Goal: Task Accomplishment & Management: Manage account settings

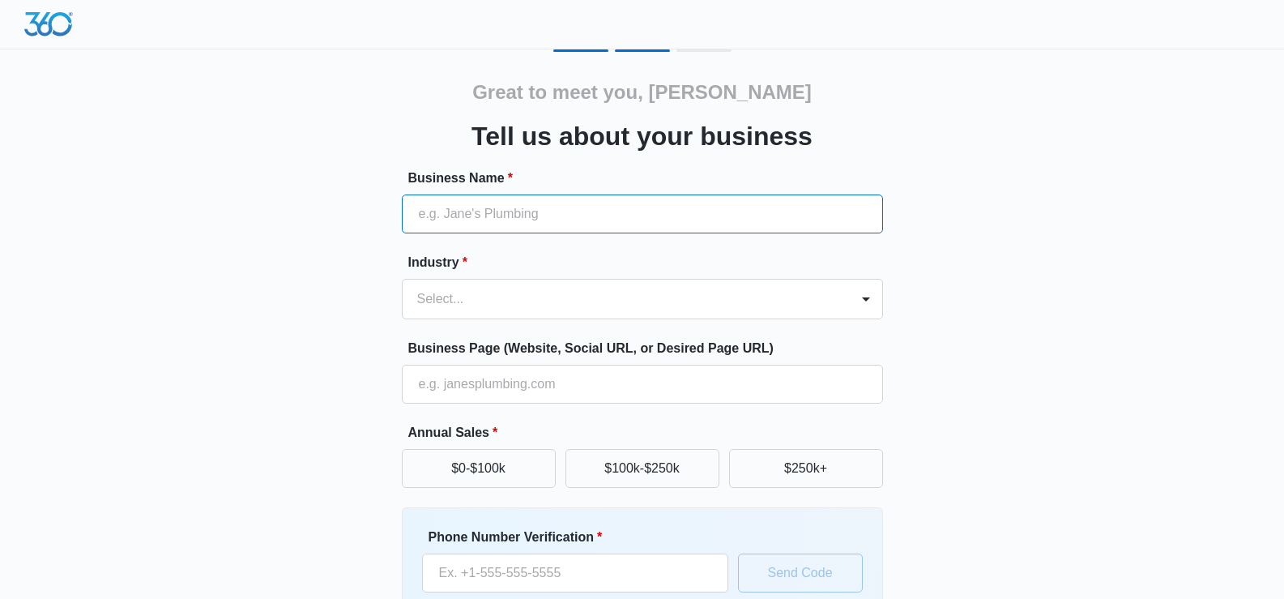
click at [543, 225] on input "Business Name *" at bounding box center [642, 213] width 481 height 39
type input "Market Us [GEOGRAPHIC_DATA]"
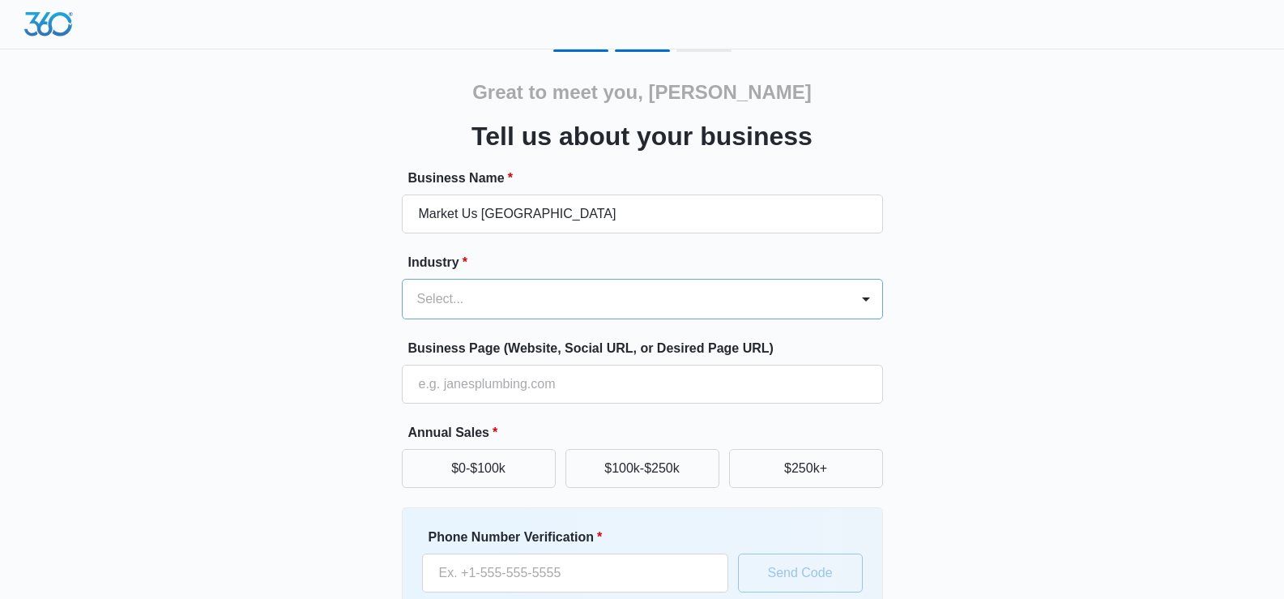
click at [556, 304] on div at bounding box center [622, 299] width 411 height 23
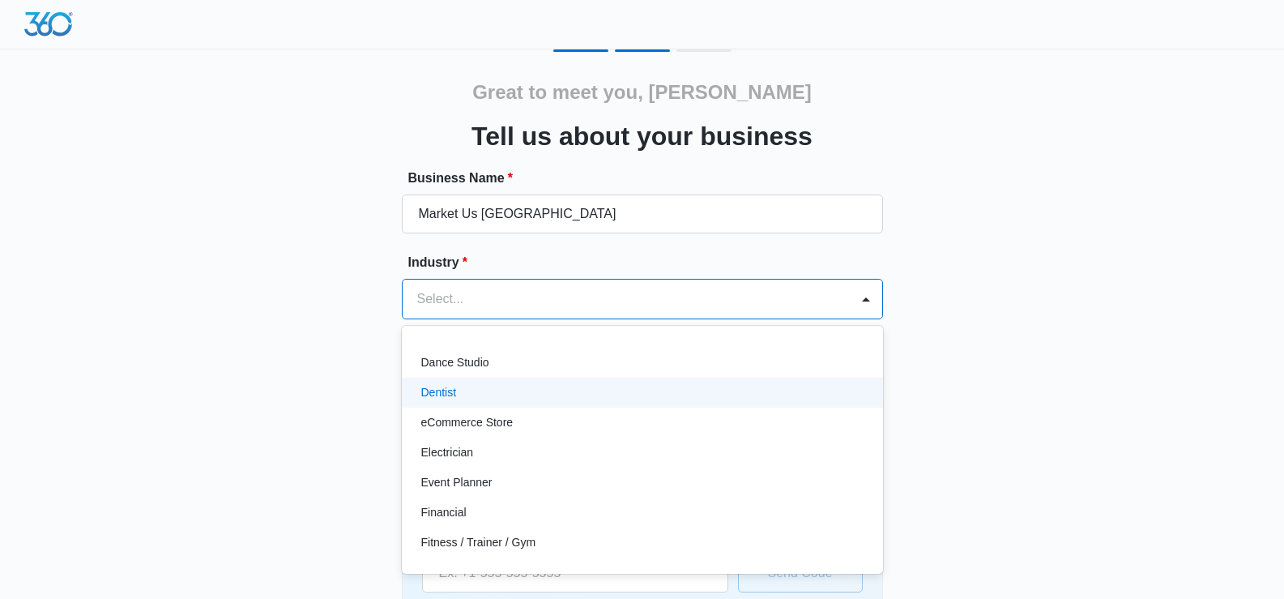
scroll to position [243, 0]
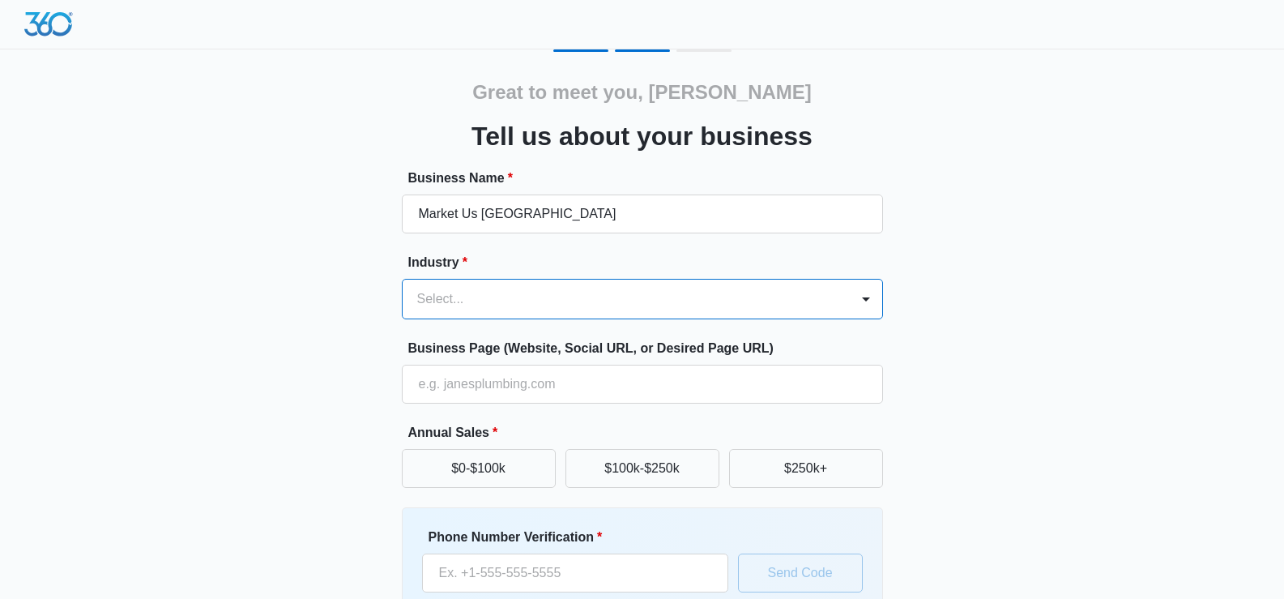
click at [479, 301] on div at bounding box center [622, 299] width 411 height 23
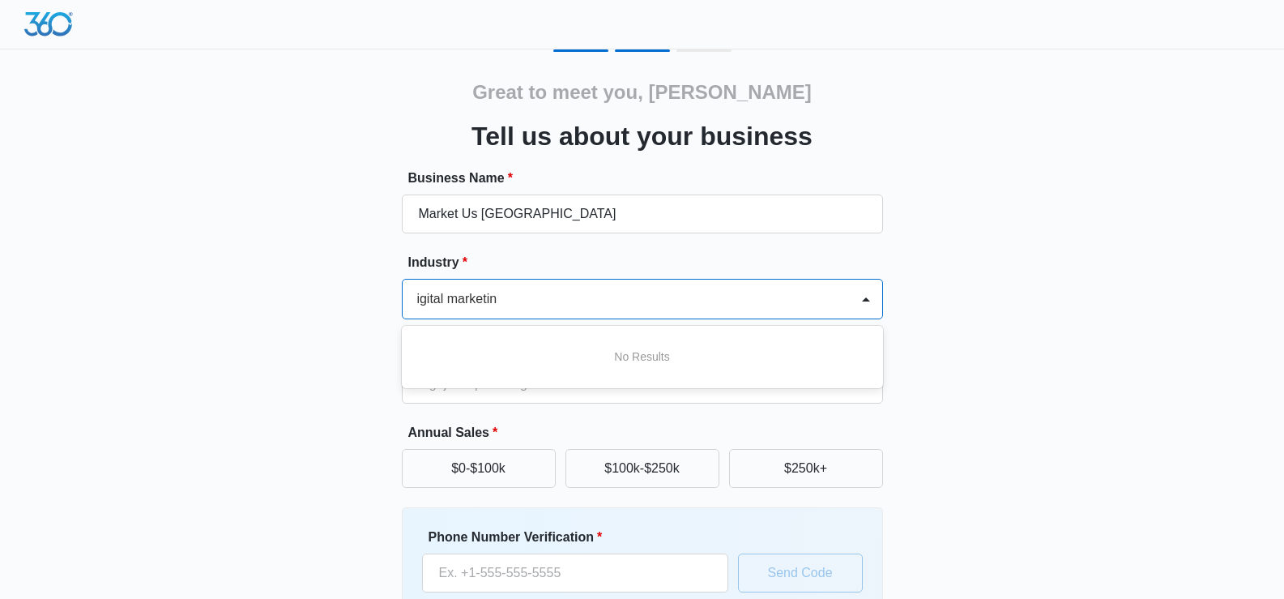
scroll to position [0, 9]
type input "digital marketing"
click at [1120, 306] on div "Great to meet you, Jaime Tell us about your business Business Name * Market Us …" at bounding box center [642, 377] width 972 height 657
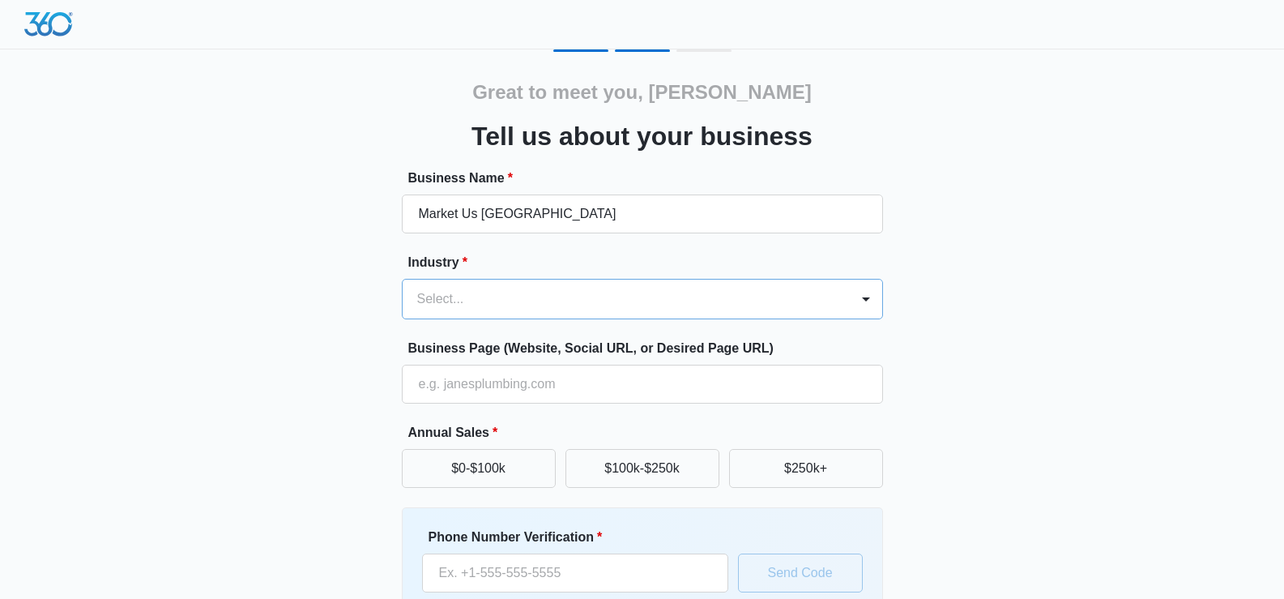
click at [505, 303] on div at bounding box center [622, 299] width 411 height 23
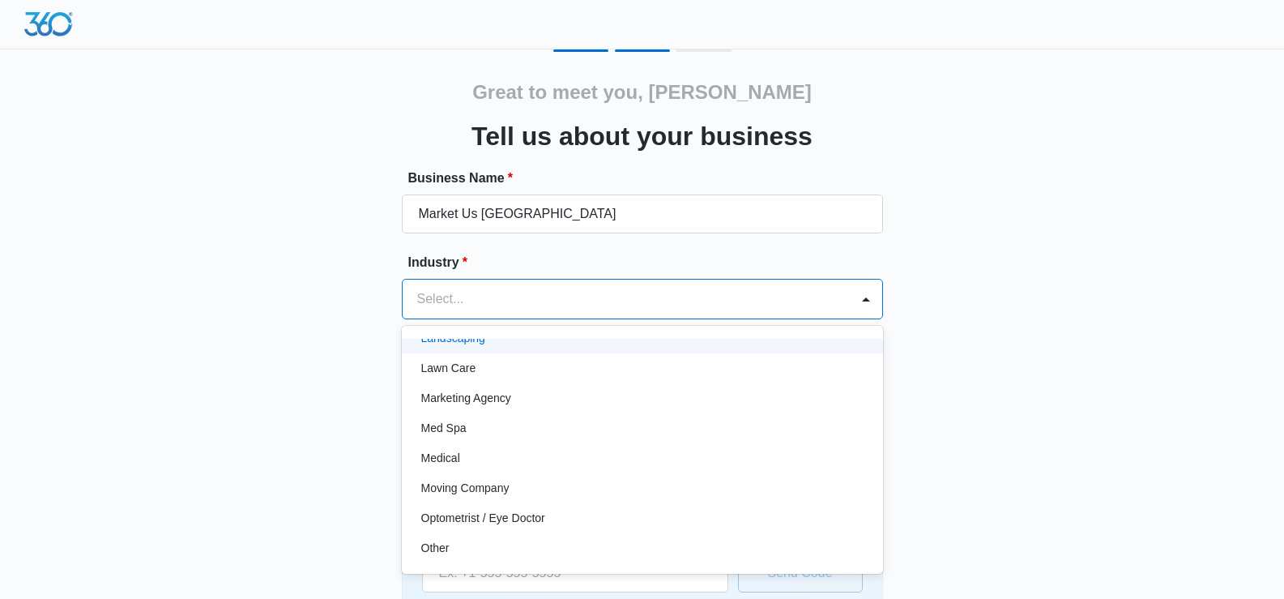
scroll to position [810, 0]
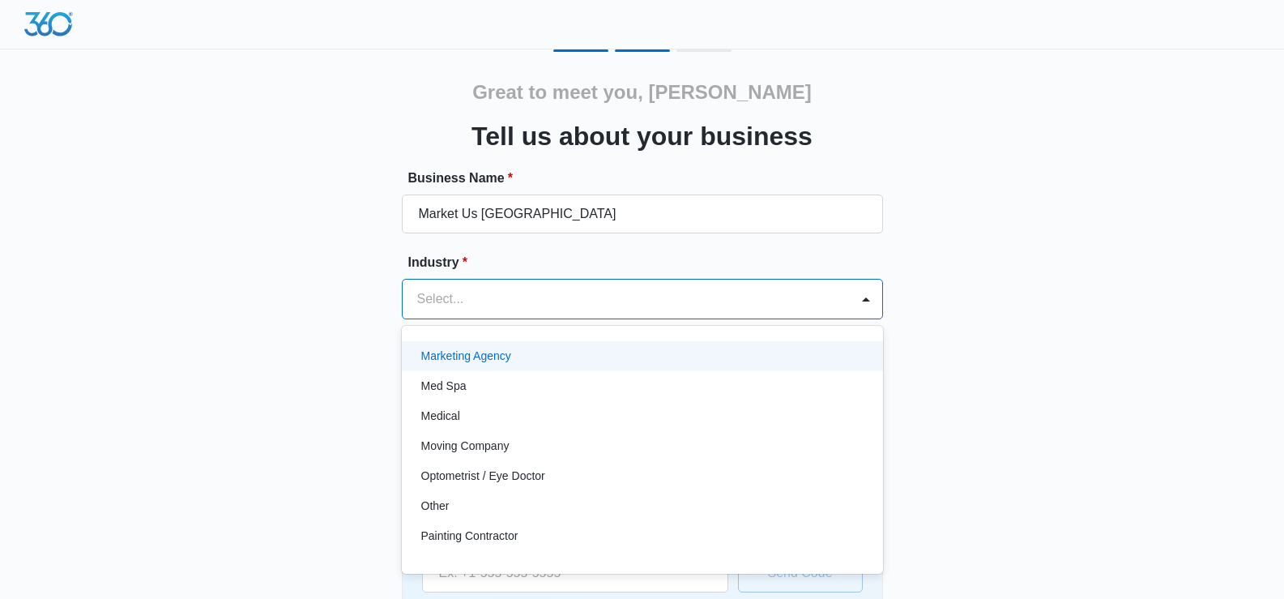
click at [525, 354] on div "Marketing Agency" at bounding box center [640, 355] width 439 height 17
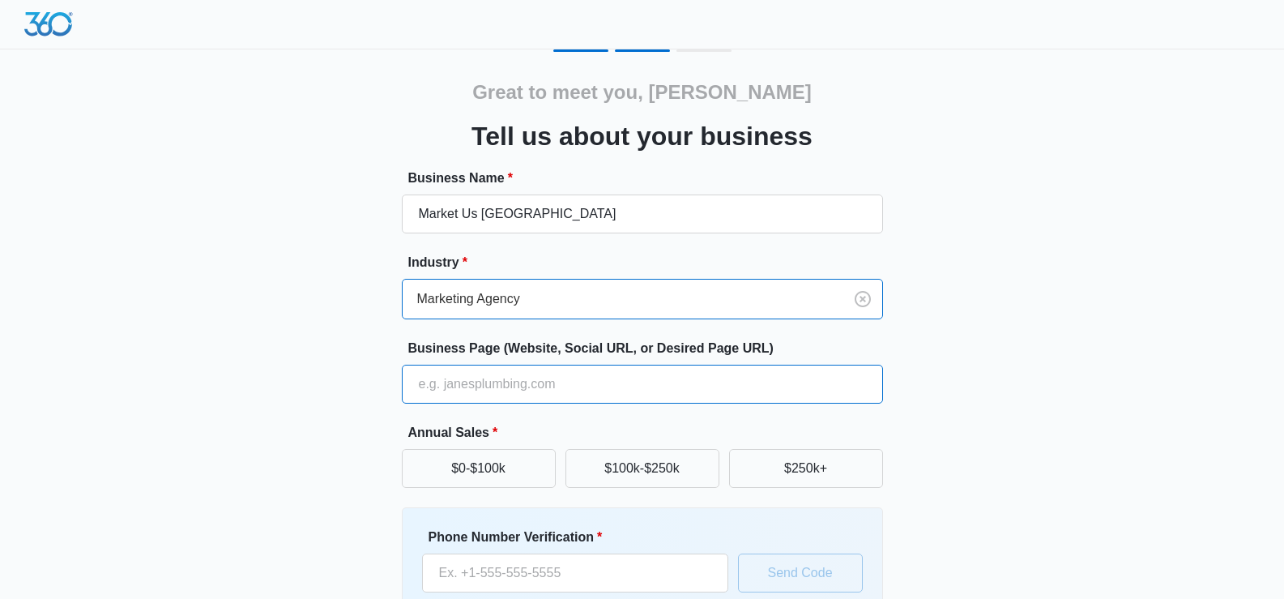
click at [480, 388] on input "Business Page (Website, Social URL, or Desired Page URL)" at bounding box center [642, 383] width 481 height 39
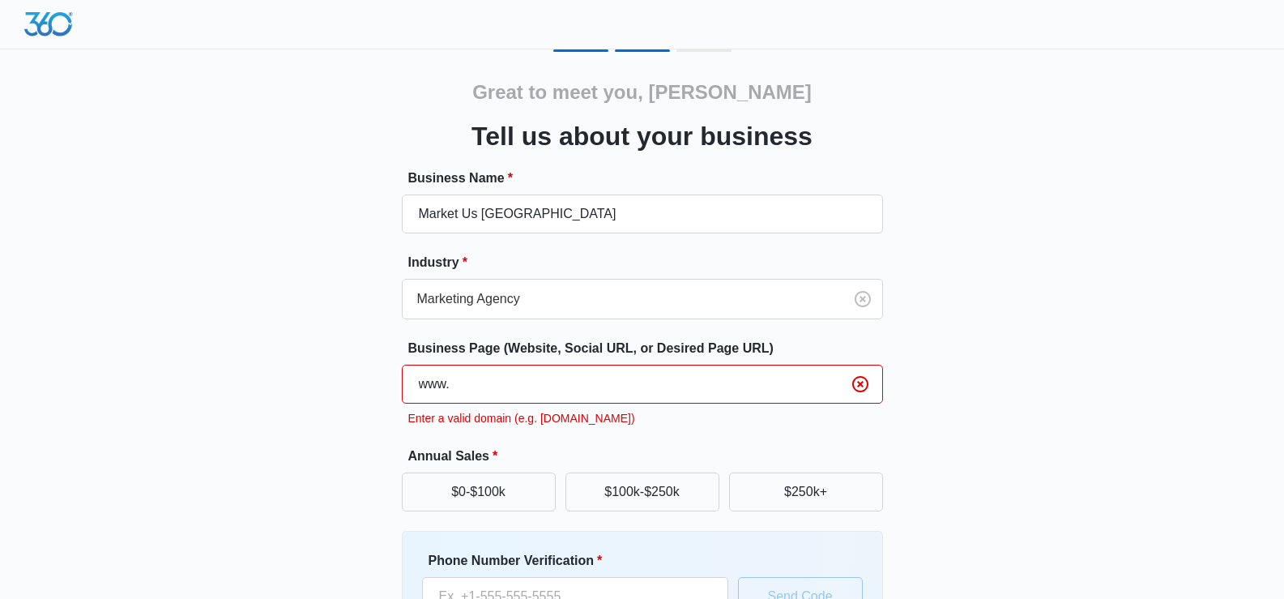
type input "[DOMAIN_NAME]"
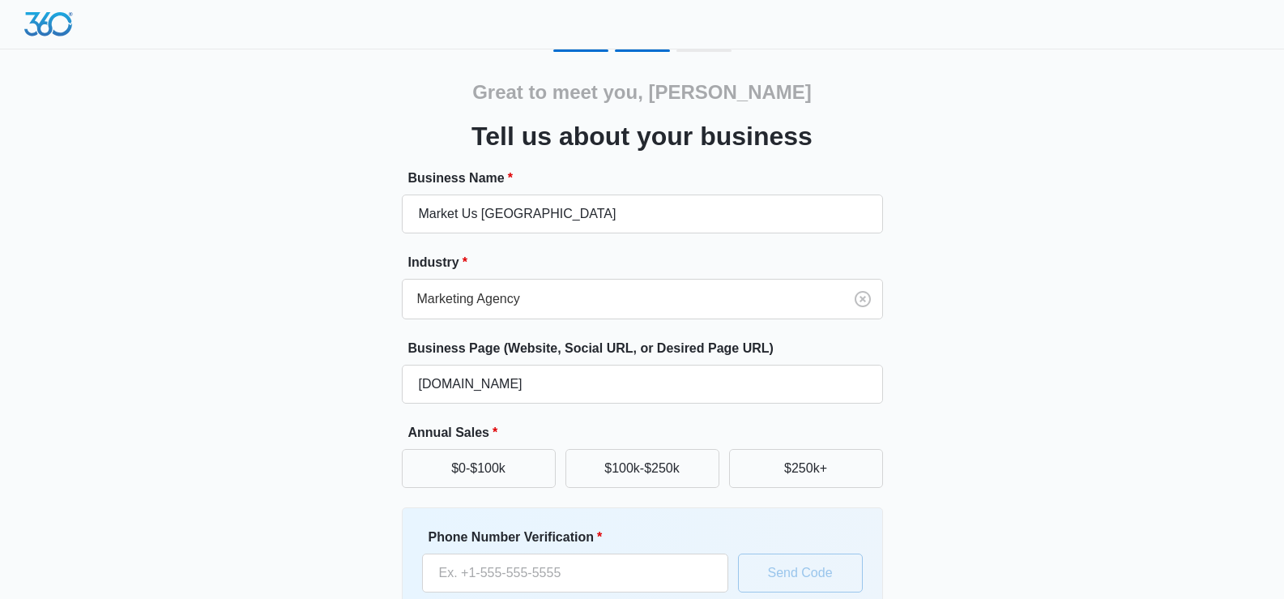
click at [1088, 337] on div "Great to meet you, Jaime Tell us about your business Business Name * Market Us …" at bounding box center [642, 377] width 972 height 657
click at [492, 458] on button "$0-$100k" at bounding box center [479, 468] width 154 height 39
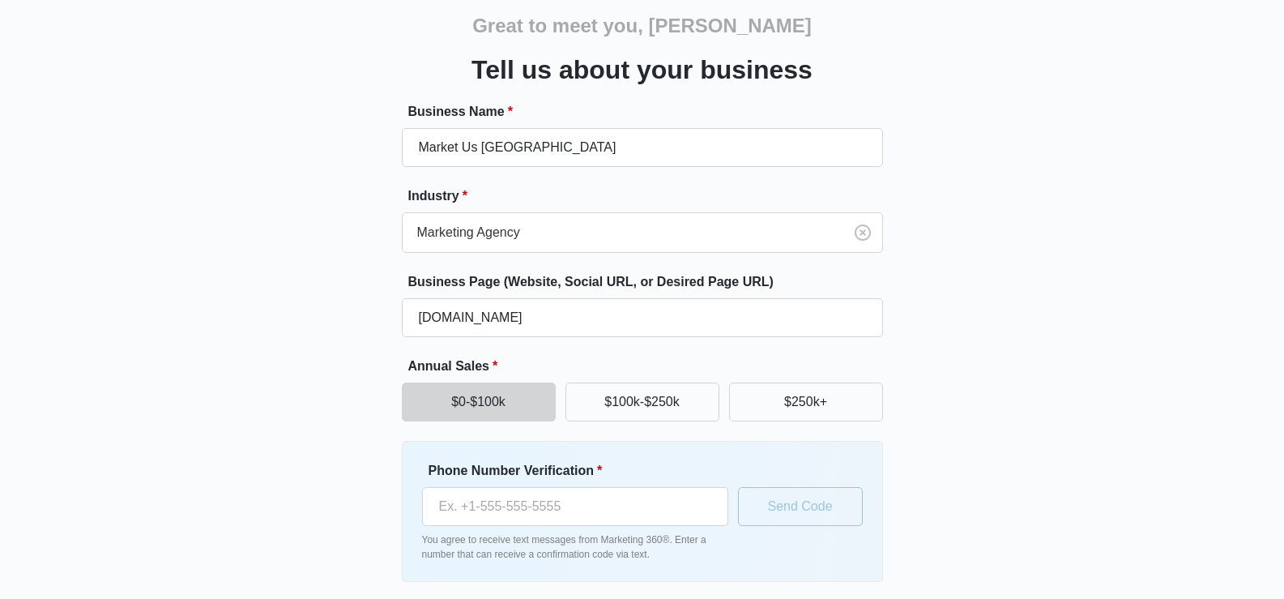
scroll to position [127, 0]
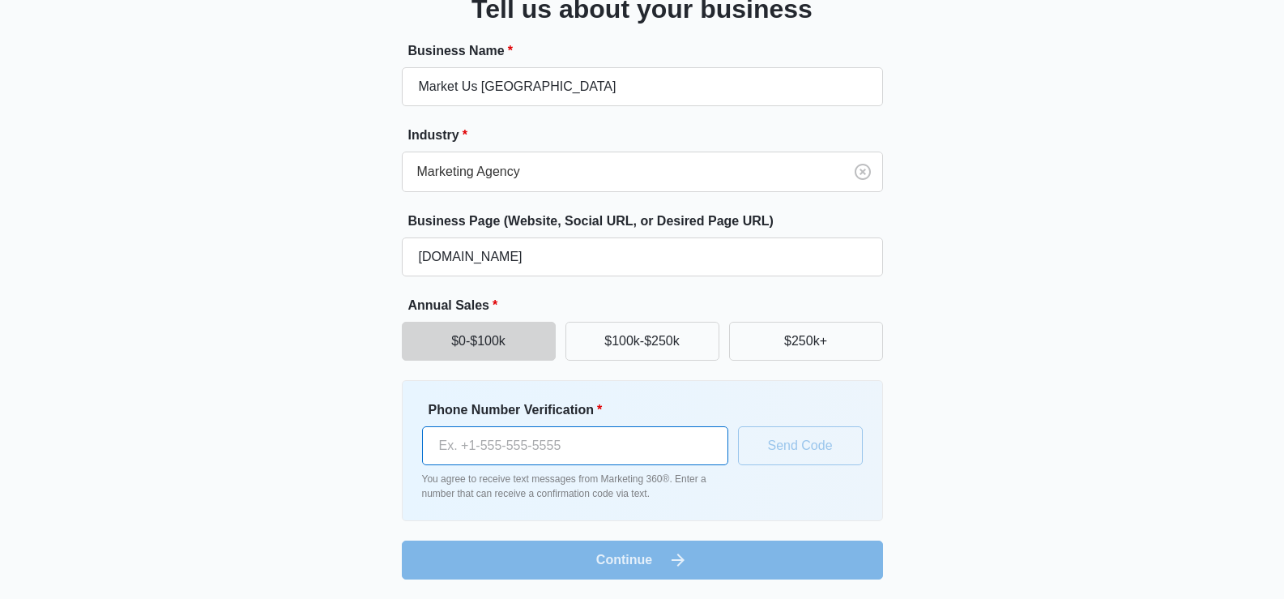
click at [460, 449] on input "Phone Number Verification *" at bounding box center [575, 445] width 306 height 39
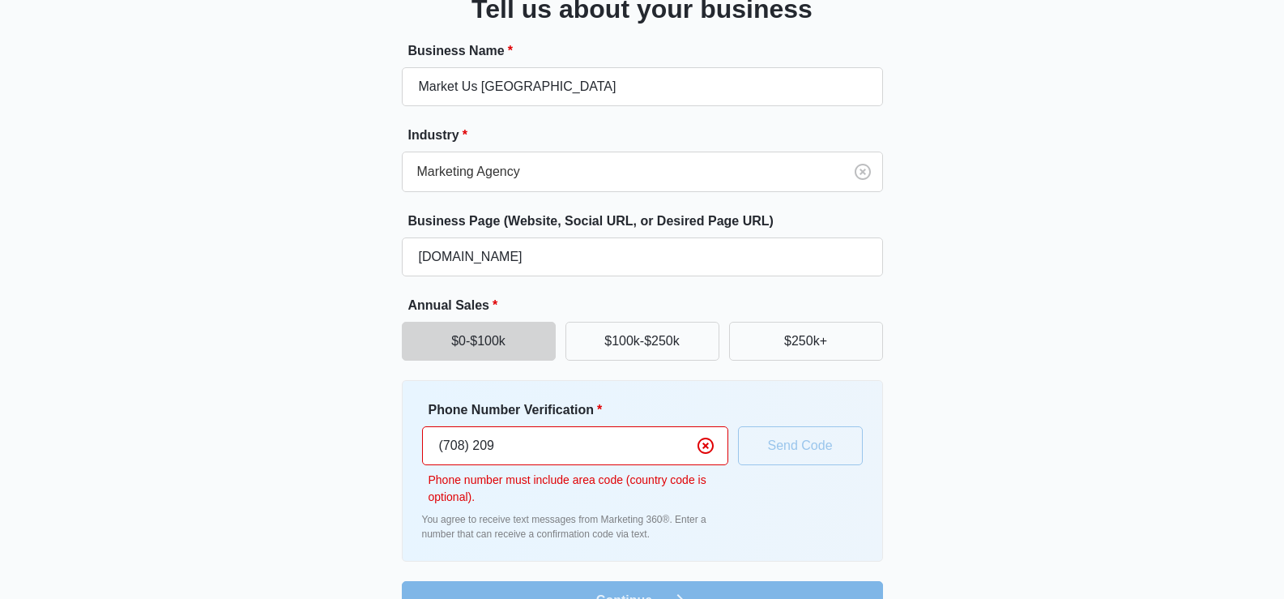
type input "(708) 209-6933"
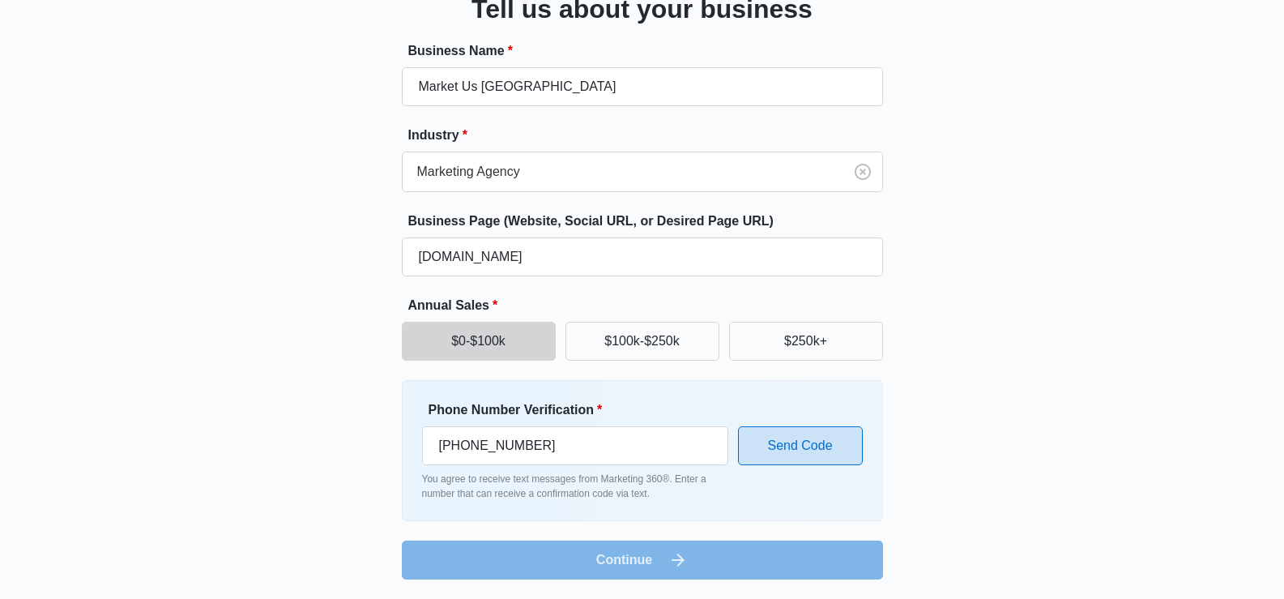
click at [790, 454] on button "Send Code" at bounding box center [800, 445] width 125 height 39
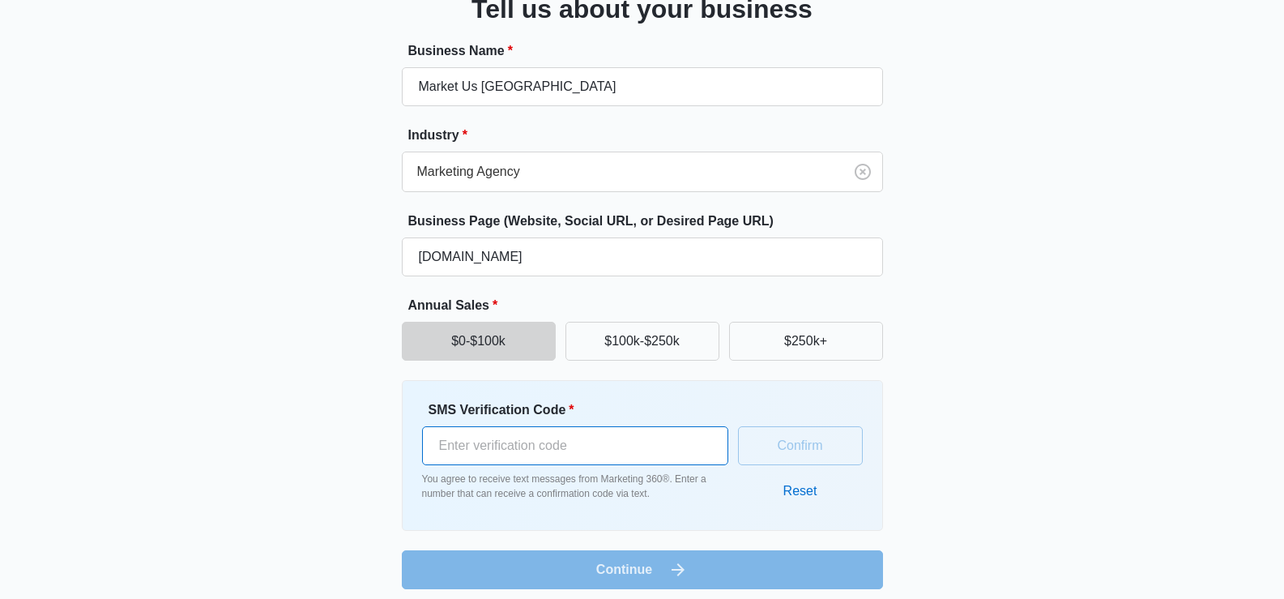
click at [519, 454] on input "SMS Verification Code *" at bounding box center [575, 445] width 306 height 39
type input "995819"
click at [837, 438] on button "Confirm" at bounding box center [800, 445] width 125 height 39
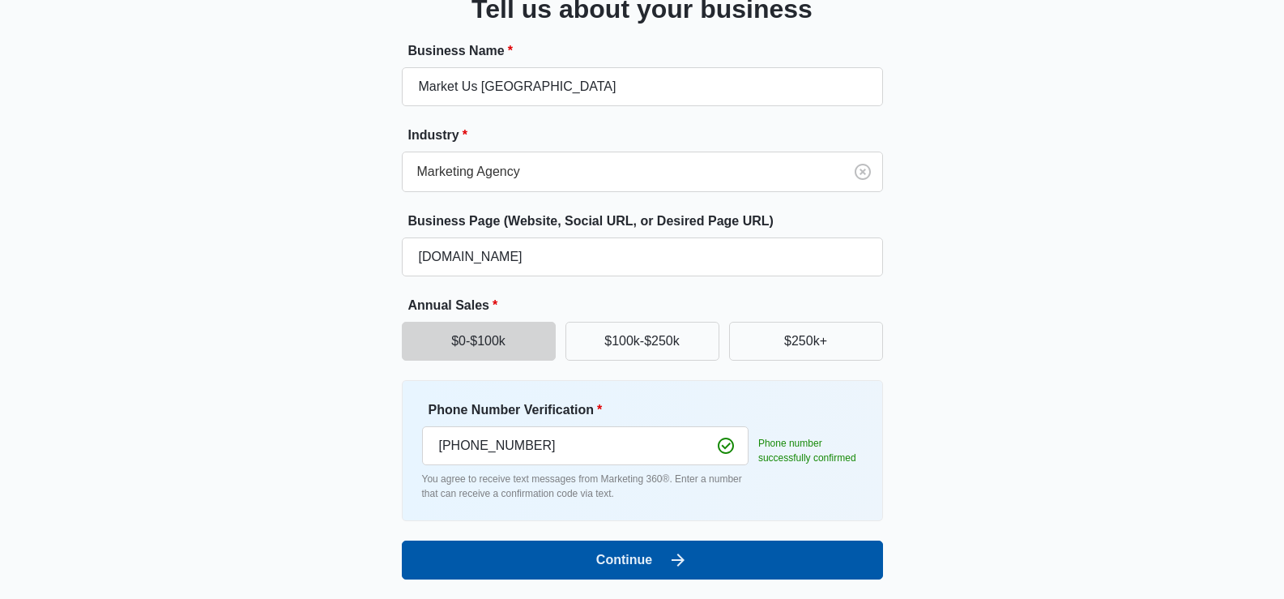
click at [633, 567] on button "Continue" at bounding box center [642, 559] width 481 height 39
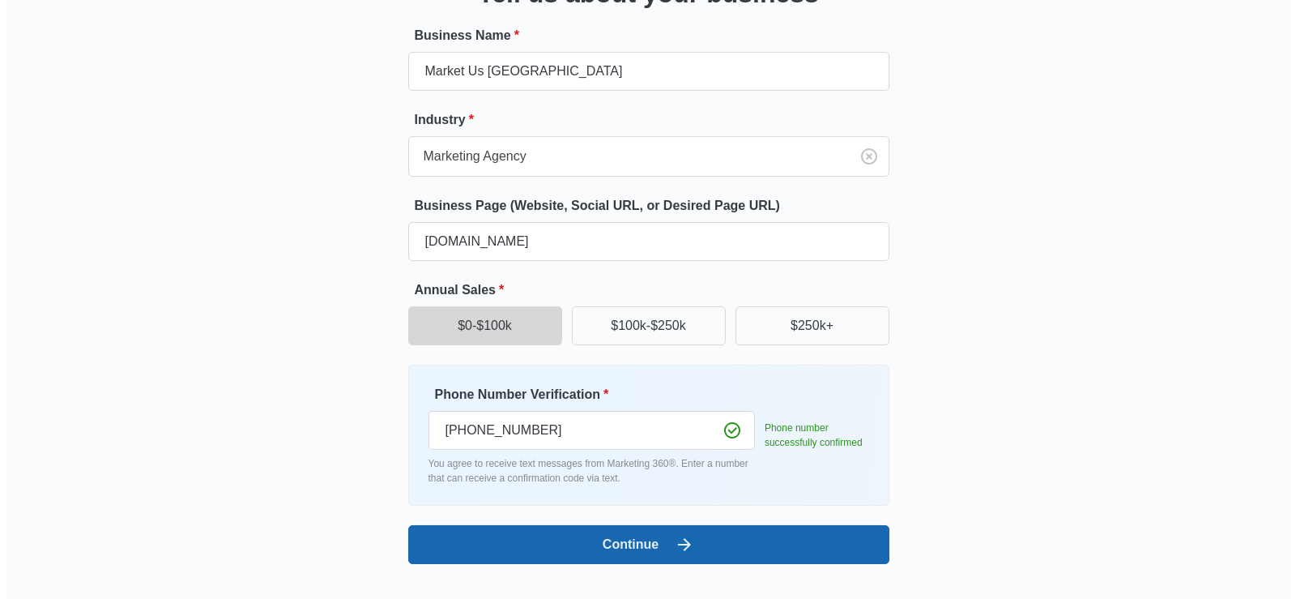
scroll to position [0, 0]
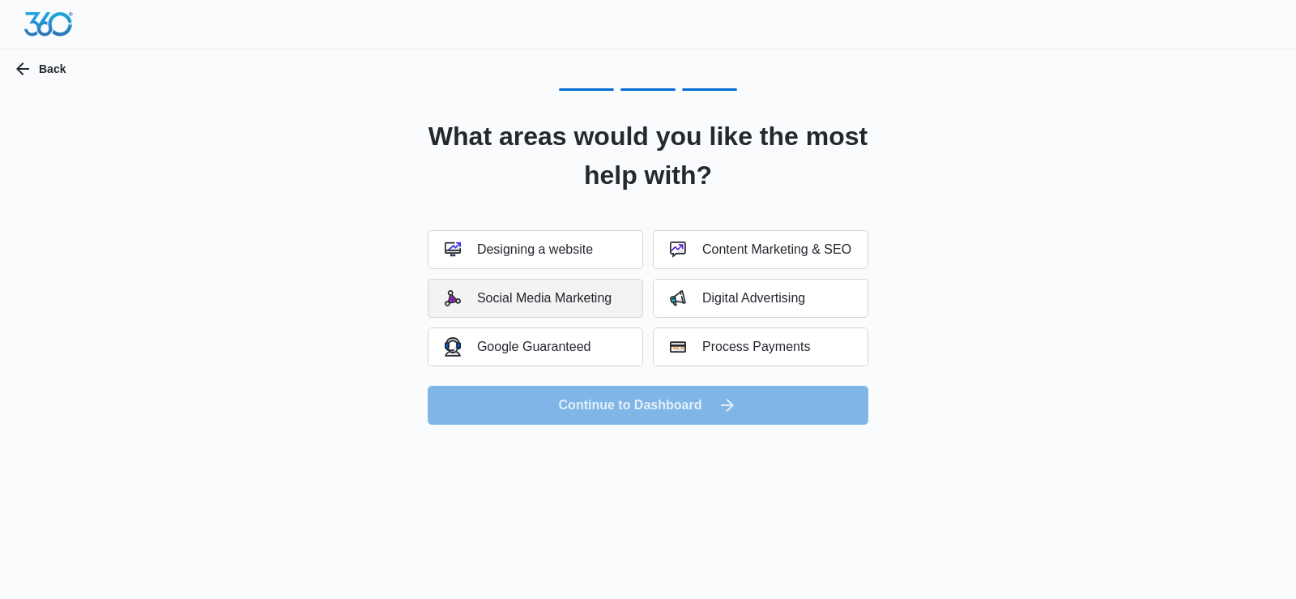
click at [558, 297] on div "Social Media Marketing" at bounding box center [528, 298] width 167 height 16
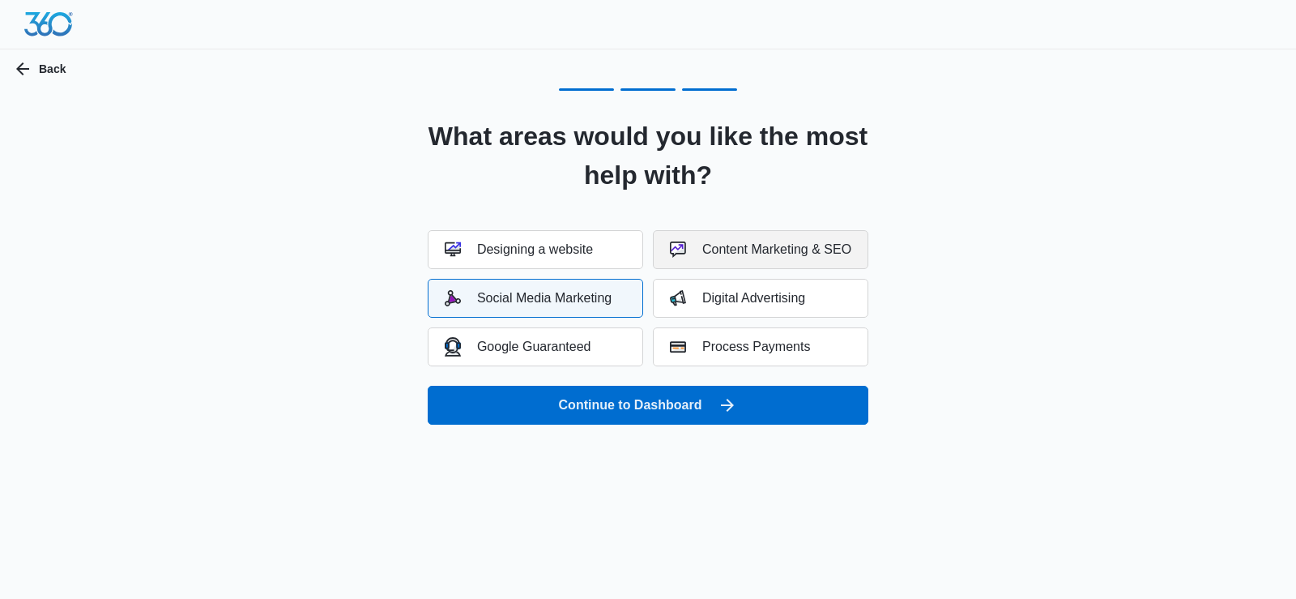
click at [797, 257] on div "Content Marketing & SEO" at bounding box center [760, 249] width 181 height 16
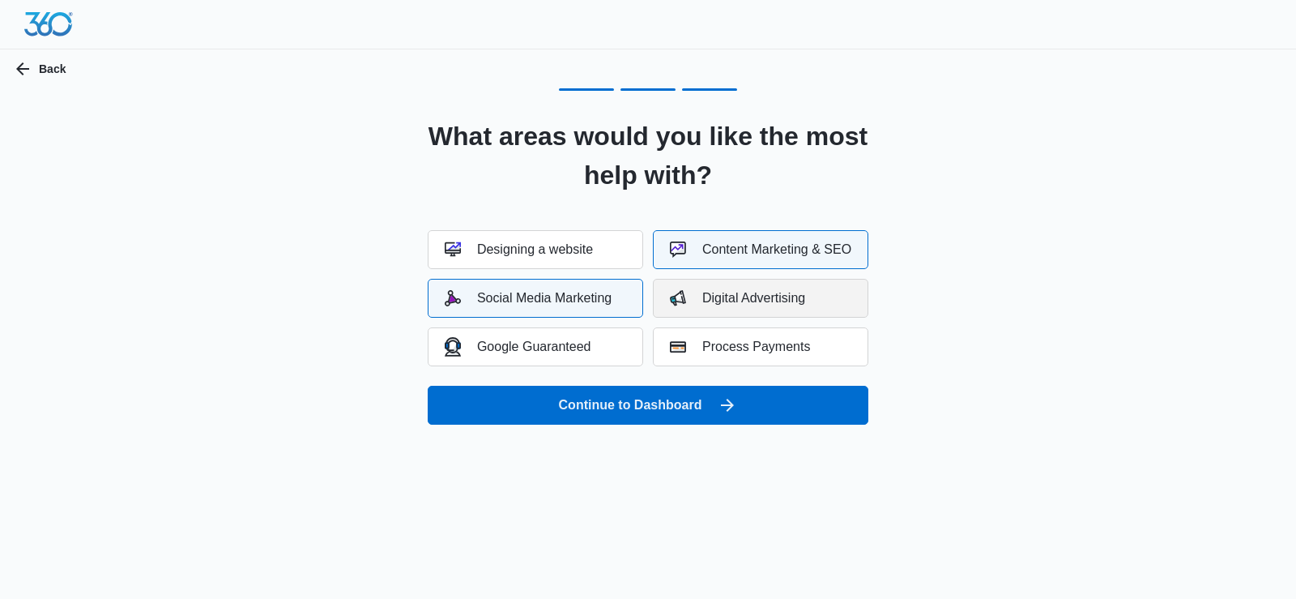
click at [743, 296] on div "Digital Advertising" at bounding box center [737, 298] width 135 height 16
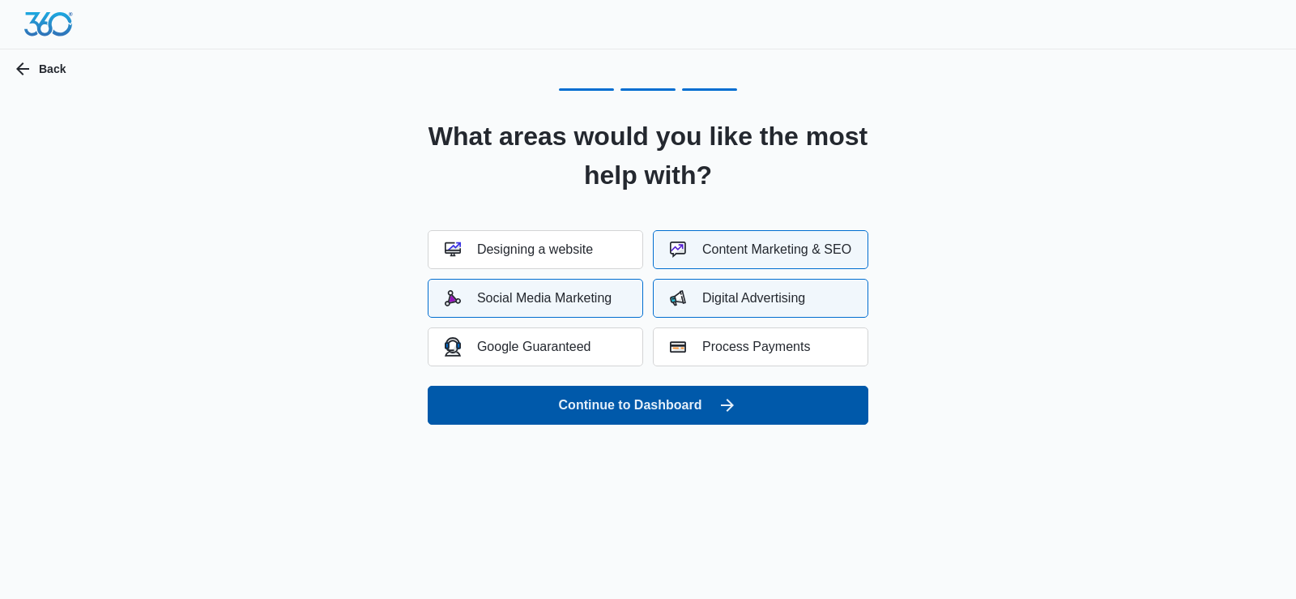
click at [750, 403] on button "Continue to Dashboard" at bounding box center [648, 405] width 441 height 39
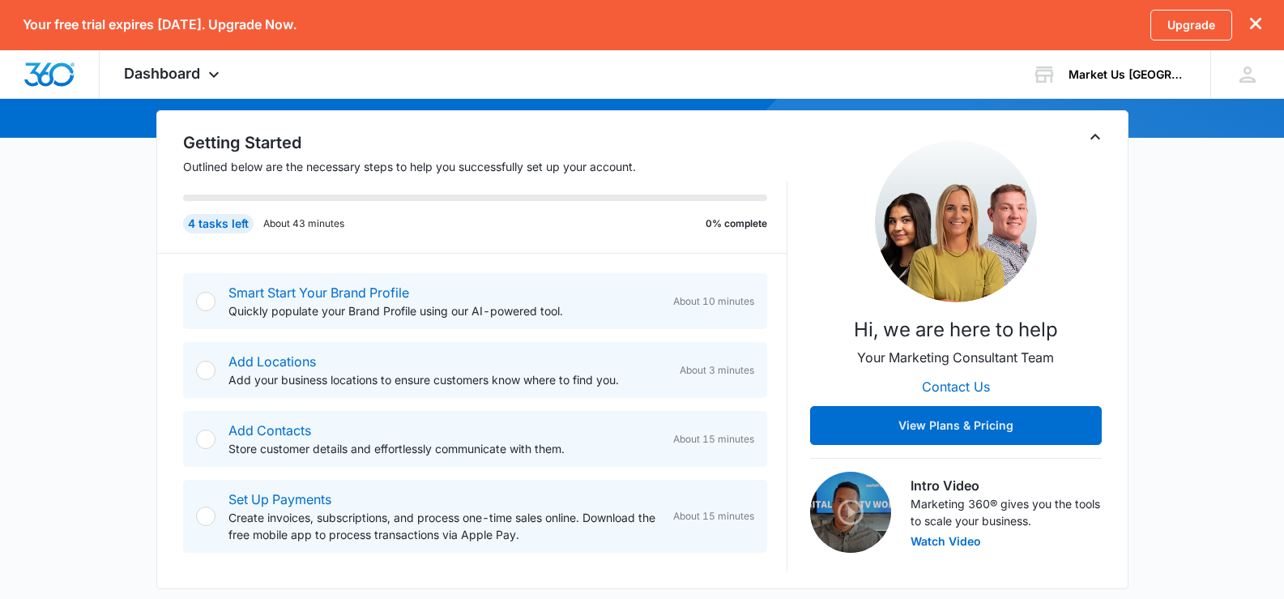
scroll to position [162, 0]
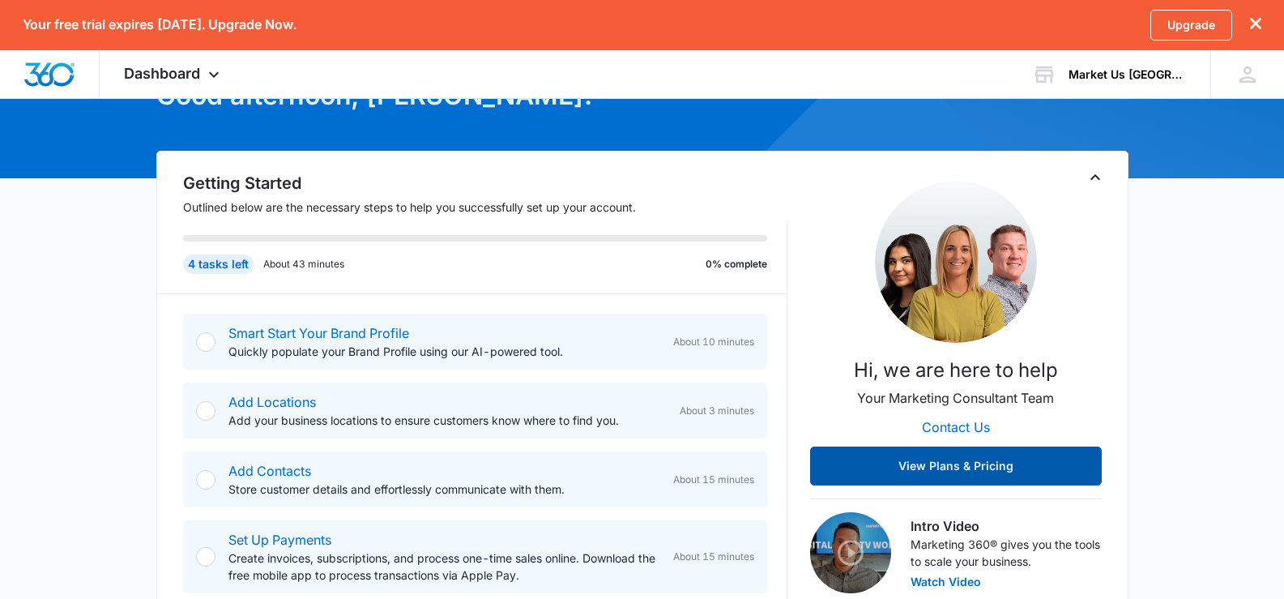
click at [974, 474] on button "View Plans & Pricing" at bounding box center [956, 465] width 292 height 39
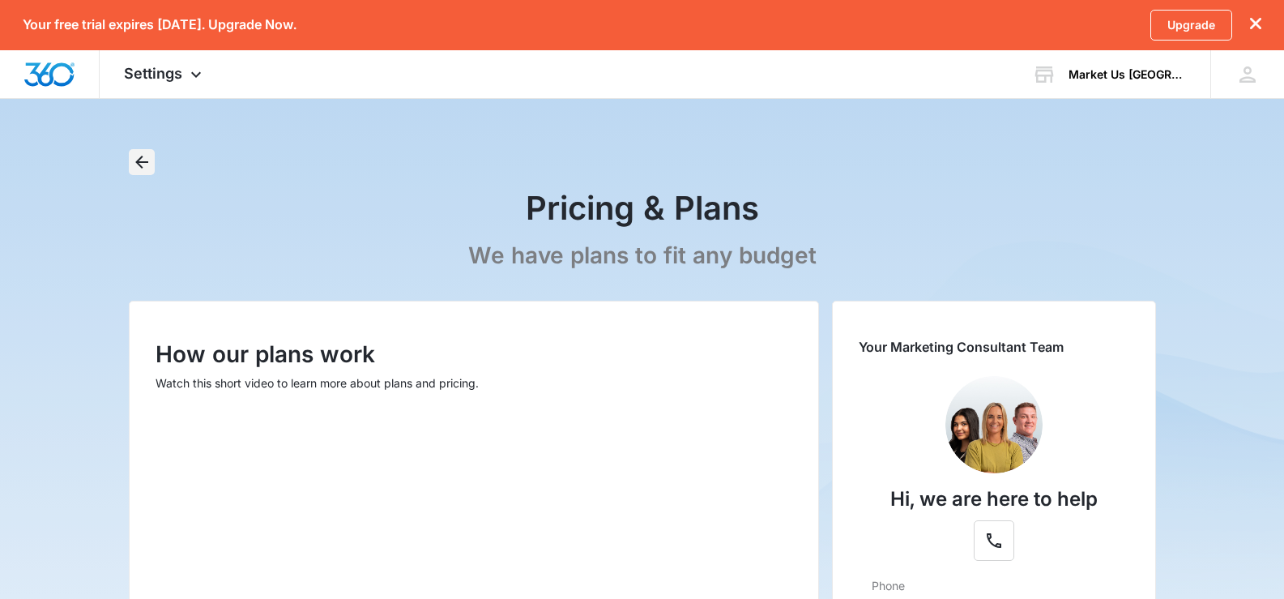
click at [139, 167] on icon "Back" at bounding box center [141, 161] width 19 height 19
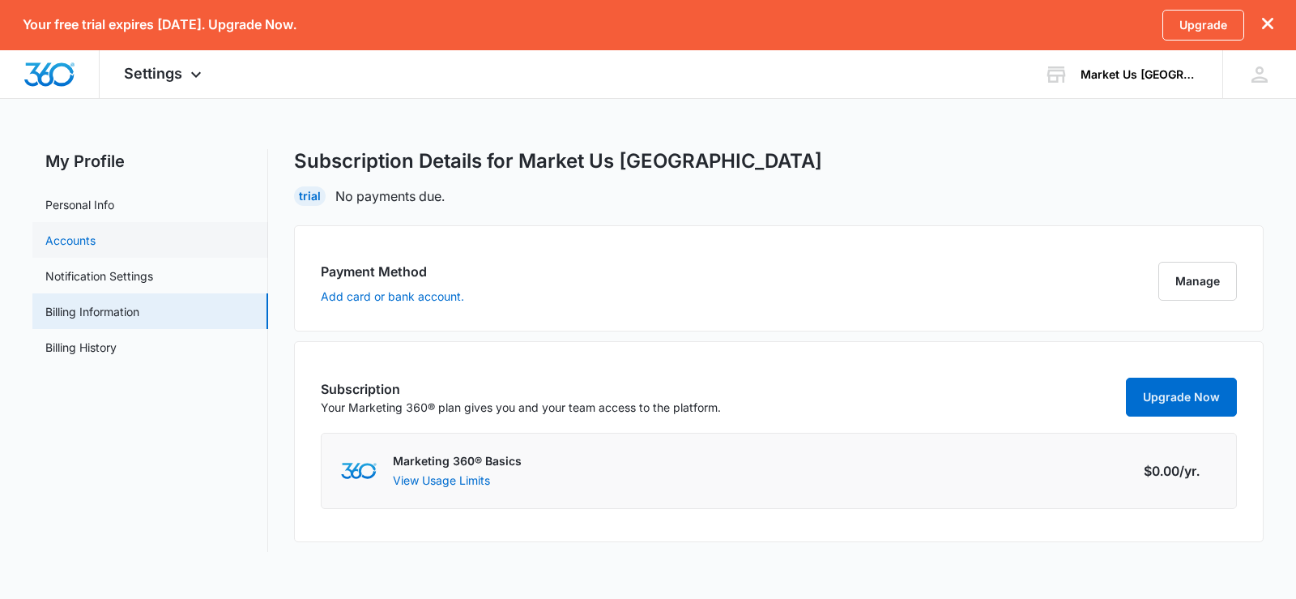
click at [67, 244] on link "Accounts" at bounding box center [70, 240] width 50 height 17
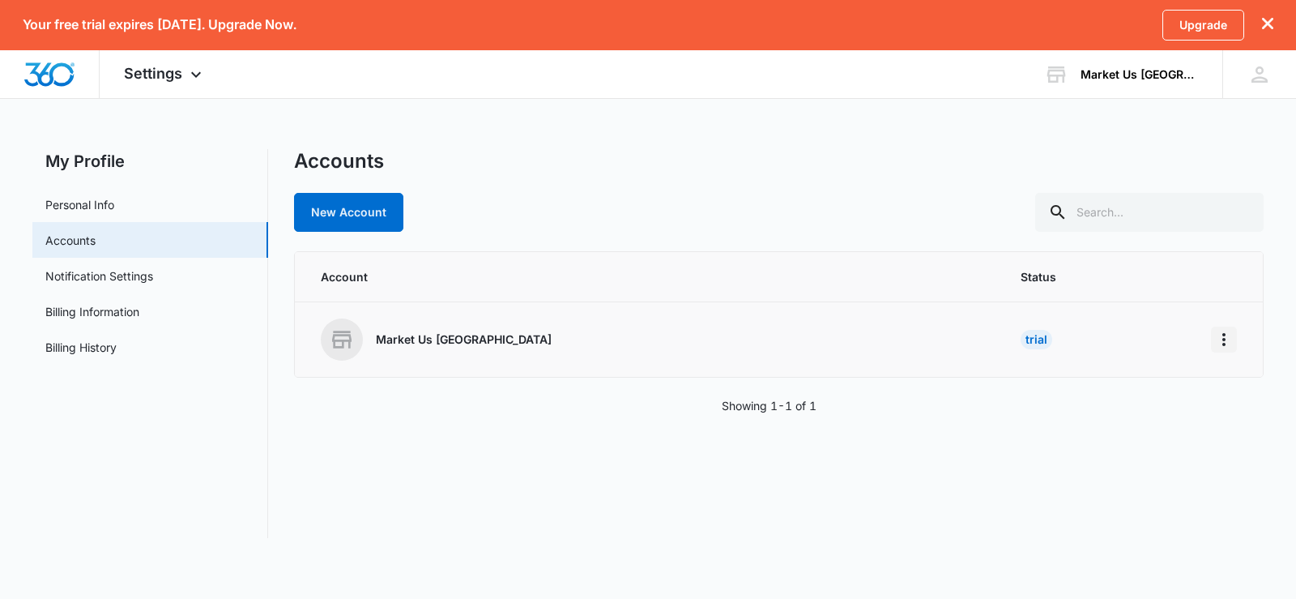
click at [1230, 335] on icon "Home" at bounding box center [1223, 339] width 19 height 19
click at [1161, 391] on button "Go to Dashboard" at bounding box center [1162, 385] width 148 height 24
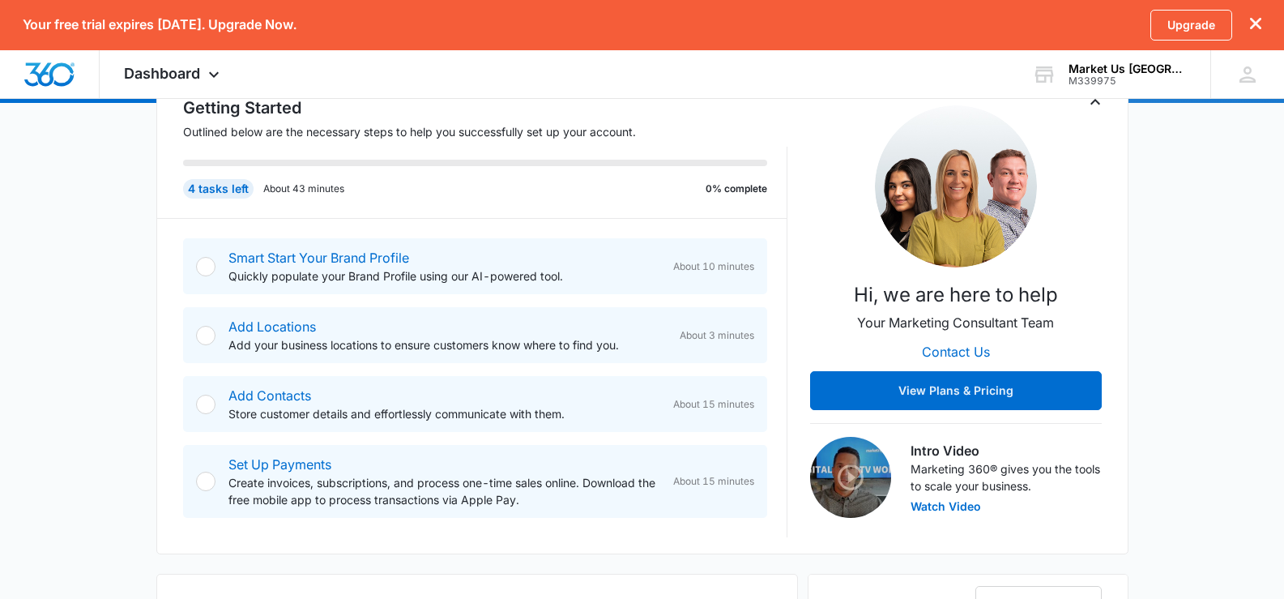
scroll to position [243, 0]
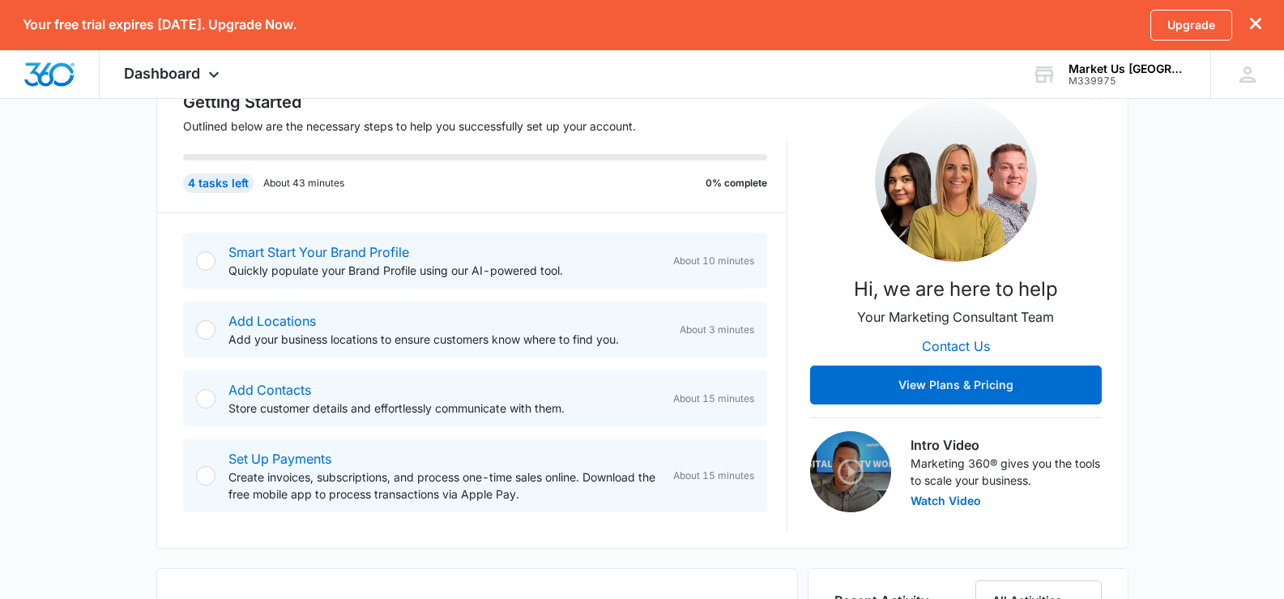
click at [205, 254] on div at bounding box center [205, 260] width 19 height 19
click at [293, 249] on link "Smart Start Your Brand Profile" at bounding box center [318, 252] width 181 height 16
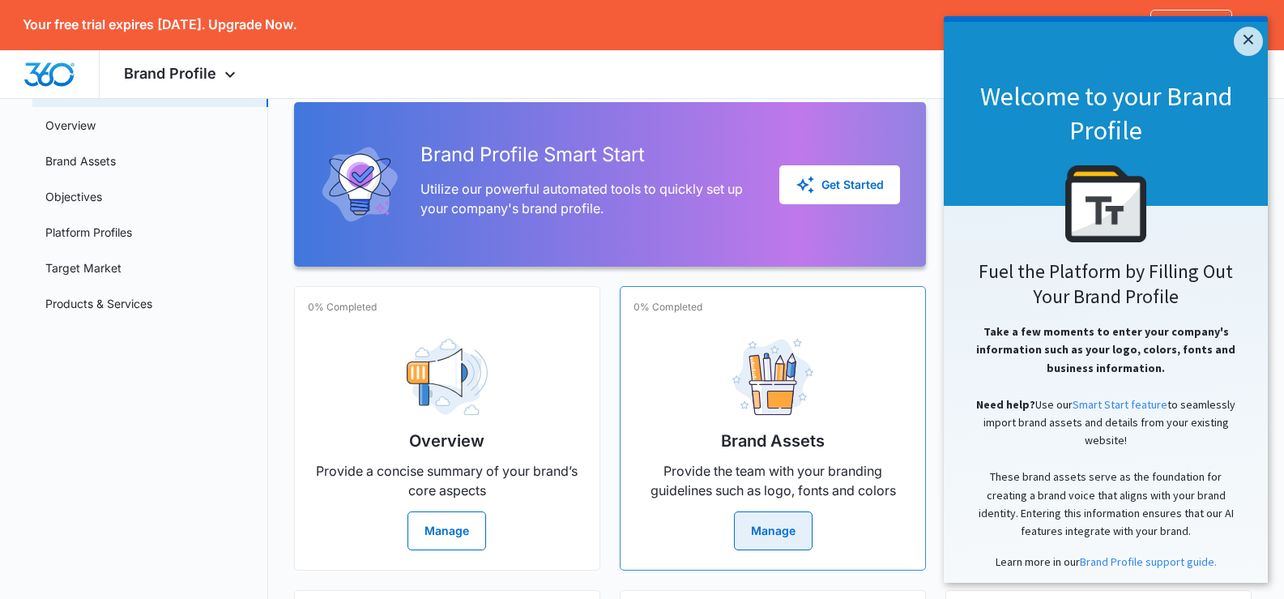
scroll to position [243, 0]
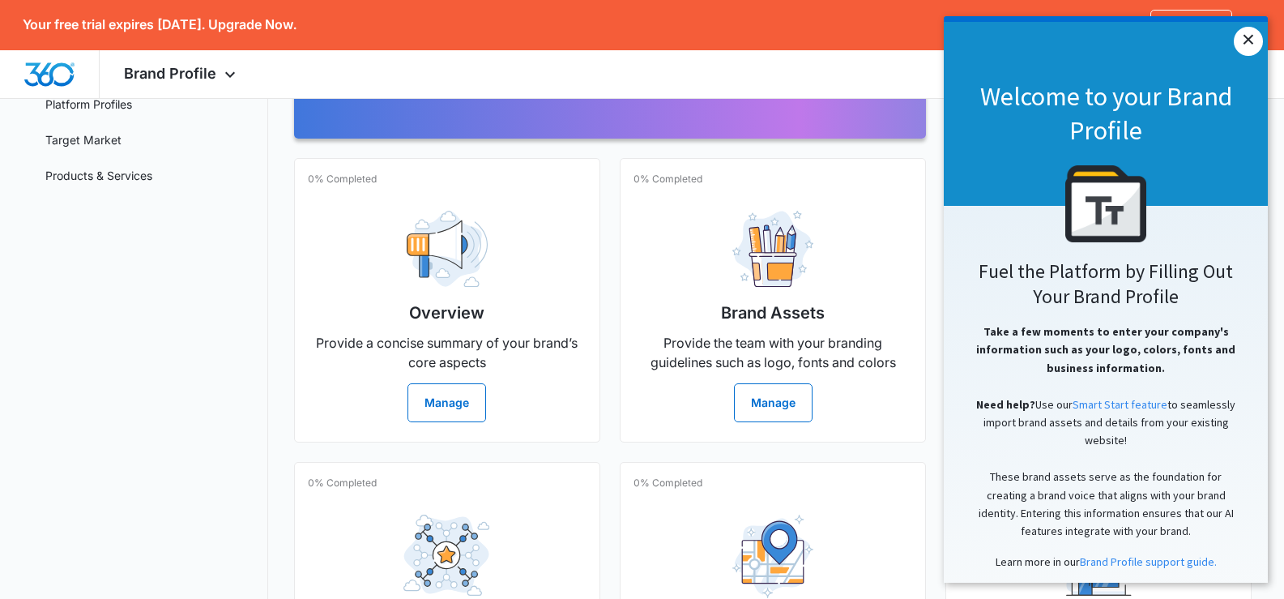
click at [1250, 42] on link "×" at bounding box center [1247, 41] width 29 height 29
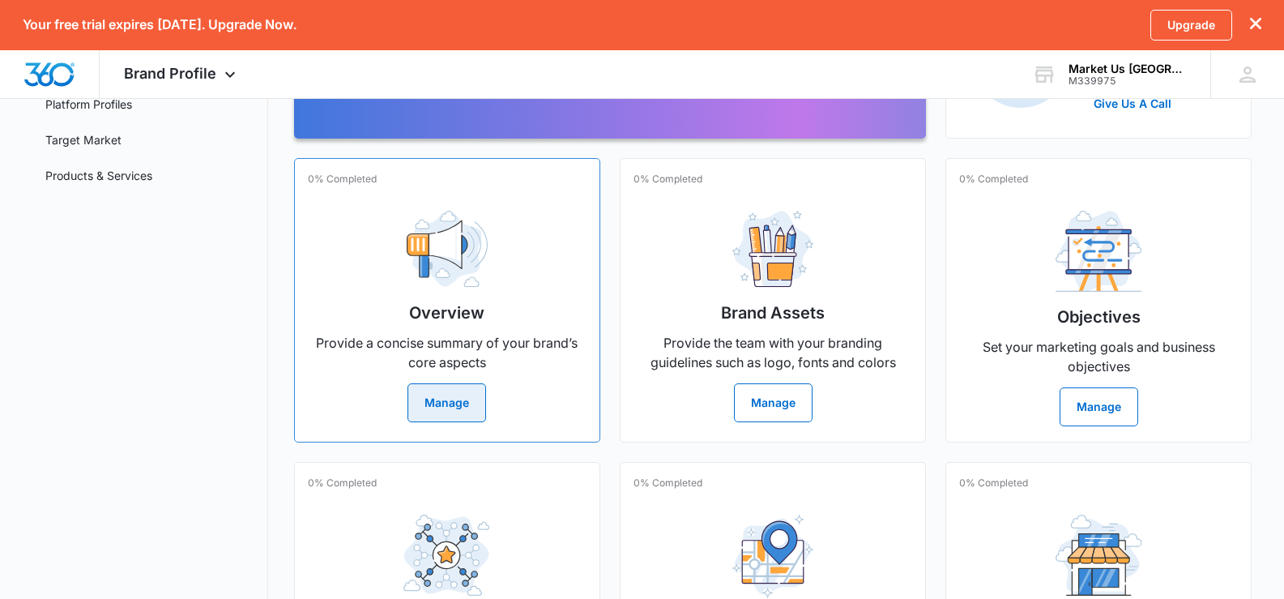
click at [450, 394] on button "Manage" at bounding box center [446, 402] width 79 height 39
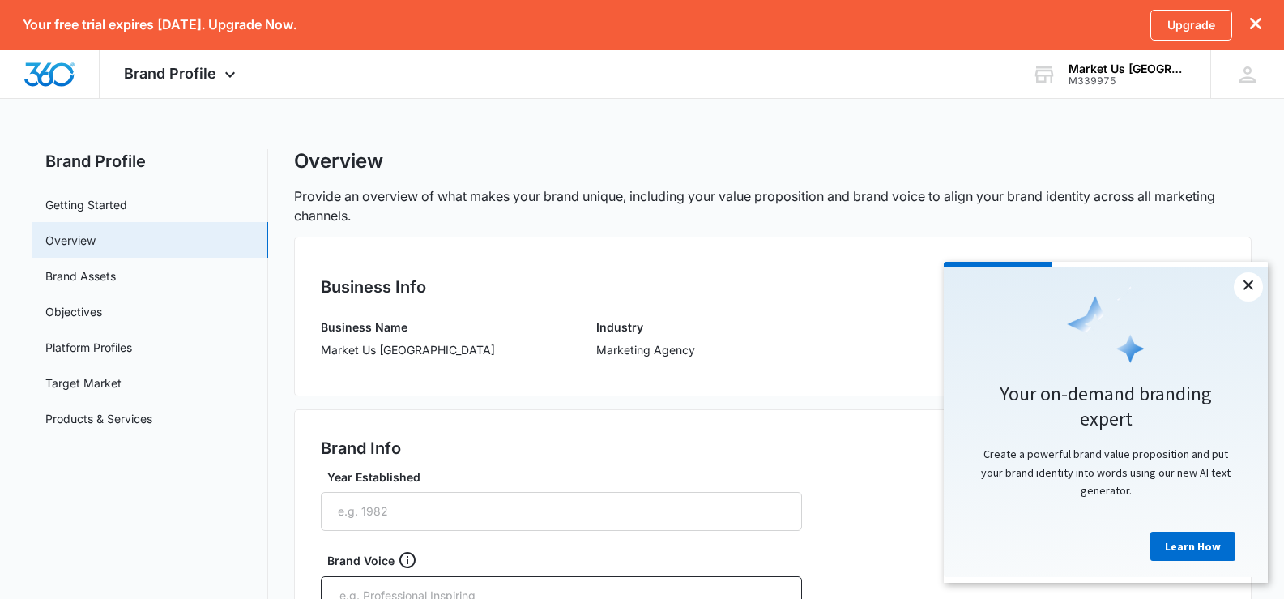
click at [1245, 282] on link "×" at bounding box center [1247, 286] width 29 height 29
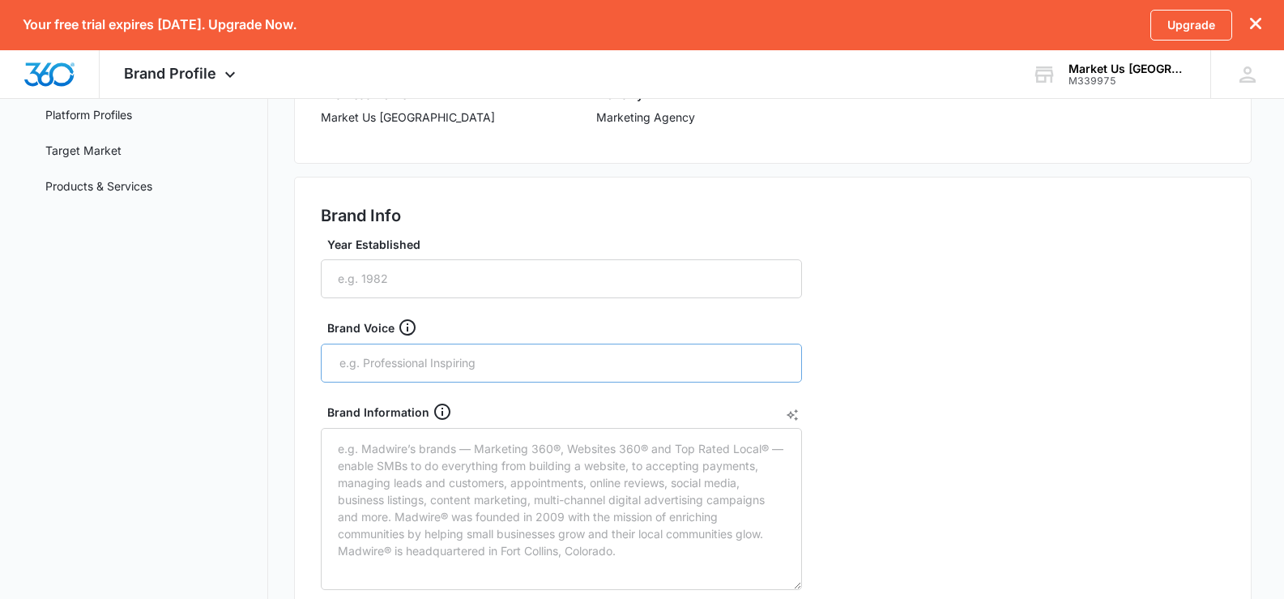
scroll to position [243, 0]
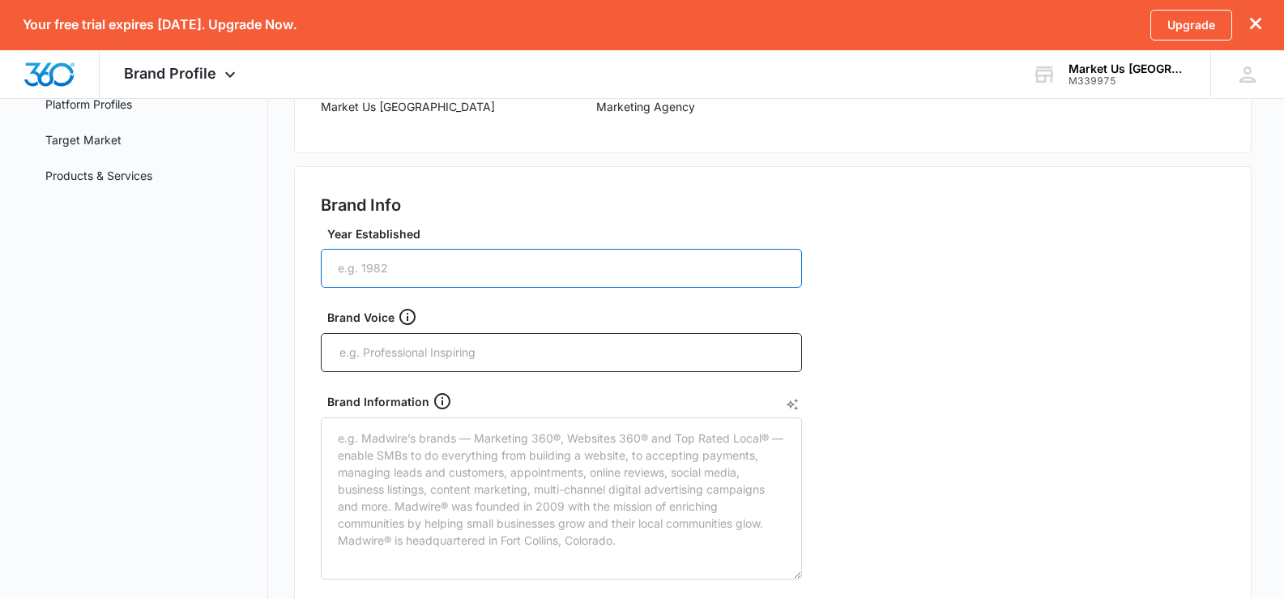
click at [360, 275] on input "Year Established" at bounding box center [561, 268] width 481 height 39
type input "2024"
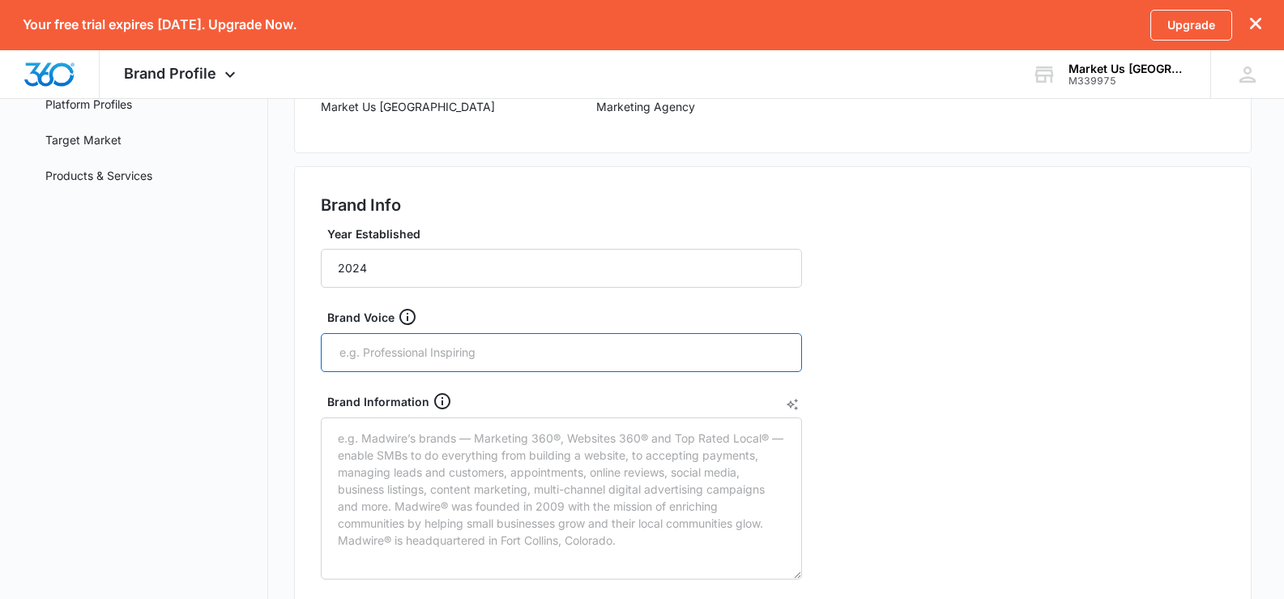
click at [356, 356] on input "text" at bounding box center [563, 352] width 450 height 24
click at [376, 355] on input "Profesional Marketing Services" at bounding box center [563, 352] width 450 height 24
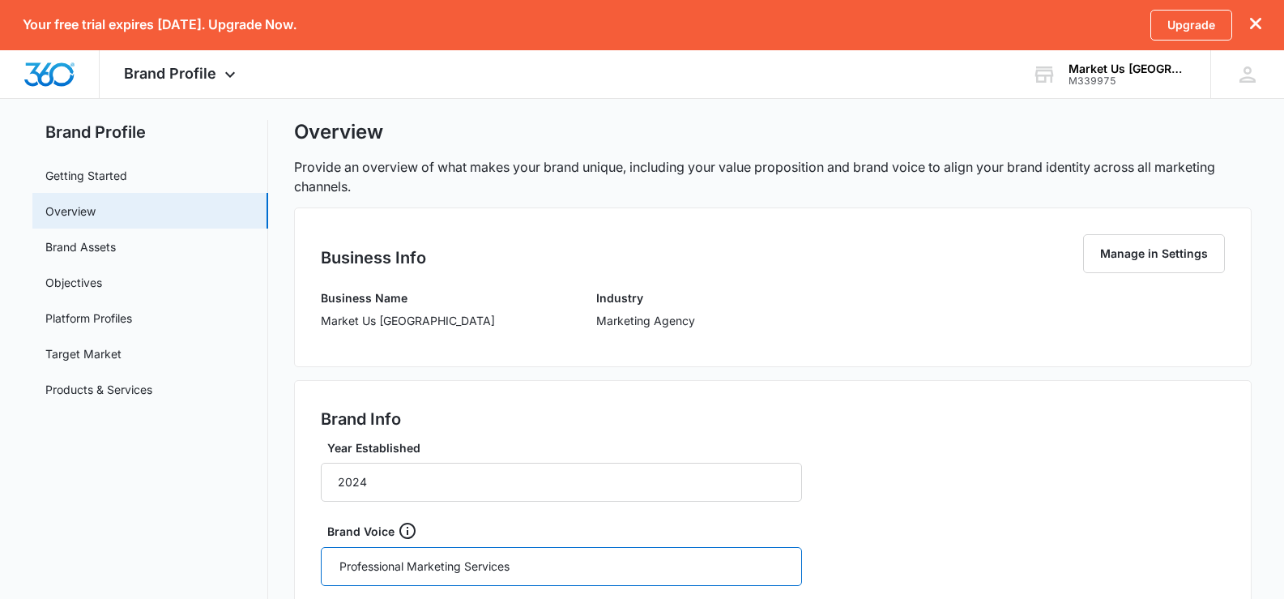
scroll to position [0, 0]
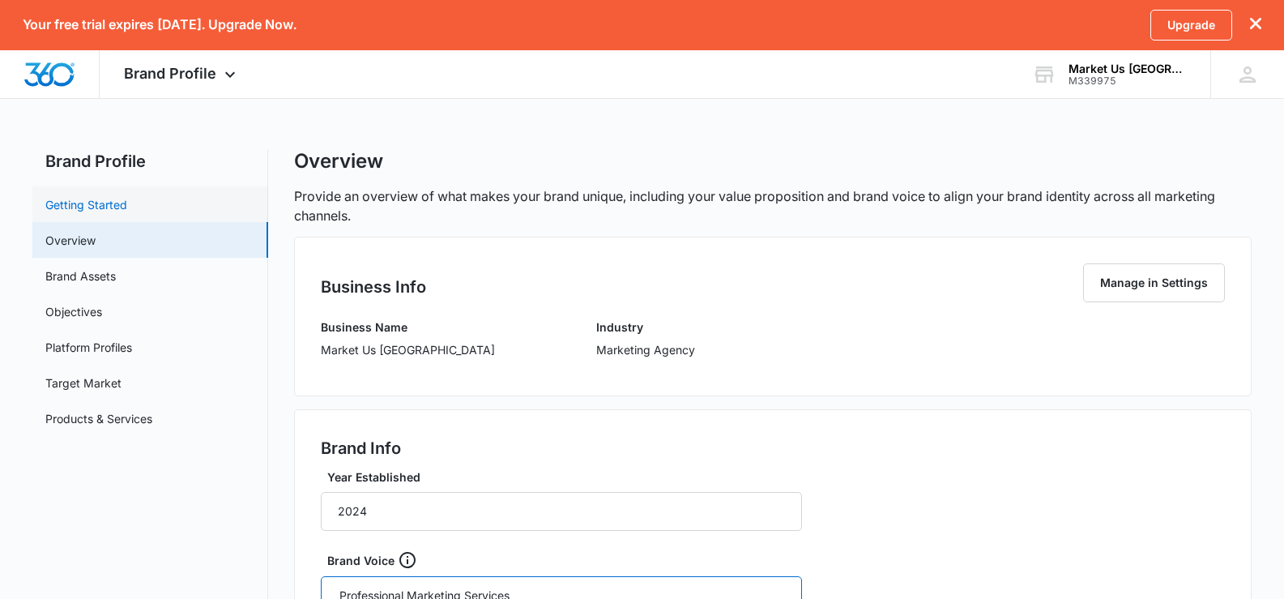
type input "Professional Marketing Services"
click at [108, 207] on link "Getting Started" at bounding box center [86, 204] width 82 height 17
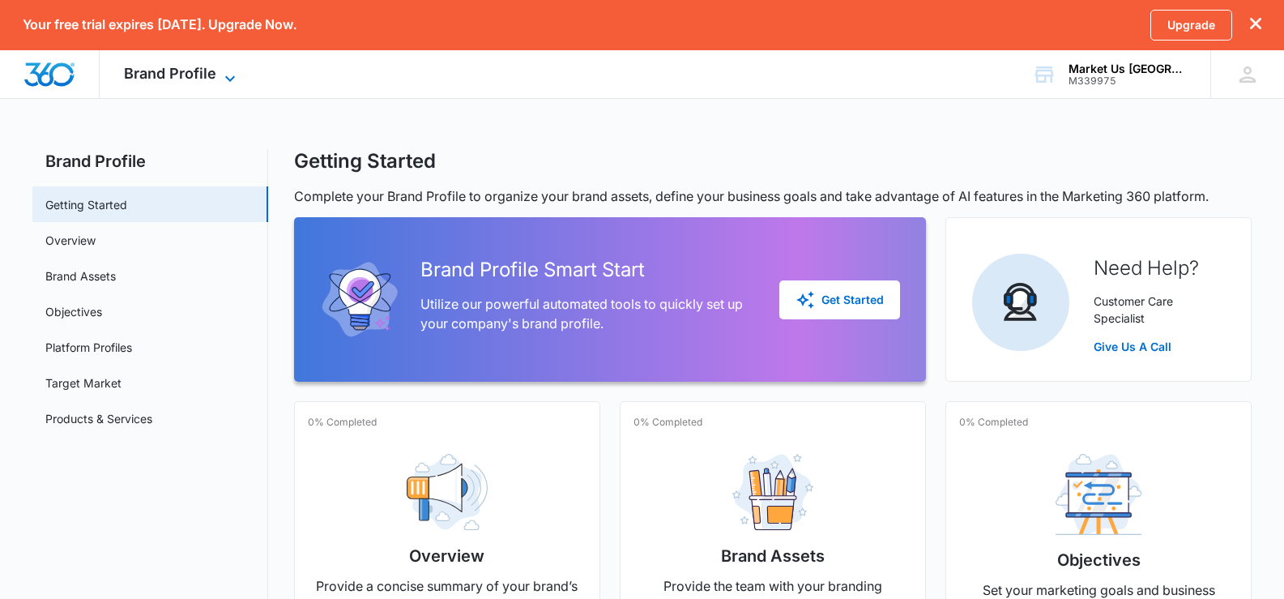
click at [214, 75] on span "Brand Profile" at bounding box center [170, 73] width 92 height 17
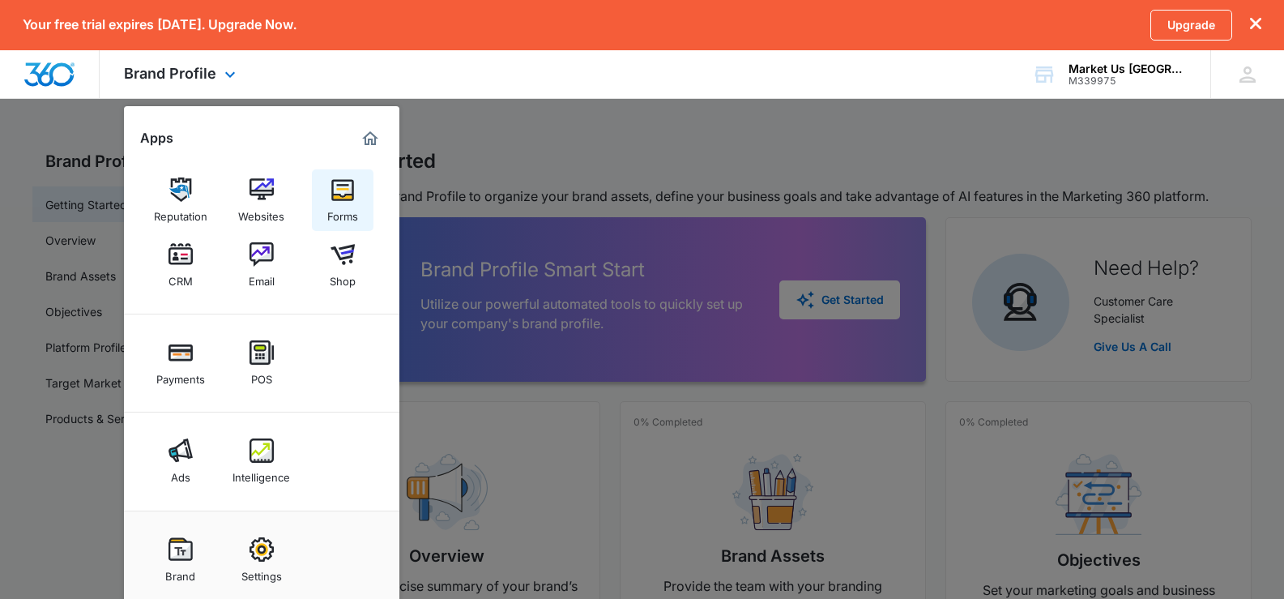
click at [335, 195] on img at bounding box center [342, 189] width 24 height 24
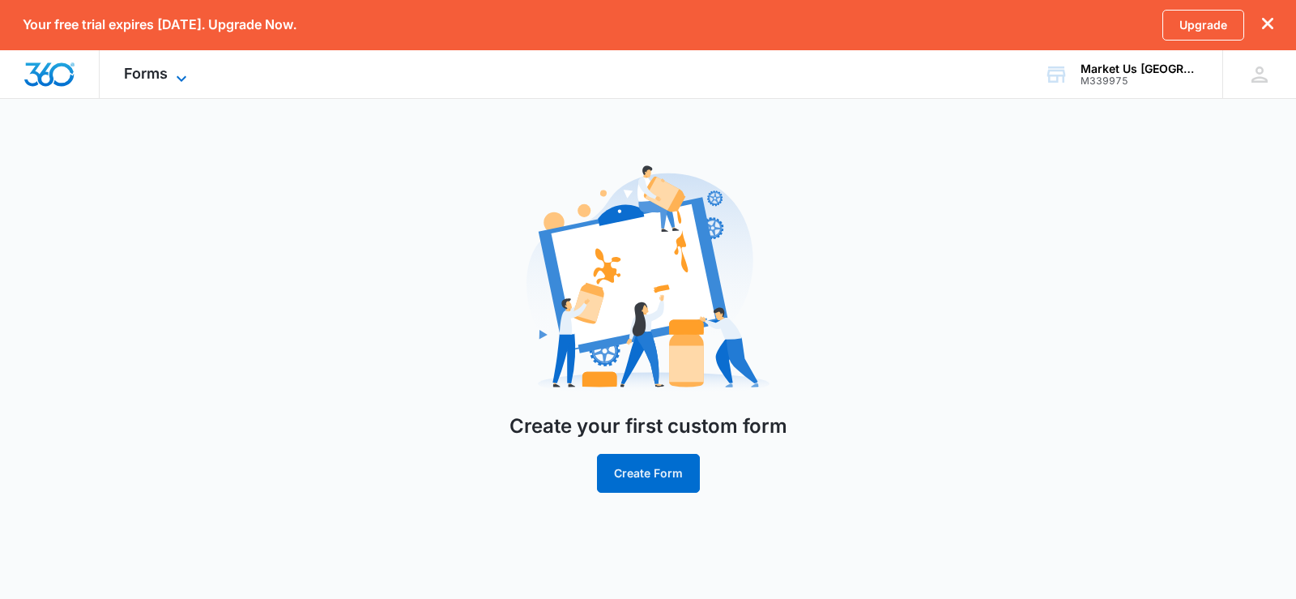
click at [151, 67] on span "Forms" at bounding box center [146, 73] width 44 height 17
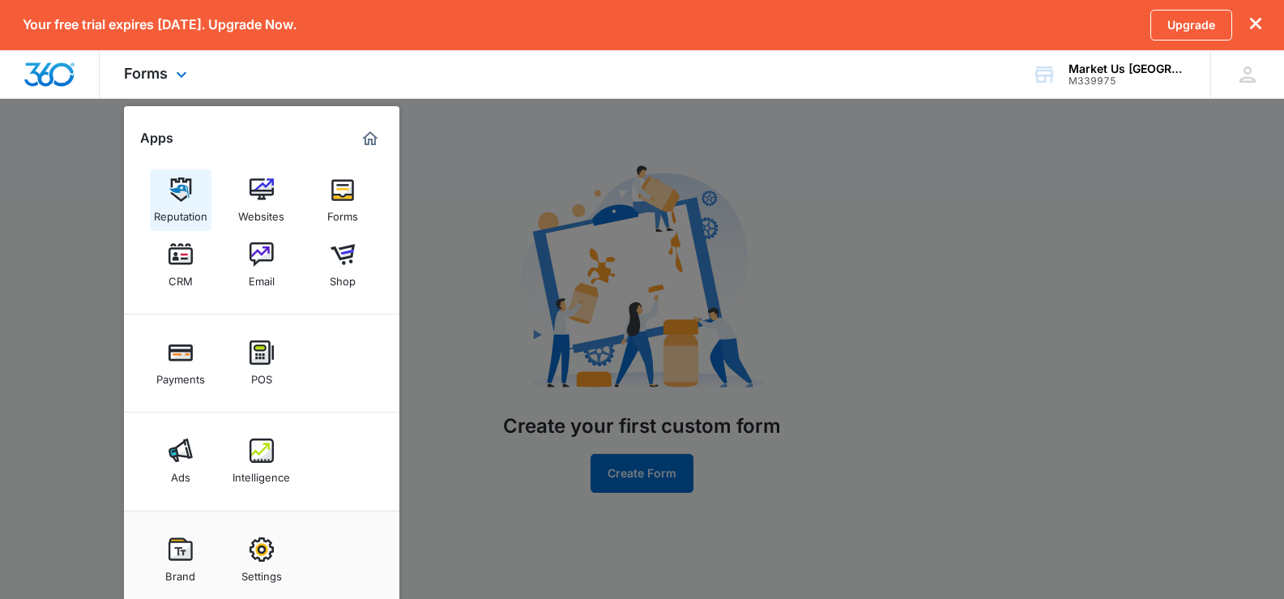
click at [190, 179] on img at bounding box center [180, 189] width 24 height 24
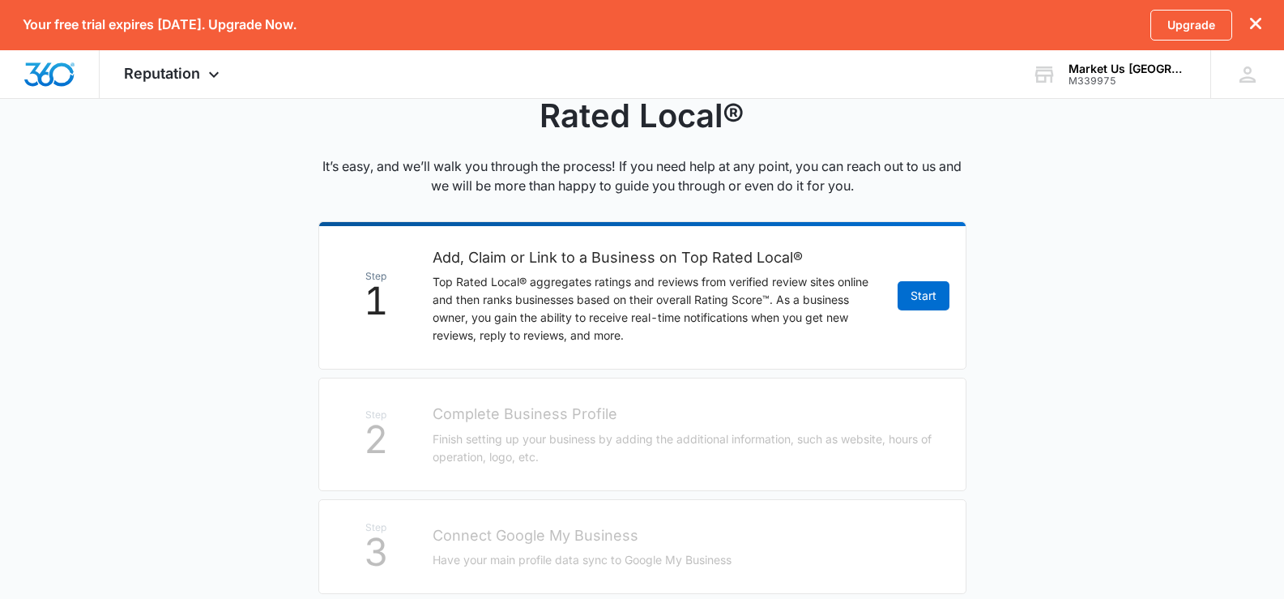
scroll to position [188, 0]
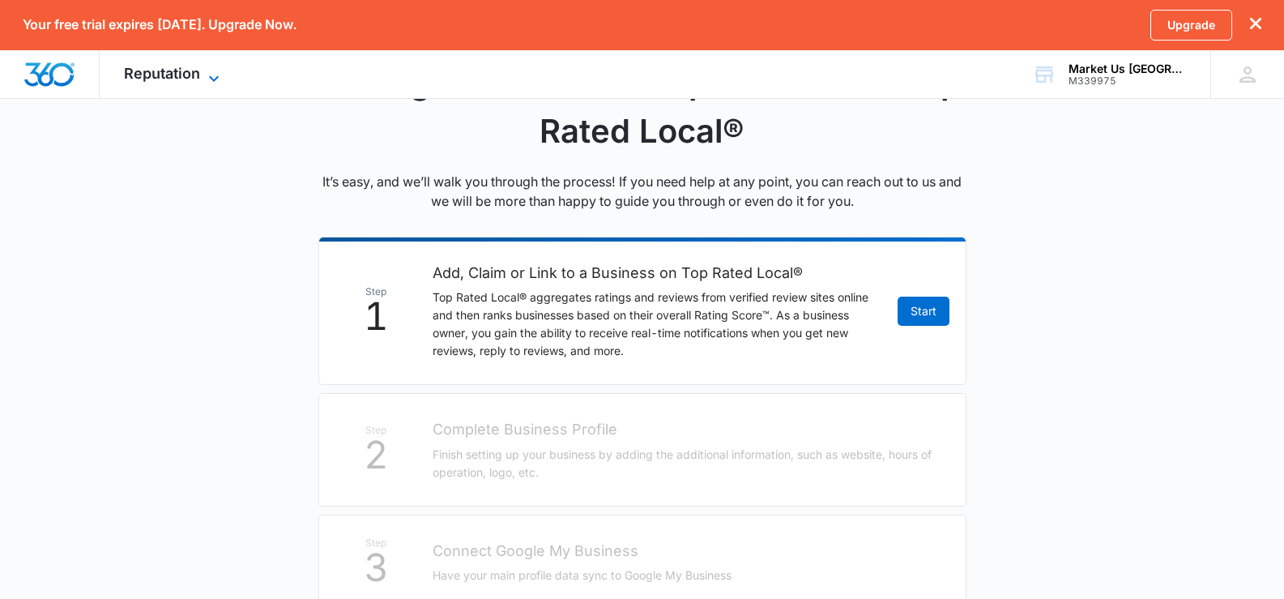
click at [204, 67] on div "Reputation Apps Reputation Websites Forms CRM Email Shop Payments POS Ads Intel…" at bounding box center [174, 74] width 148 height 48
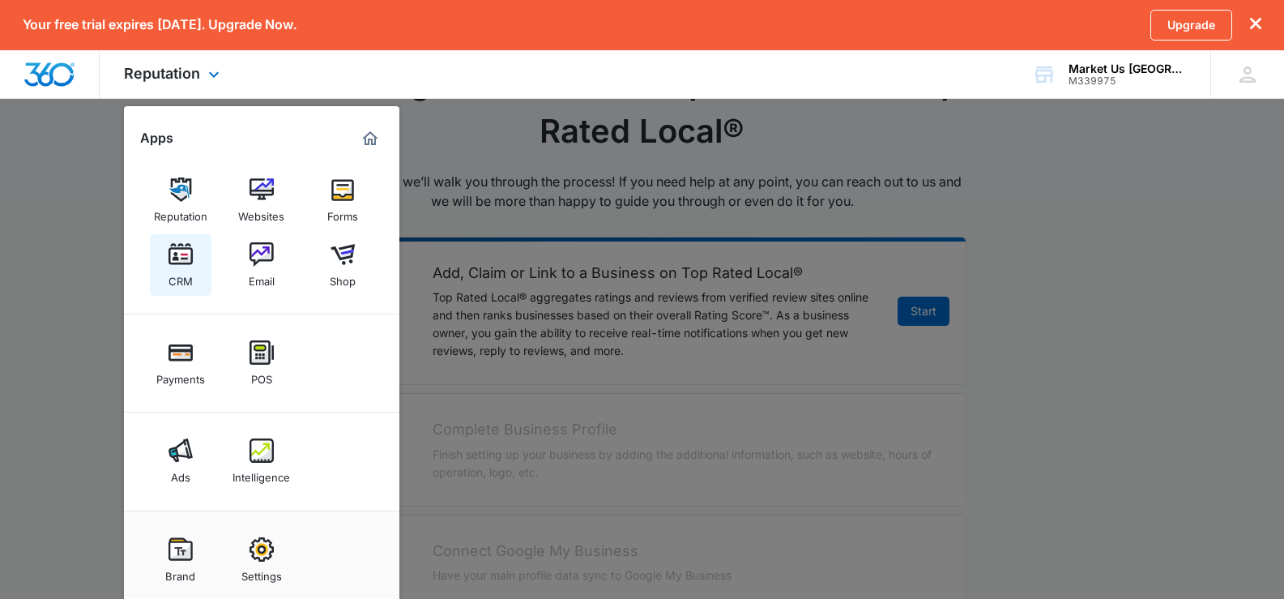
click at [178, 258] on img at bounding box center [180, 254] width 24 height 24
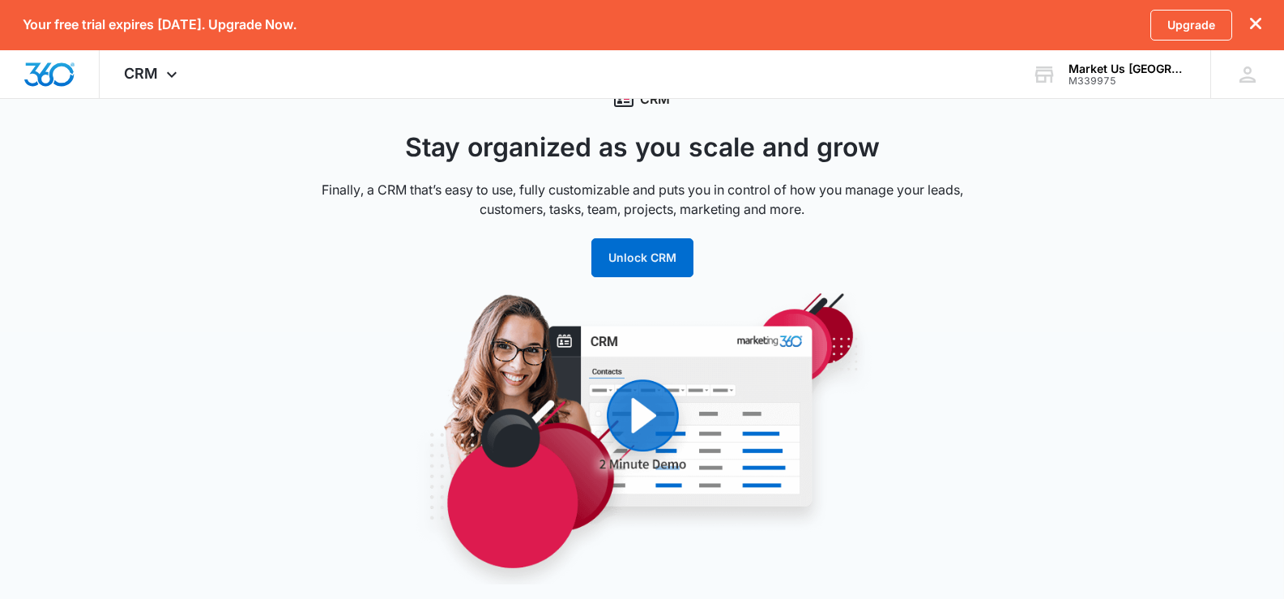
scroll to position [59, 0]
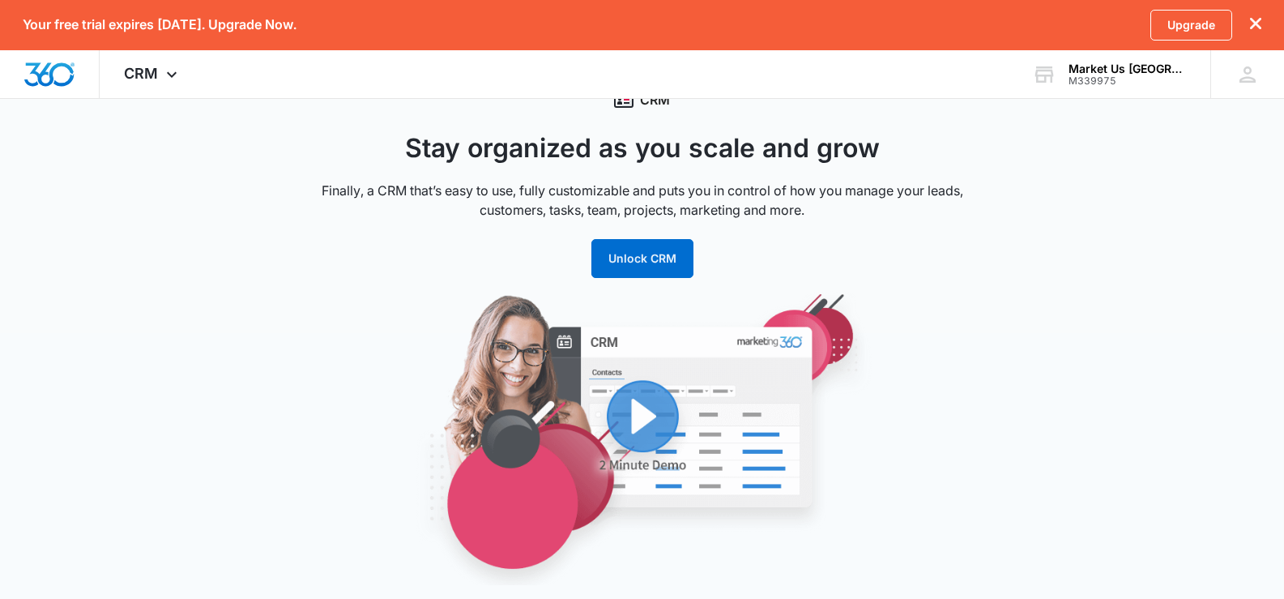
click at [644, 403] on img "button" at bounding box center [642, 437] width 616 height 296
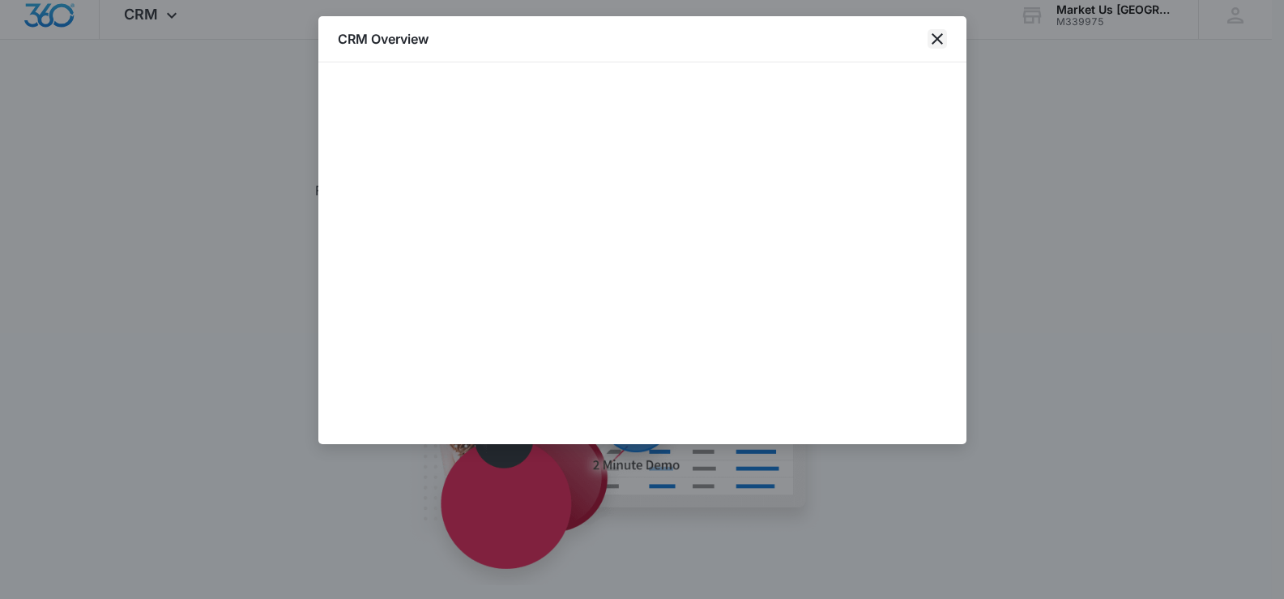
click at [939, 34] on icon "close" at bounding box center [936, 38] width 19 height 19
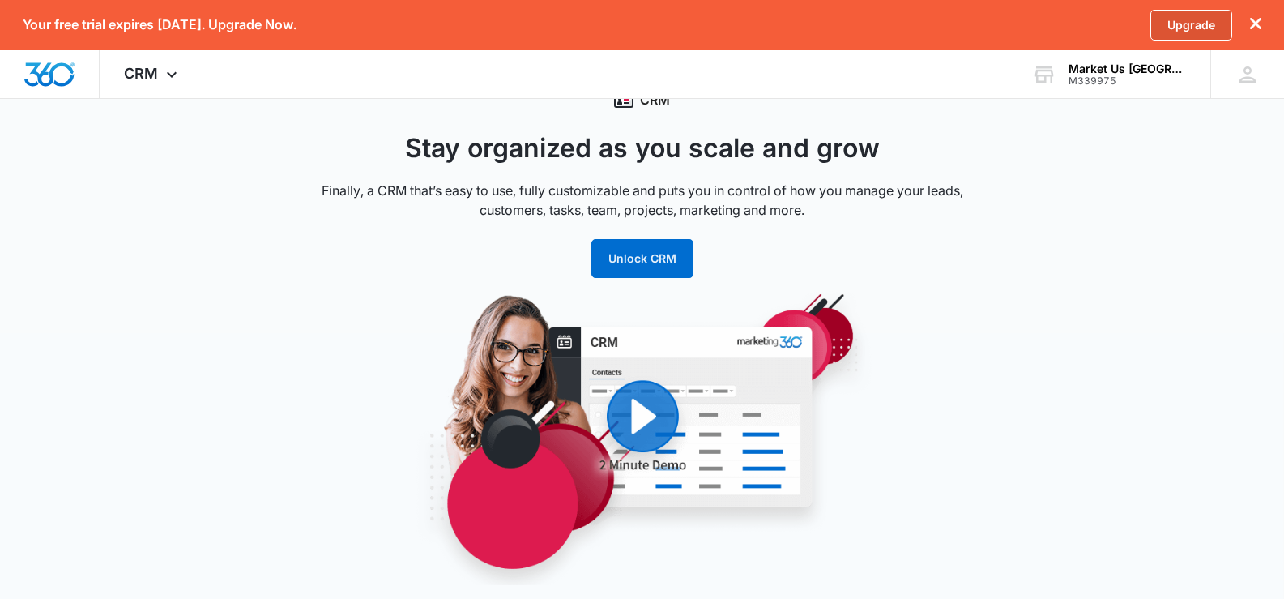
click at [1176, 30] on link "Upgrade" at bounding box center [1191, 25] width 82 height 31
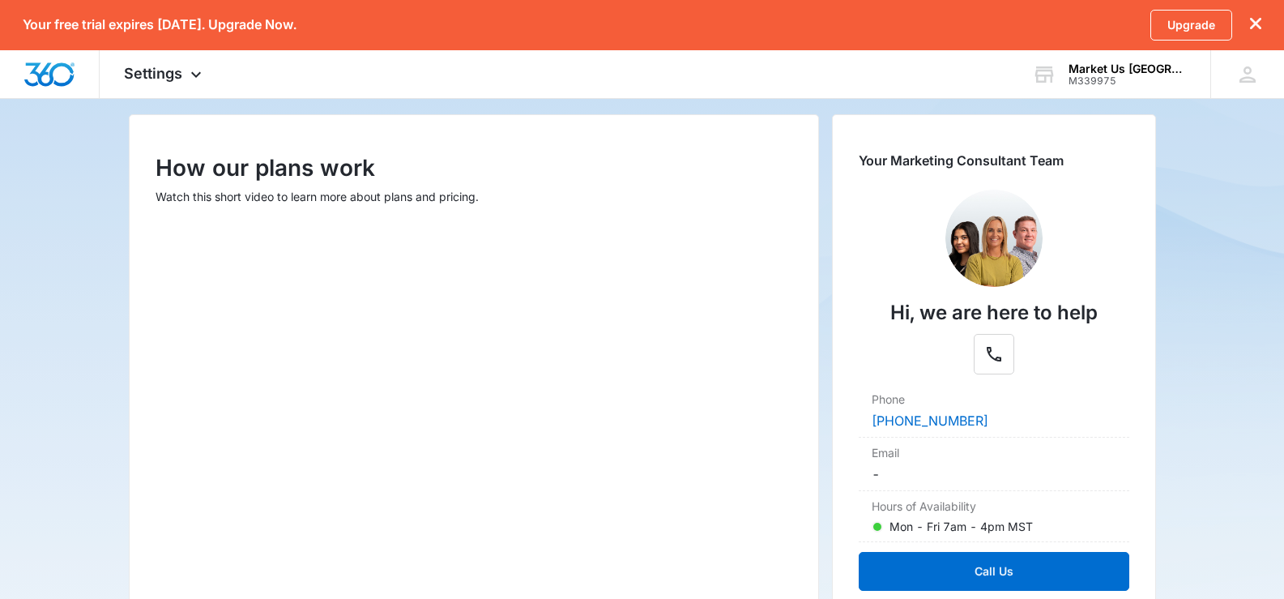
scroll to position [181, 0]
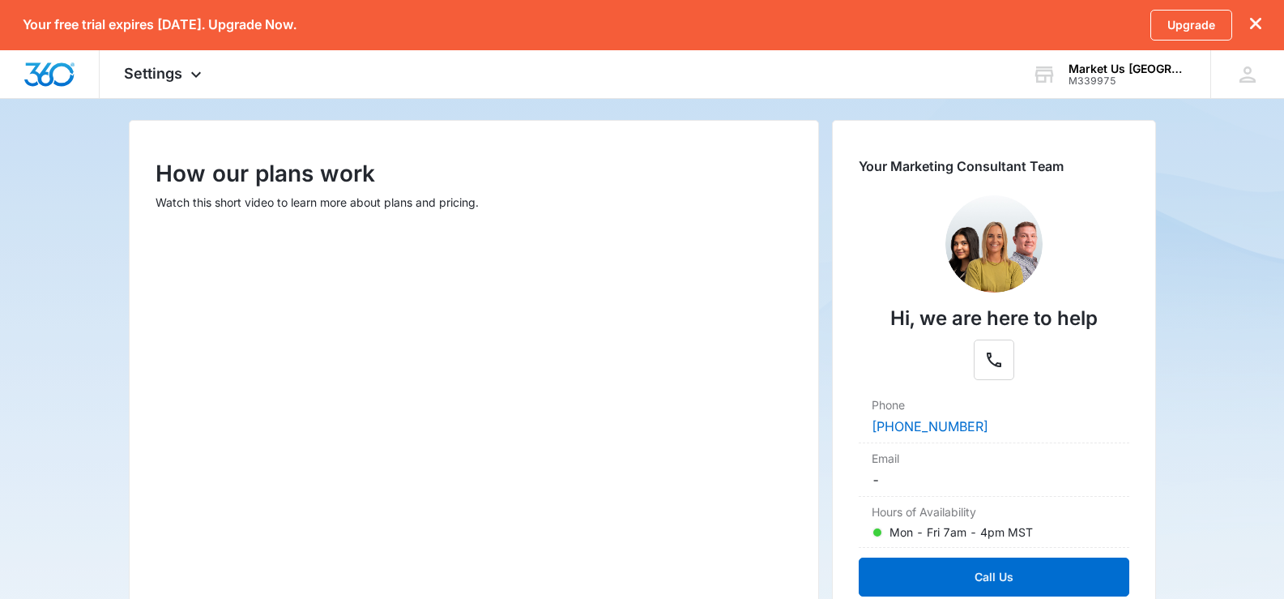
click at [1239, 196] on main "Pricing & Plans We have plans to fit any budget How our plans work Watch this s…" at bounding box center [642, 404] width 1284 height 873
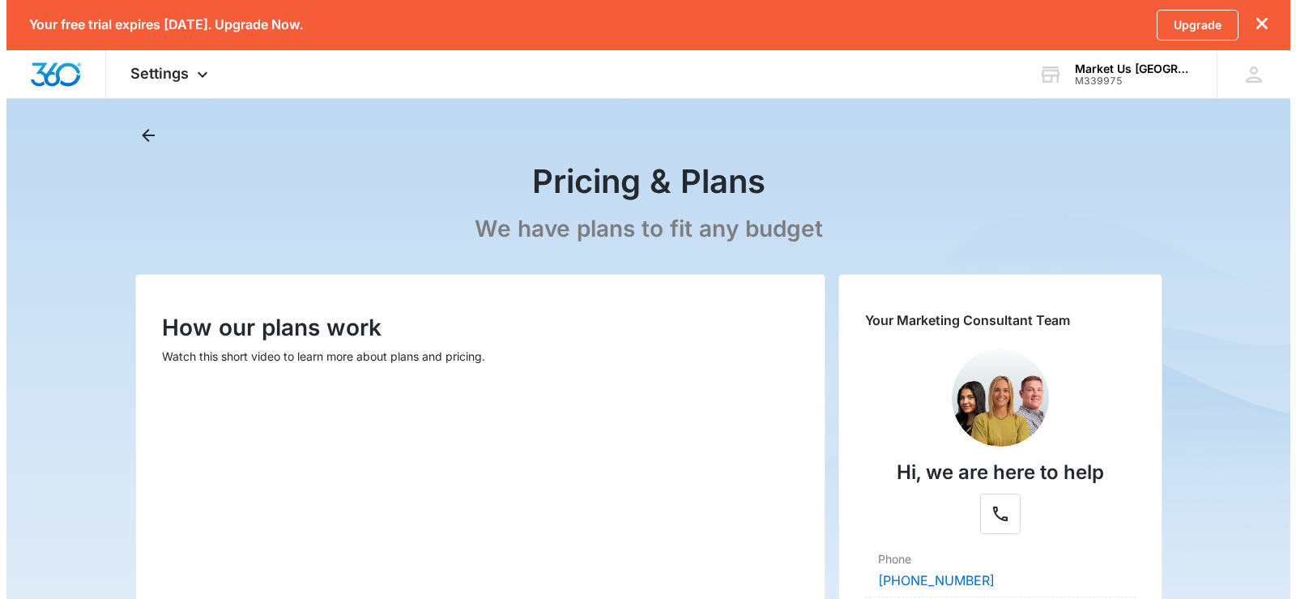
scroll to position [0, 0]
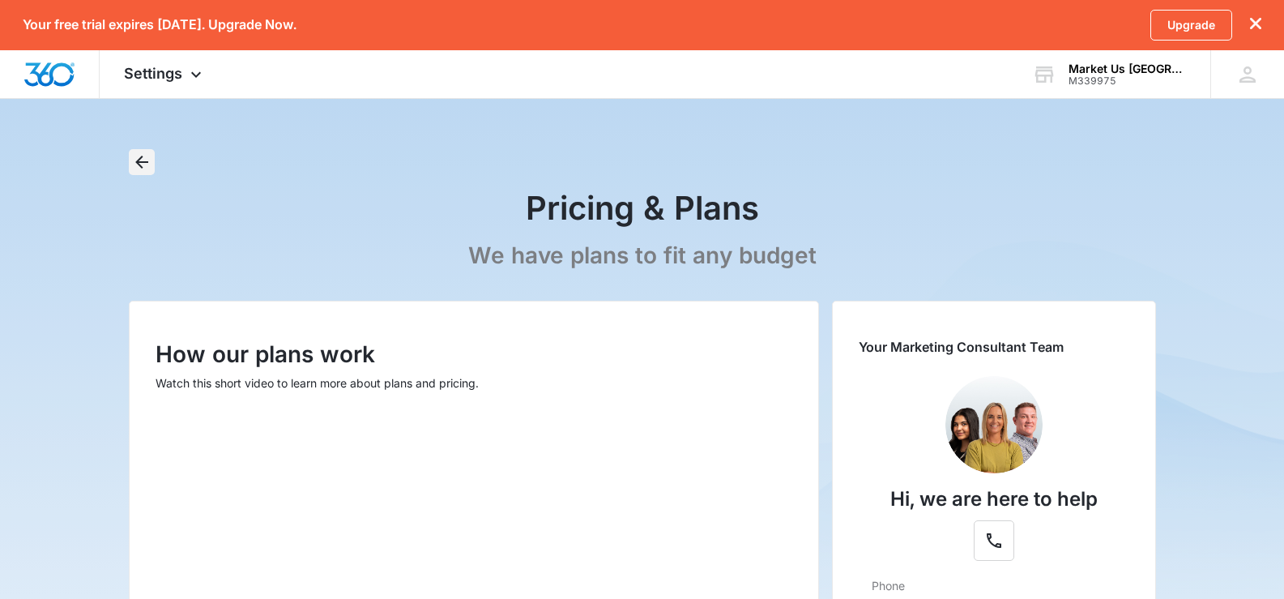
click at [144, 164] on icon "Back" at bounding box center [141, 161] width 19 height 19
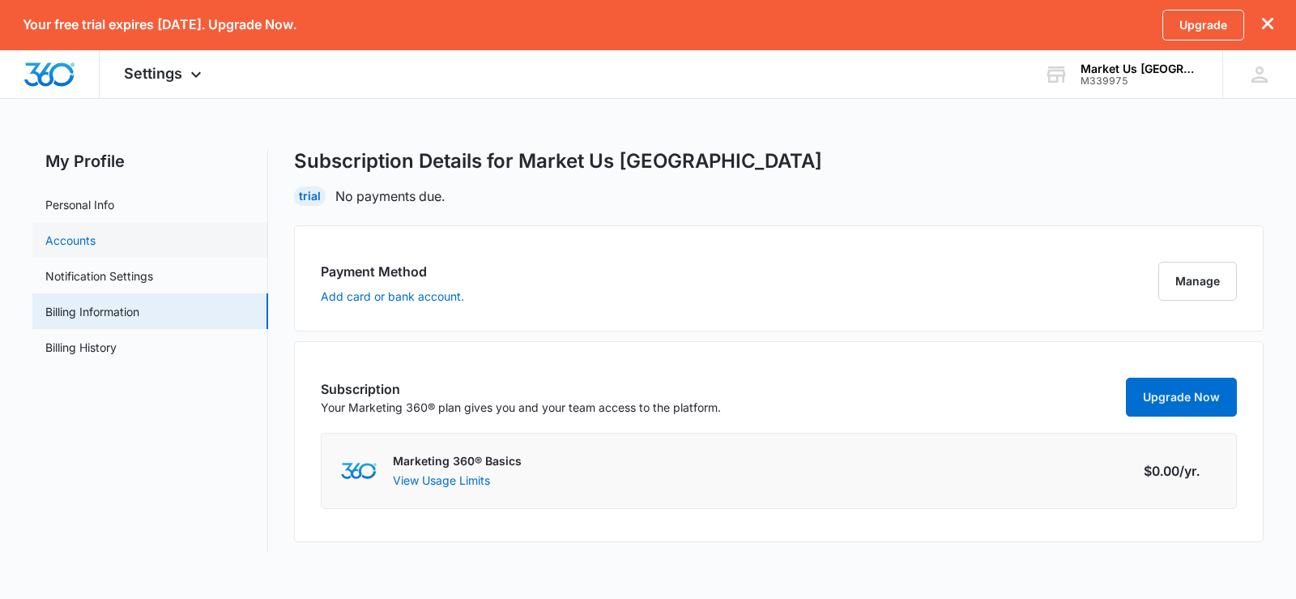
click at [82, 236] on link "Accounts" at bounding box center [70, 240] width 50 height 17
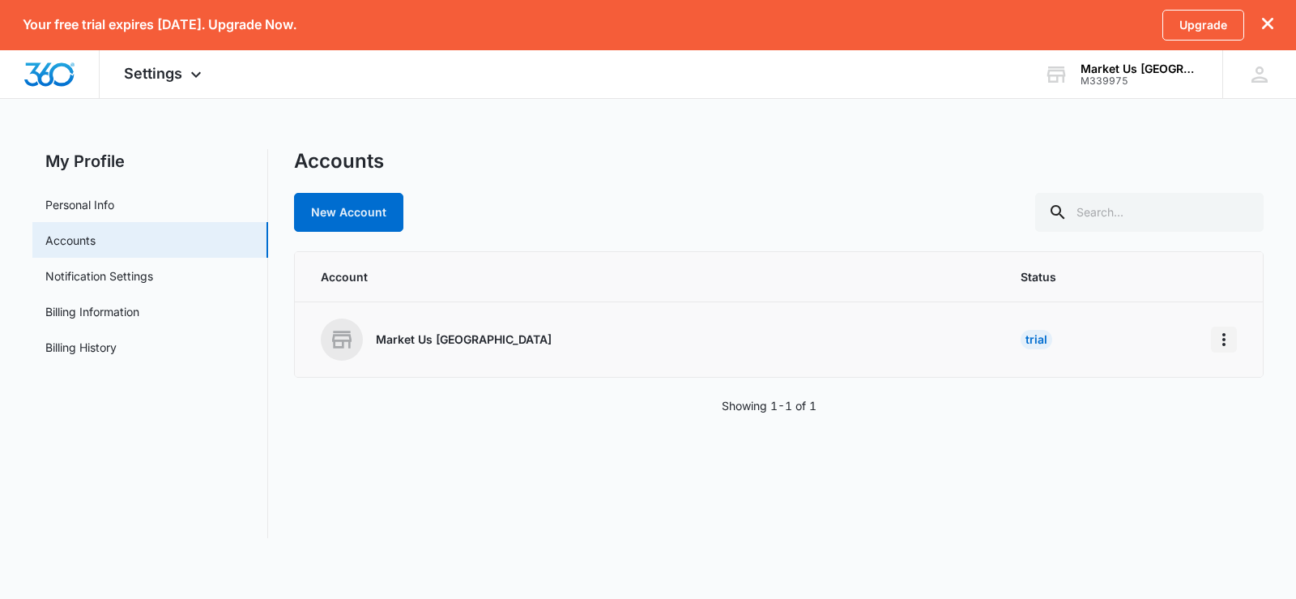
click at [1224, 338] on icon "Home" at bounding box center [1223, 339] width 3 height 13
click at [1170, 387] on div "Go to Dashboard" at bounding box center [1152, 384] width 90 height 11
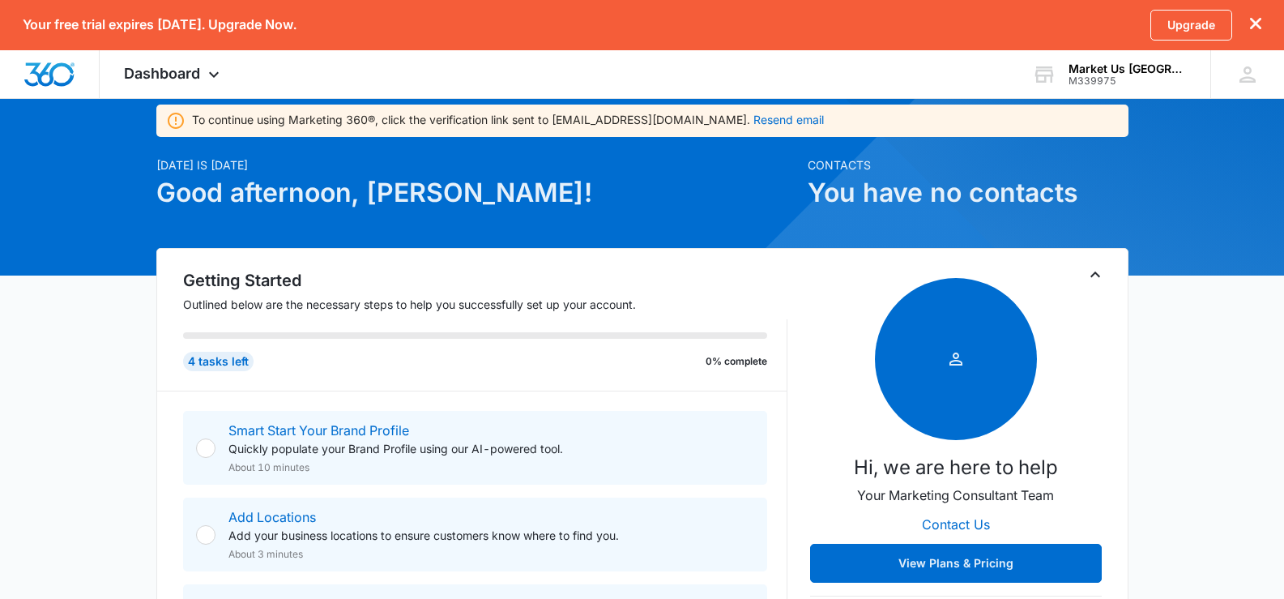
scroll to position [162, 0]
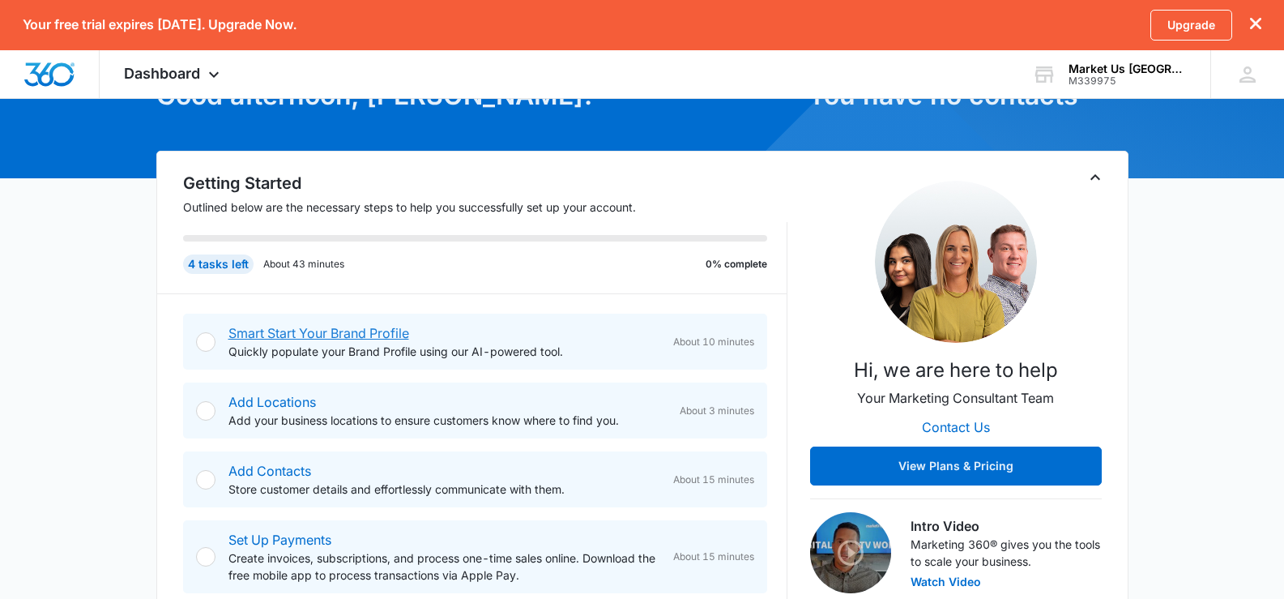
click at [347, 338] on link "Smart Start Your Brand Profile" at bounding box center [318, 333] width 181 height 16
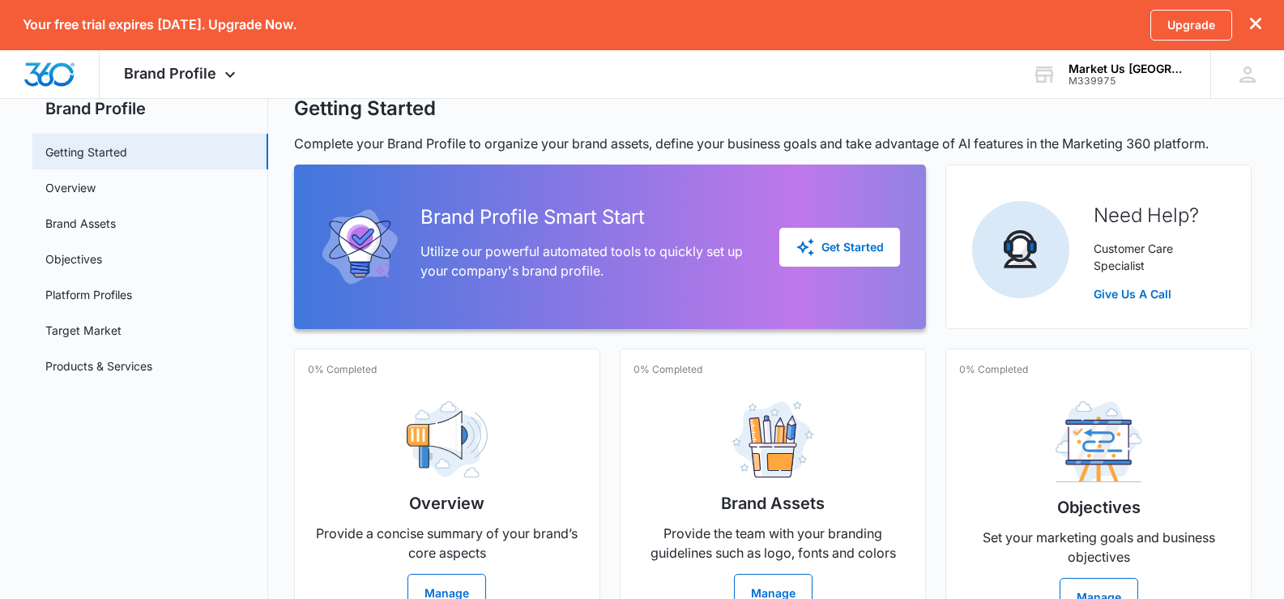
scroll to position [81, 0]
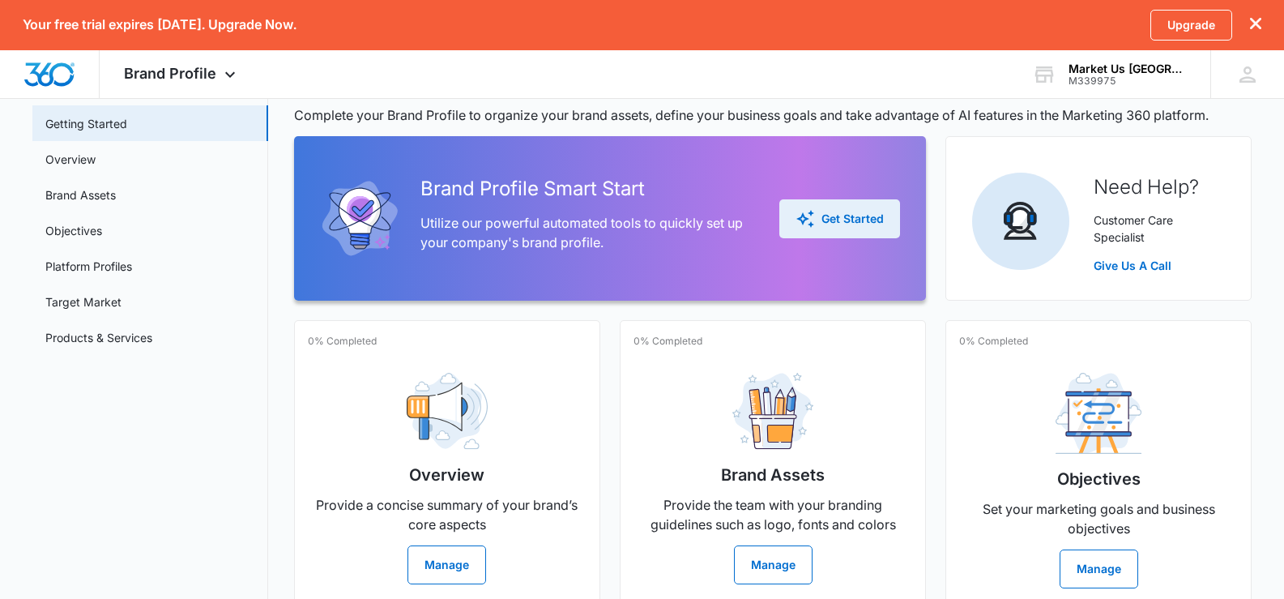
click at [863, 216] on div "Get Started" at bounding box center [839, 218] width 88 height 19
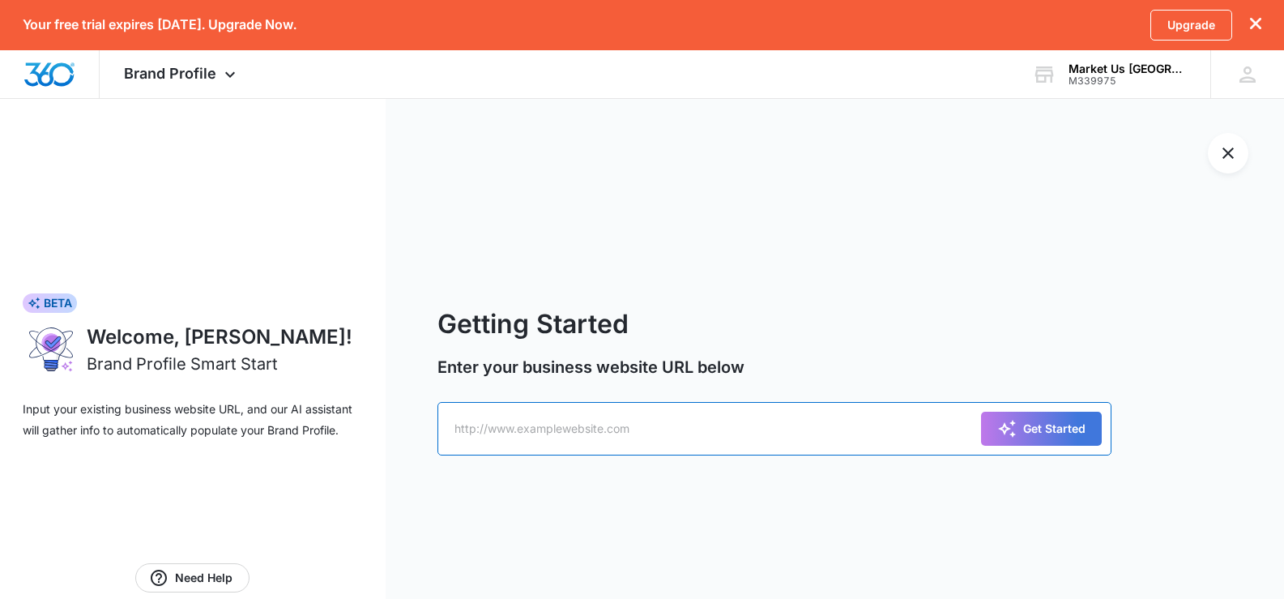
click at [585, 427] on input "text" at bounding box center [774, 428] width 674 height 53
type input "www.marketuschicago.com"
click at [981, 411] on button "Get Started" at bounding box center [1041, 428] width 121 height 34
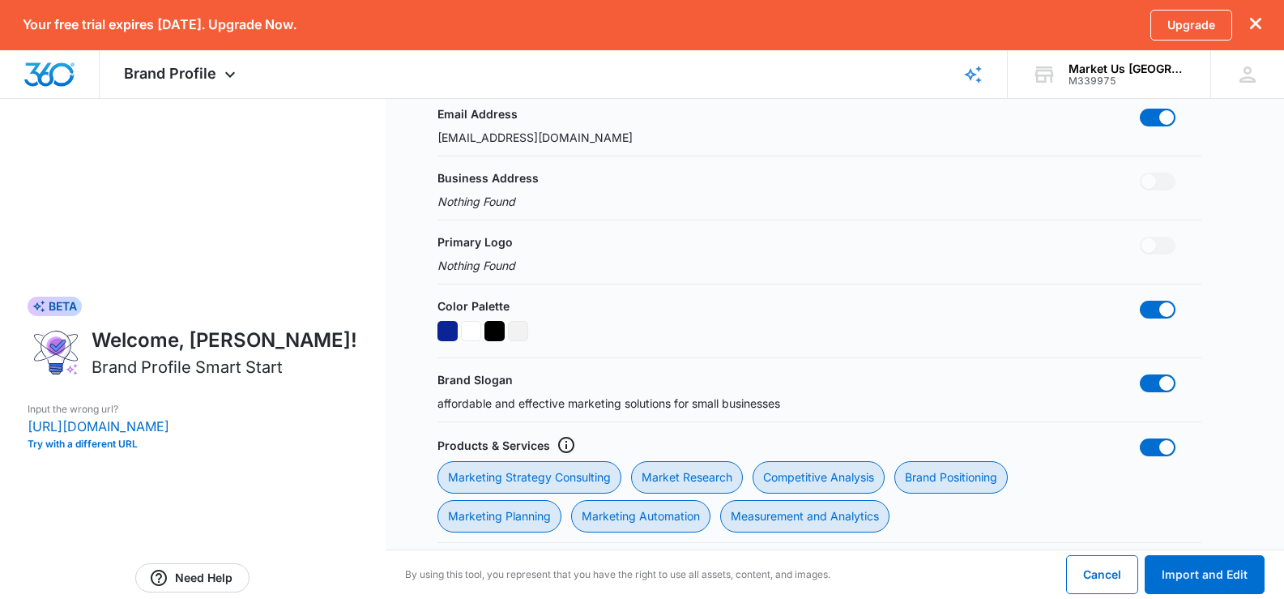
scroll to position [243, 0]
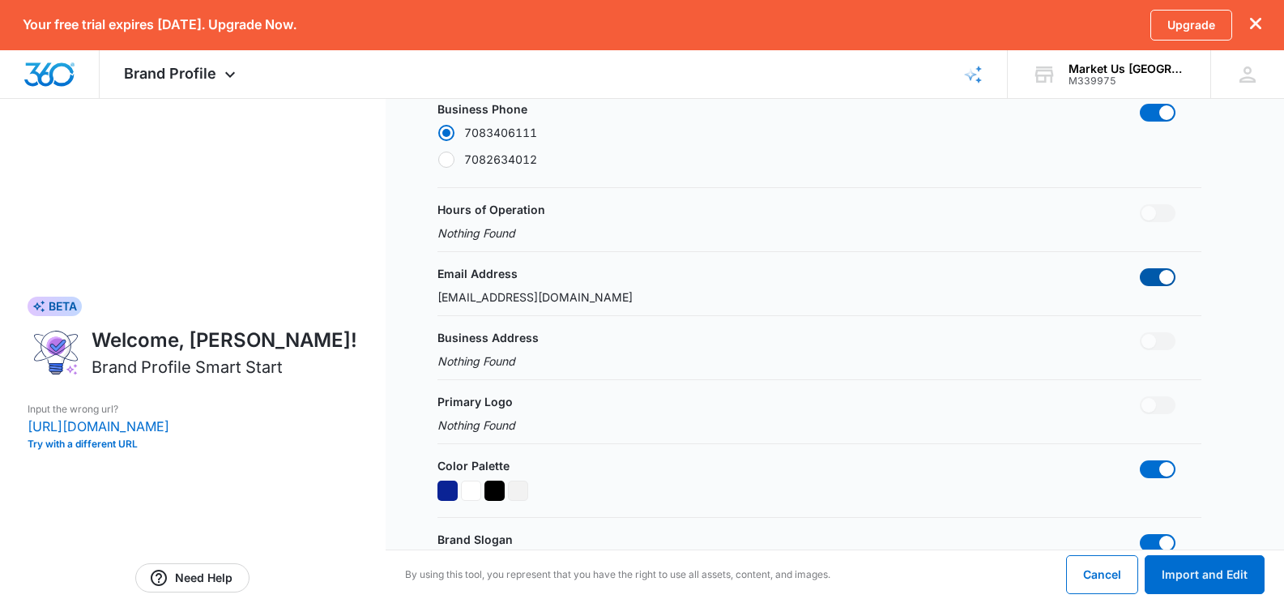
click at [1167, 281] on span at bounding box center [1166, 277] width 15 height 15
click at [1140, 268] on input "checkbox" at bounding box center [1139, 267] width 1 height 1
click at [1167, 281] on span at bounding box center [1158, 277] width 36 height 18
click at [1140, 268] on input "checkbox" at bounding box center [1139, 267] width 1 height 1
checkbox input "true"
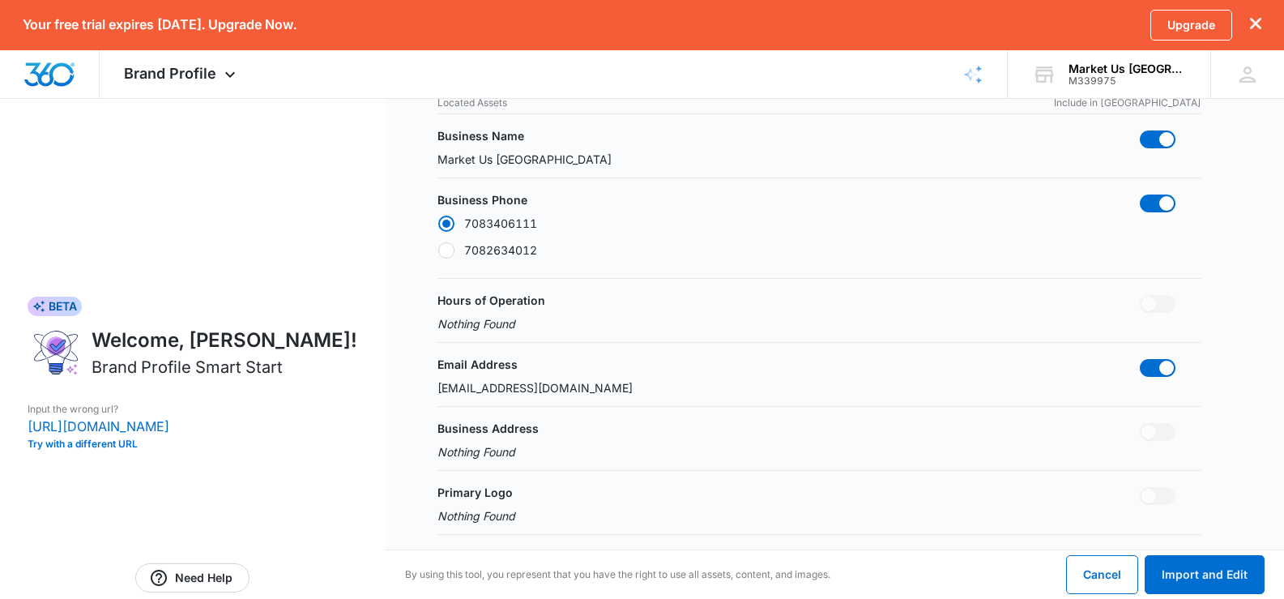
scroll to position [162, 0]
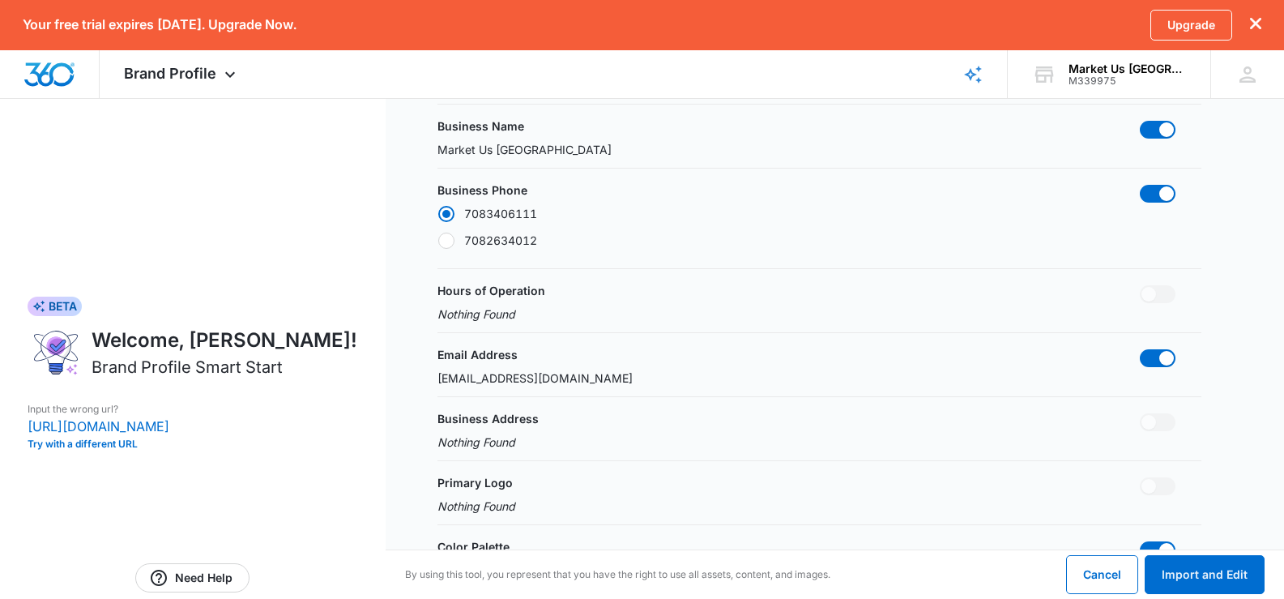
click at [543, 375] on p "filler@godaddy.com" at bounding box center [534, 377] width 195 height 17
click at [1206, 578] on button "Import and Edit" at bounding box center [1204, 574] width 120 height 39
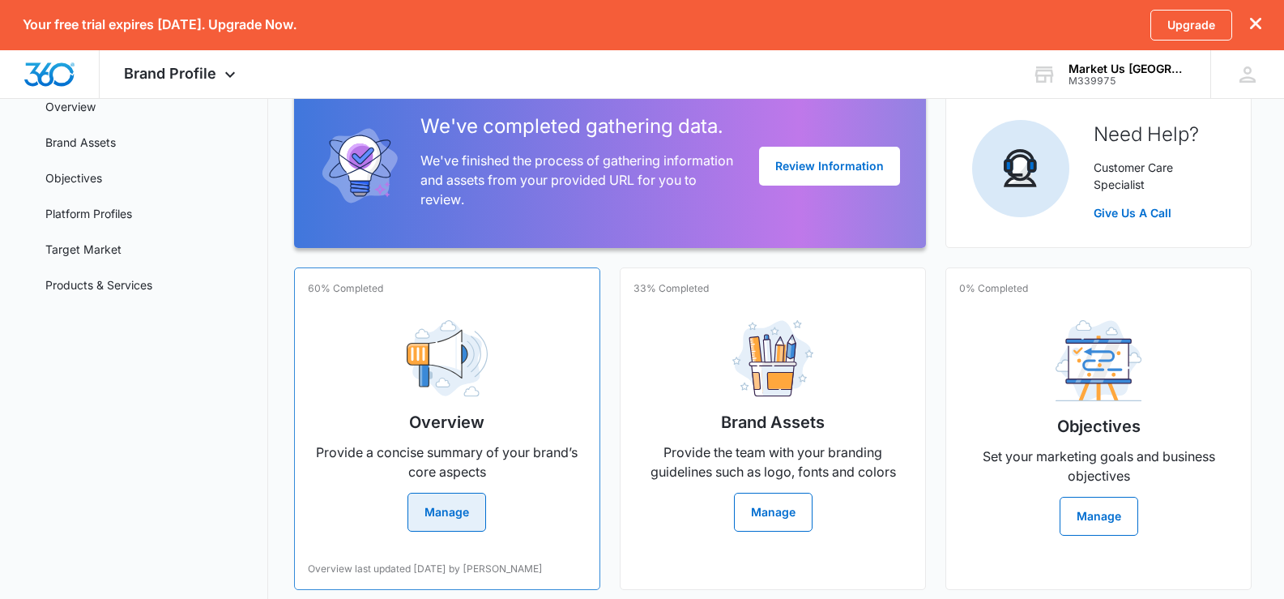
scroll to position [162, 0]
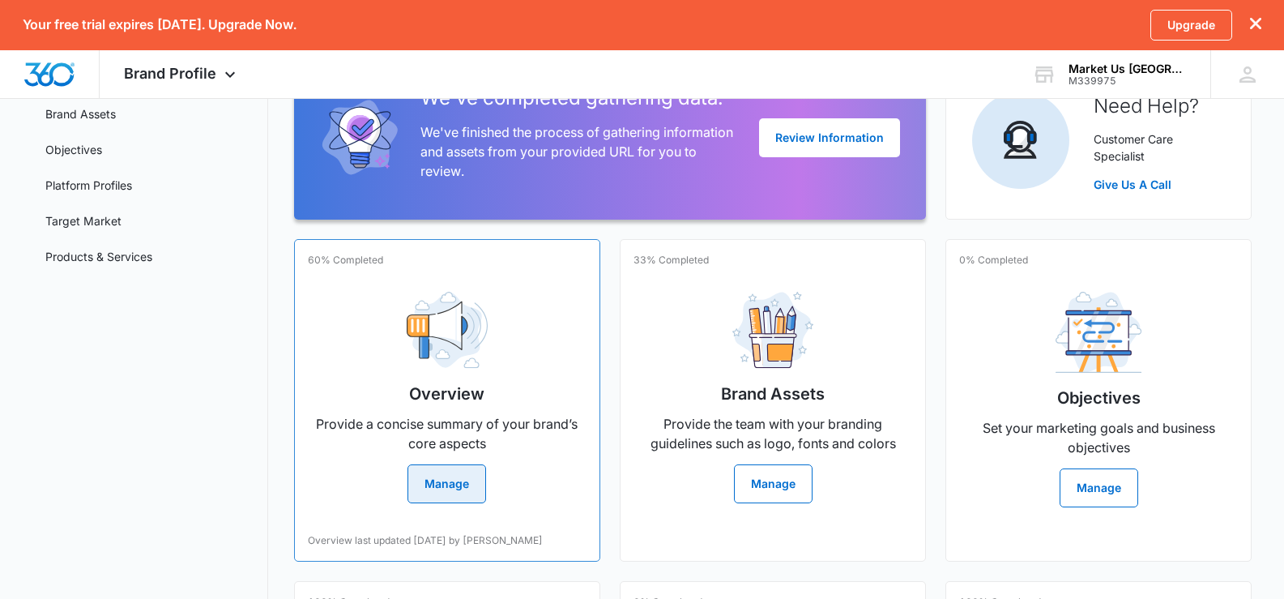
click at [438, 479] on button "Manage" at bounding box center [446, 483] width 79 height 39
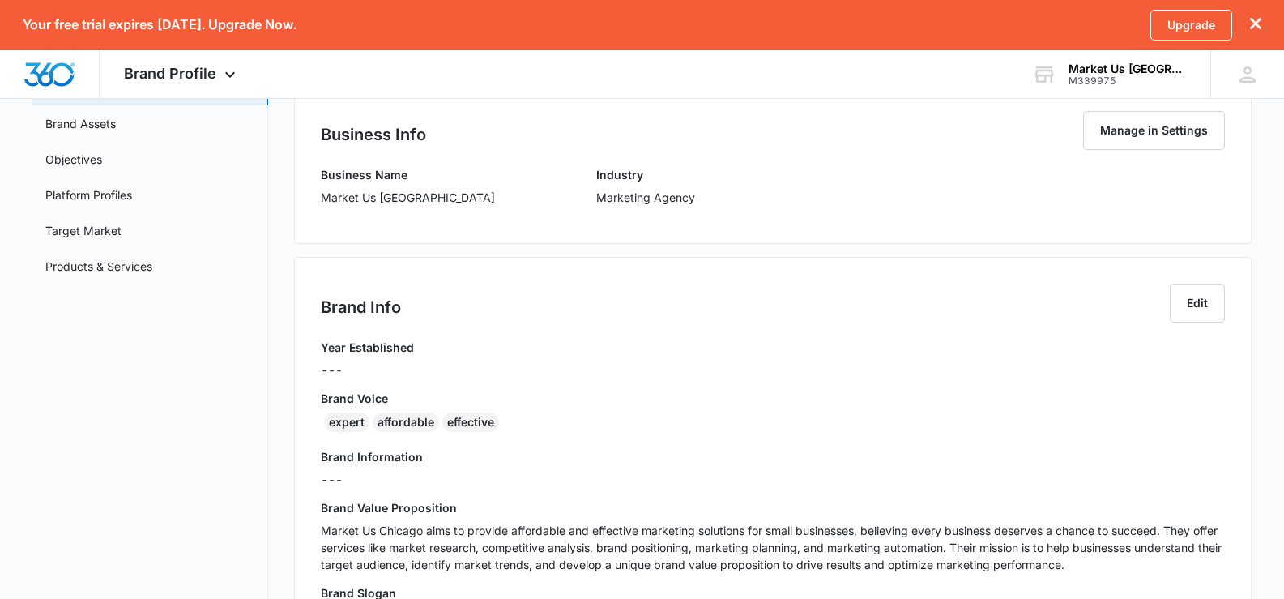
scroll to position [115, 0]
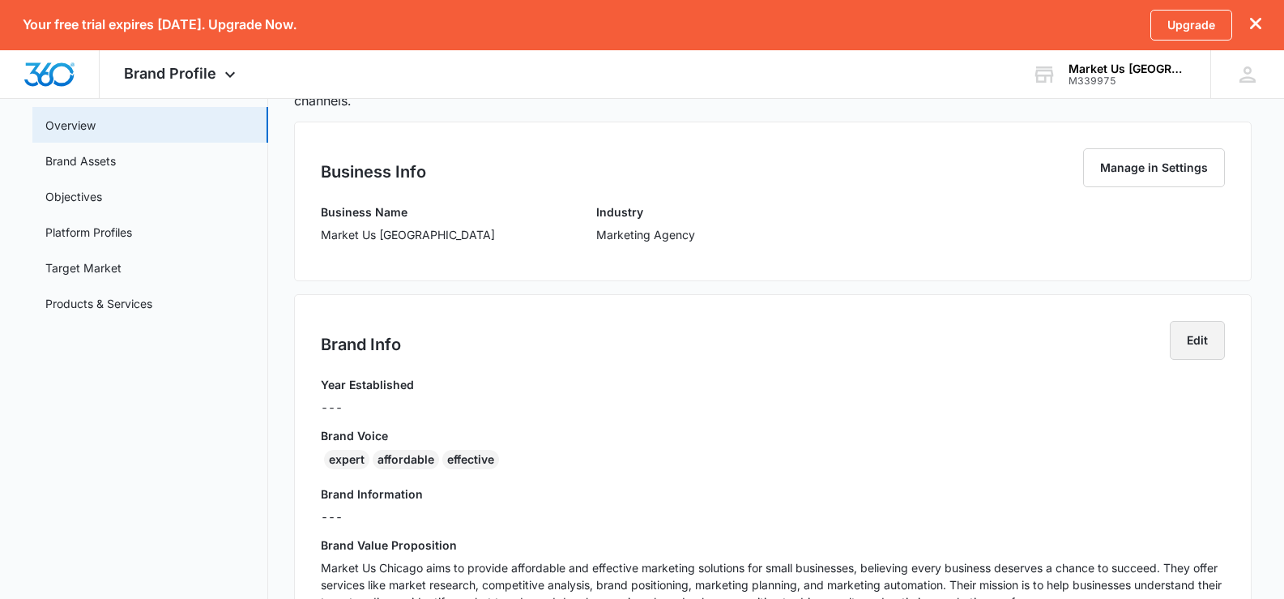
click at [1213, 343] on button "Edit" at bounding box center [1197, 340] width 55 height 39
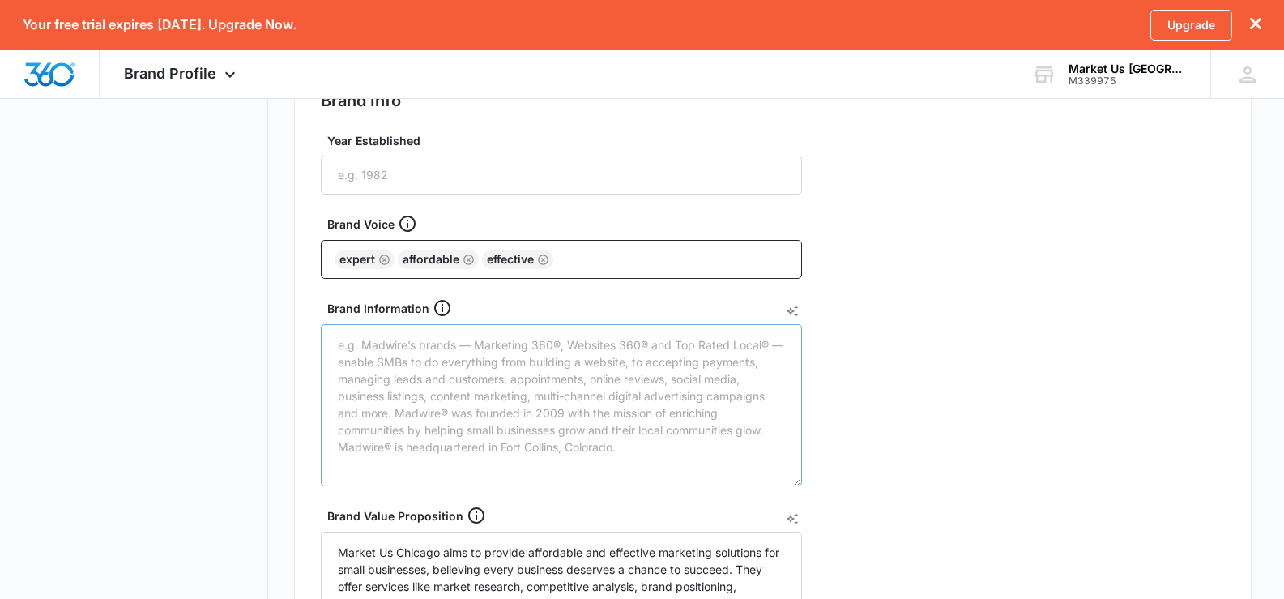
scroll to position [196, 0]
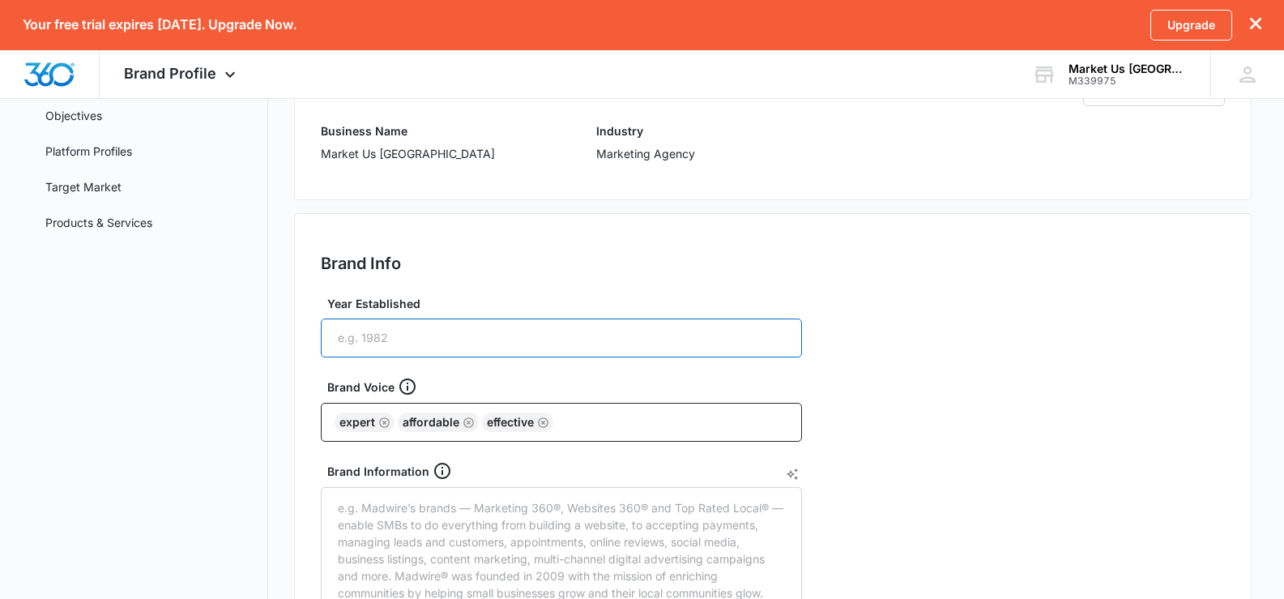
click at [449, 339] on input "Year Established" at bounding box center [561, 337] width 481 height 39
type input "2024"
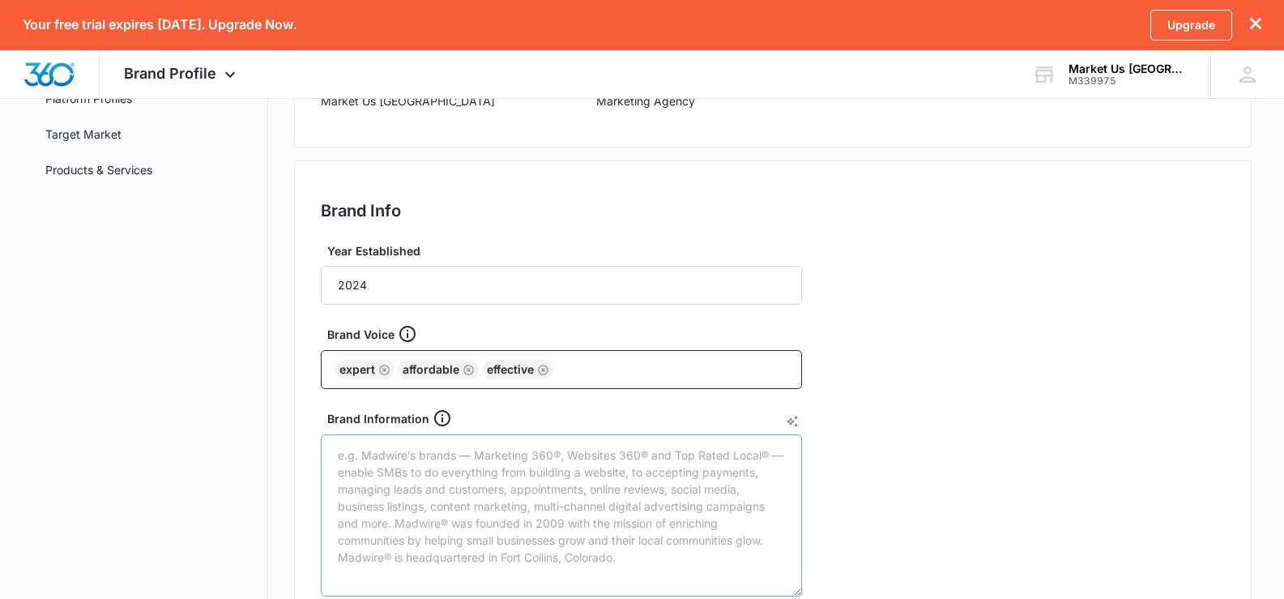
scroll to position [277, 0]
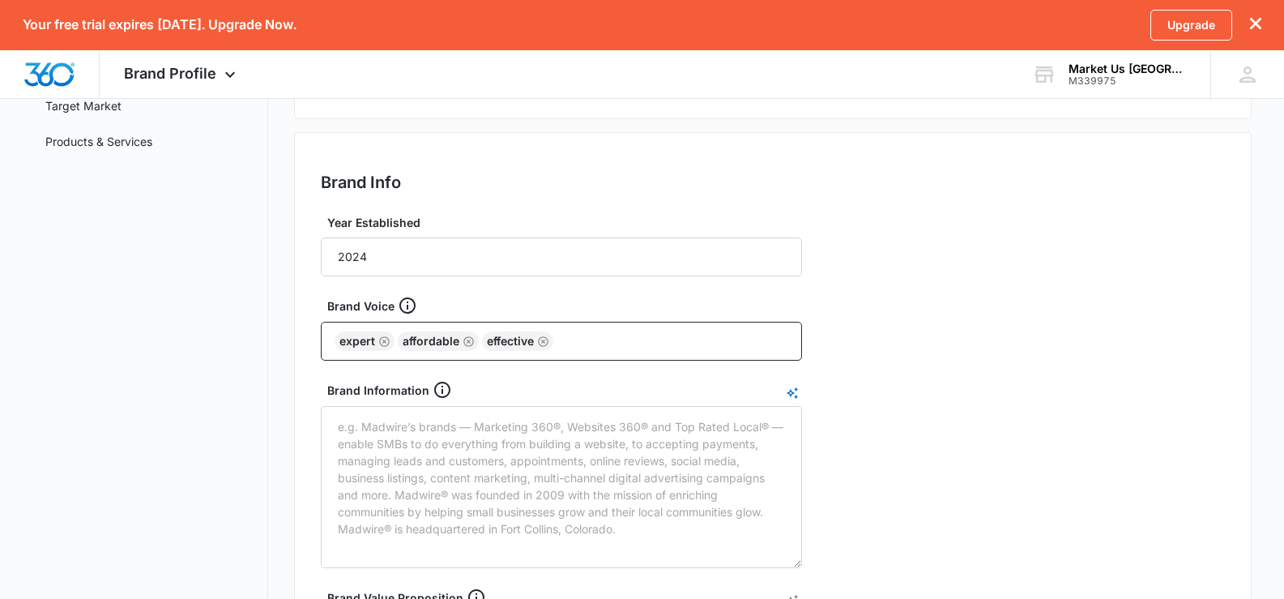
click at [792, 396] on icon "AI Text Generator" at bounding box center [792, 392] width 13 height 13
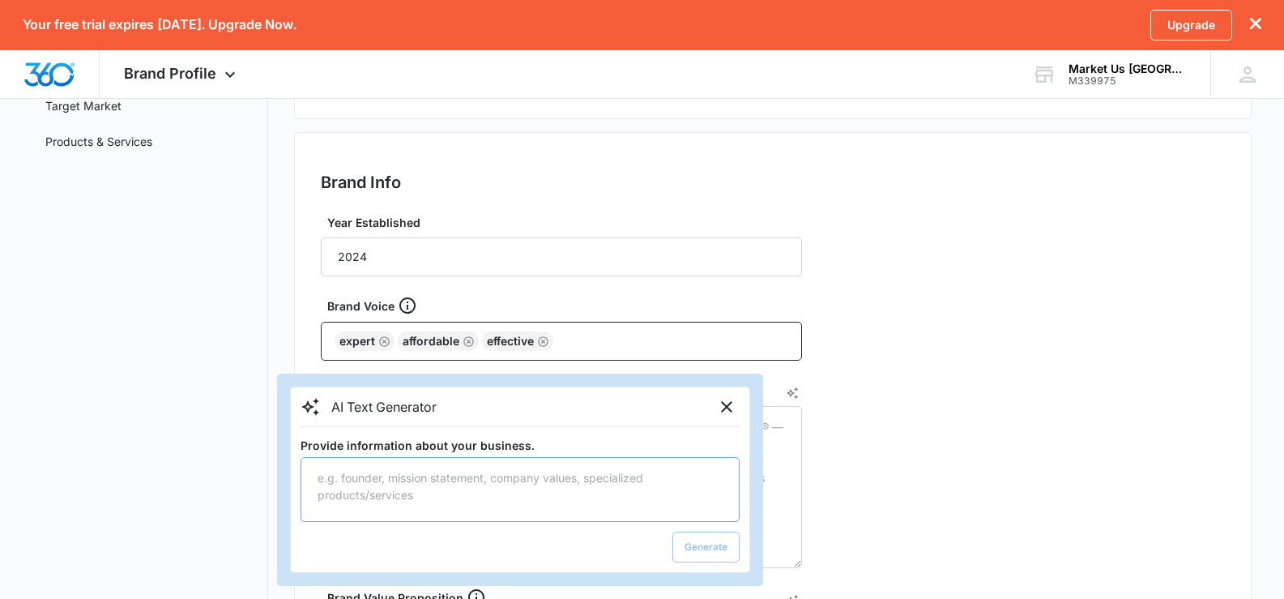
click at [375, 484] on textarea "Provide information about your business." at bounding box center [519, 489] width 439 height 65
type textarea "Digital Marketing for small businesses"
click at [710, 543] on button "Generate" at bounding box center [705, 546] width 67 height 31
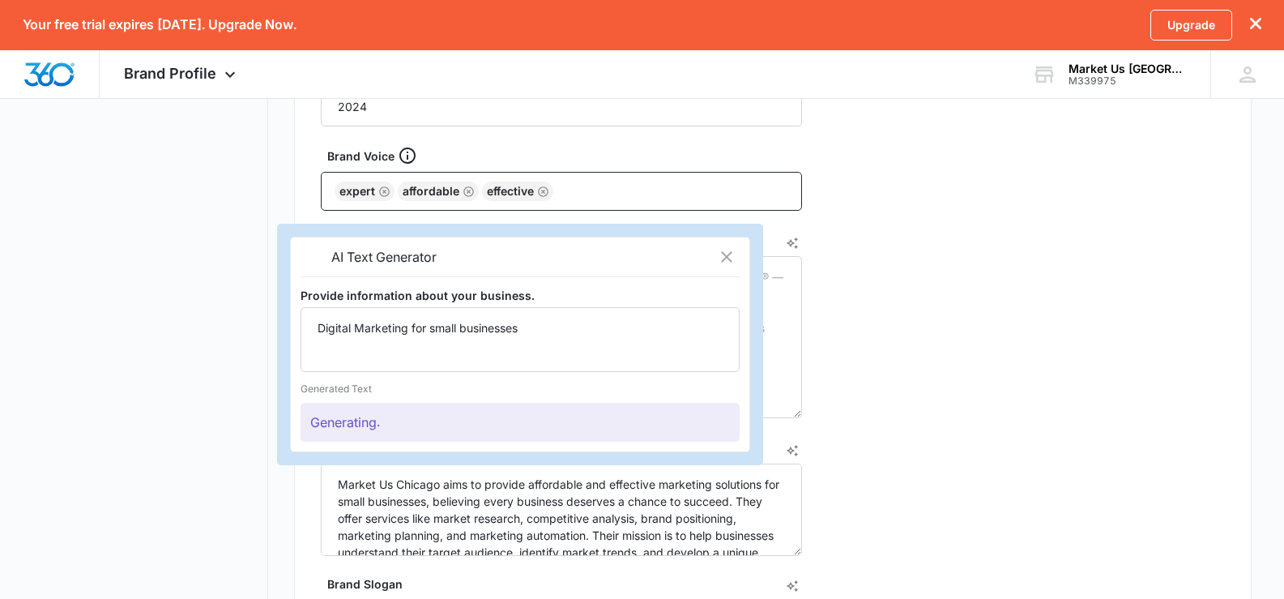
scroll to position [520, 0]
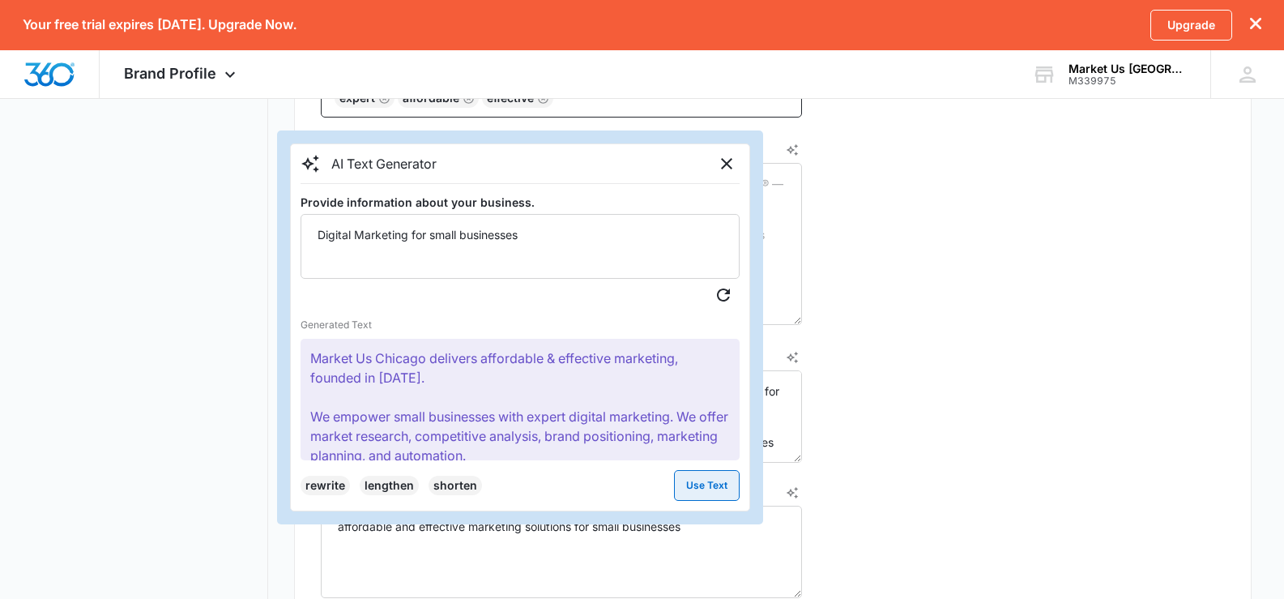
click at [698, 487] on button "Use Text" at bounding box center [707, 485] width 66 height 31
type textarea "Market Us Chicago delivers affordable & effective marketing, founded in 2024. W…"
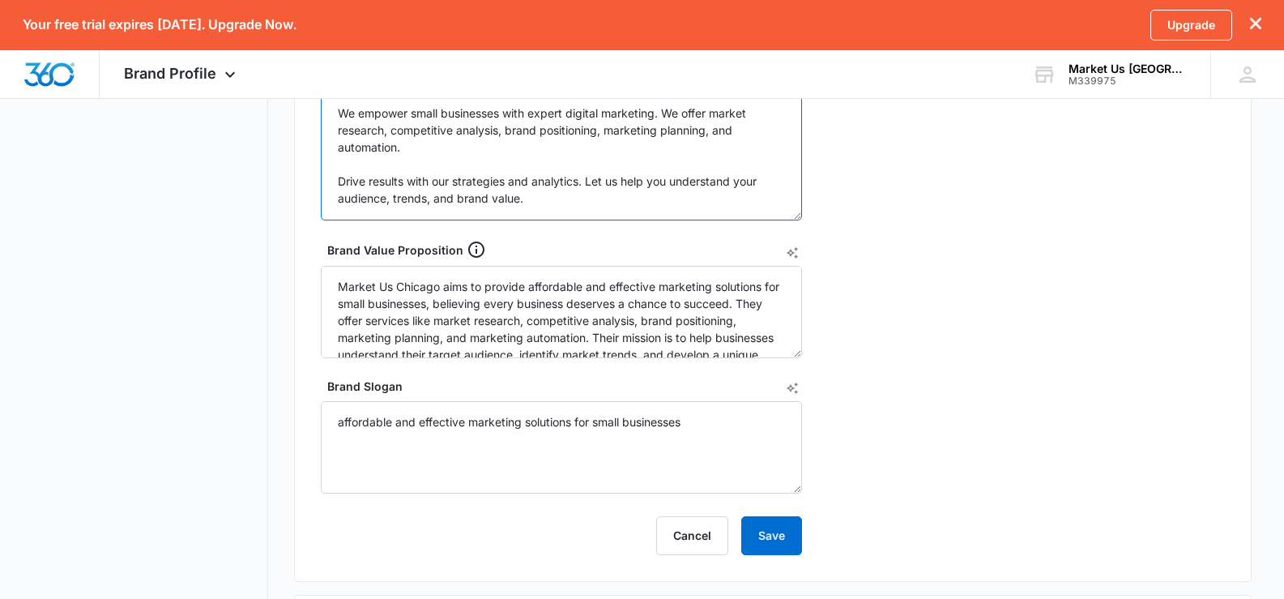
scroll to position [763, 0]
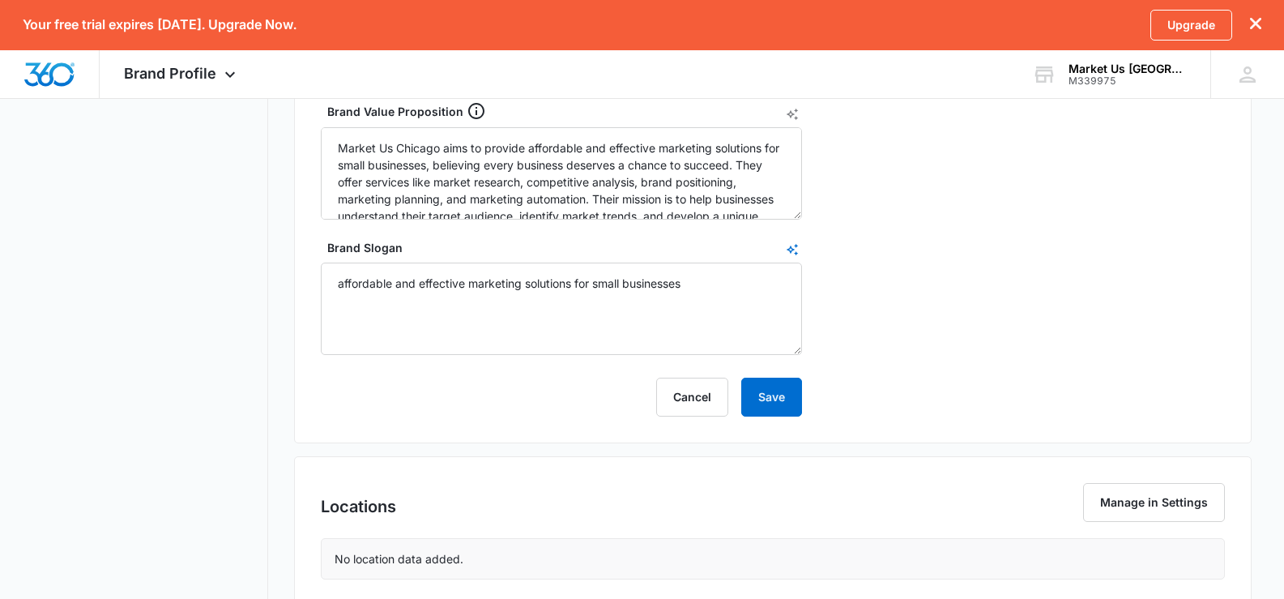
click at [793, 250] on icon "AI Text Generator" at bounding box center [792, 249] width 13 height 13
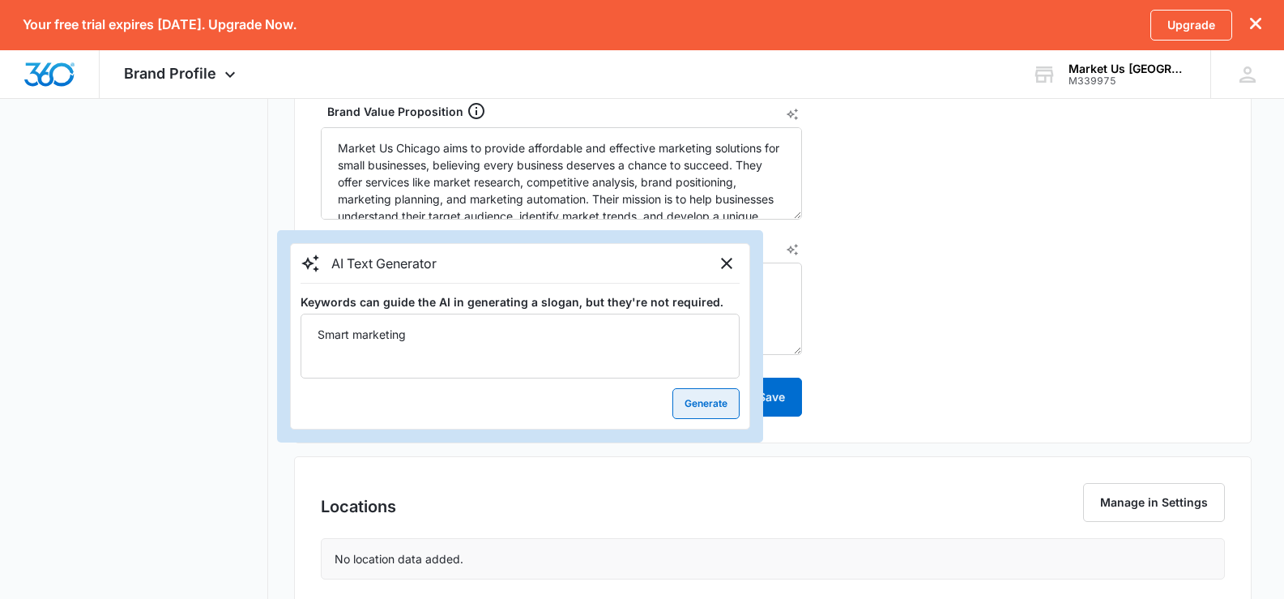
type textarea "Smart marketing"
click at [696, 392] on button "Generate" at bounding box center [705, 403] width 67 height 31
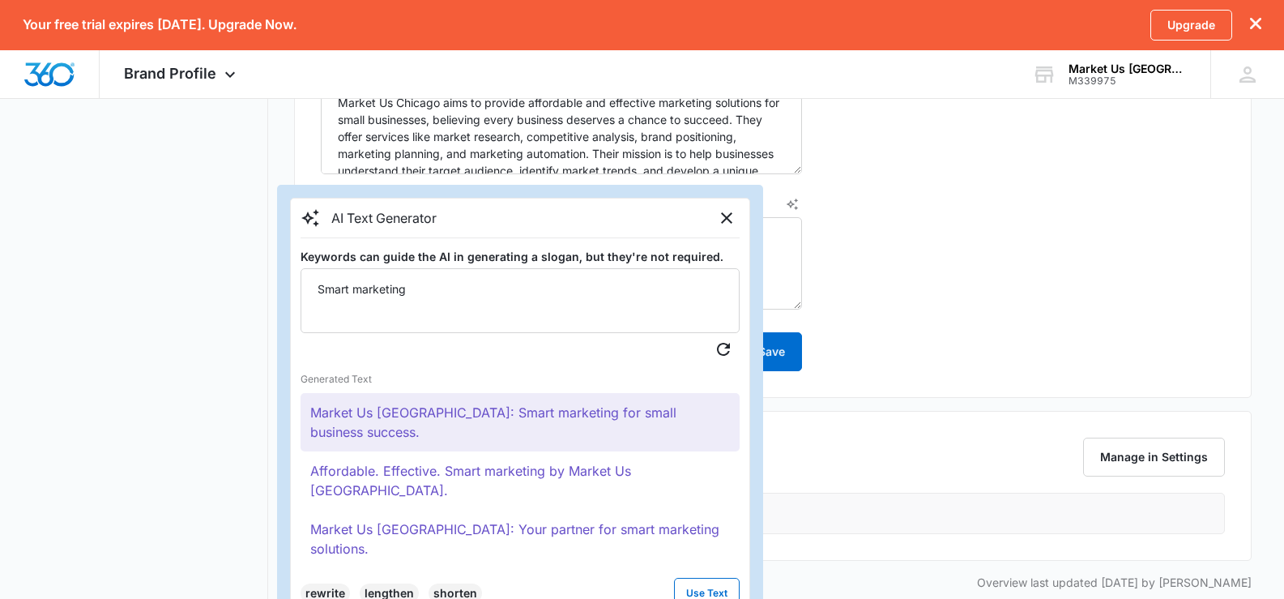
scroll to position [831, 0]
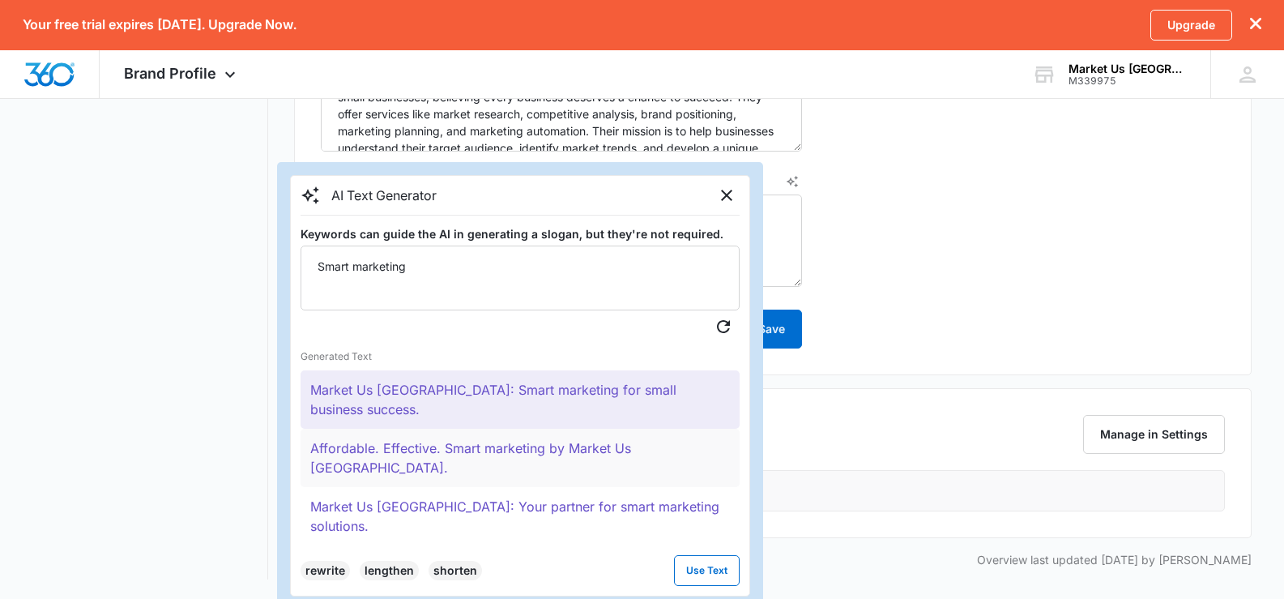
click at [622, 430] on button "Affordable. Effective. Smart marketing by Market Us Chicago." at bounding box center [519, 457] width 439 height 58
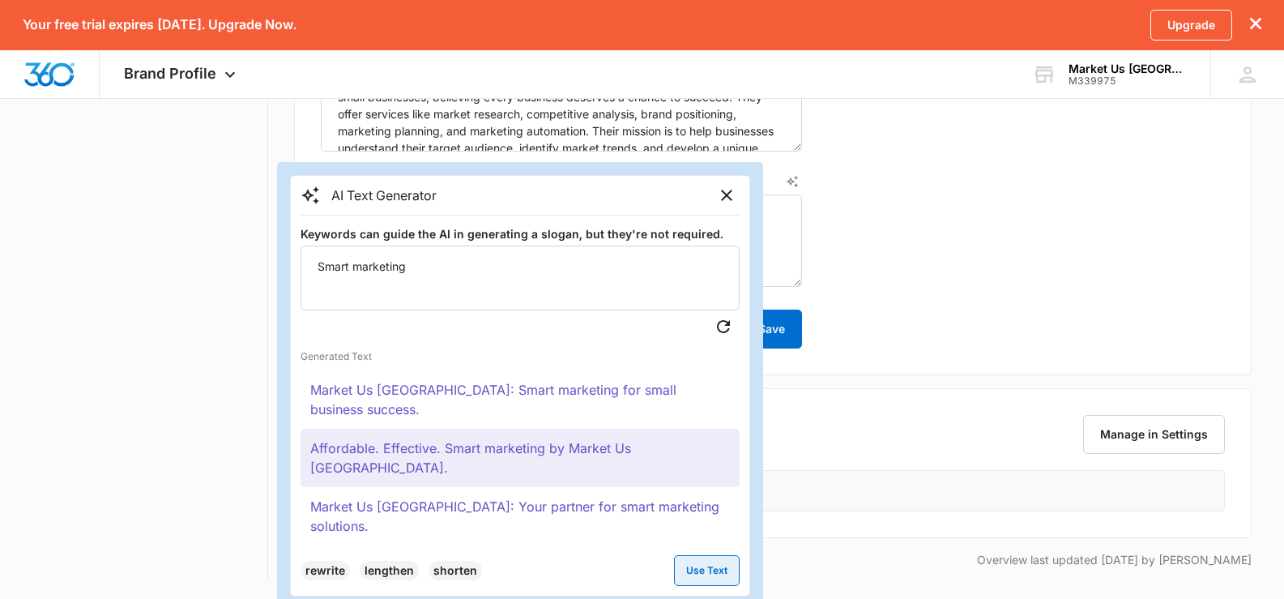
click at [714, 555] on button "Use Text" at bounding box center [707, 570] width 66 height 31
type textarea "Affordable. Effective. Smart marketing by Market Us Chicago."
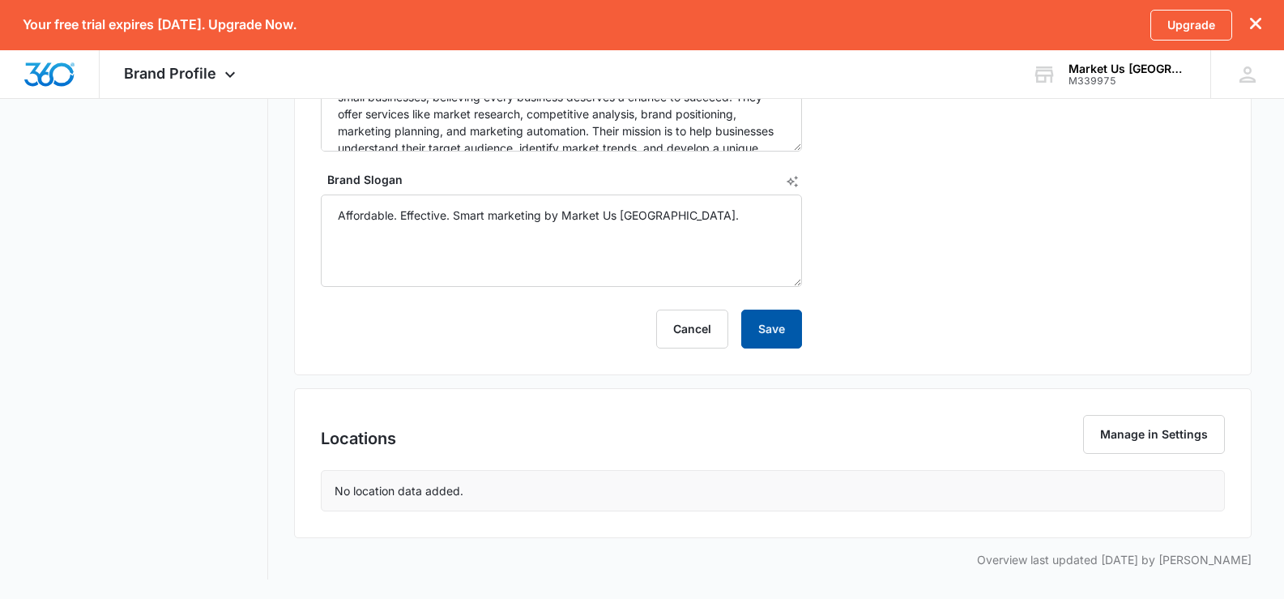
click at [778, 335] on button "Save" at bounding box center [771, 328] width 61 height 39
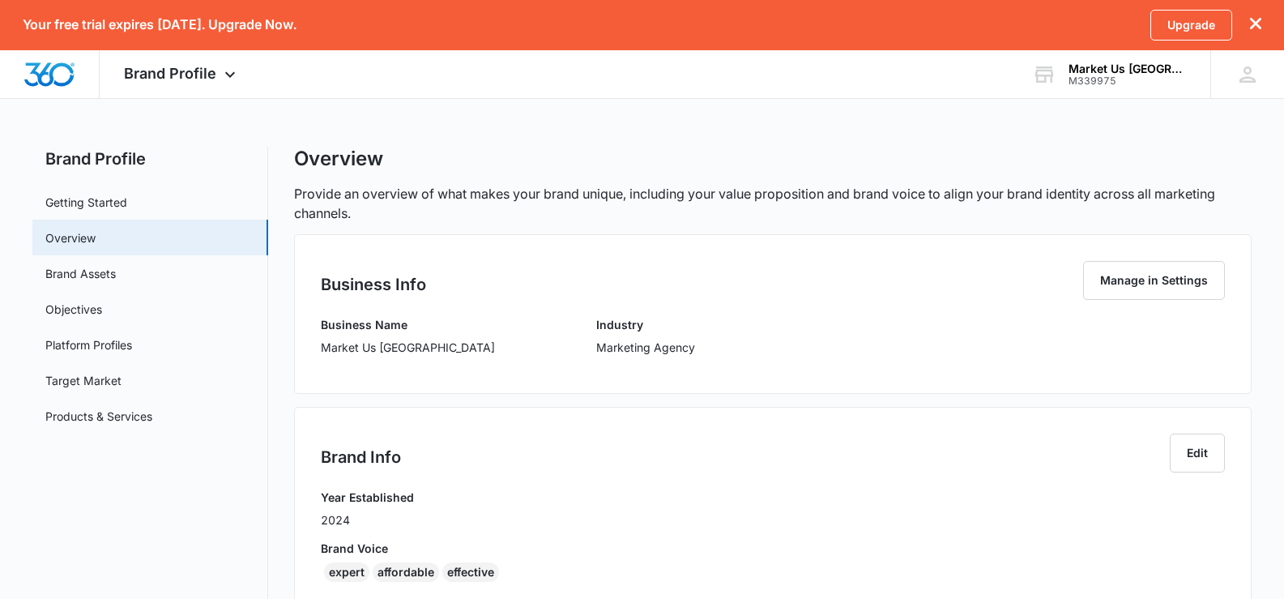
scroll to position [0, 0]
click at [66, 267] on link "Brand Assets" at bounding box center [80, 275] width 70 height 17
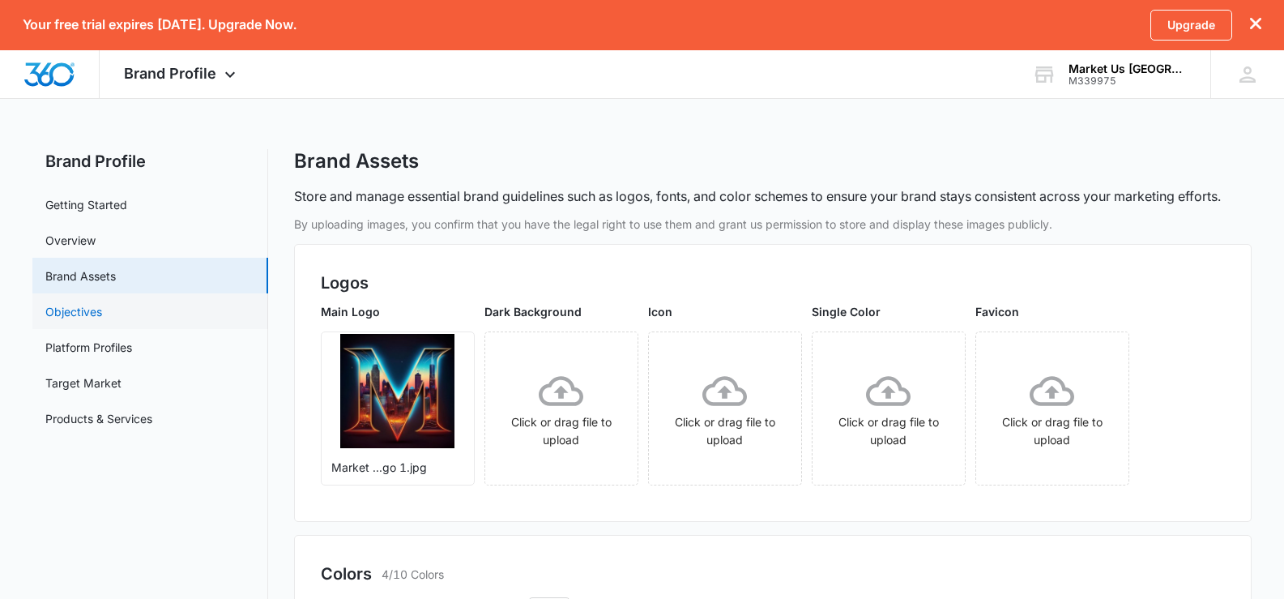
click at [69, 303] on link "Objectives" at bounding box center [73, 311] width 57 height 17
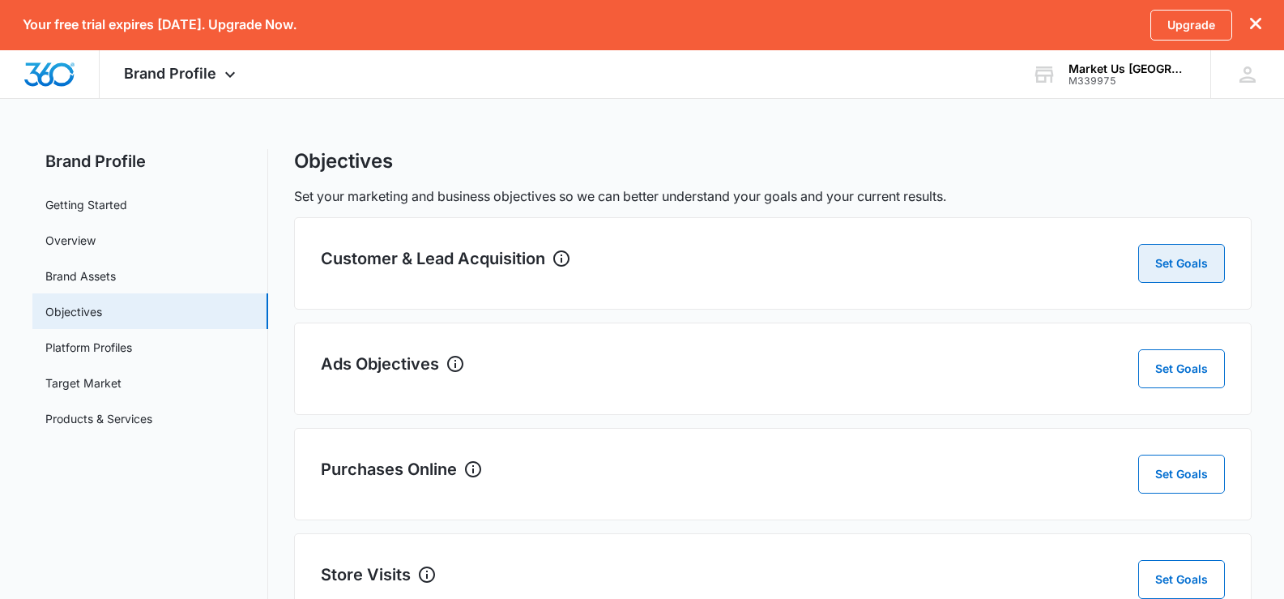
click at [1201, 262] on button "Set Goals" at bounding box center [1181, 263] width 87 height 39
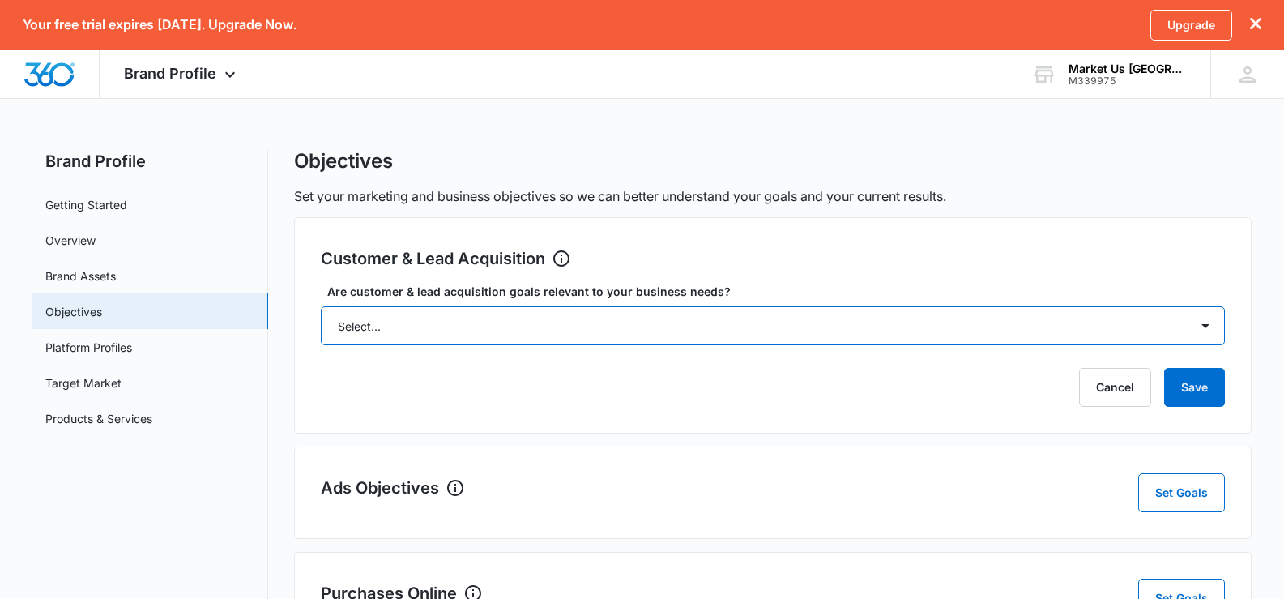
click at [1161, 323] on select "Select... Yes No Yes, but don't currently have the data" at bounding box center [773, 325] width 905 height 39
click at [321, 306] on select "Select... Yes No Yes, but don't currently have the data" at bounding box center [773, 325] width 905 height 39
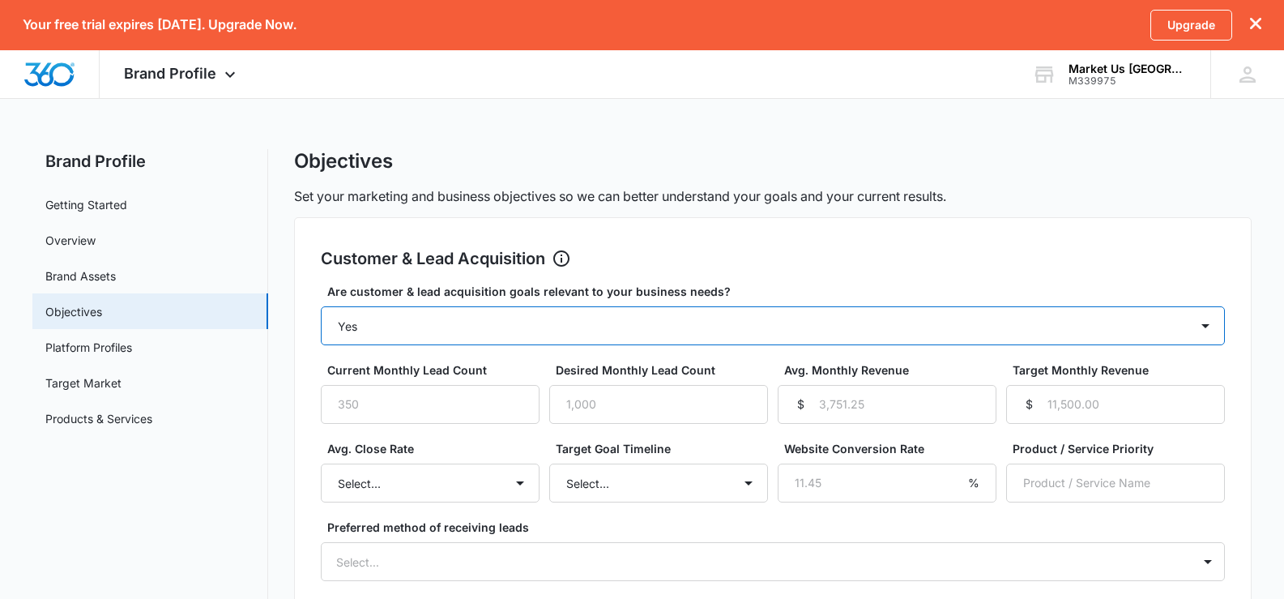
click at [1204, 327] on select "Select... Yes No Yes, but don't currently have the data" at bounding box center [773, 325] width 905 height 39
select select "yes, but later"
click at [321, 306] on select "Select... Yes No Yes, but don't currently have the data" at bounding box center [773, 325] width 905 height 39
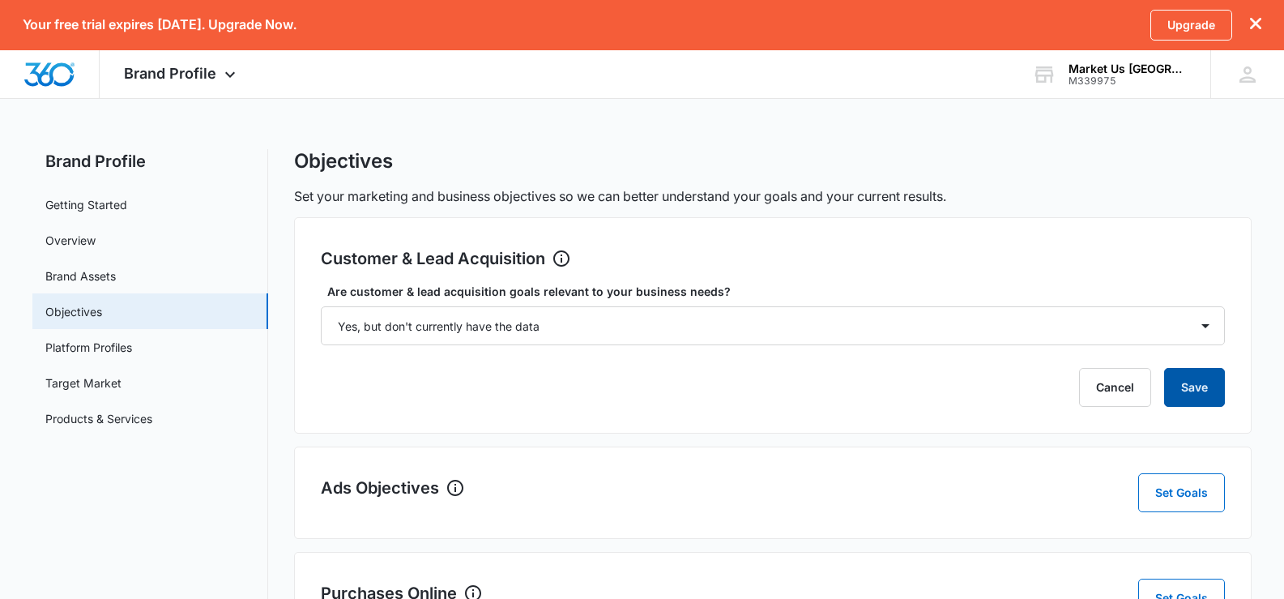
click at [1187, 399] on button "Save" at bounding box center [1194, 387] width 61 height 39
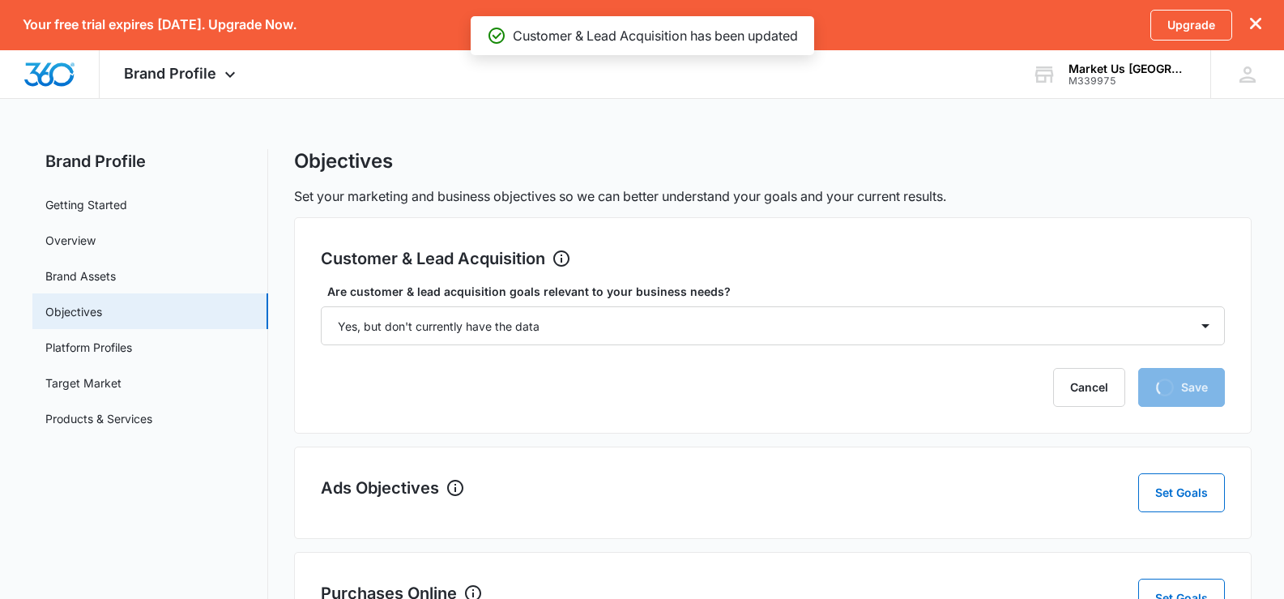
scroll to position [243, 0]
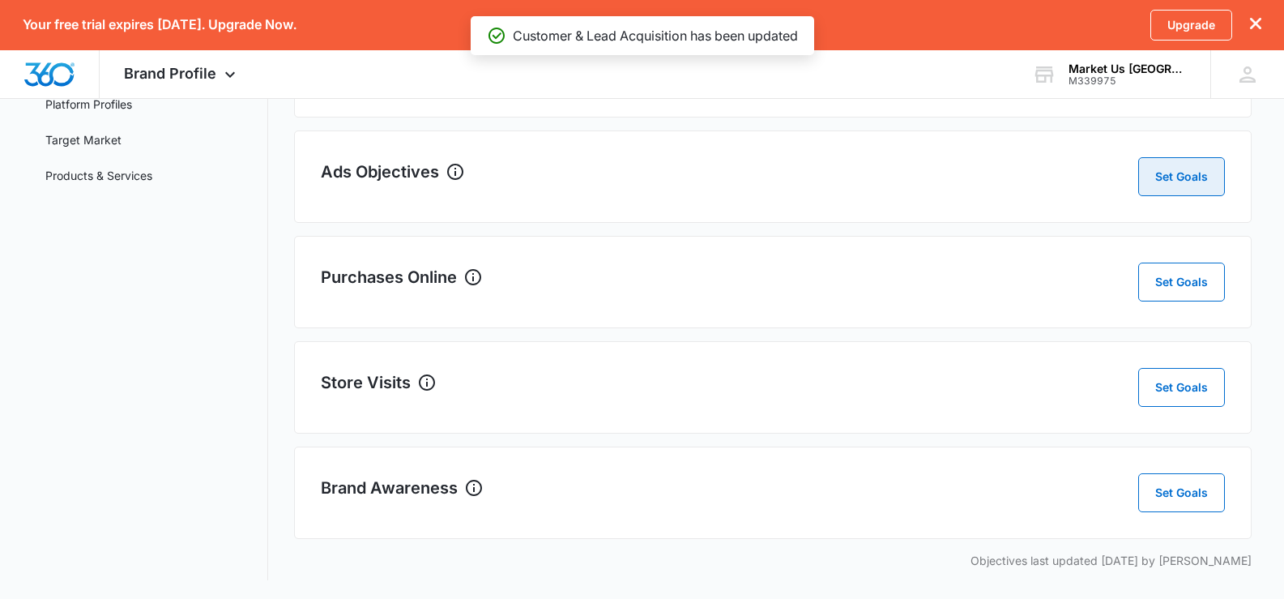
click at [1187, 187] on button "Set Goals" at bounding box center [1181, 176] width 87 height 39
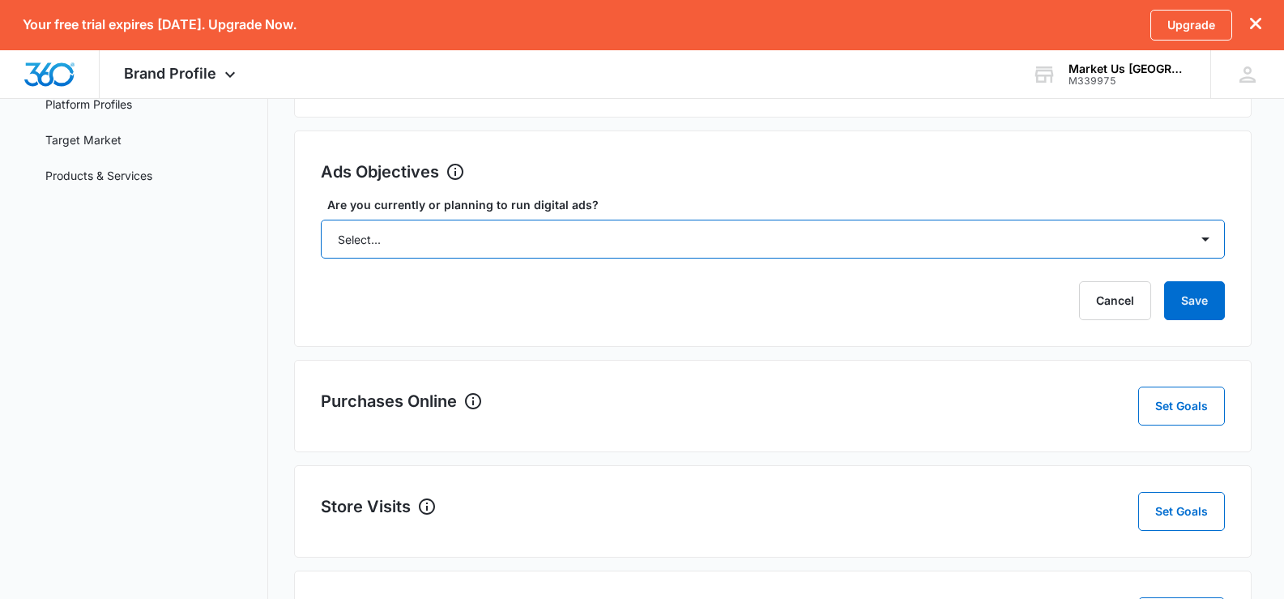
click at [837, 240] on select "Select... Yes No Yes, but don't currently have the data" at bounding box center [773, 238] width 905 height 39
click at [321, 219] on select "Select... Yes No Yes, but don't currently have the data" at bounding box center [773, 238] width 905 height 39
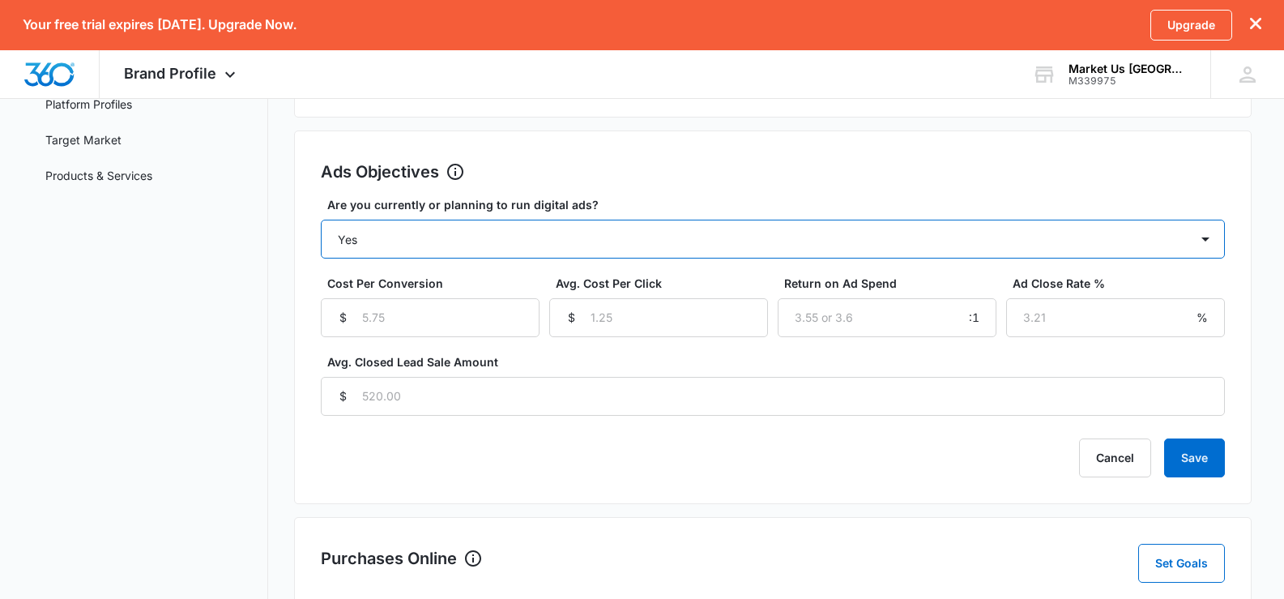
drag, startPoint x: 1204, startPoint y: 240, endPoint x: 1188, endPoint y: 245, distance: 16.9
click at [1204, 240] on select "Select... Yes No Yes, but don't currently have the data" at bounding box center [773, 238] width 905 height 39
select select "yes, but later"
click at [321, 219] on select "Select... Yes No Yes, but don't currently have the data" at bounding box center [773, 238] width 905 height 39
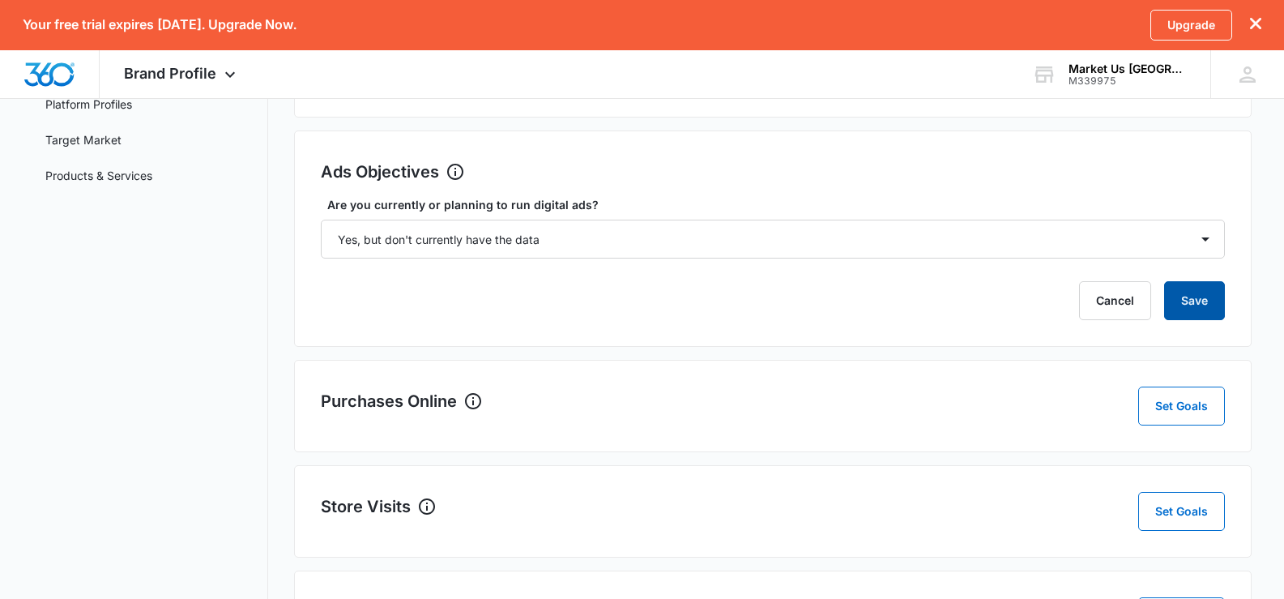
click at [1204, 297] on button "Save" at bounding box center [1194, 300] width 61 height 39
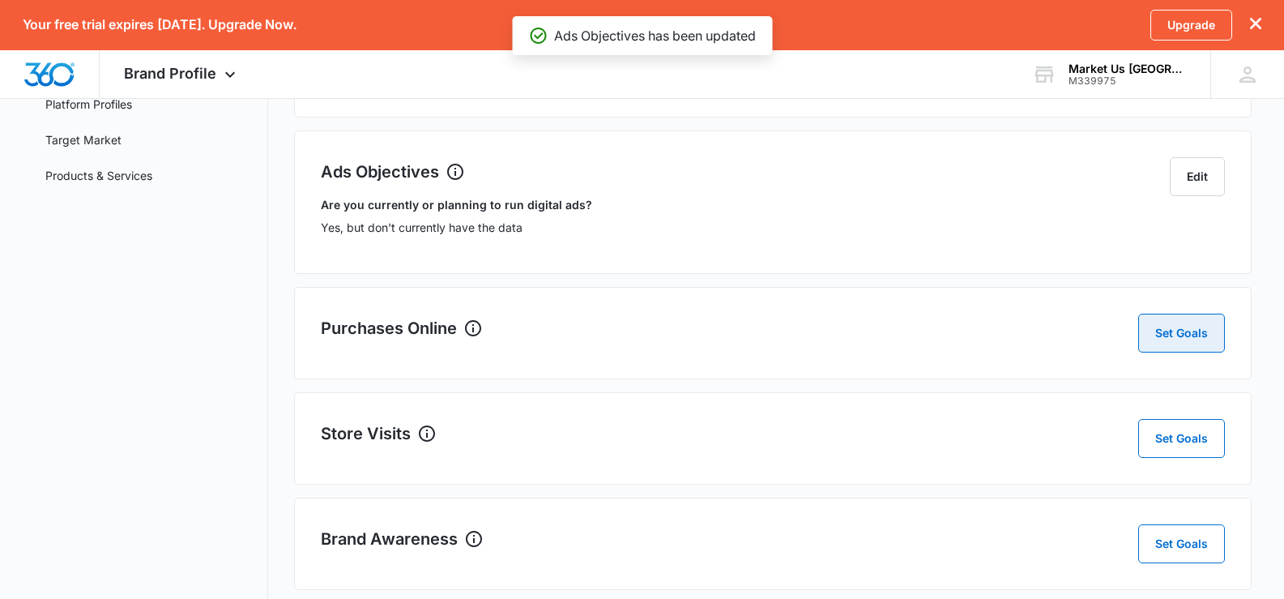
click at [1183, 331] on button "Set Goals" at bounding box center [1181, 332] width 87 height 39
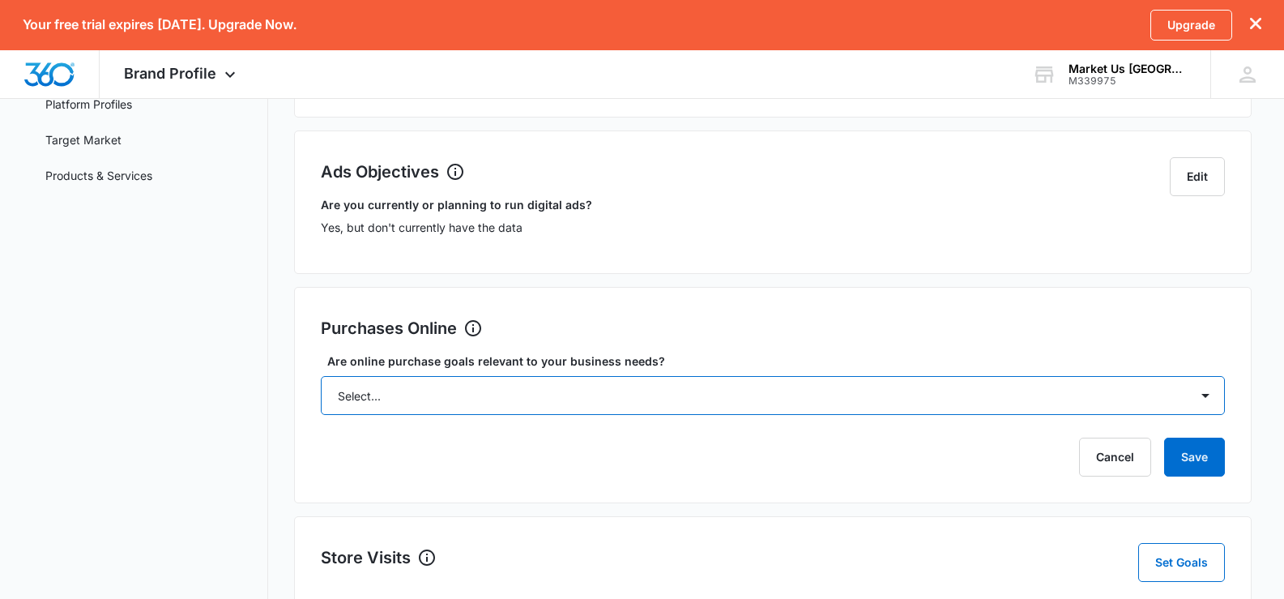
click at [741, 386] on select "Select... Yes No Yes, but don't currently have the data" at bounding box center [773, 395] width 905 height 39
select select "yes, but later"
click at [321, 376] on select "Select... Yes No Yes, but don't currently have the data" at bounding box center [773, 395] width 905 height 39
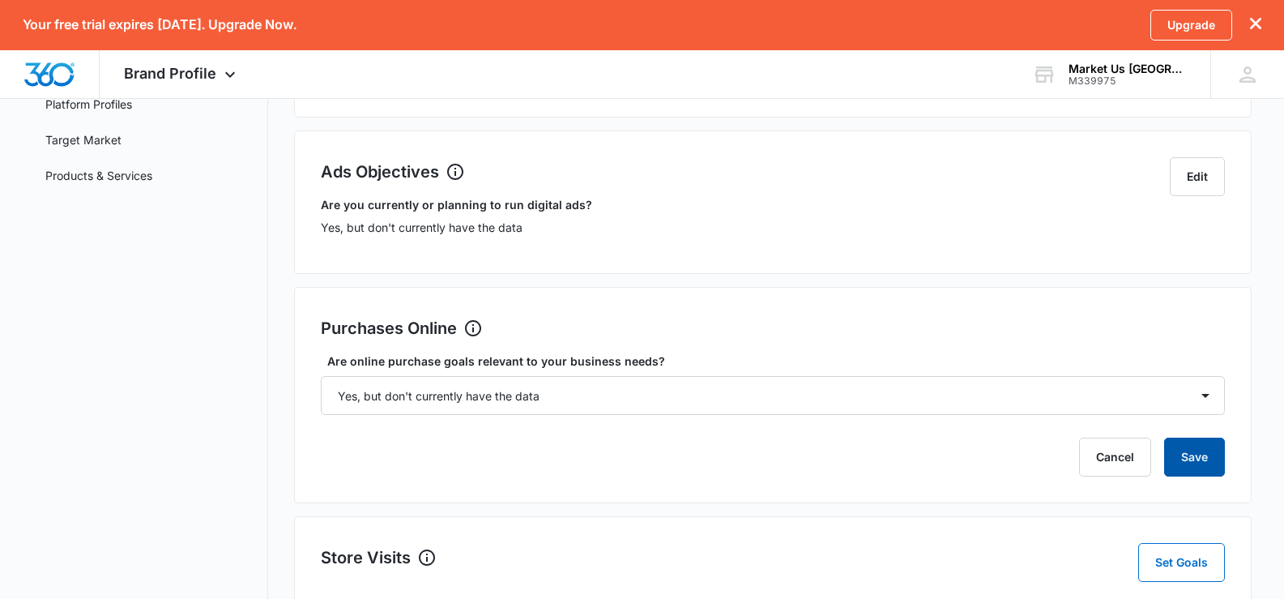
click at [1208, 456] on button "Save" at bounding box center [1194, 456] width 61 height 39
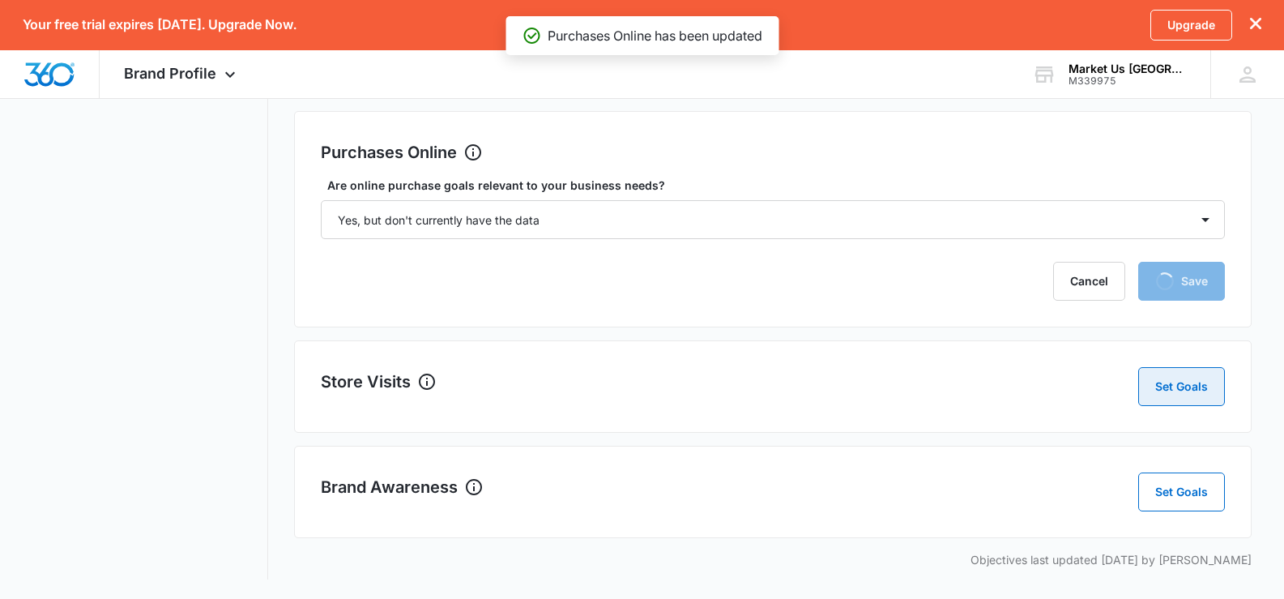
scroll to position [346, 0]
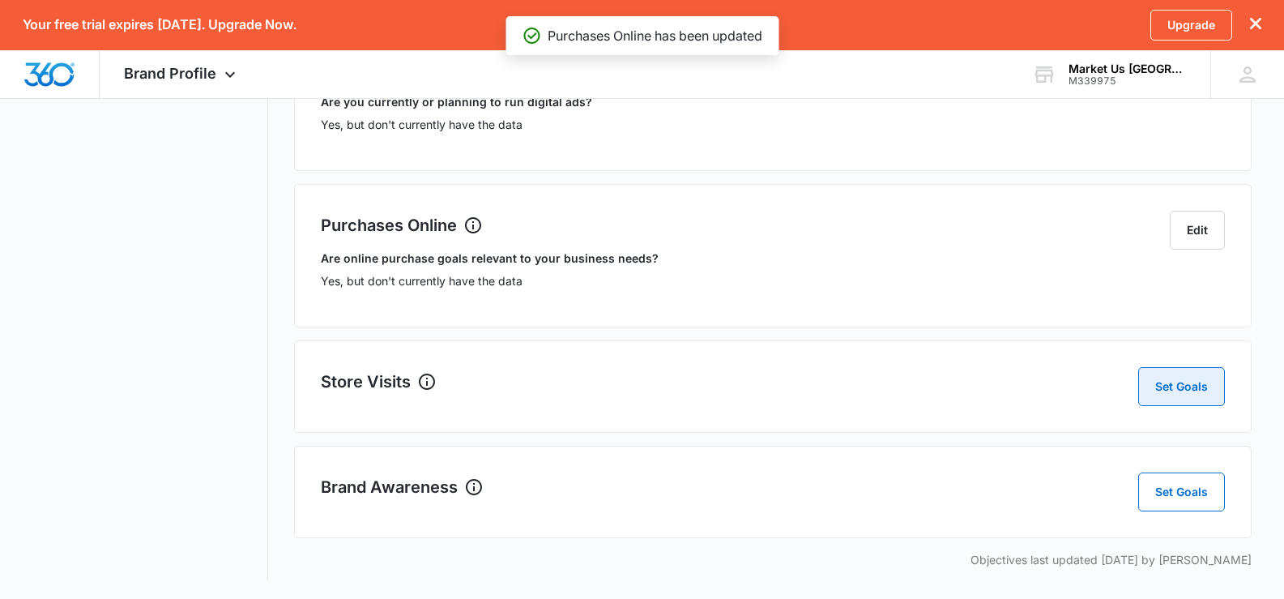
click at [1191, 381] on button "Set Goals" at bounding box center [1181, 386] width 87 height 39
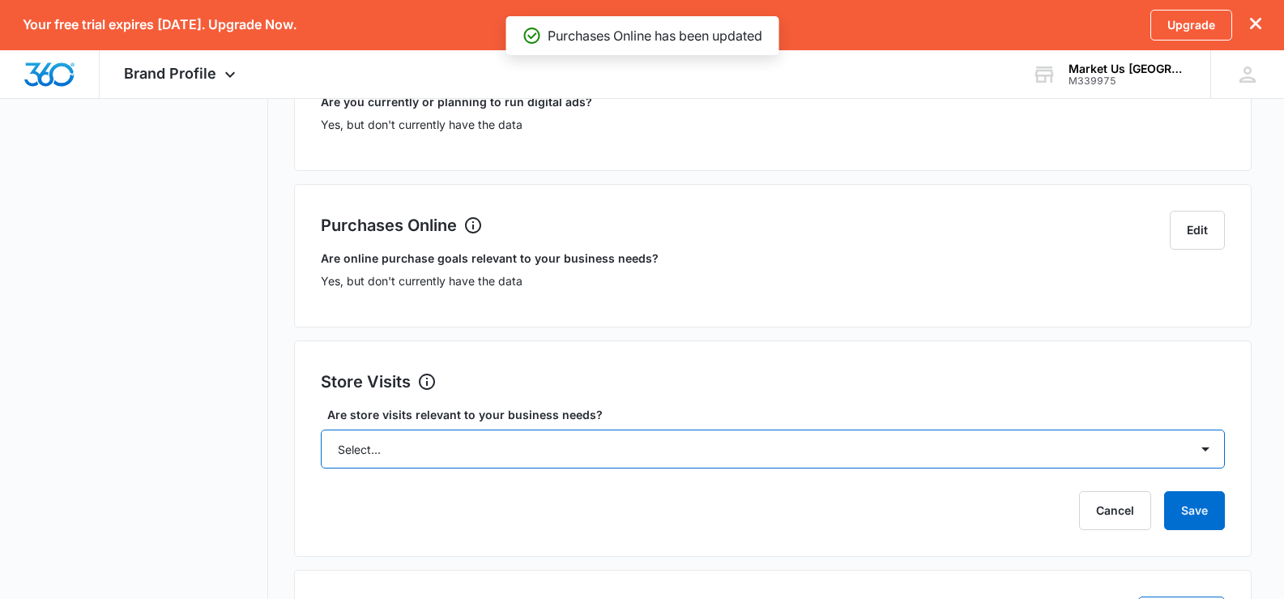
click at [782, 445] on select "Select... Yes No Yes, but don't currently have the data" at bounding box center [773, 448] width 905 height 39
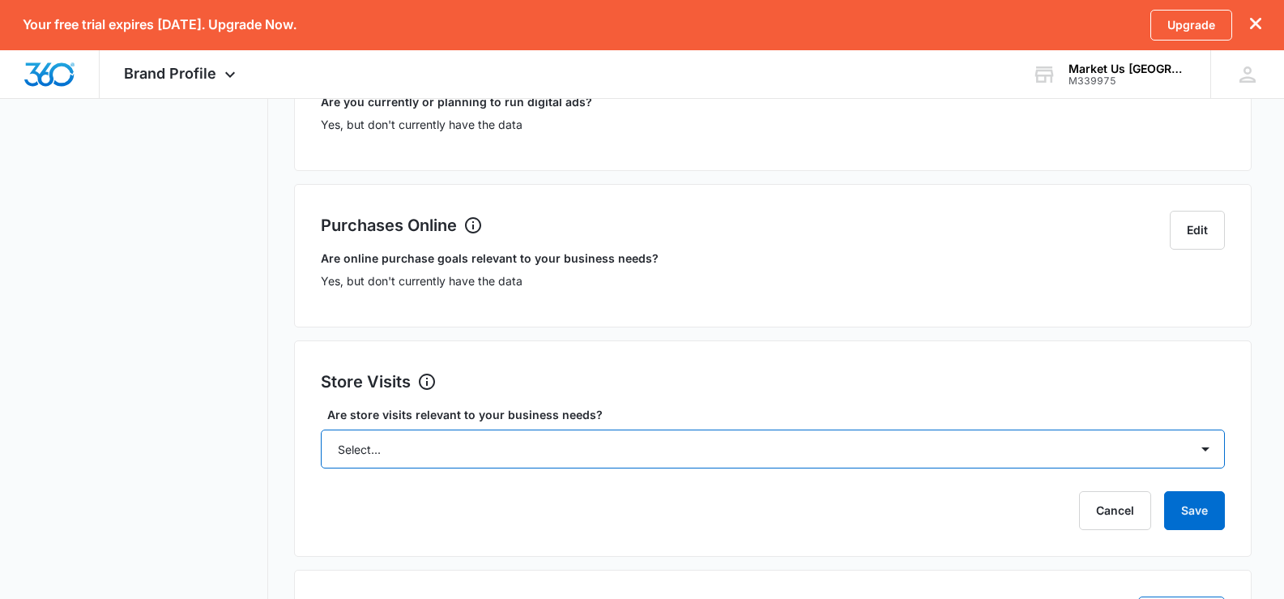
select select "no"
click at [321, 429] on select "Select... Yes No Yes, but don't currently have the data" at bounding box center [773, 448] width 905 height 39
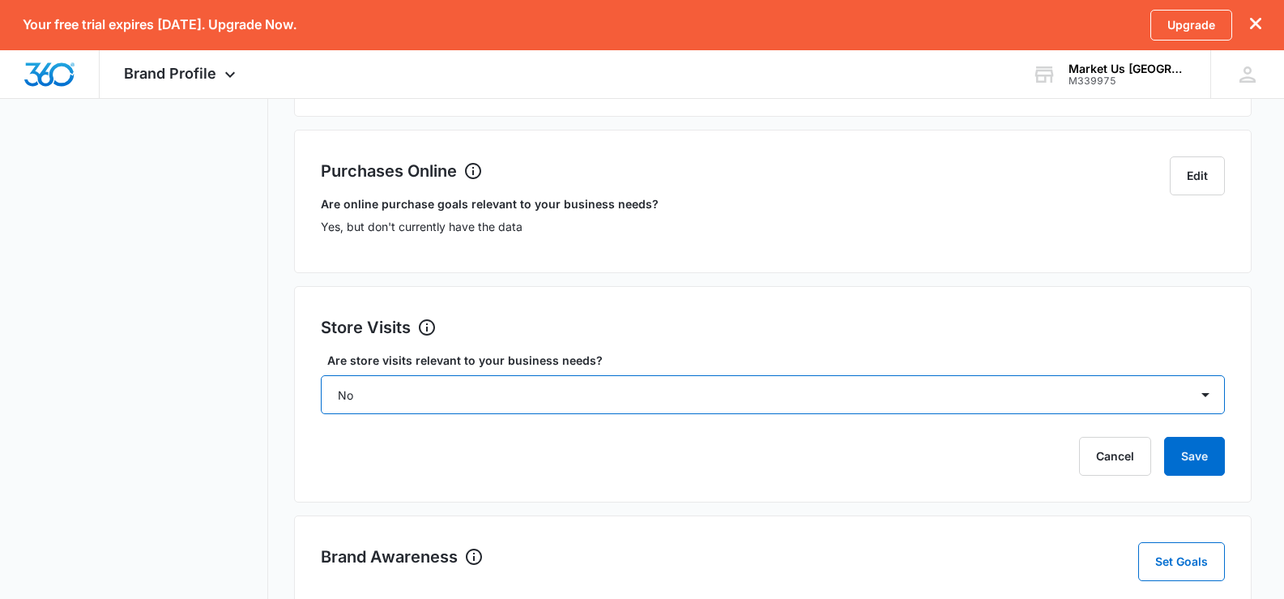
scroll to position [470, 0]
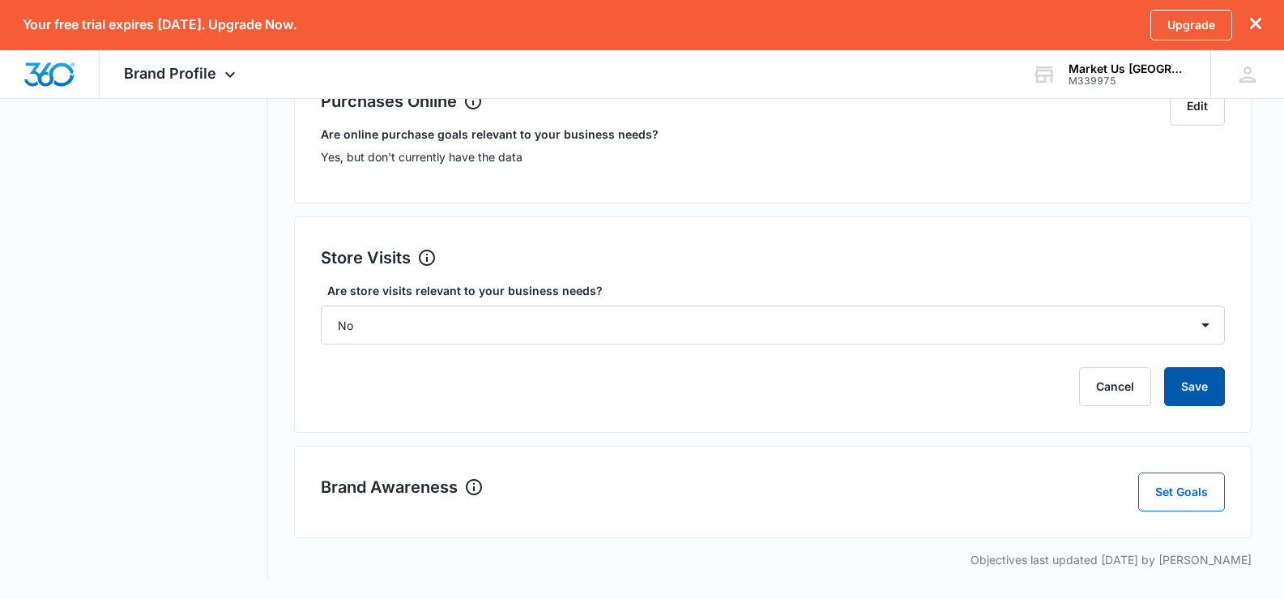
click at [1183, 386] on button "Save" at bounding box center [1194, 386] width 61 height 39
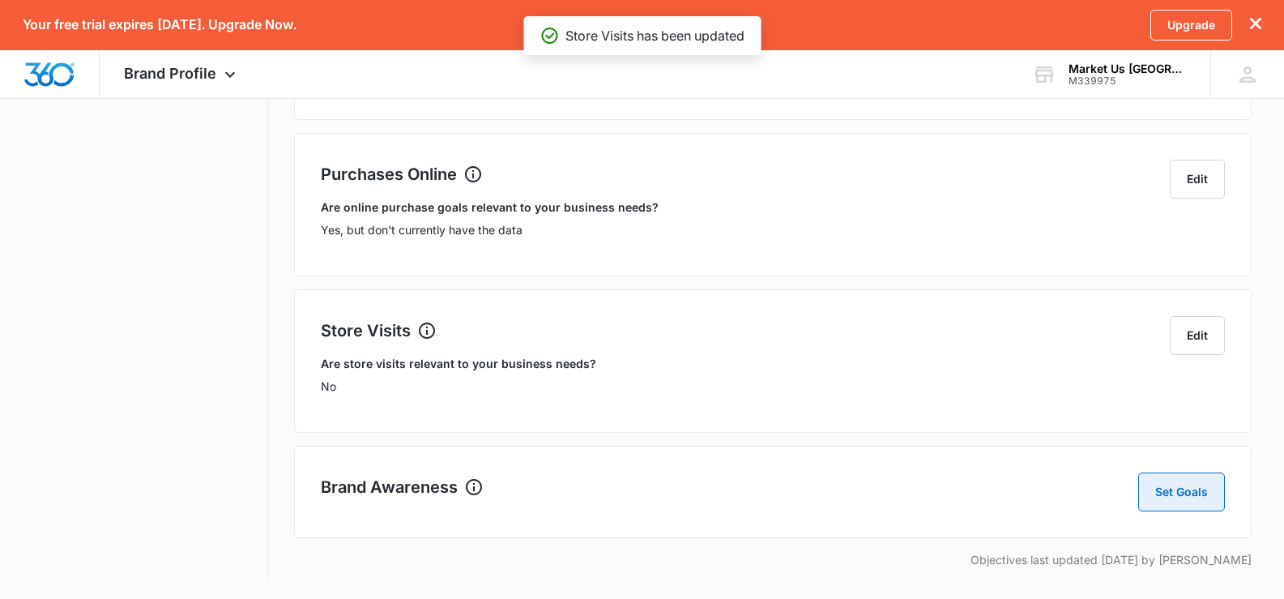
scroll to position [397, 0]
click at [1164, 495] on button "Set Goals" at bounding box center [1181, 491] width 87 height 39
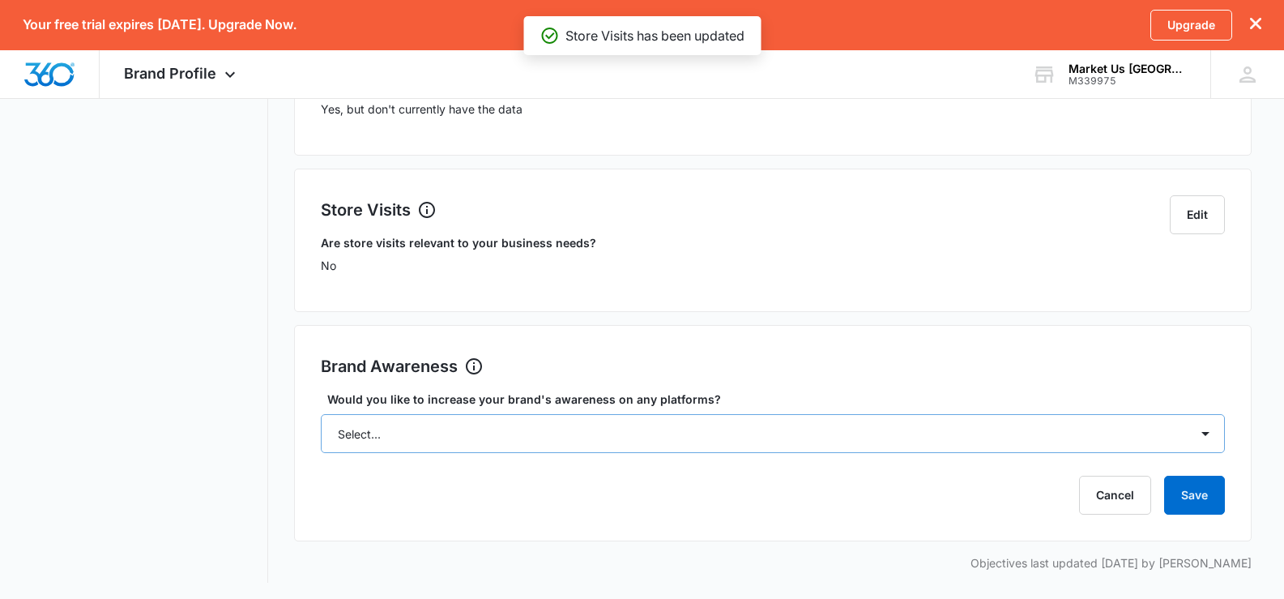
scroll to position [521, 0]
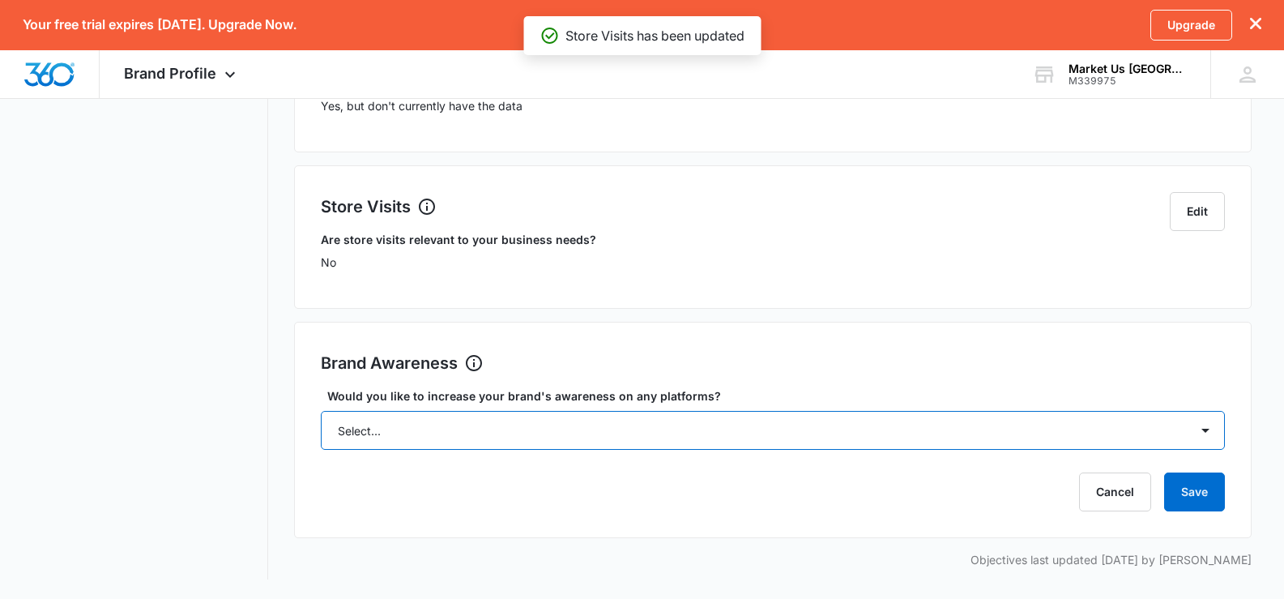
click at [714, 431] on select "Select... Yes No" at bounding box center [773, 430] width 905 height 39
select select "yes"
click at [321, 411] on select "Select... Yes No" at bounding box center [773, 430] width 905 height 39
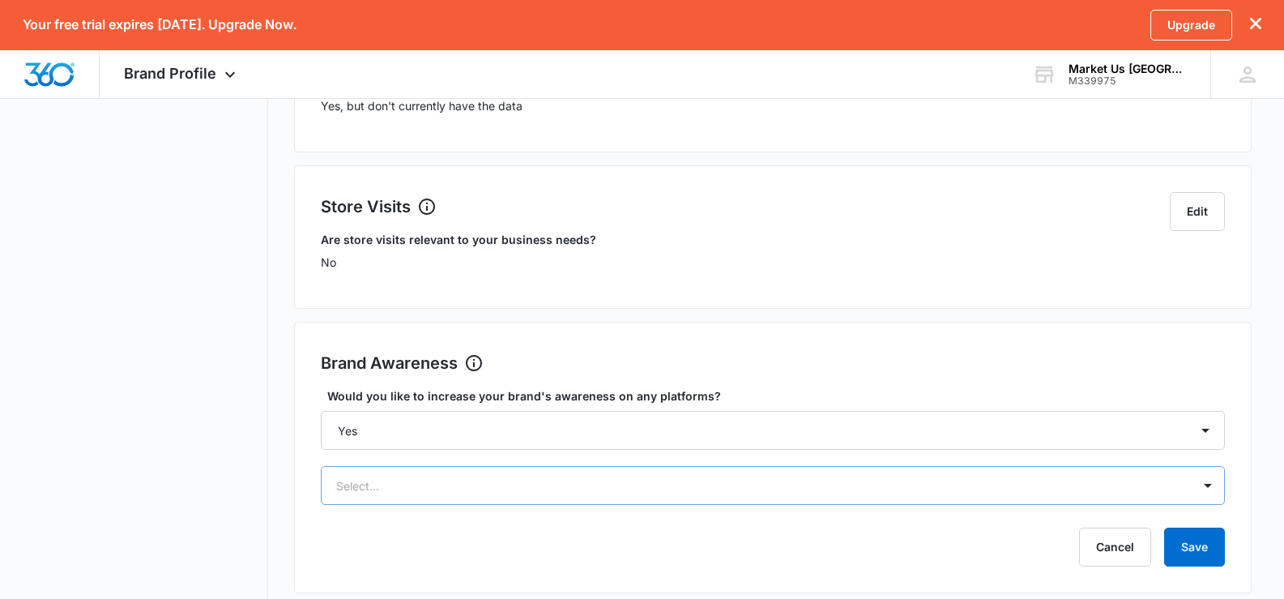
scroll to position [681, 0]
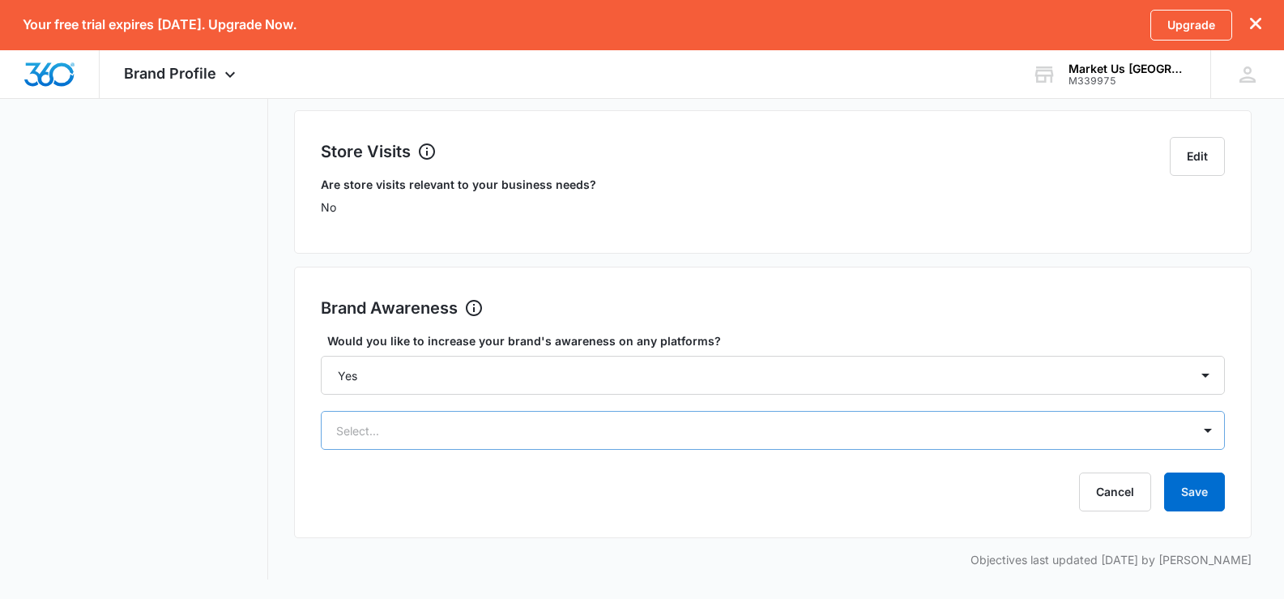
click at [956, 449] on div "Select..." at bounding box center [773, 430] width 905 height 39
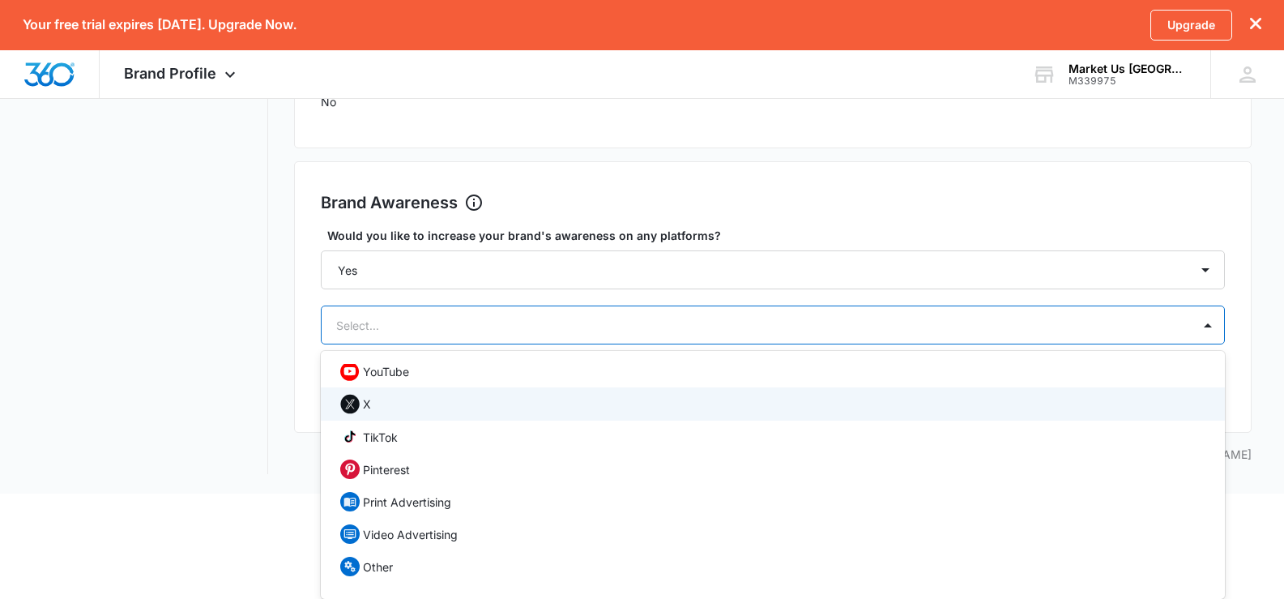
scroll to position [12, 0]
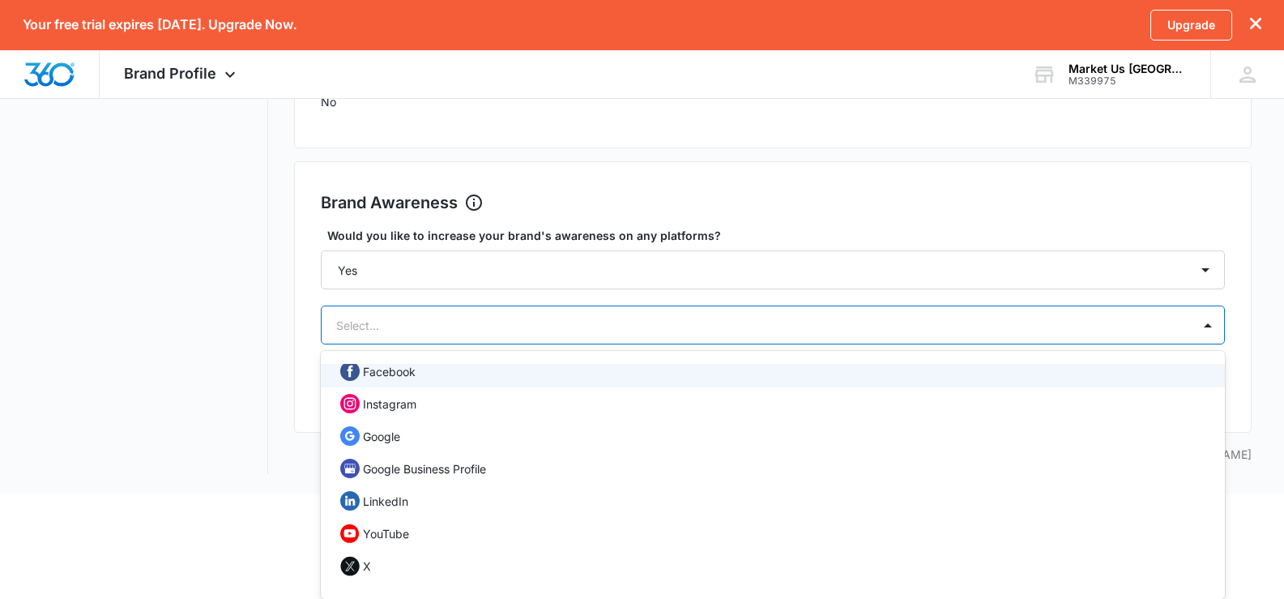
click at [596, 376] on div "Facebook" at bounding box center [771, 370] width 863 height 19
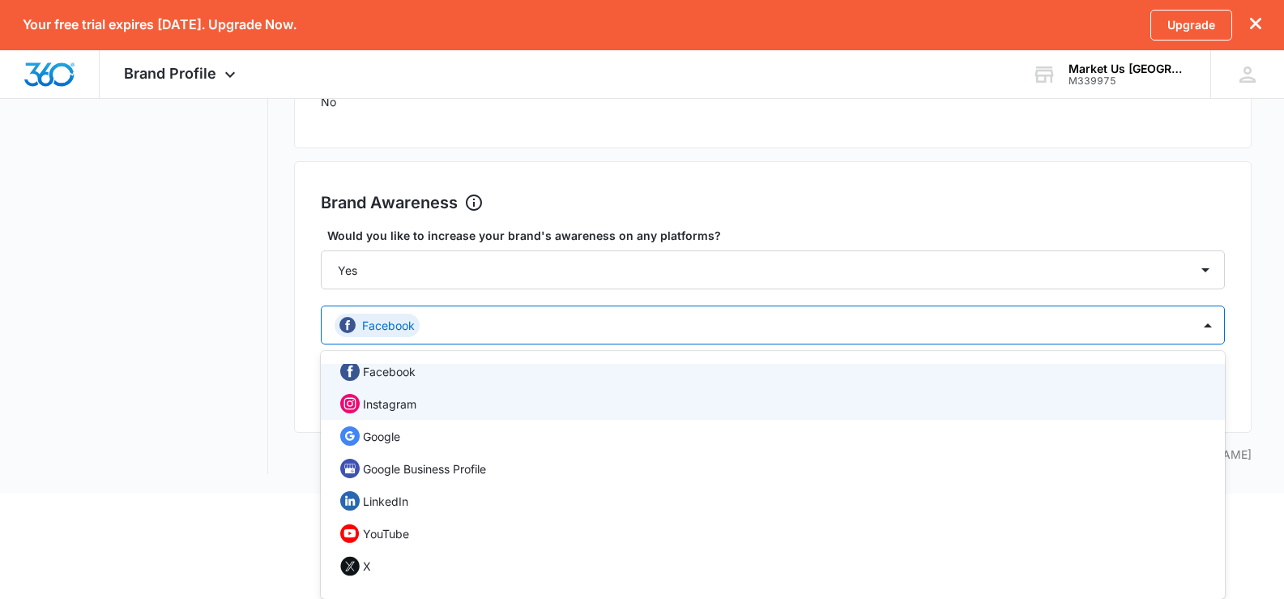
click at [615, 406] on div "Instagram" at bounding box center [771, 403] width 863 height 19
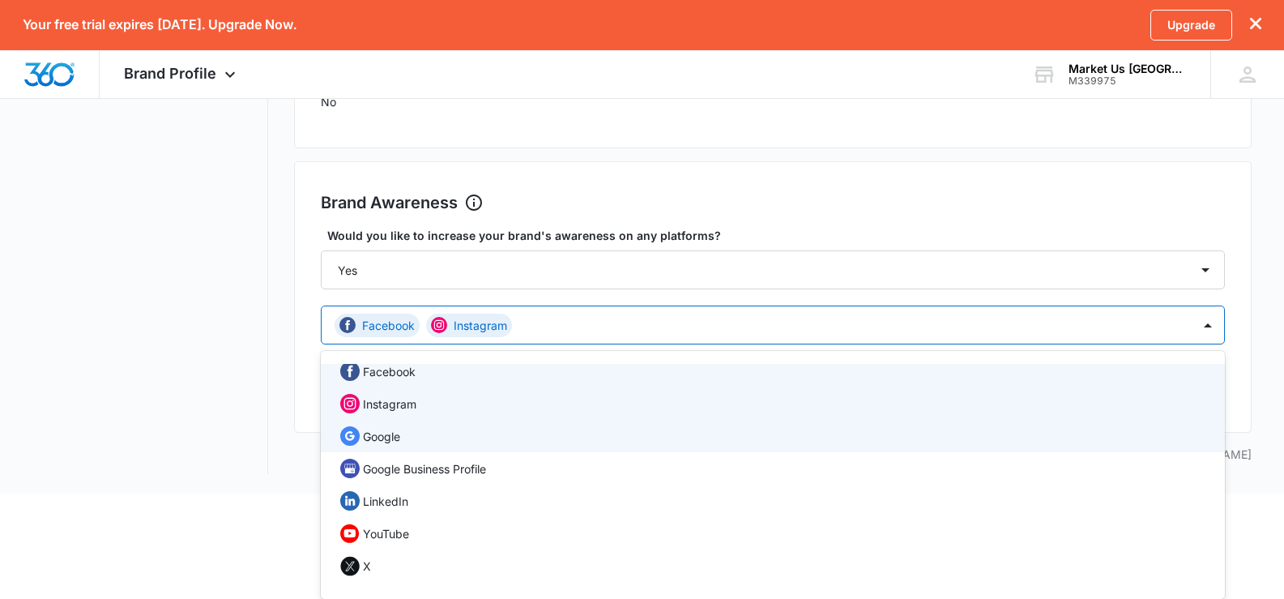
click at [650, 445] on div "Google" at bounding box center [773, 436] width 905 height 32
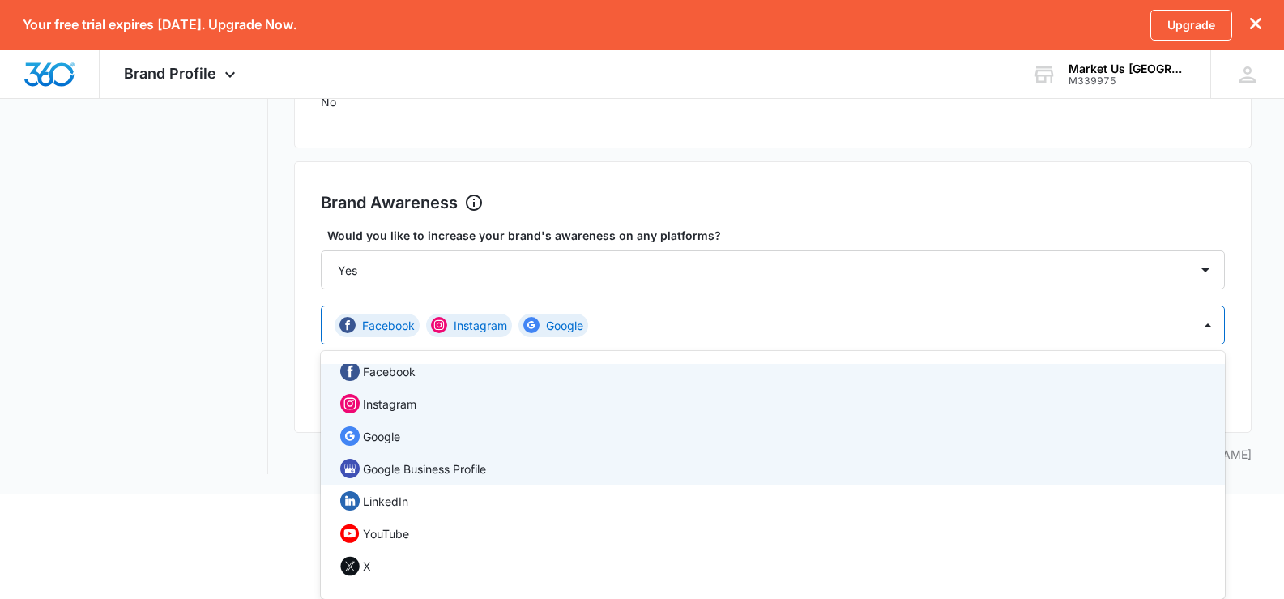
click at [658, 477] on div "Google Business Profile" at bounding box center [771, 467] width 863 height 19
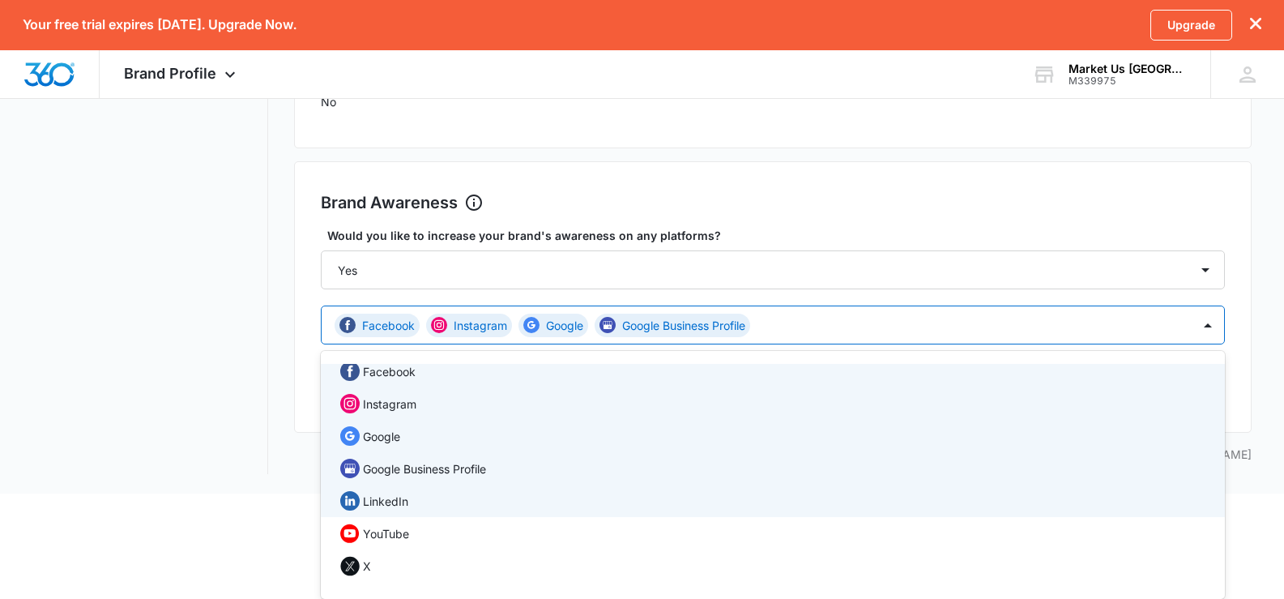
click at [606, 506] on div "LinkedIn" at bounding box center [771, 500] width 863 height 19
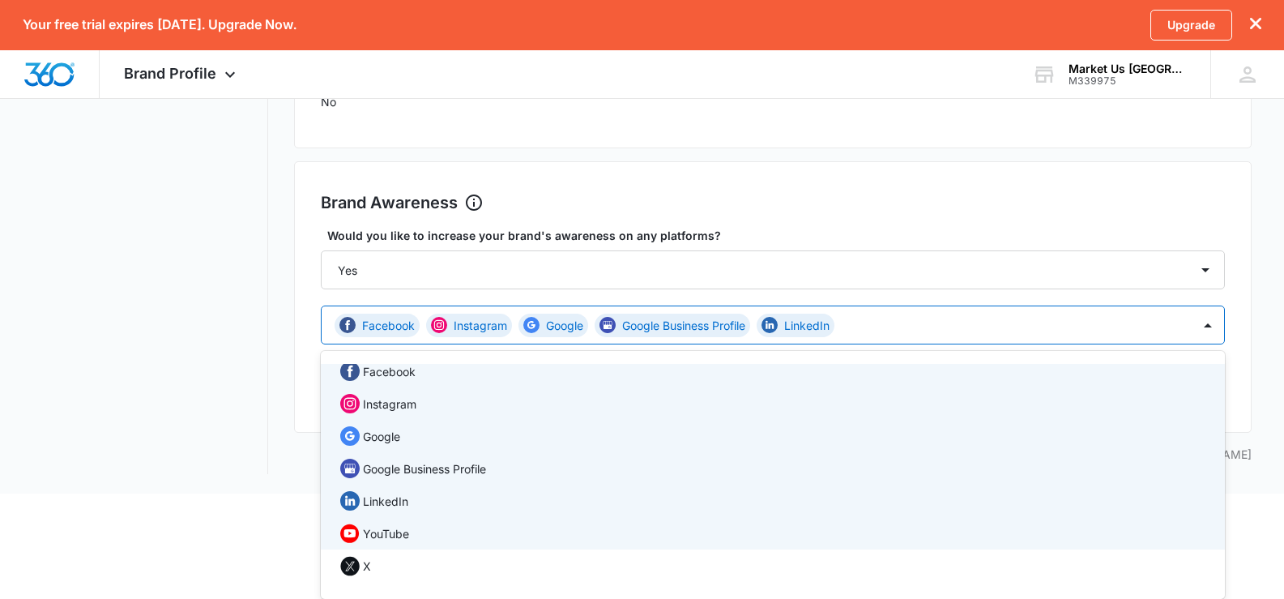
click at [608, 530] on div "YouTube" at bounding box center [771, 532] width 863 height 19
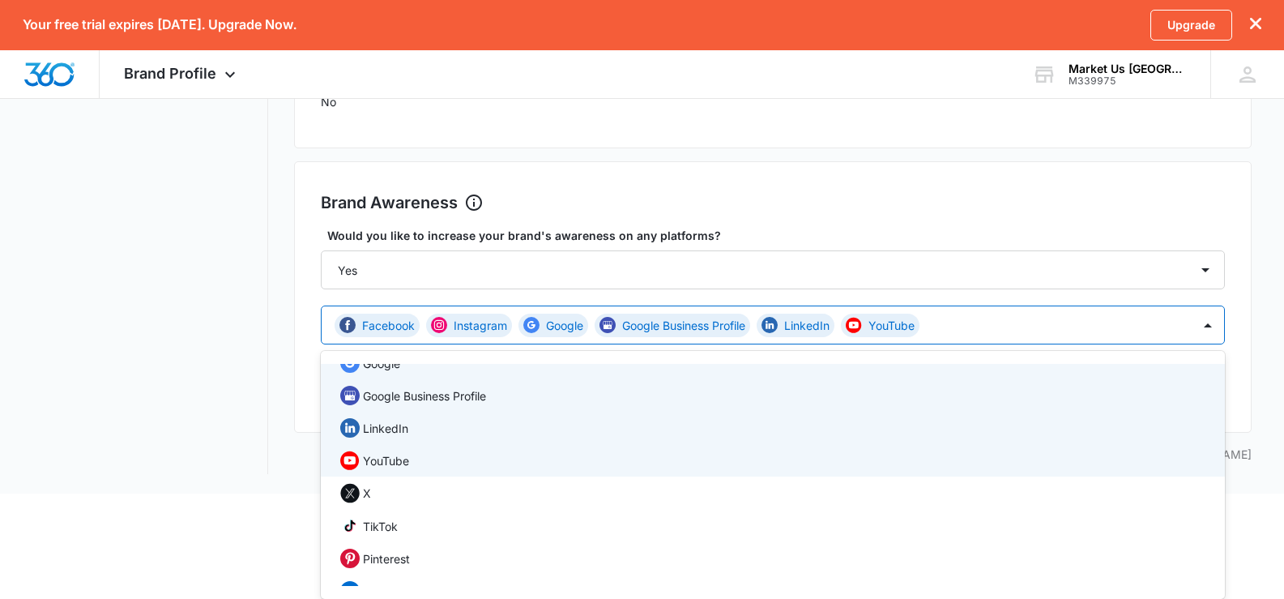
scroll to position [174, 0]
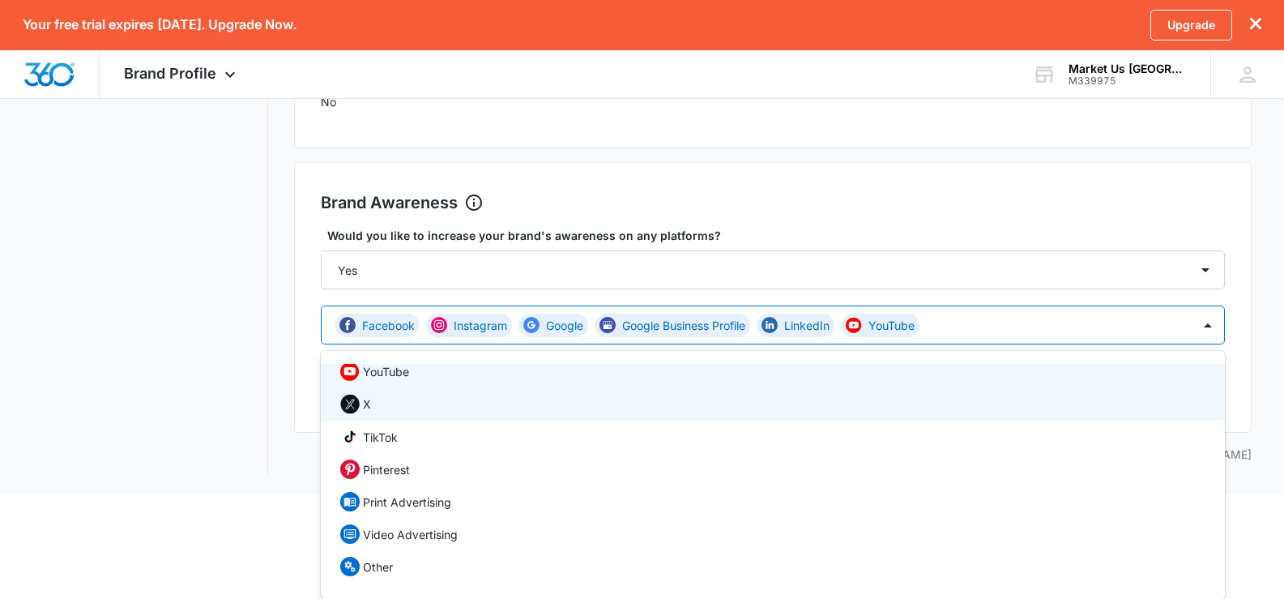
click at [556, 407] on div "X" at bounding box center [771, 404] width 863 height 20
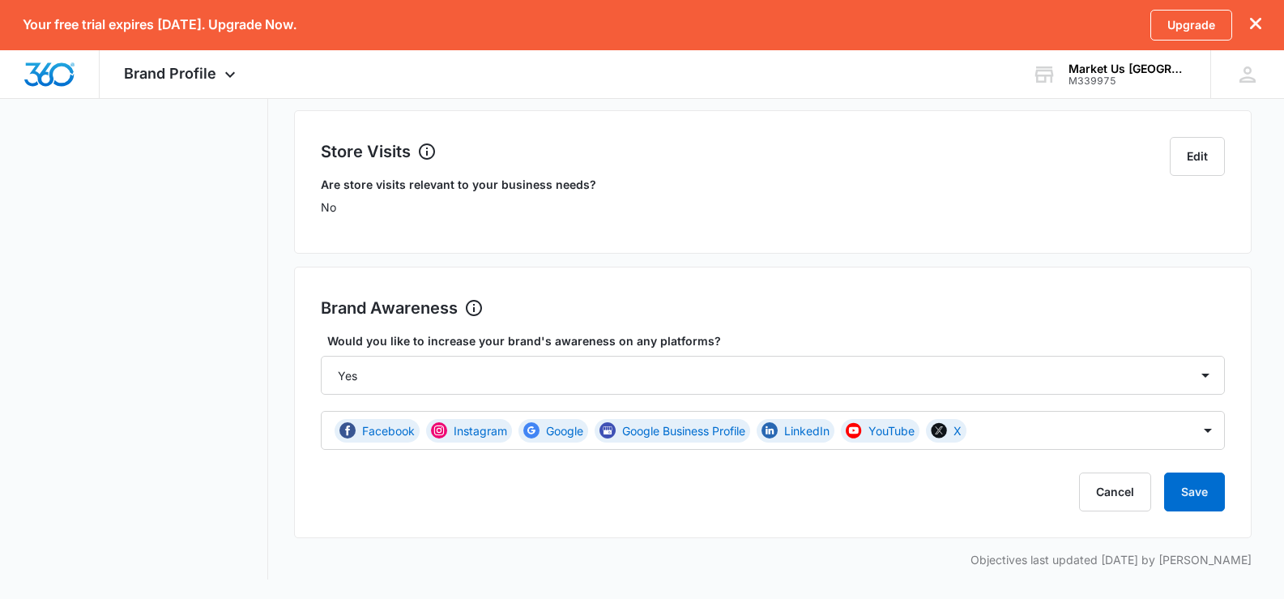
scroll to position [576, 0]
click at [1242, 411] on div "Brand Awareness Set Goals Would you like to increase your brand's awareness on …" at bounding box center [773, 401] width 958 height 271
click at [1221, 490] on button "Save" at bounding box center [1194, 491] width 61 height 39
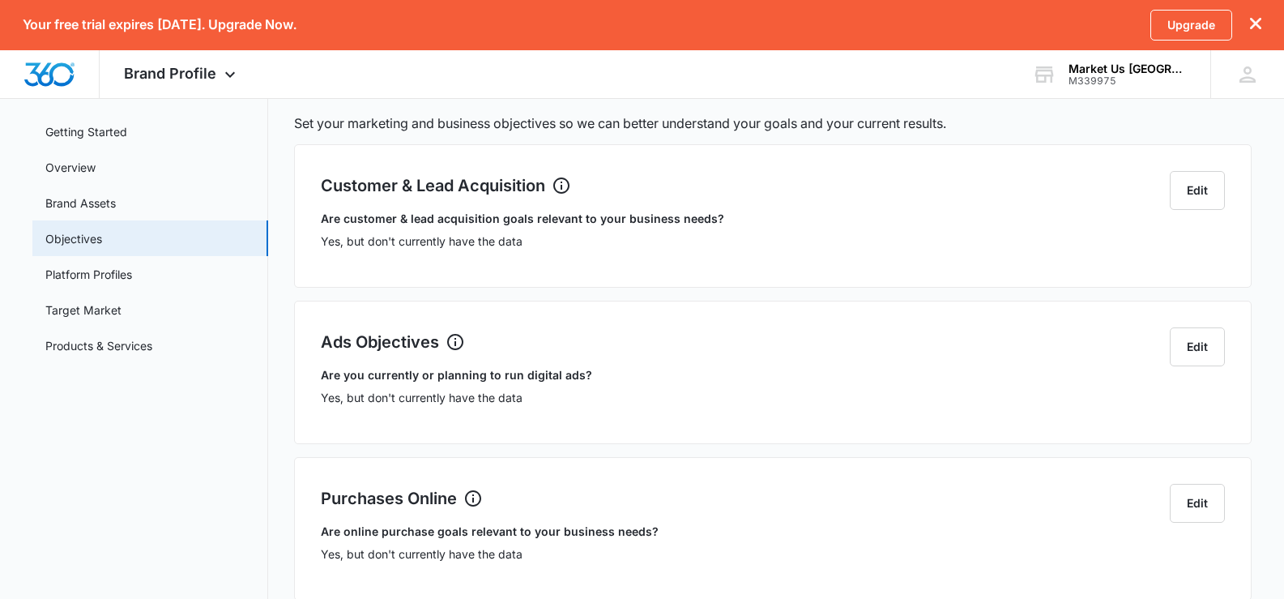
scroll to position [397, 0]
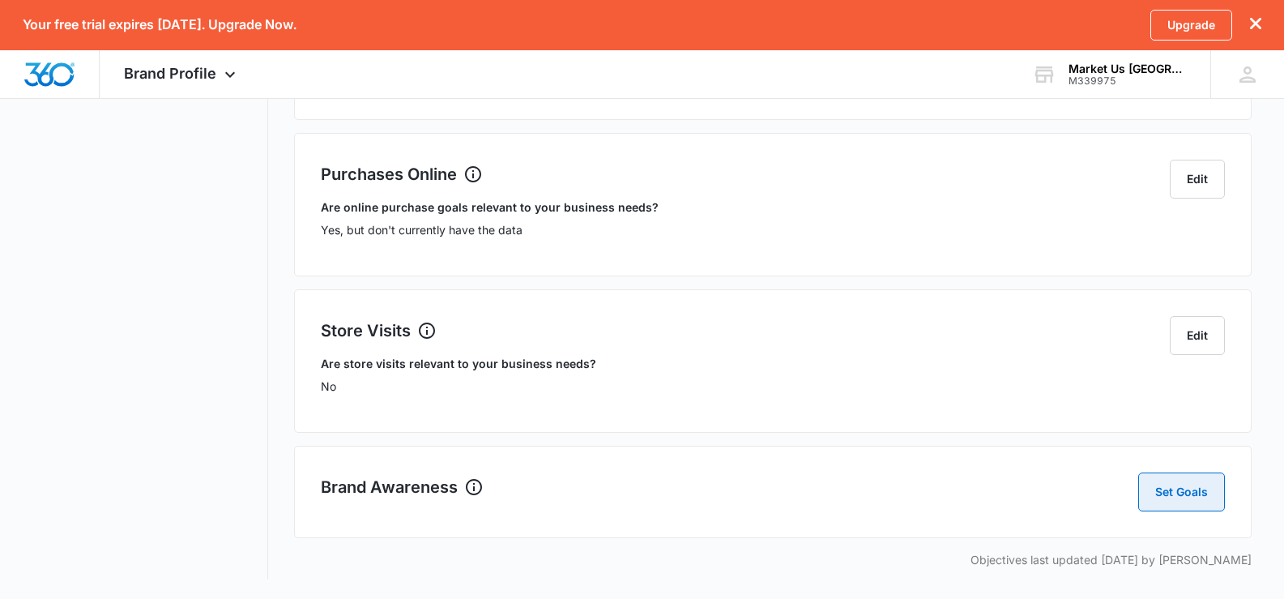
click at [1175, 487] on button "Set Goals" at bounding box center [1181, 491] width 87 height 39
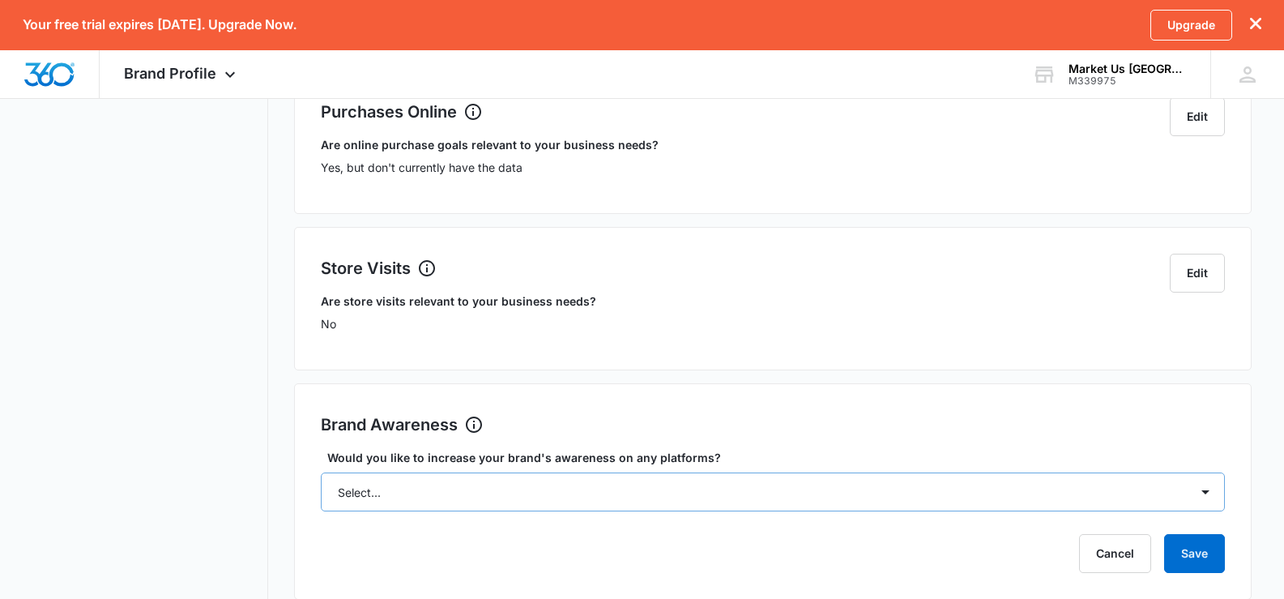
scroll to position [521, 0]
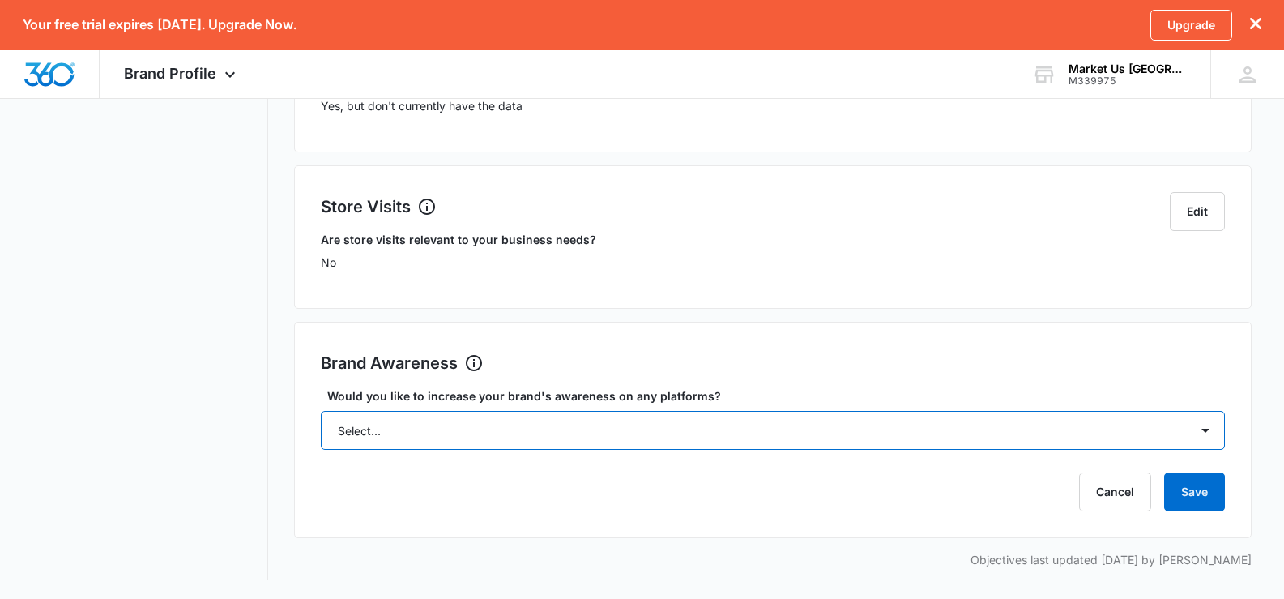
click at [912, 423] on select "Select... Yes No" at bounding box center [773, 430] width 905 height 39
select select "yes"
click at [321, 411] on select "Select... Yes No" at bounding box center [773, 430] width 905 height 39
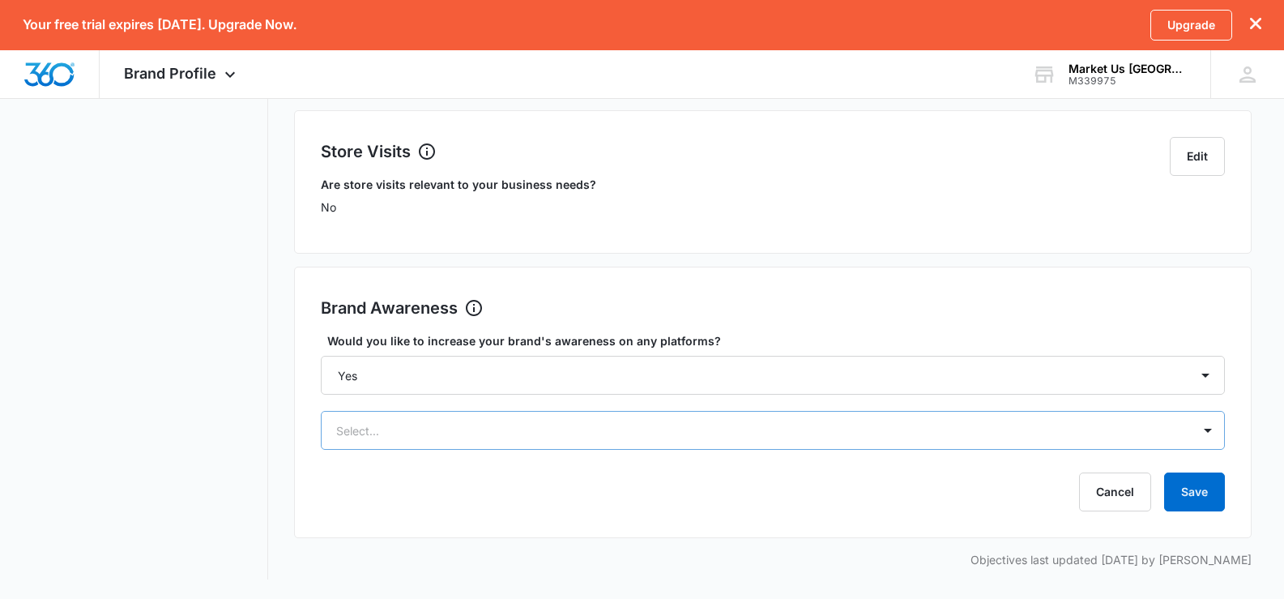
scroll to position [681, 0]
click at [985, 429] on div "Select..." at bounding box center [773, 430] width 905 height 39
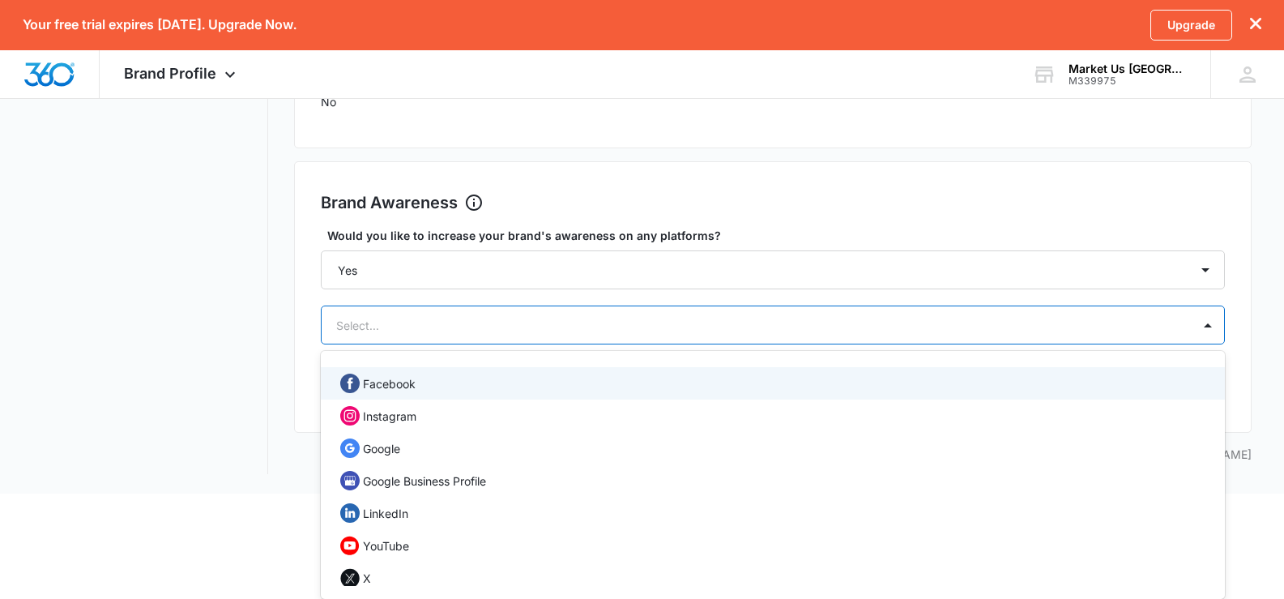
click at [500, 390] on div "Facebook" at bounding box center [771, 382] width 863 height 19
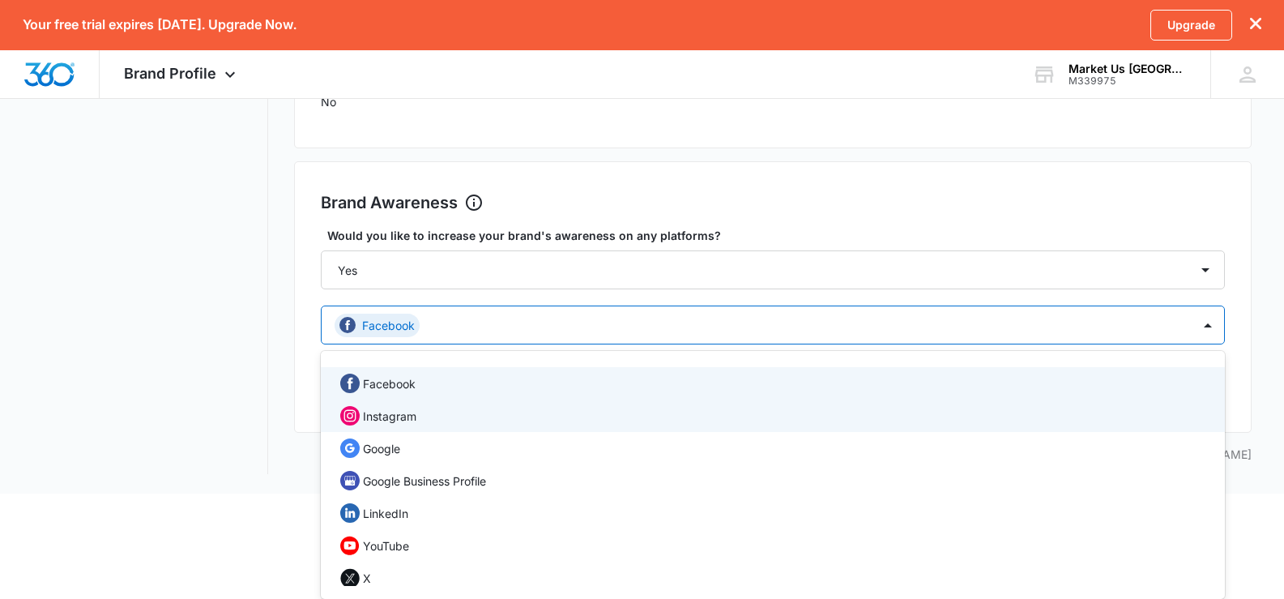
click at [449, 417] on div "Instagram" at bounding box center [771, 415] width 863 height 19
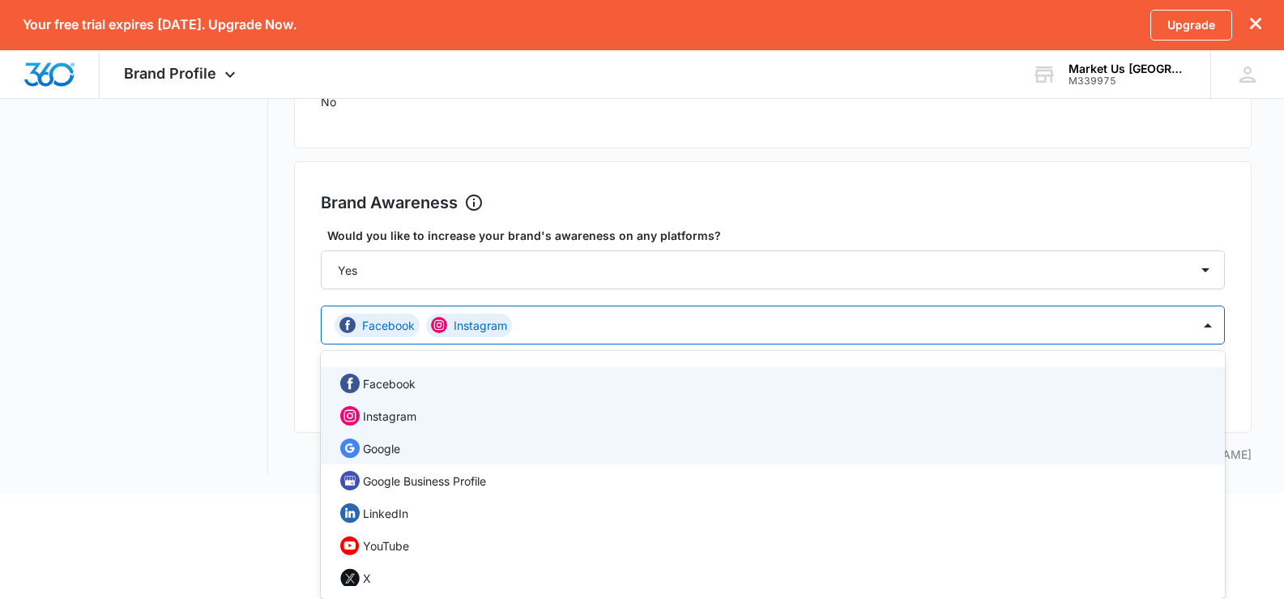
click at [435, 453] on div "Google" at bounding box center [771, 447] width 863 height 19
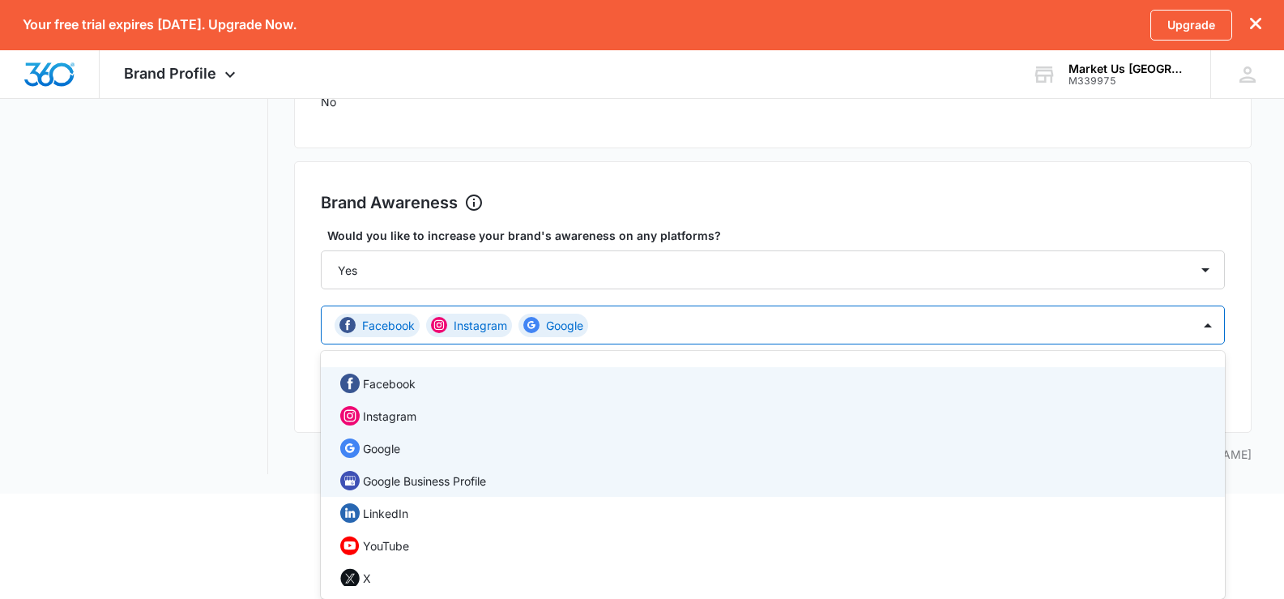
click at [432, 484] on p "Google Business Profile" at bounding box center [424, 480] width 123 height 17
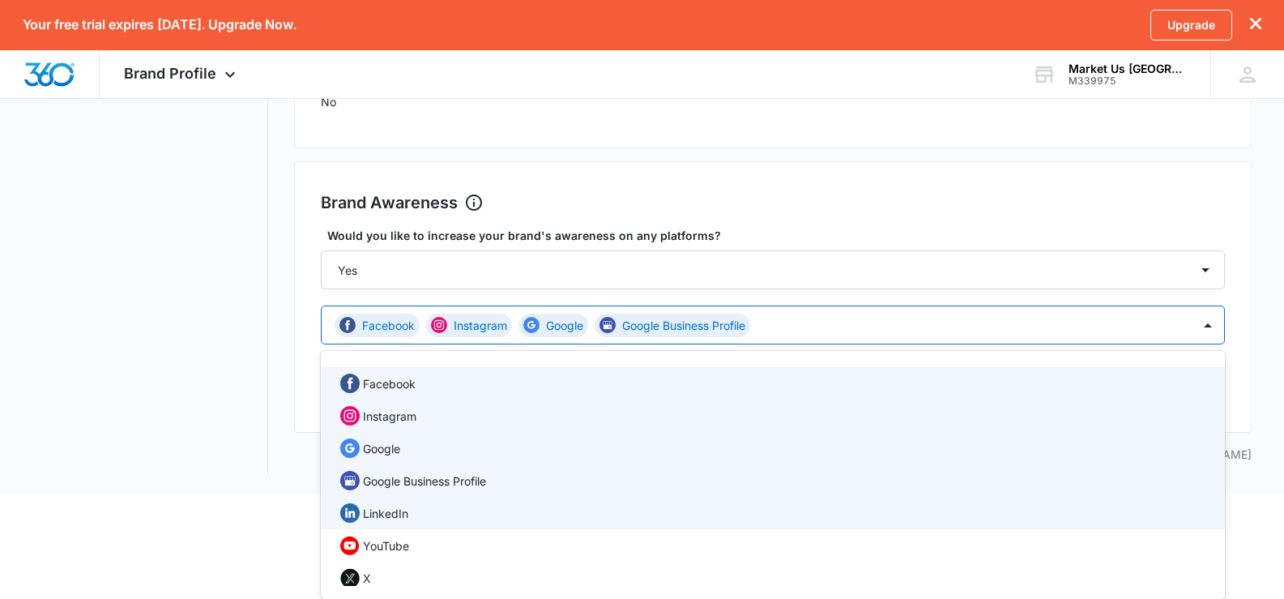
click at [417, 509] on div "LinkedIn" at bounding box center [771, 512] width 863 height 19
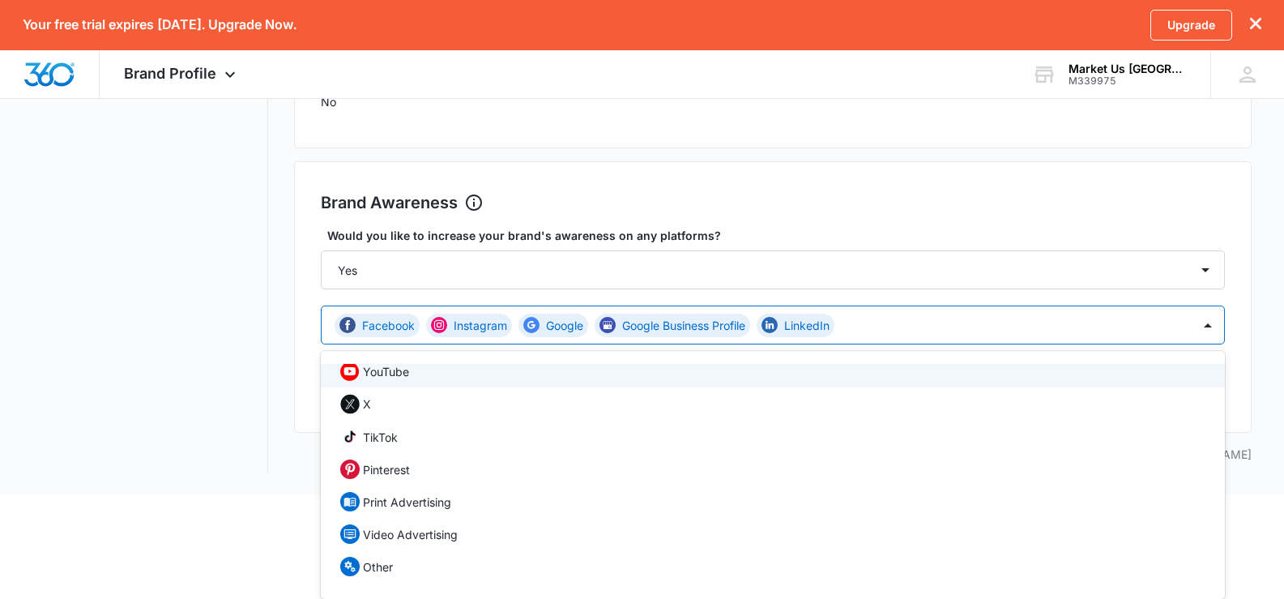
click at [395, 373] on p "YouTube" at bounding box center [386, 371] width 46 height 17
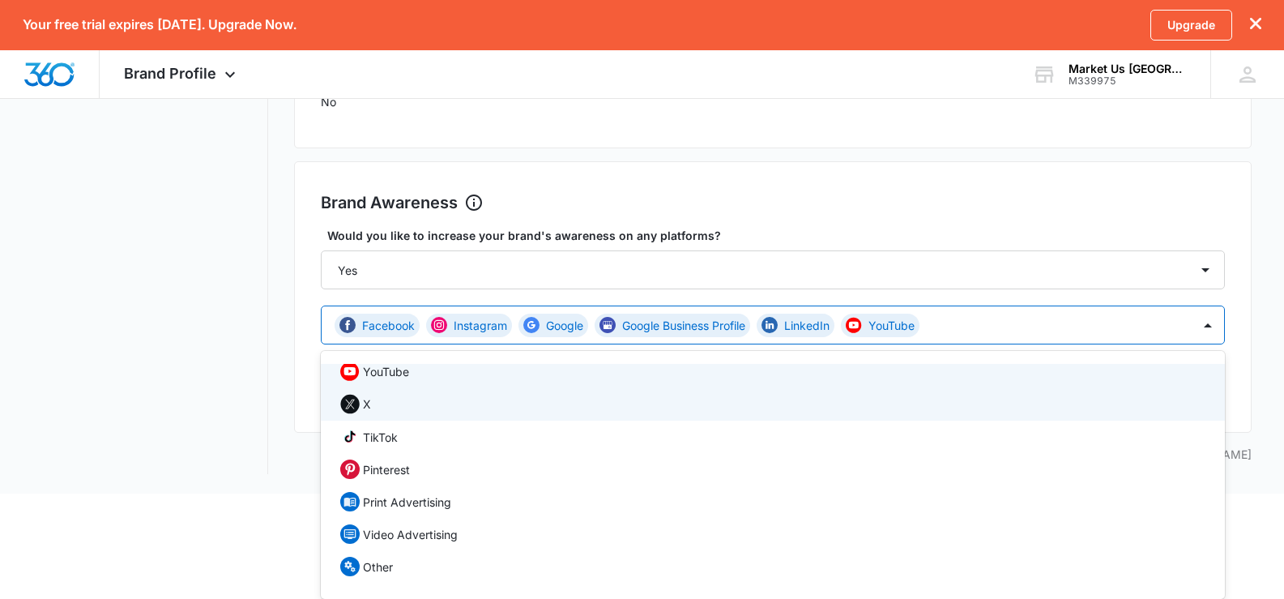
click at [382, 390] on div "X" at bounding box center [773, 403] width 905 height 33
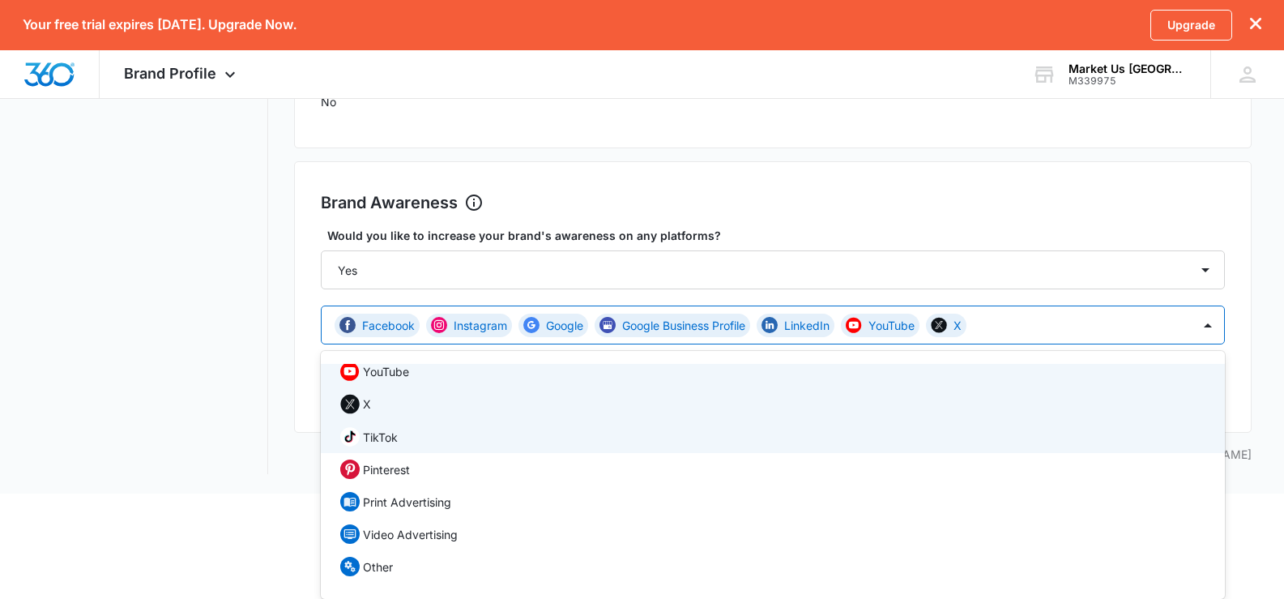
click at [393, 435] on p "TikTok" at bounding box center [380, 436] width 35 height 17
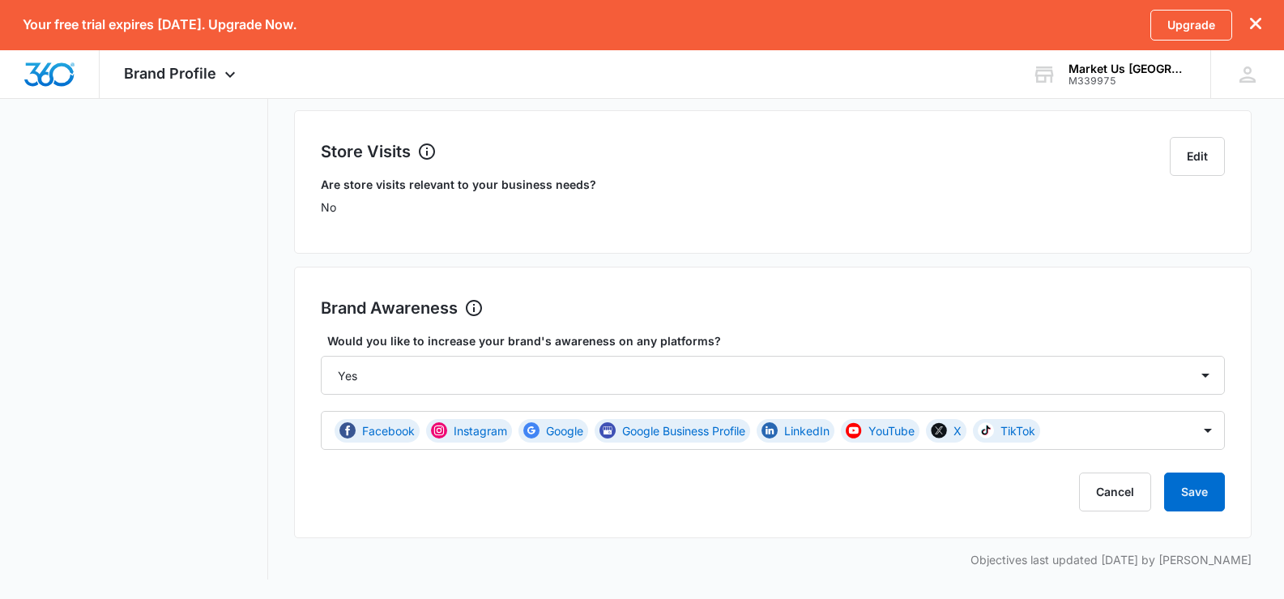
scroll to position [576, 0]
click at [1246, 394] on div "Brand Awareness Edit Would you like to increase your brand's awareness on any p…" at bounding box center [773, 401] width 958 height 271
click at [1213, 493] on button "Save" at bounding box center [1194, 491] width 61 height 39
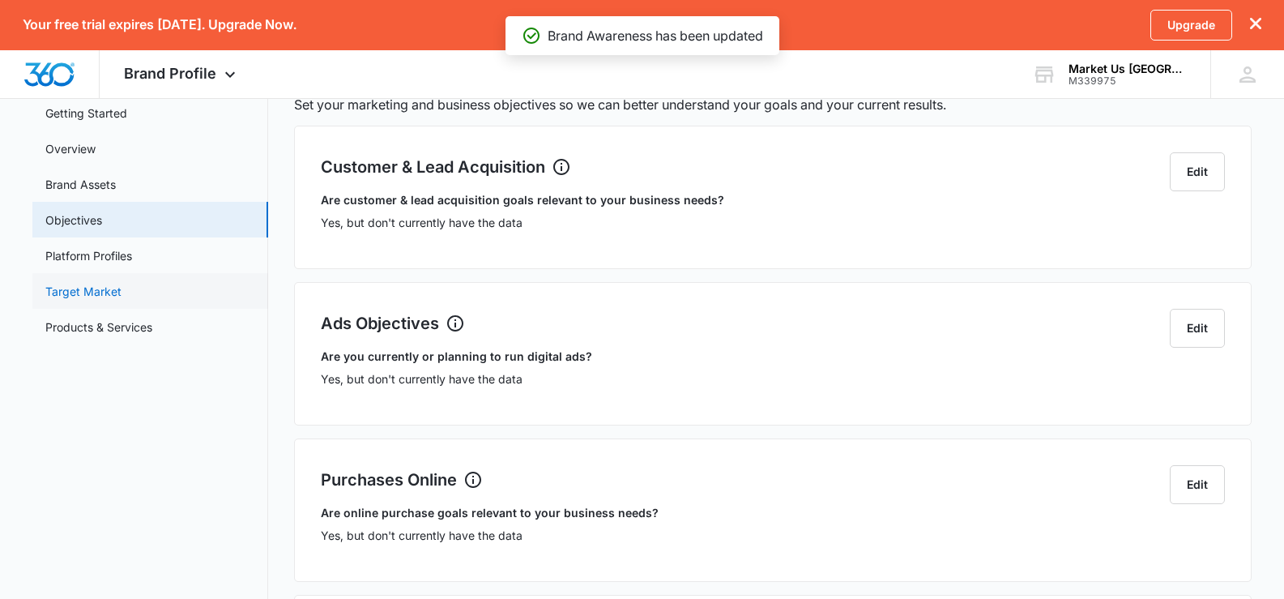
scroll to position [0, 0]
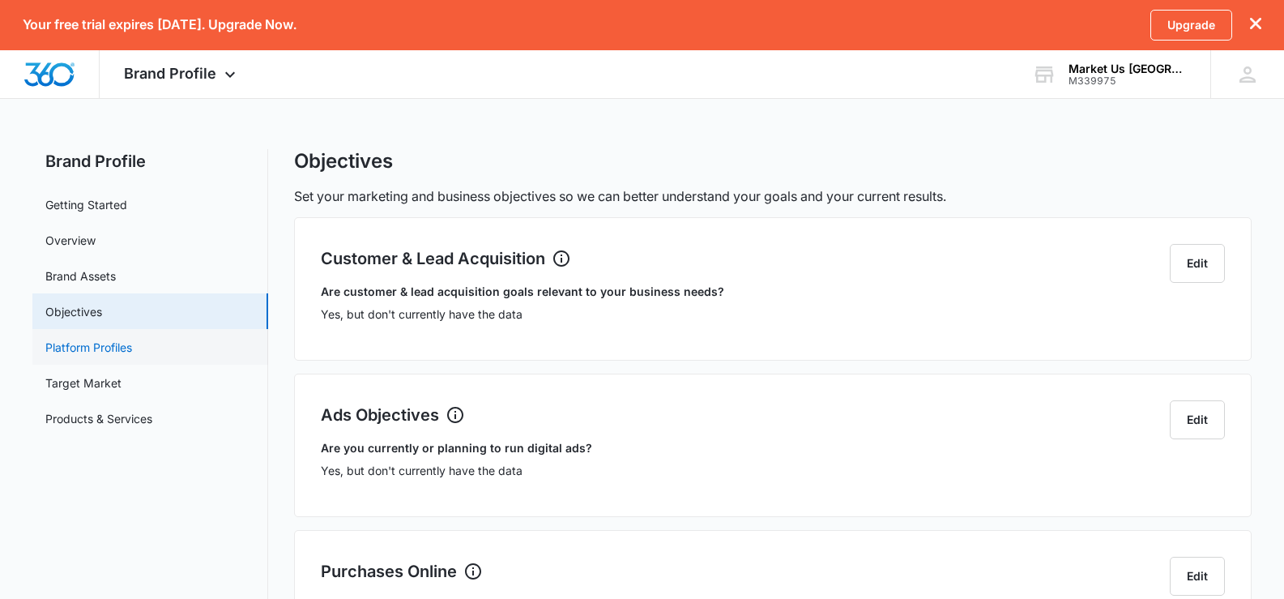
click at [121, 339] on link "Platform Profiles" at bounding box center [88, 347] width 87 height 17
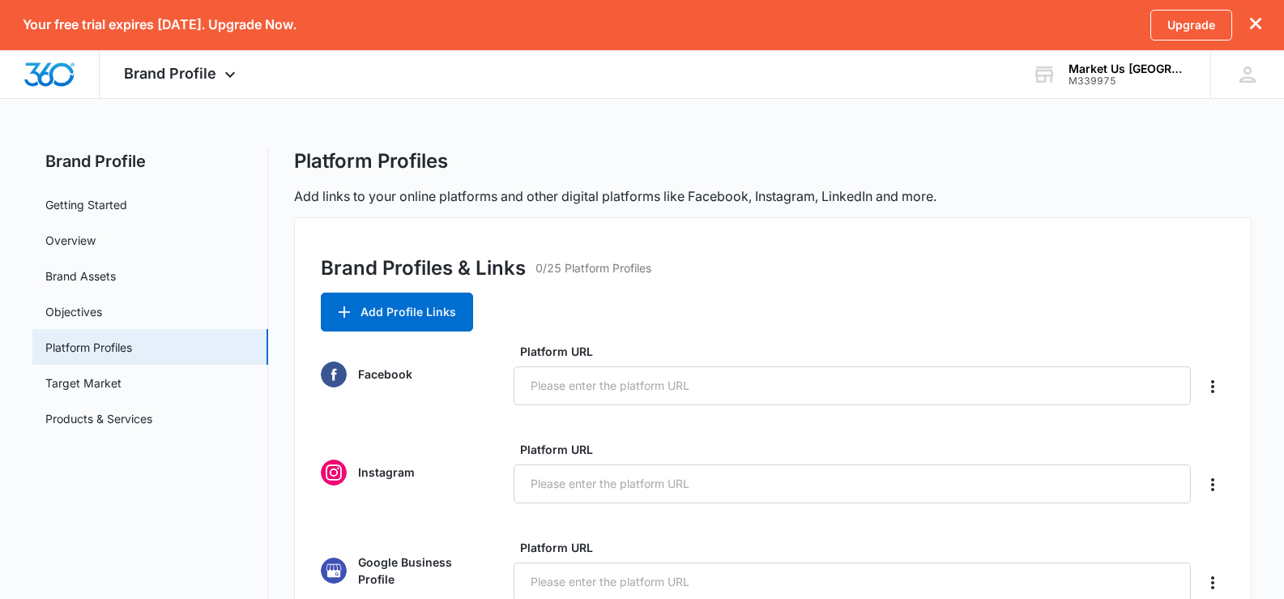
scroll to position [138, 0]
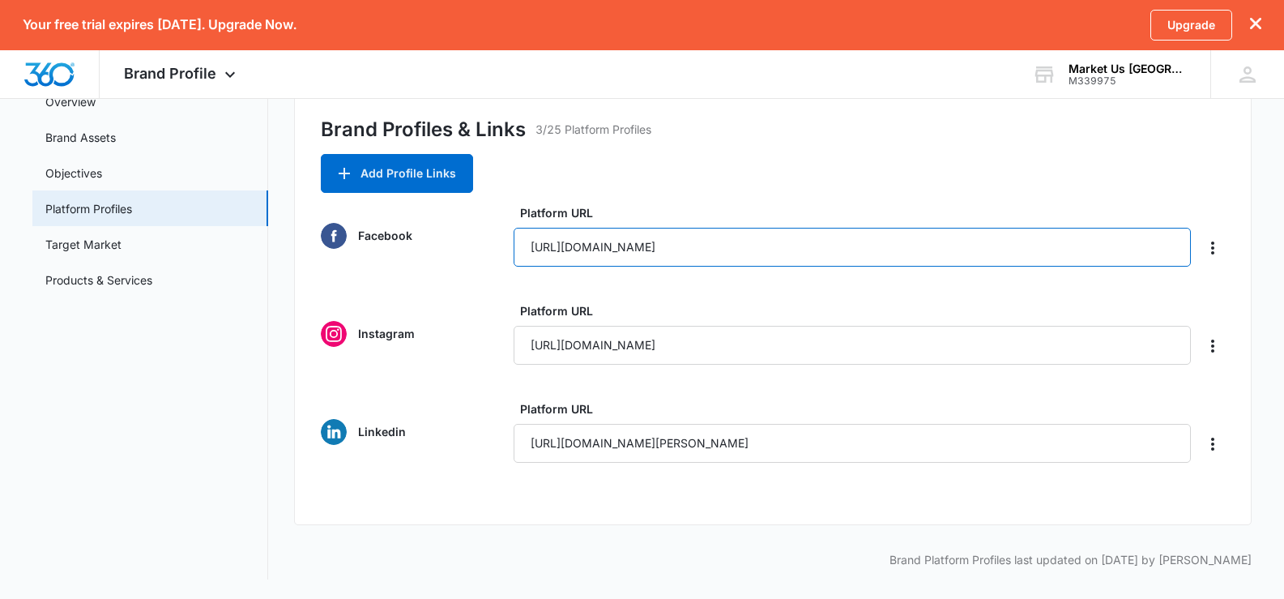
click at [918, 245] on input "https://www.facebook.com/profile.php?id=61565893577968" at bounding box center [851, 247] width 677 height 39
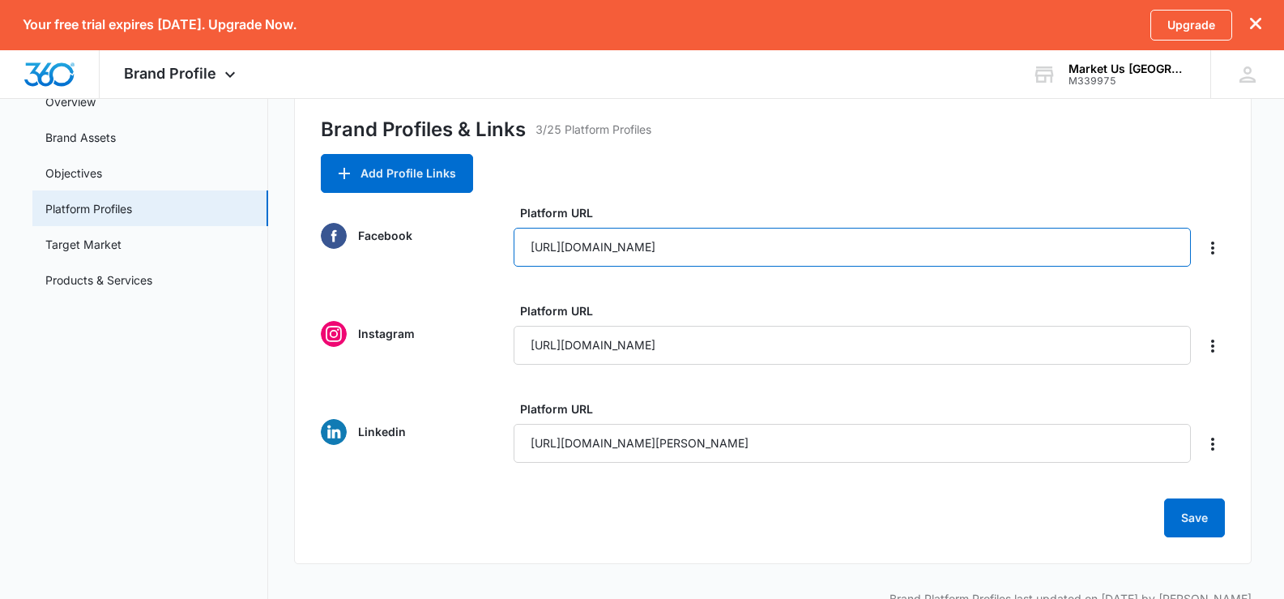
type input "https://www.facebook.com/profile.php?id=61565893577968"
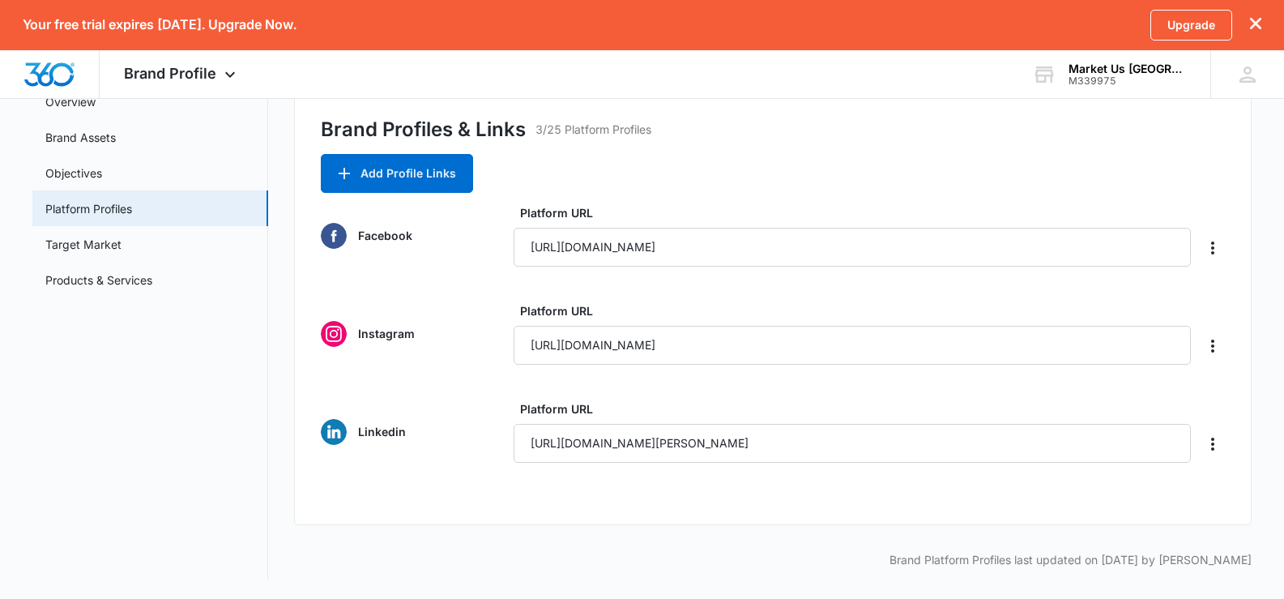
click at [857, 139] on div "Brand Profiles & Links 3/25 Platform Profiles" at bounding box center [773, 134] width 905 height 39
click at [121, 241] on link "Target Market" at bounding box center [83, 244] width 76 height 17
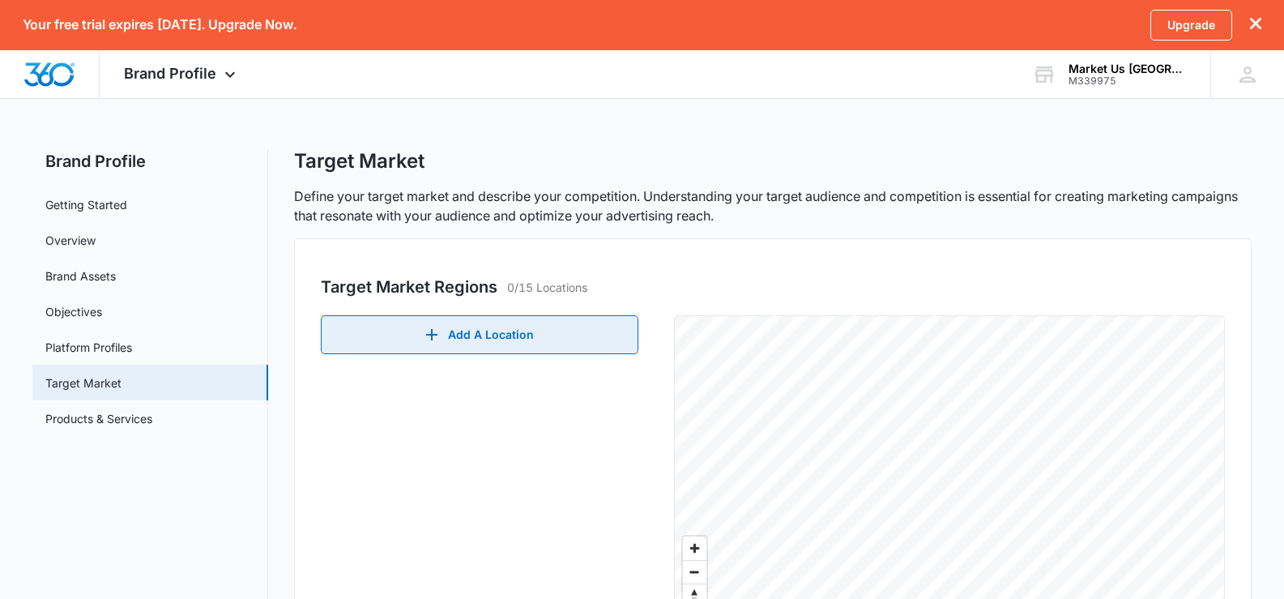
click at [504, 324] on button "Add A Location" at bounding box center [479, 334] width 317 height 39
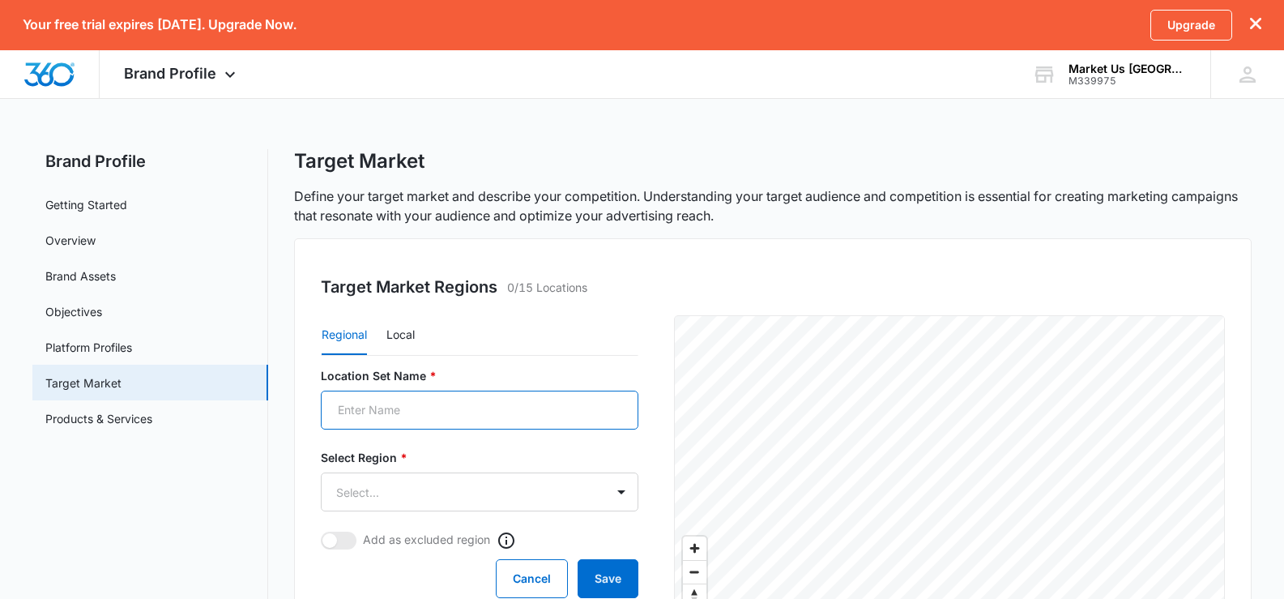
click at [428, 420] on input "Location Set Name *" at bounding box center [479, 409] width 317 height 39
type input "c"
type input "m"
type input "Market Us [GEOGRAPHIC_DATA]"
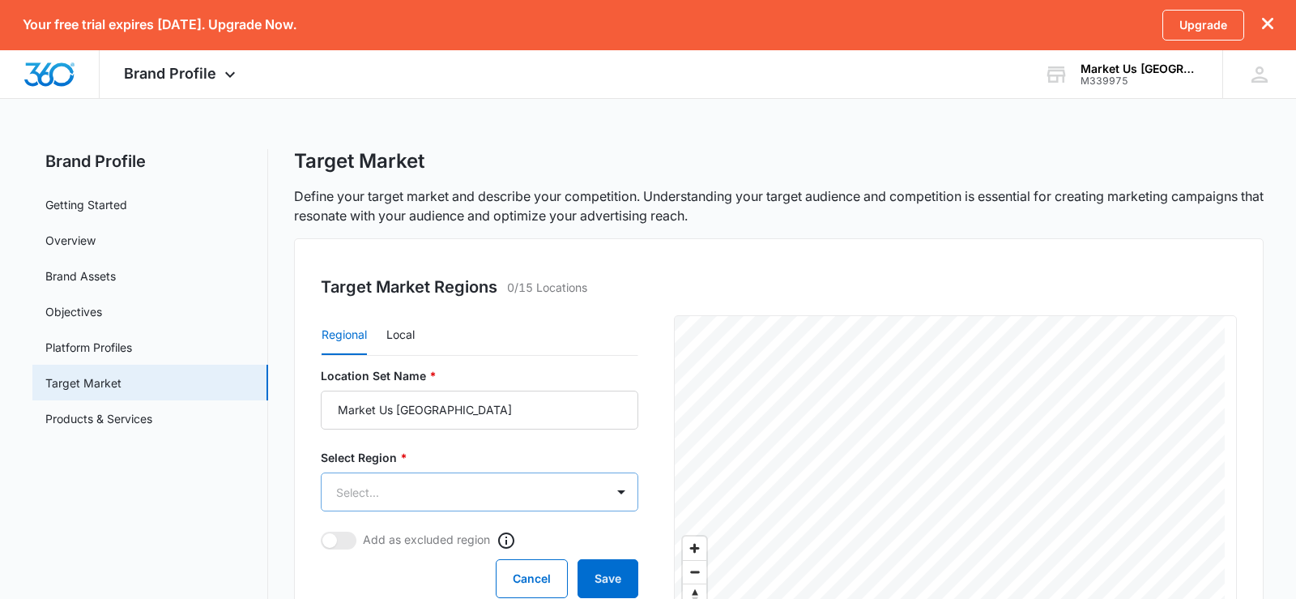
click at [518, 504] on body "Your free trial expires in 14 days. Upgrade Now. Upgrade Brand Profile Apps Rep…" at bounding box center [648, 521] width 1296 height 1043
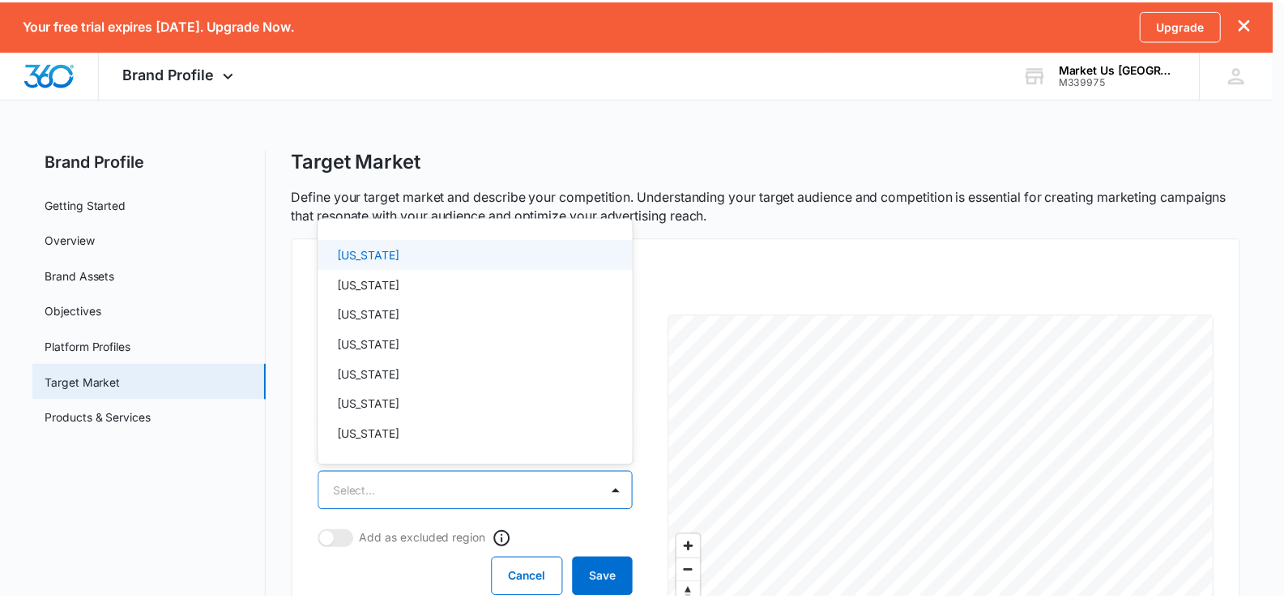
scroll to position [405, 0]
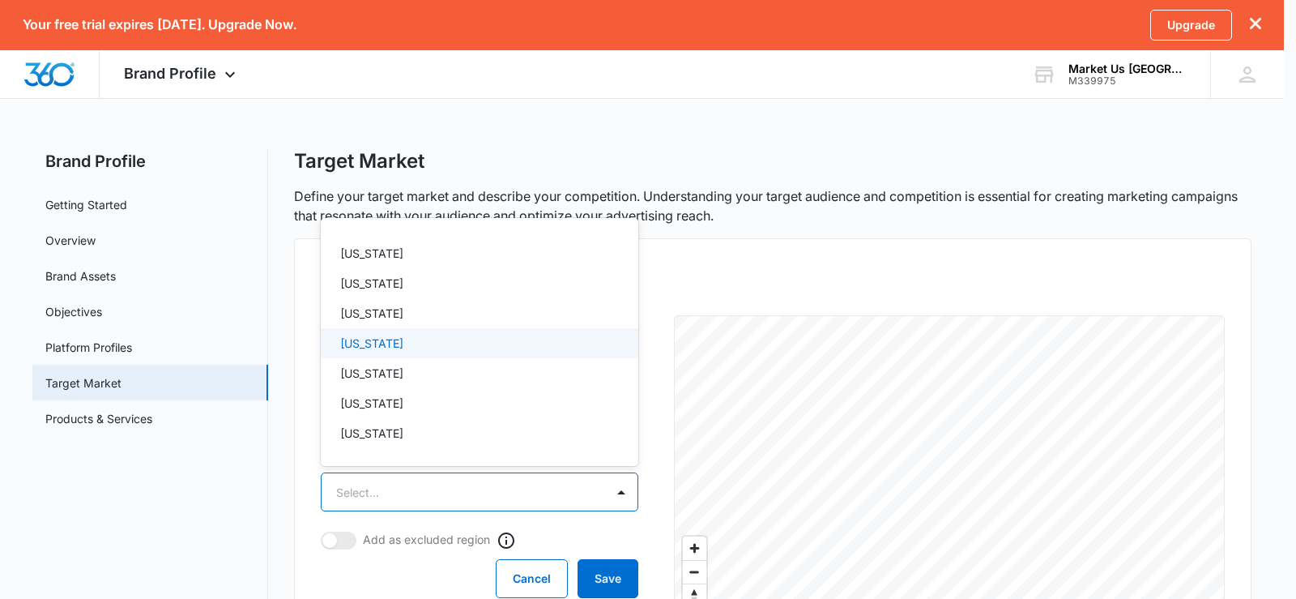
click at [420, 347] on div "Illinois" at bounding box center [477, 342] width 275 height 17
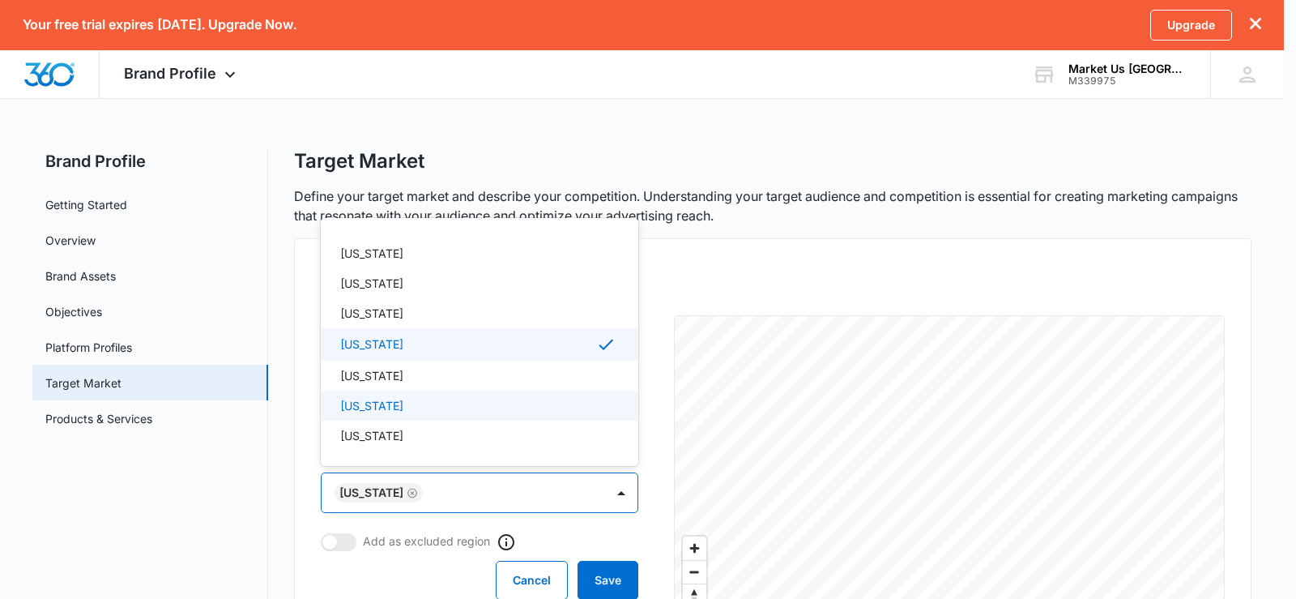
click at [599, 583] on div at bounding box center [648, 299] width 1296 height 599
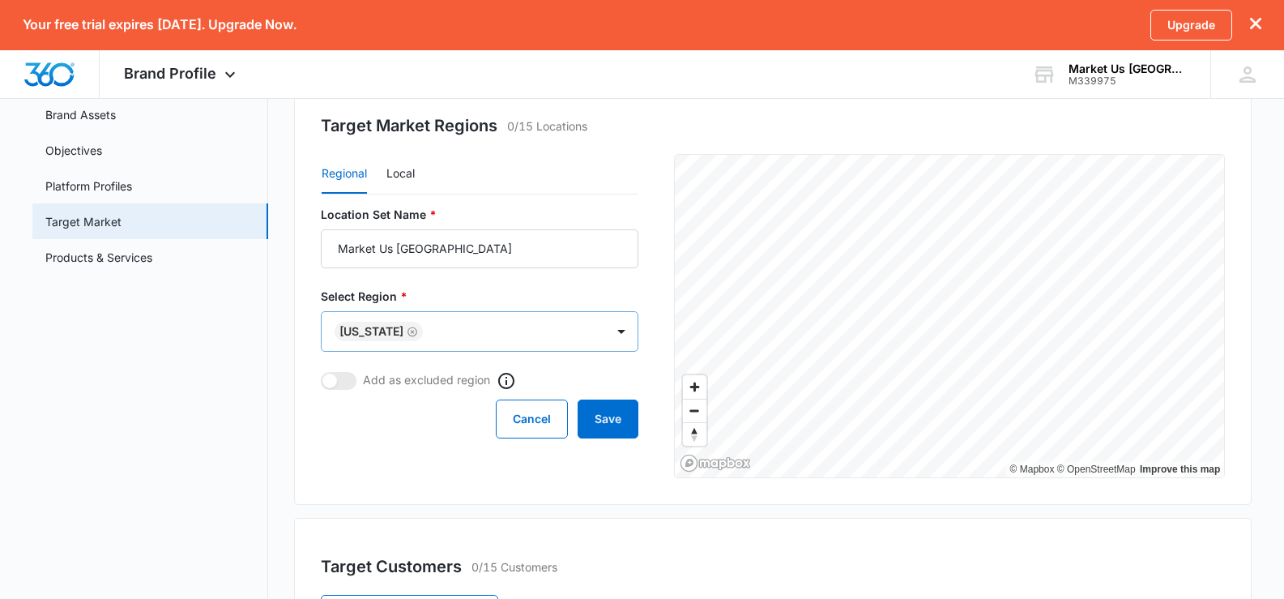
scroll to position [162, 0]
click at [605, 428] on button "Save" at bounding box center [607, 417] width 61 height 39
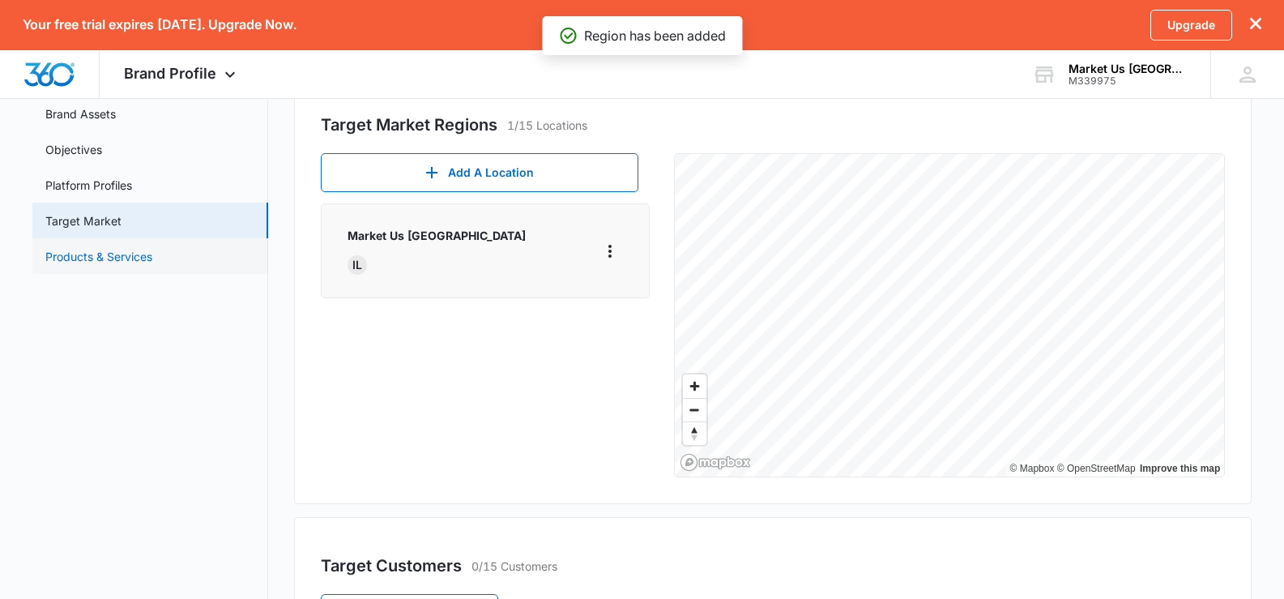
click at [125, 258] on link "Products & Services" at bounding box center [98, 256] width 107 height 17
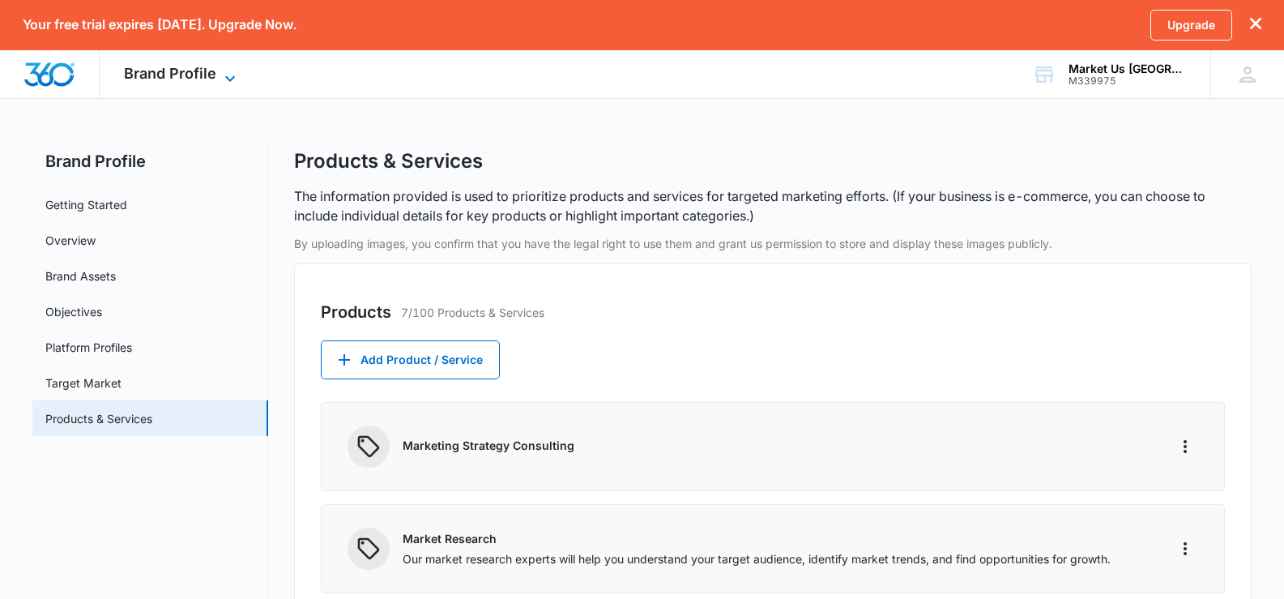
click at [170, 75] on span "Brand Profile" at bounding box center [170, 73] width 92 height 17
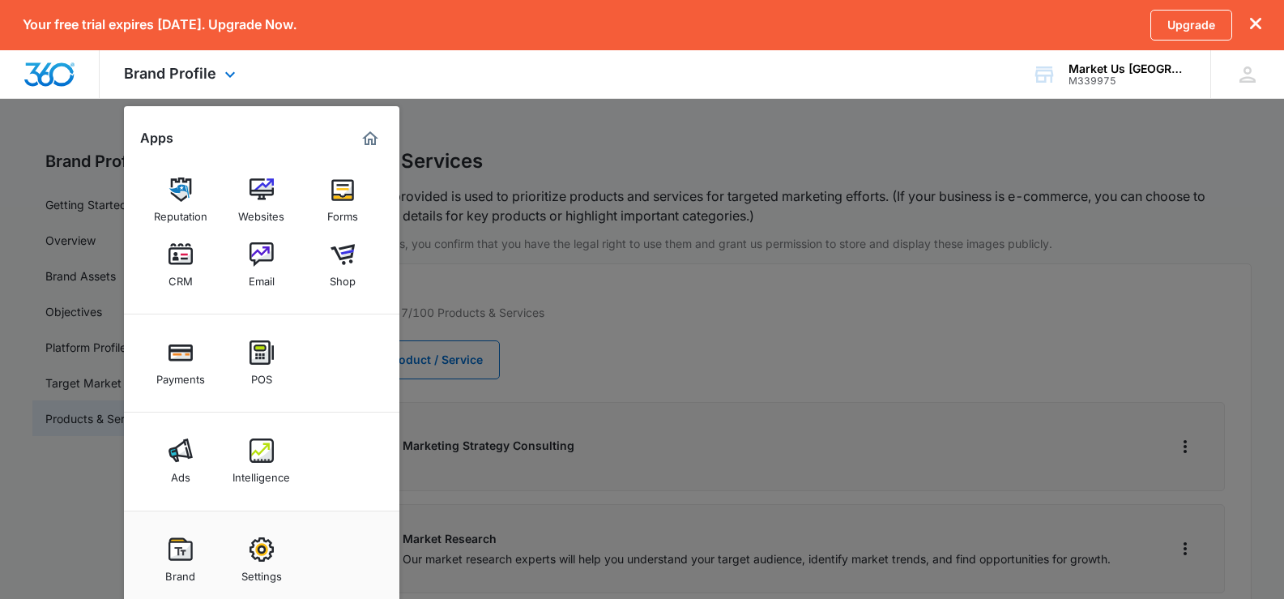
click at [364, 139] on img "Marketing 360® Dashboard" at bounding box center [369, 138] width 19 height 19
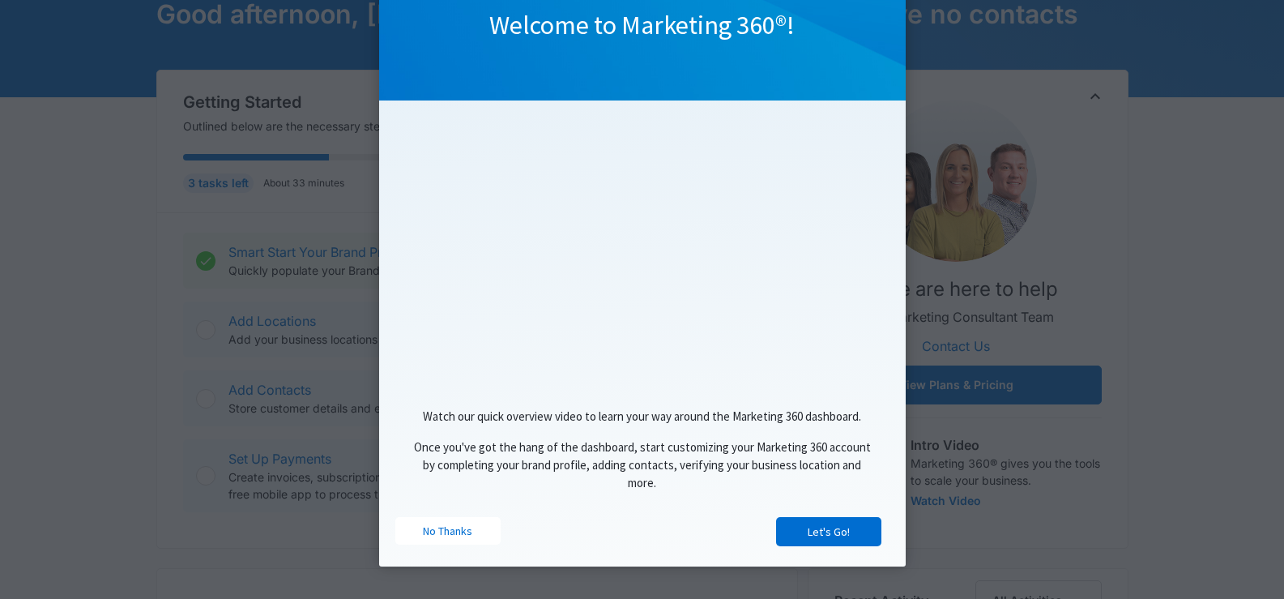
scroll to position [134, 0]
click at [830, 536] on link "Let's Go!" at bounding box center [828, 531] width 105 height 29
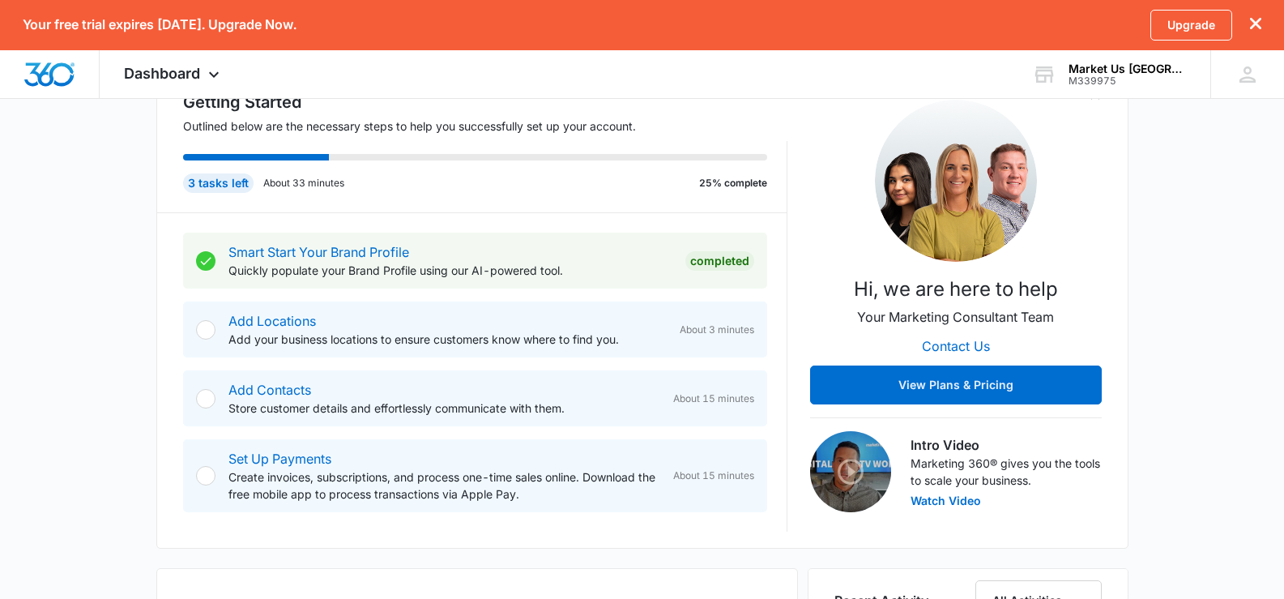
scroll to position [0, 0]
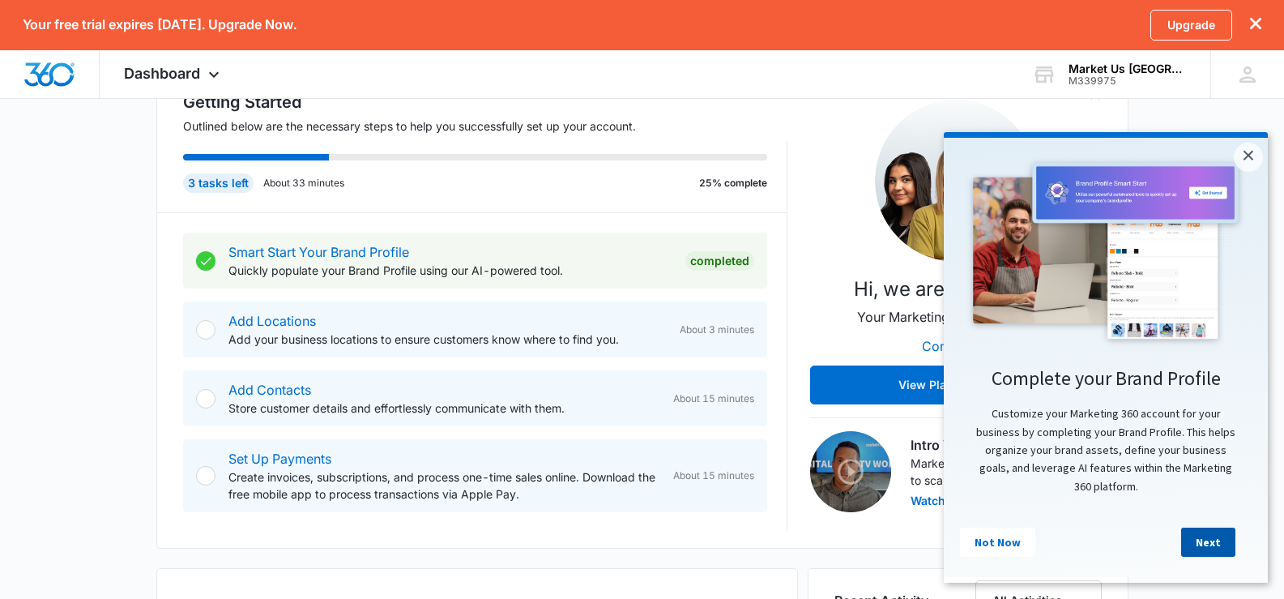
click at [1204, 539] on link "Next" at bounding box center [1208, 541] width 54 height 29
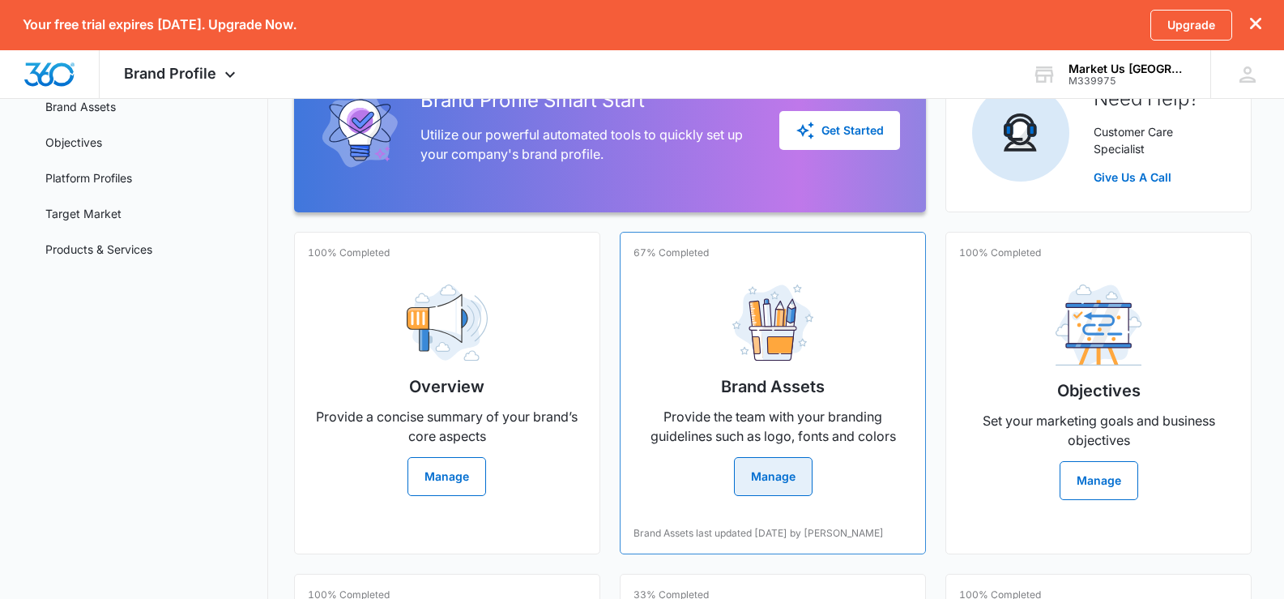
scroll to position [162, 0]
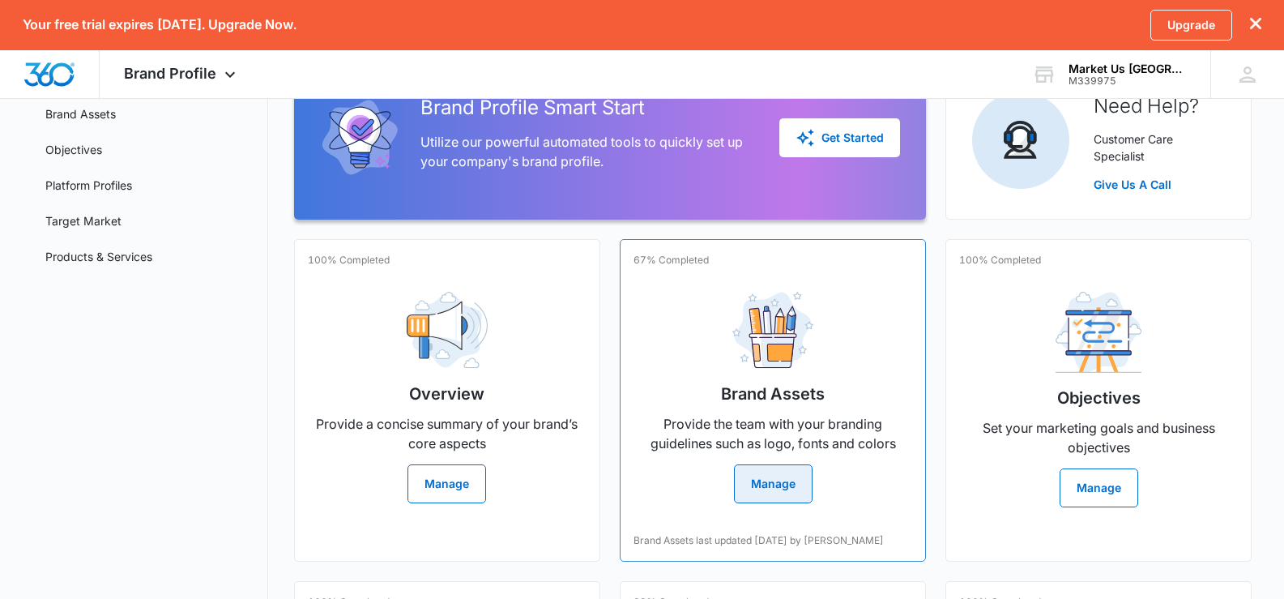
click at [770, 484] on button "Manage" at bounding box center [773, 483] width 79 height 39
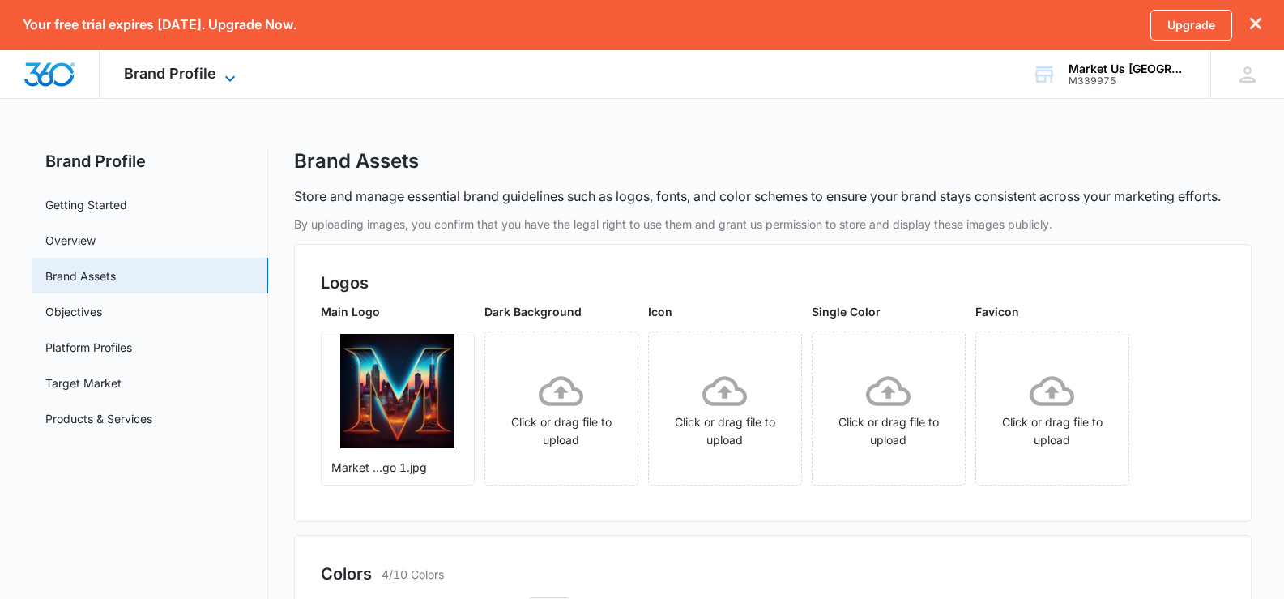
click at [237, 78] on icon at bounding box center [229, 78] width 19 height 19
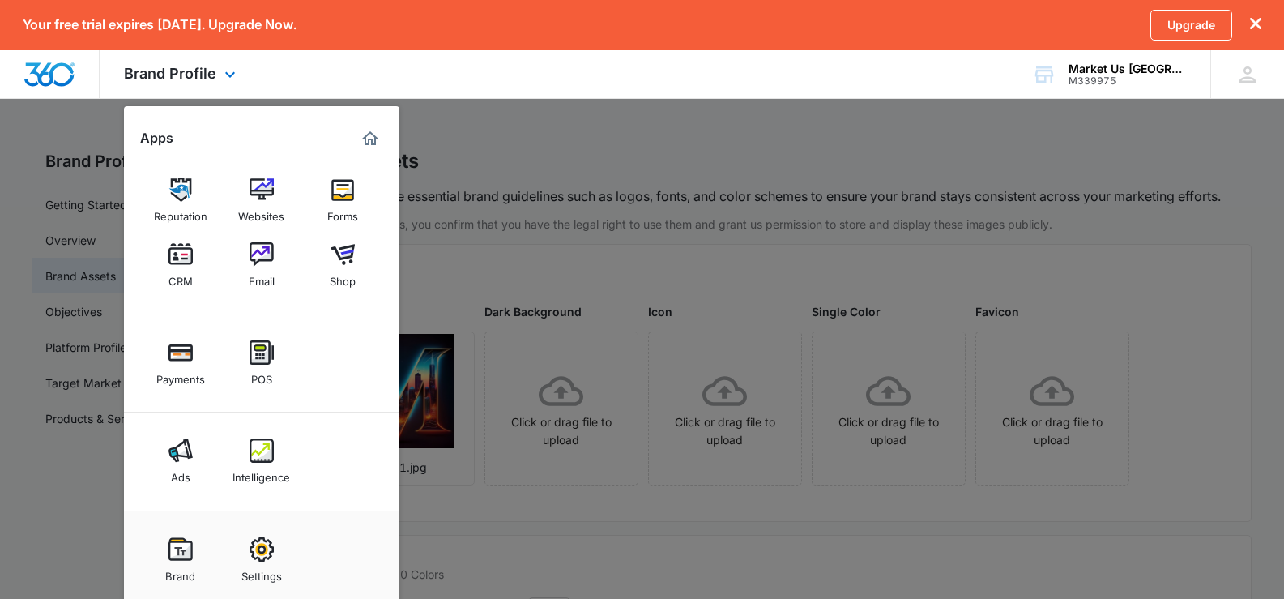
click at [375, 143] on img "Marketing 360® Dashboard" at bounding box center [369, 138] width 19 height 19
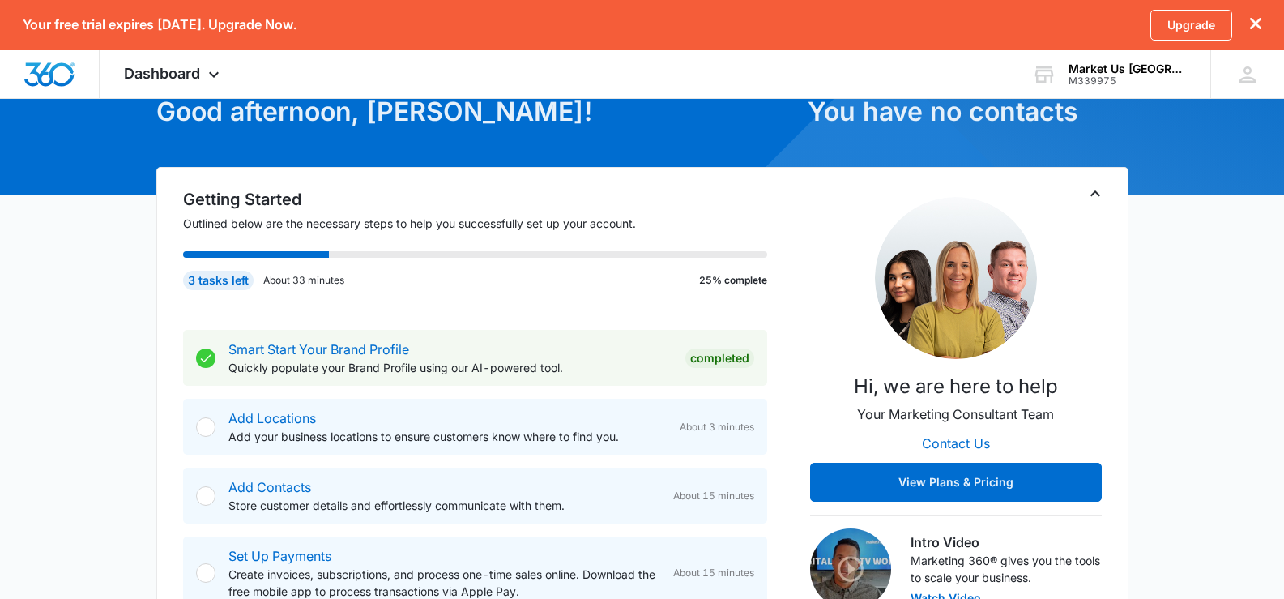
scroll to position [324, 0]
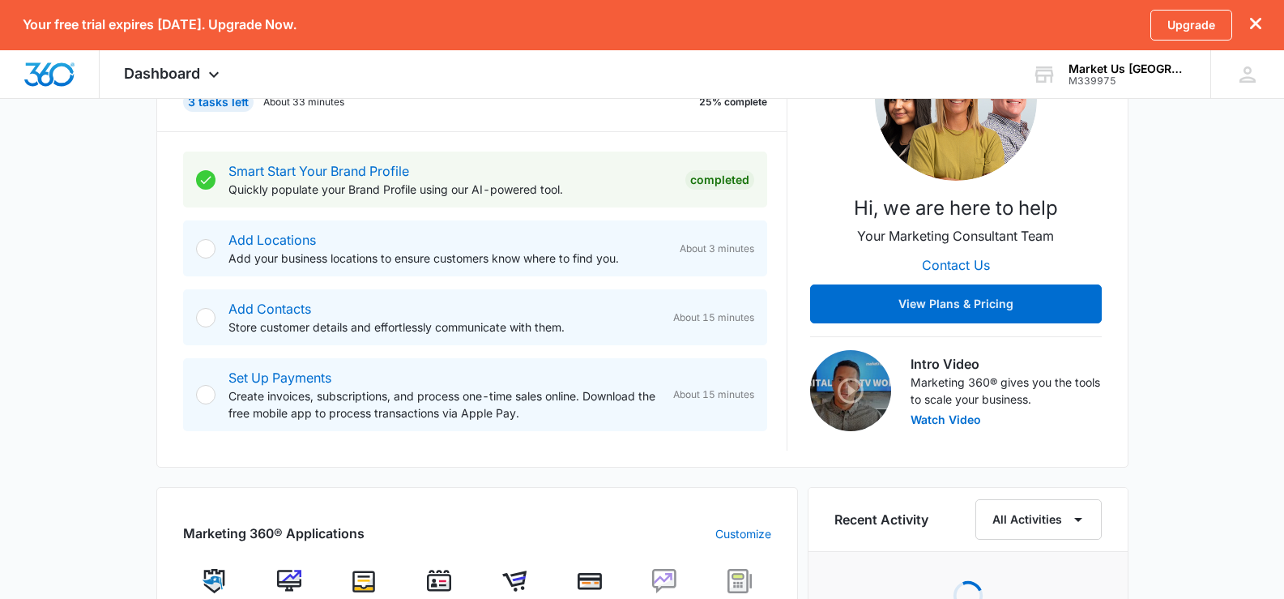
click at [207, 249] on div at bounding box center [205, 248] width 19 height 19
click at [283, 234] on link "Add Locations" at bounding box center [271, 240] width 87 height 16
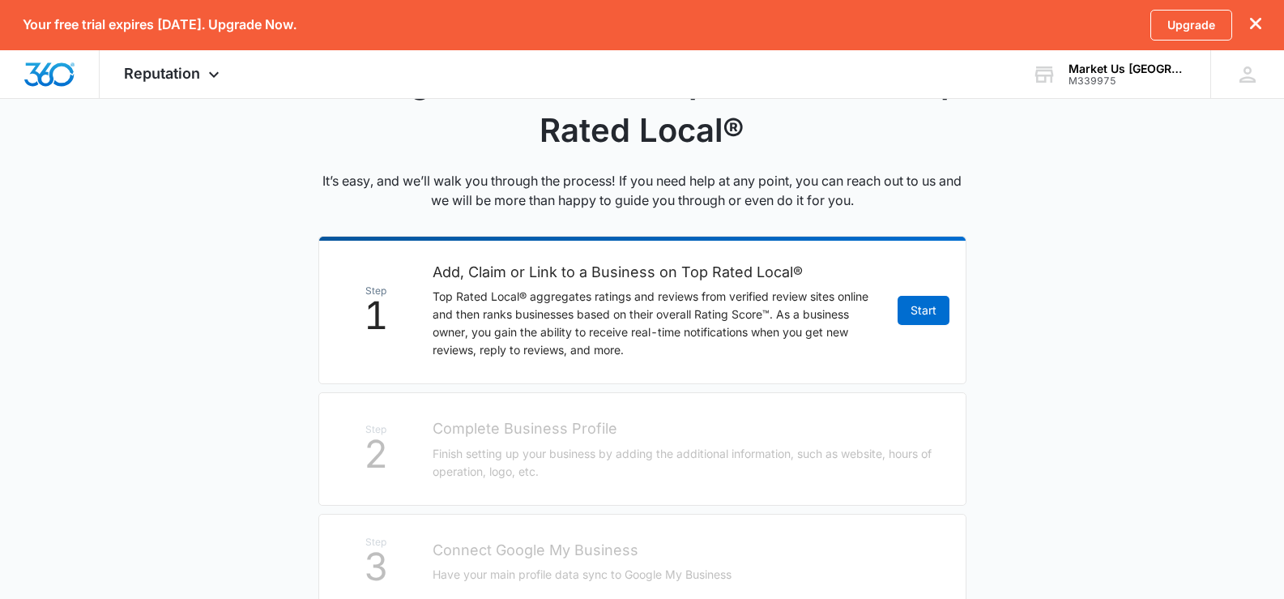
scroll to position [188, 0]
click at [922, 314] on link "Start" at bounding box center [923, 310] width 52 height 29
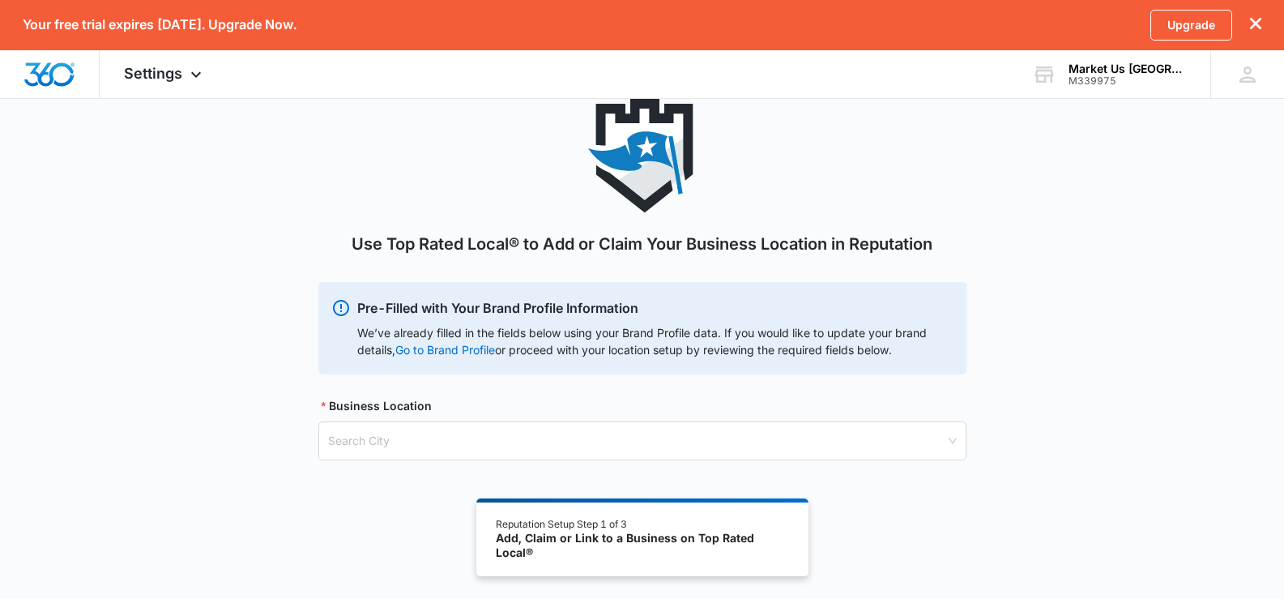
scroll to position [138, 0]
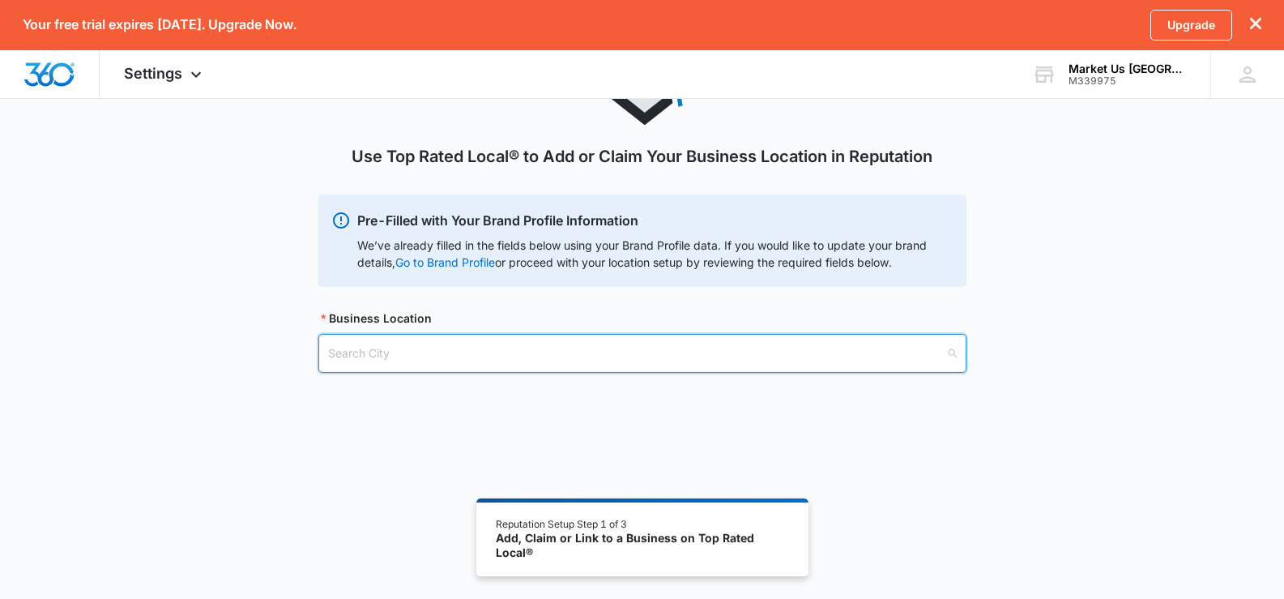
click at [822, 346] on input "search" at bounding box center [636, 352] width 617 height 37
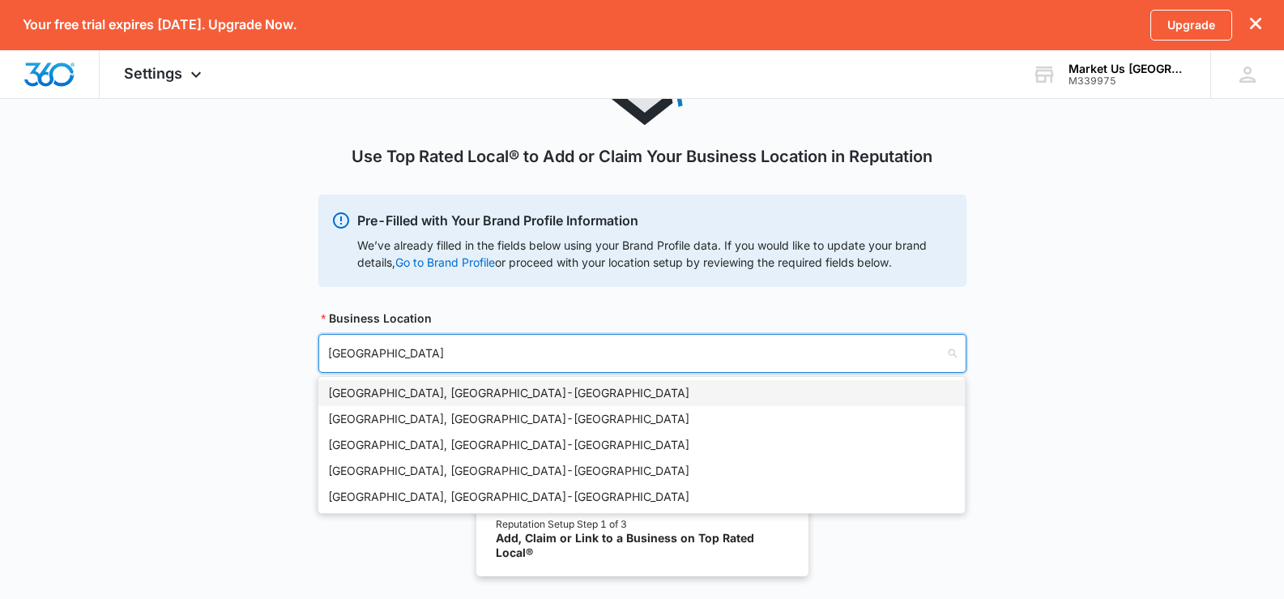
drag, startPoint x: 381, startPoint y: 355, endPoint x: 297, endPoint y: 360, distance: 84.4
click at [298, 359] on div "Use Top Rated Local® to Add or Claim Your Business Location in Reputation Pre-F…" at bounding box center [642, 211] width 1284 height 400
type input "Stickne"
click at [360, 388] on div "Stickney, IL - USA" at bounding box center [641, 393] width 627 height 18
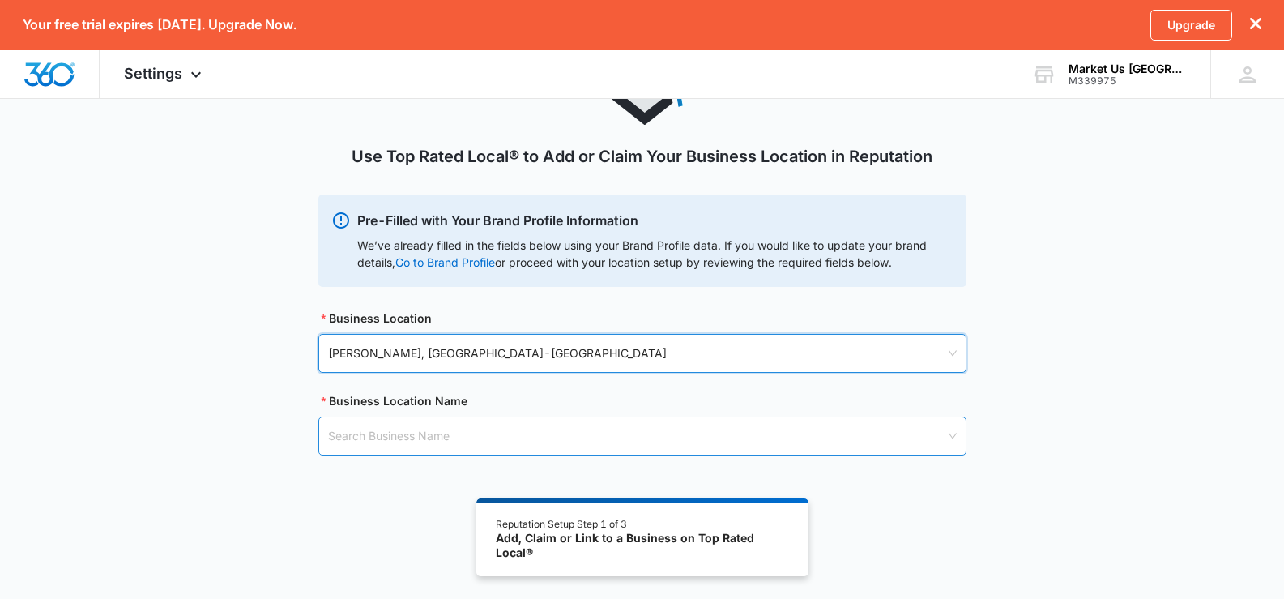
click at [386, 432] on input "search" at bounding box center [636, 435] width 617 height 37
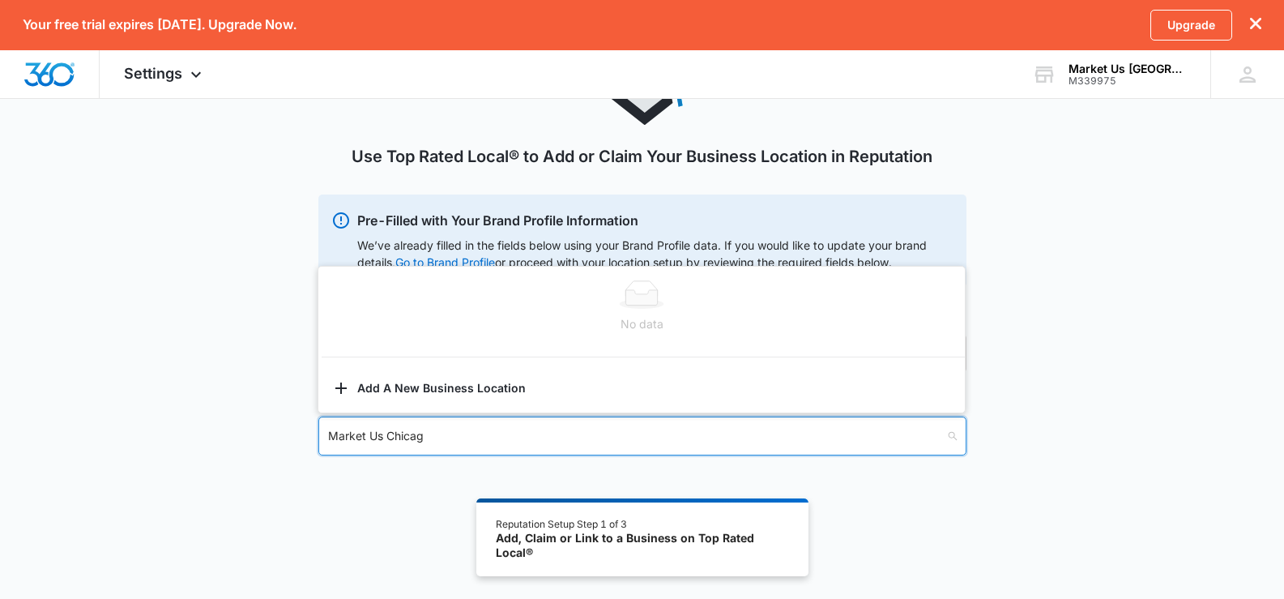
type input "Market Us [GEOGRAPHIC_DATA]"
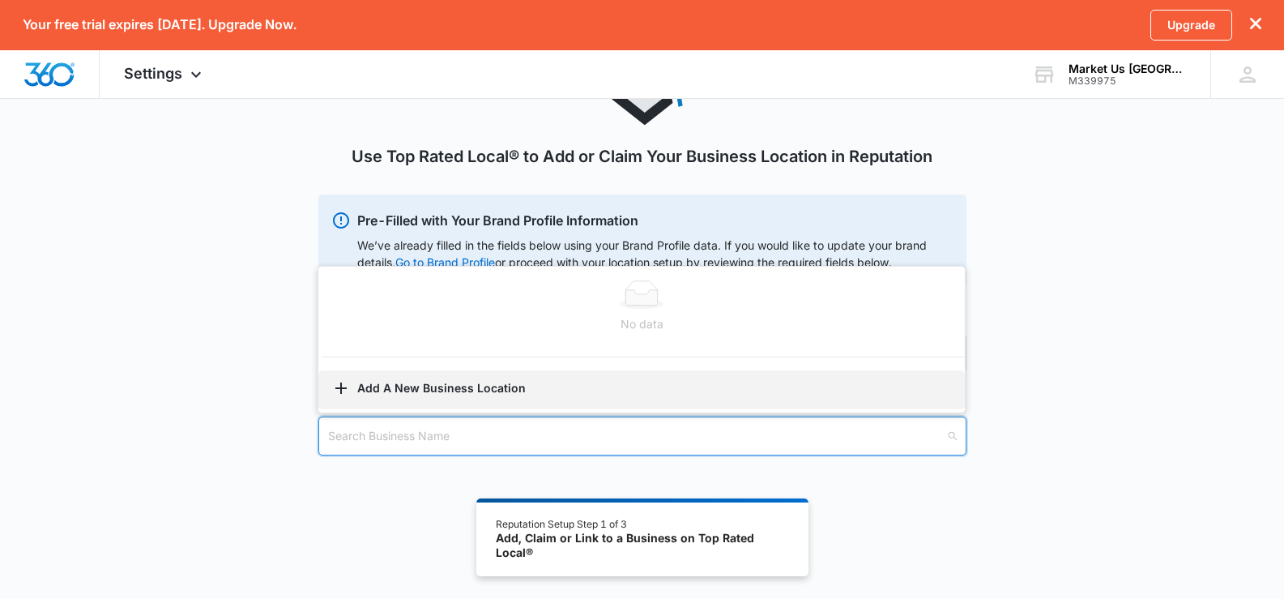
click at [477, 382] on button "Add A New Business Location" at bounding box center [641, 389] width 646 height 39
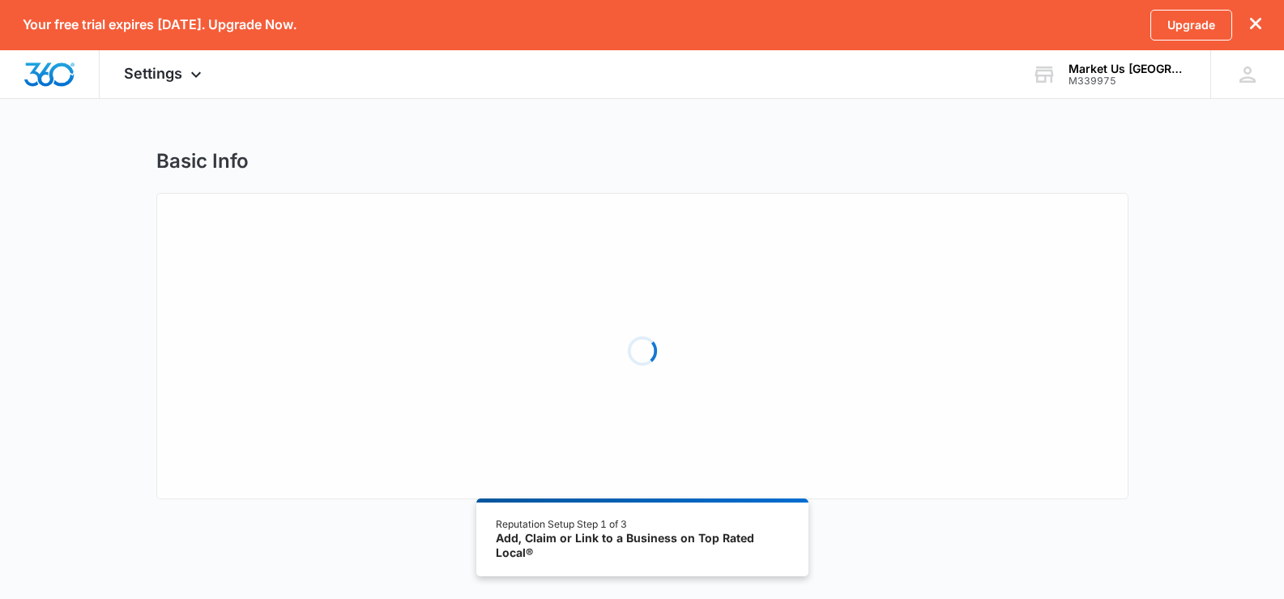
select select "Illinois"
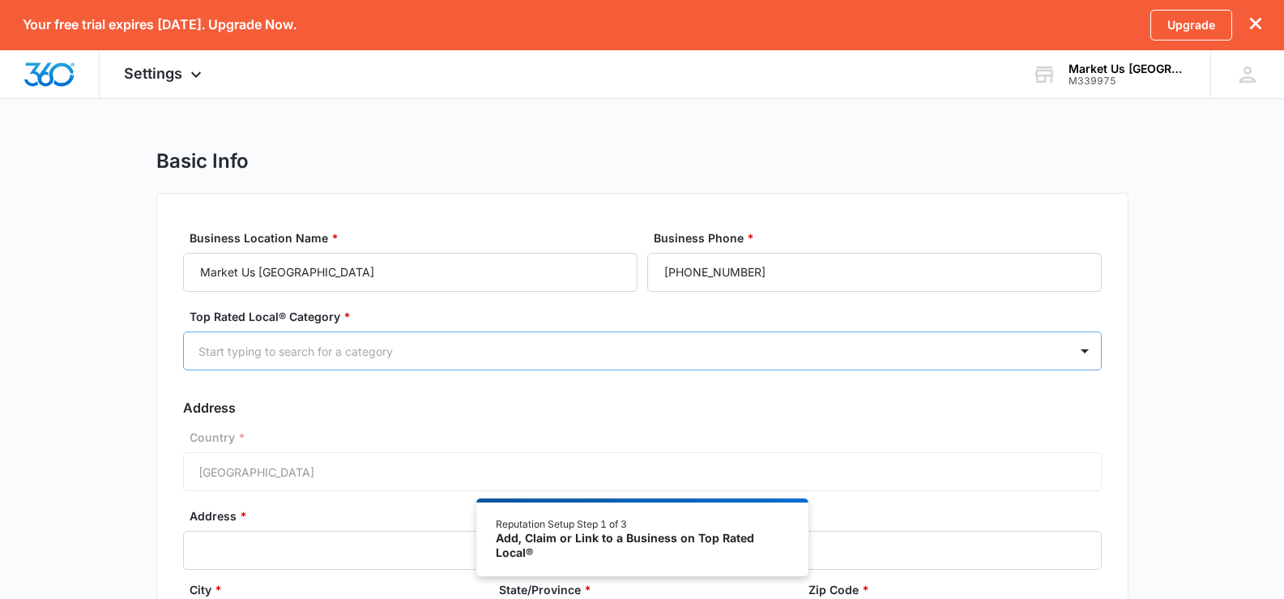
click at [1037, 351] on div at bounding box center [622, 351] width 849 height 20
click at [685, 366] on div "Start typing to search for a category" at bounding box center [626, 351] width 884 height 36
click at [185, 75] on div "Settings Apps Reputation Websites Forms CRM Email Shop Payments POS Ads Intelli…" at bounding box center [165, 74] width 130 height 48
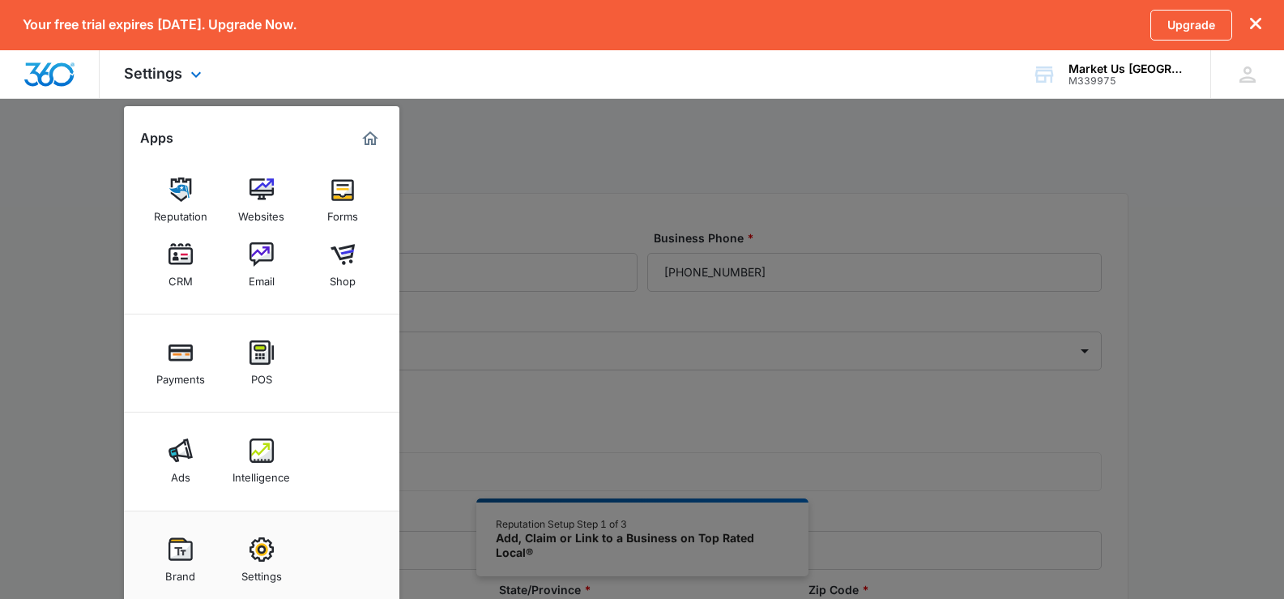
click at [370, 137] on img "Marketing 360® Dashboard" at bounding box center [369, 138] width 19 height 19
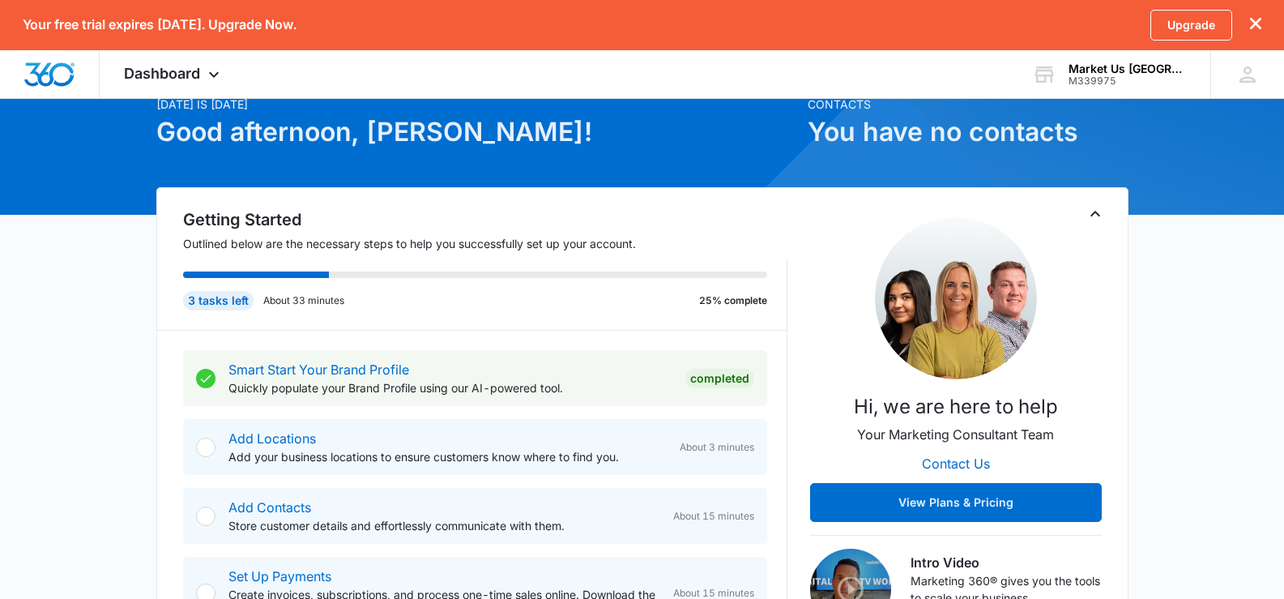
scroll to position [243, 0]
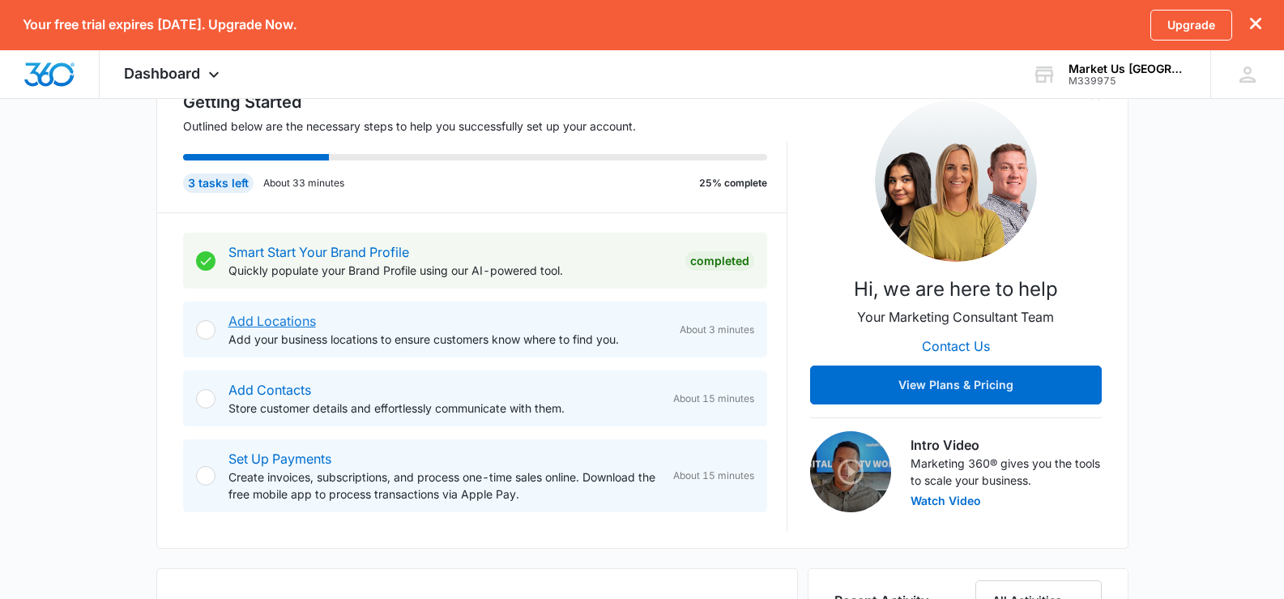
click at [307, 318] on link "Add Locations" at bounding box center [271, 321] width 87 height 16
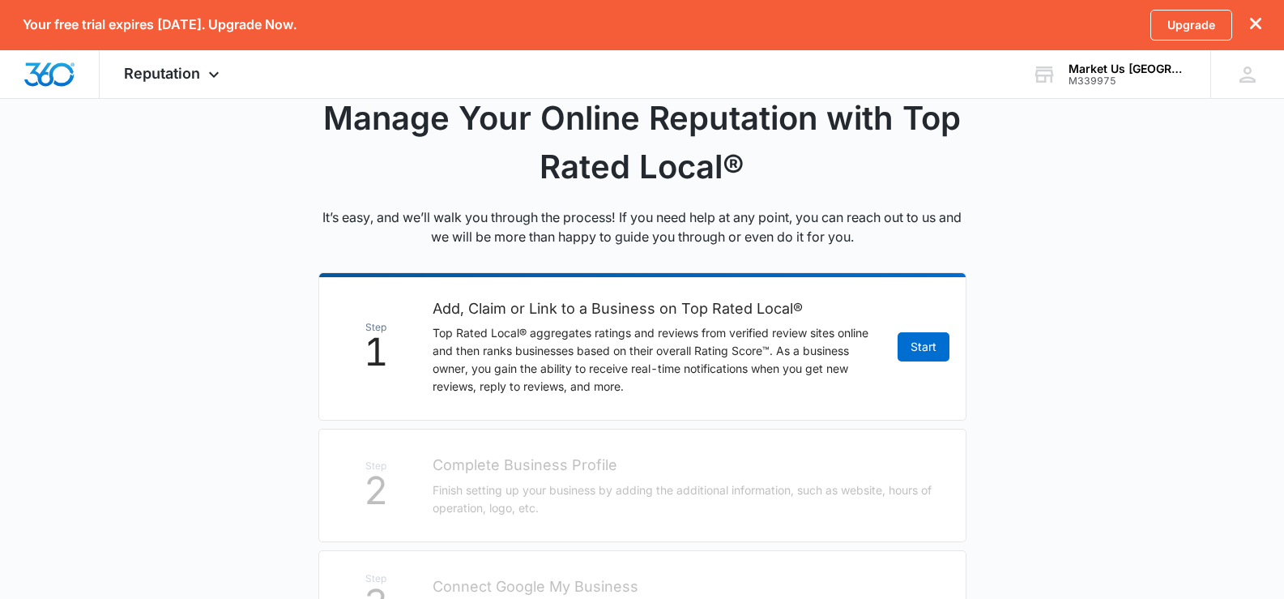
scroll to position [107, 0]
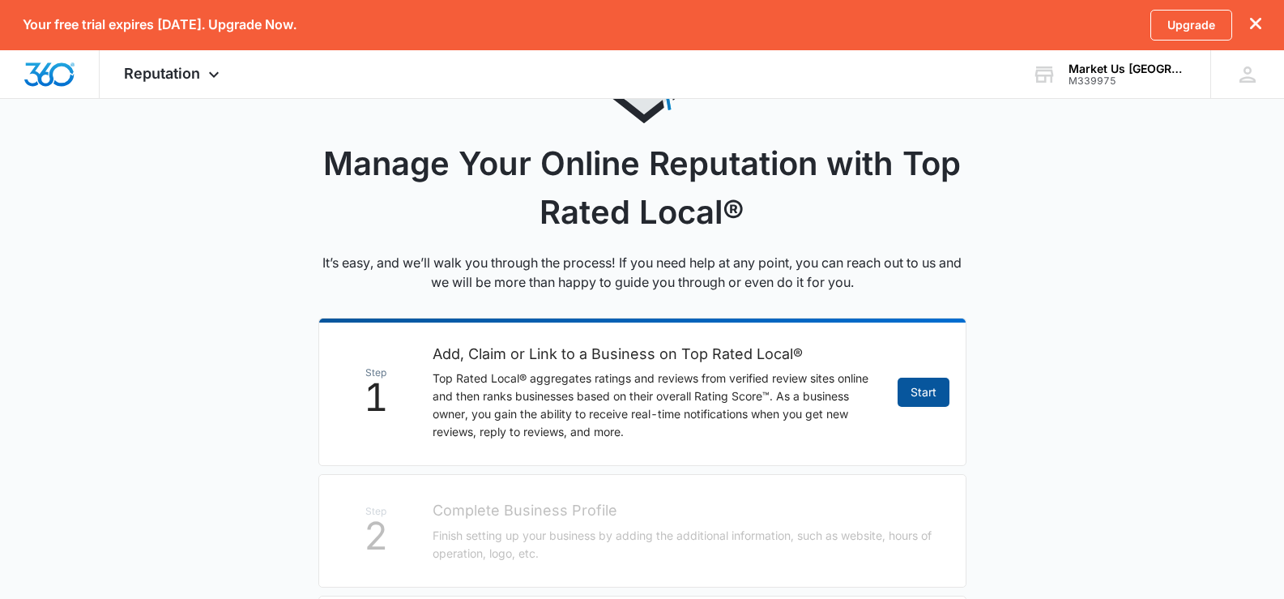
click at [922, 392] on link "Start" at bounding box center [923, 391] width 52 height 29
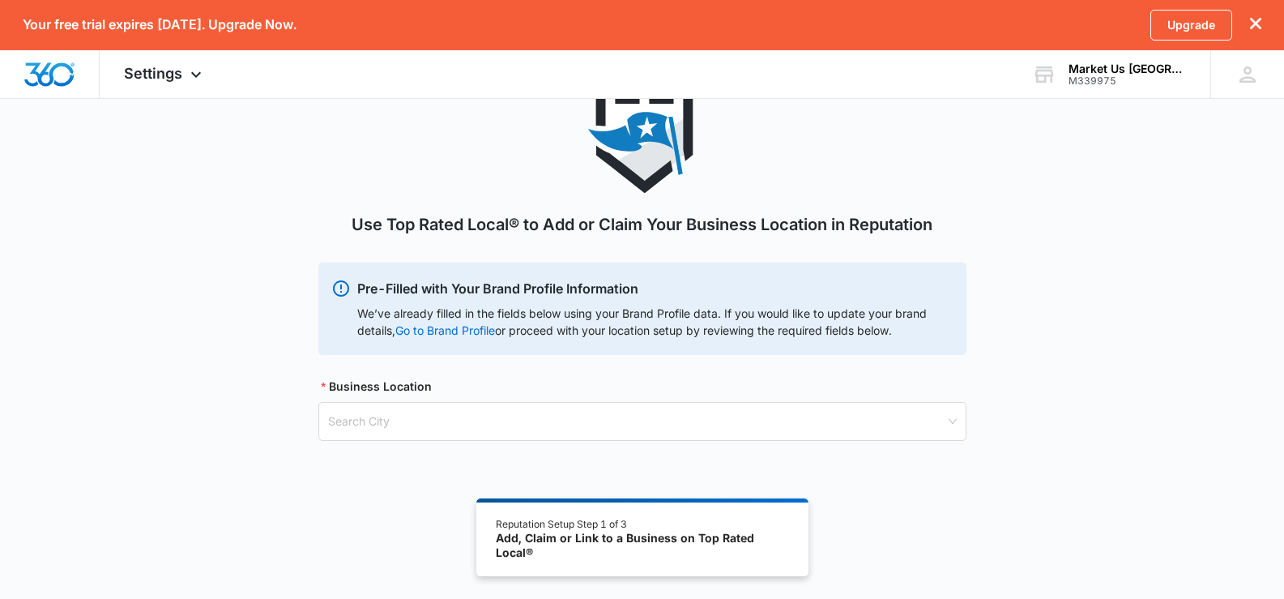
scroll to position [138, 0]
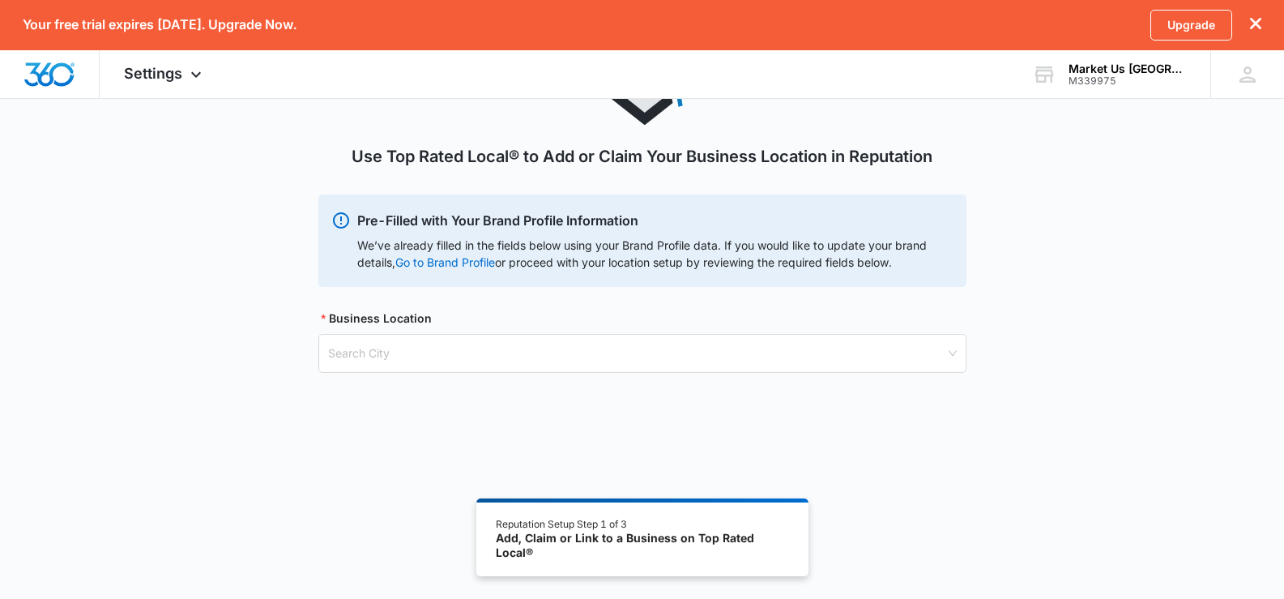
click at [1026, 275] on div "Use Top Rated Local® to Add or Claim Your Business Location in Reputation Pre-F…" at bounding box center [642, 211] width 1284 height 400
click at [156, 77] on span "Settings" at bounding box center [153, 73] width 58 height 17
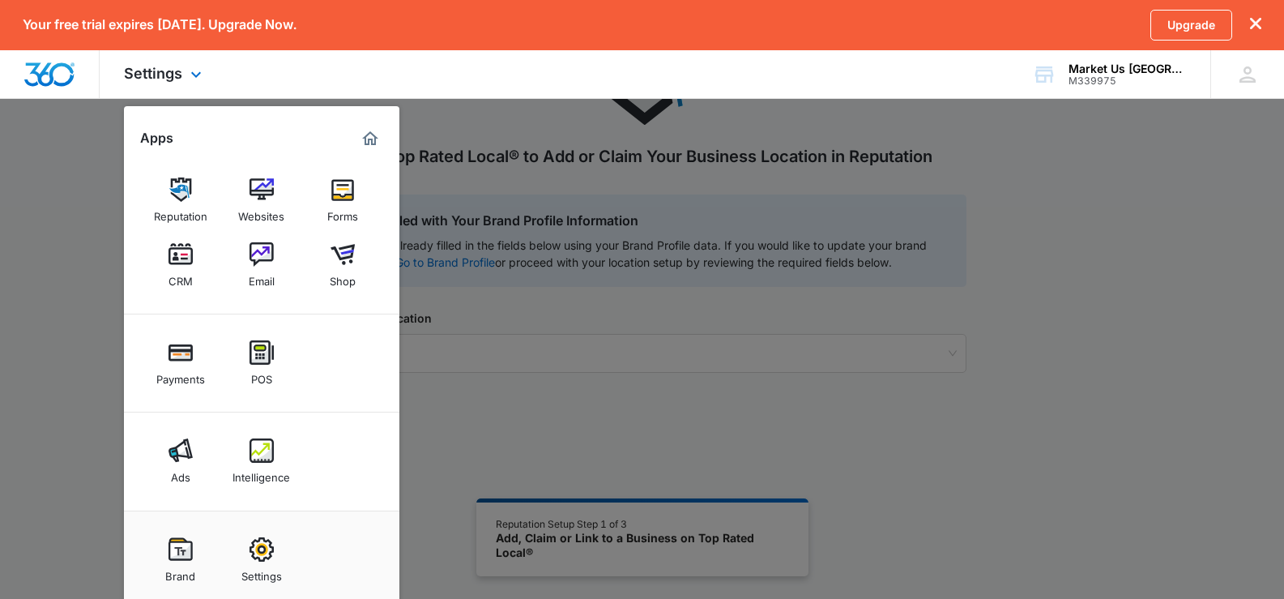
click at [374, 138] on img "Marketing 360® Dashboard" at bounding box center [369, 138] width 19 height 19
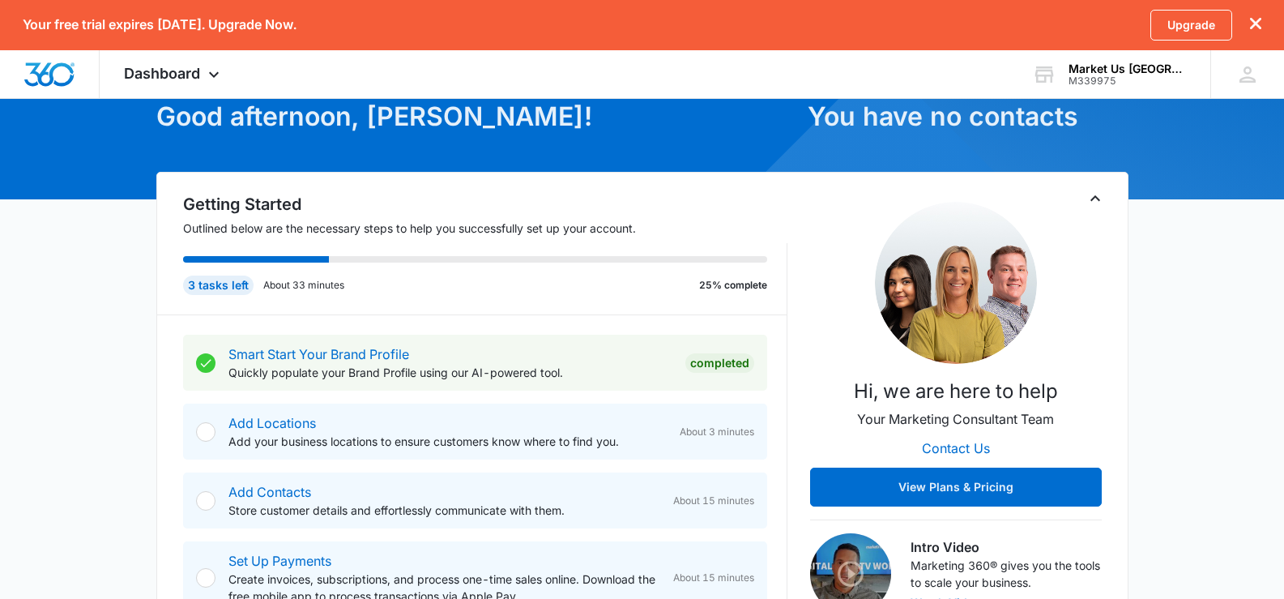
scroll to position [405, 0]
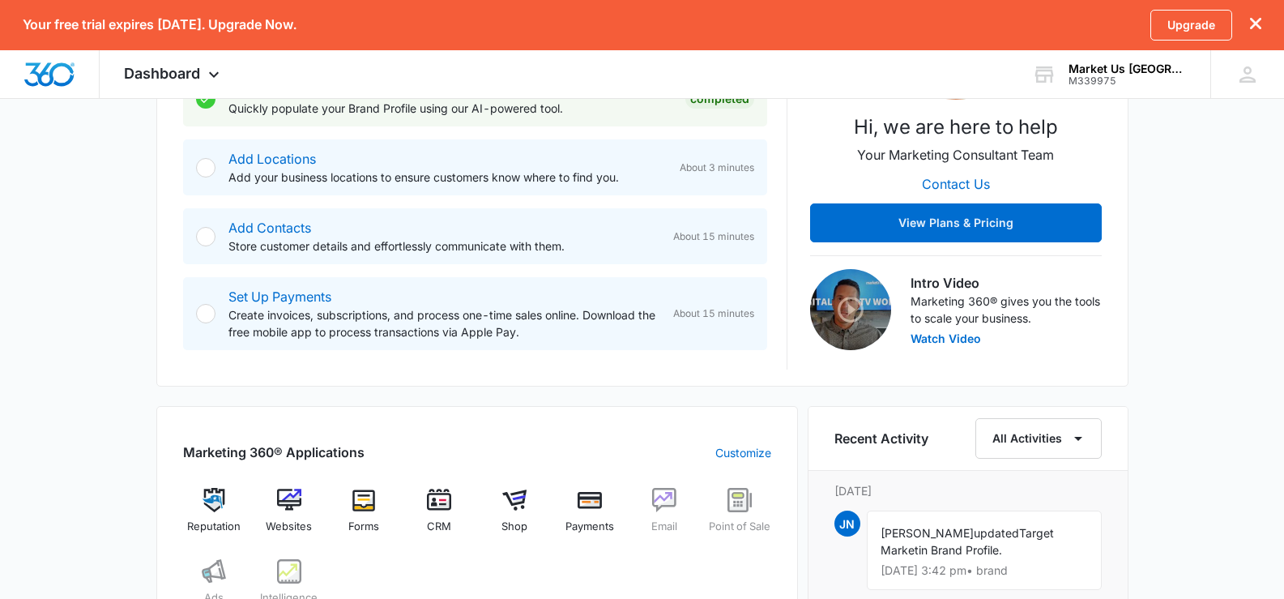
click at [208, 233] on div at bounding box center [205, 236] width 19 height 19
click at [279, 228] on link "Add Contacts" at bounding box center [269, 227] width 83 height 16
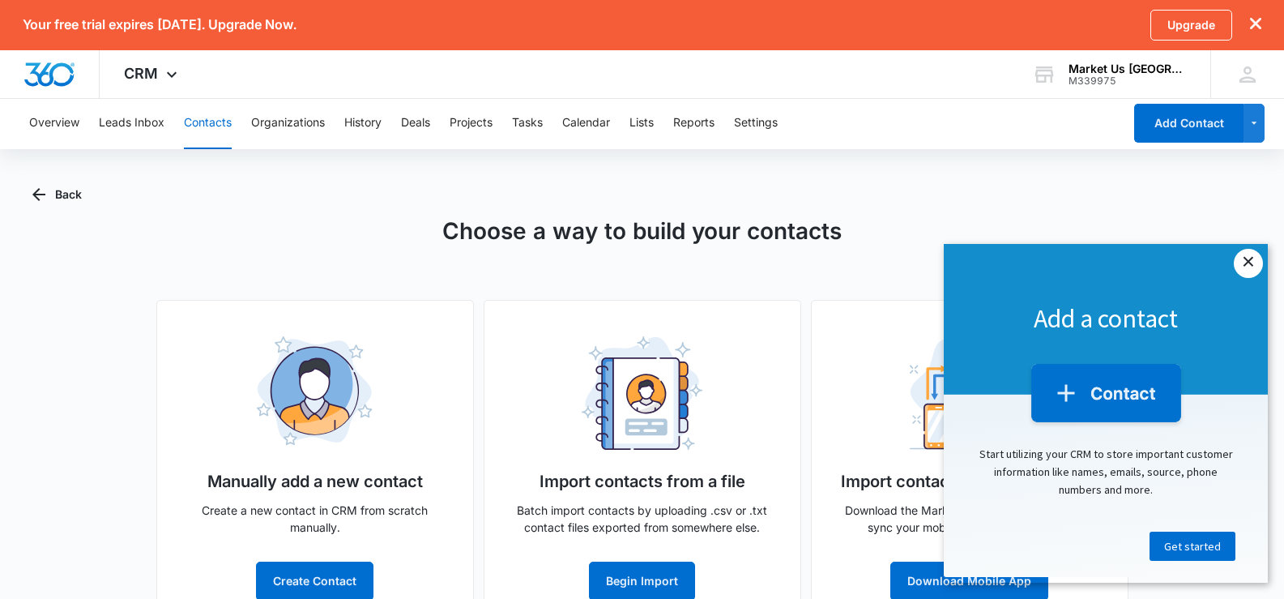
click at [1247, 259] on link "×" at bounding box center [1247, 263] width 29 height 29
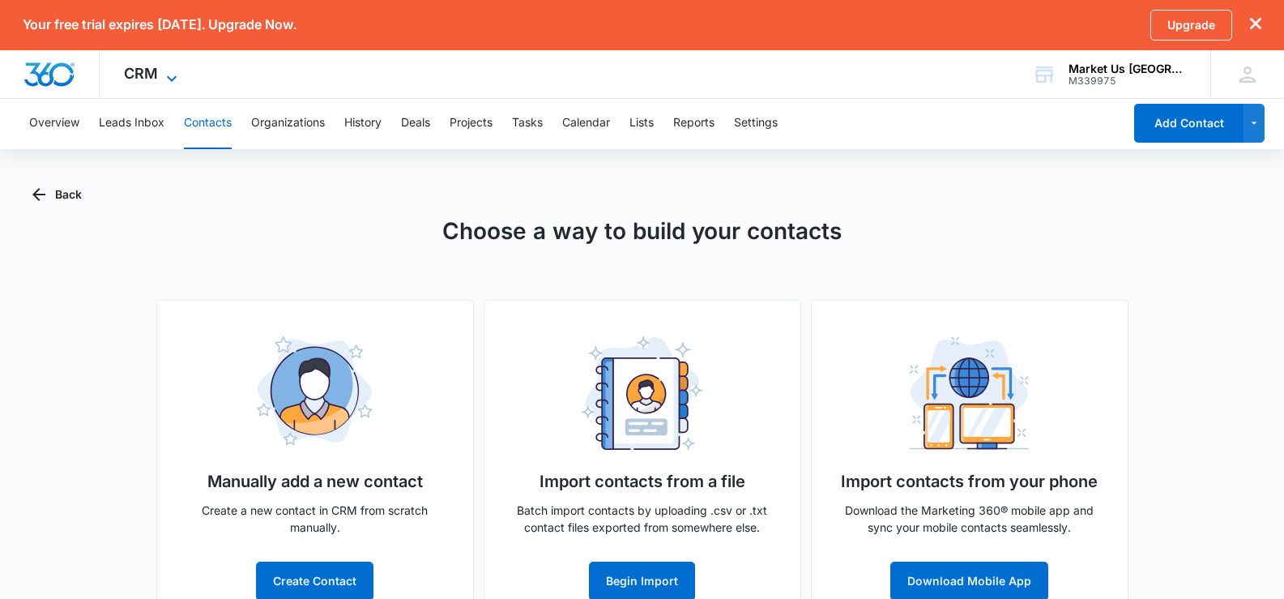
click at [130, 79] on span "CRM" at bounding box center [141, 73] width 34 height 17
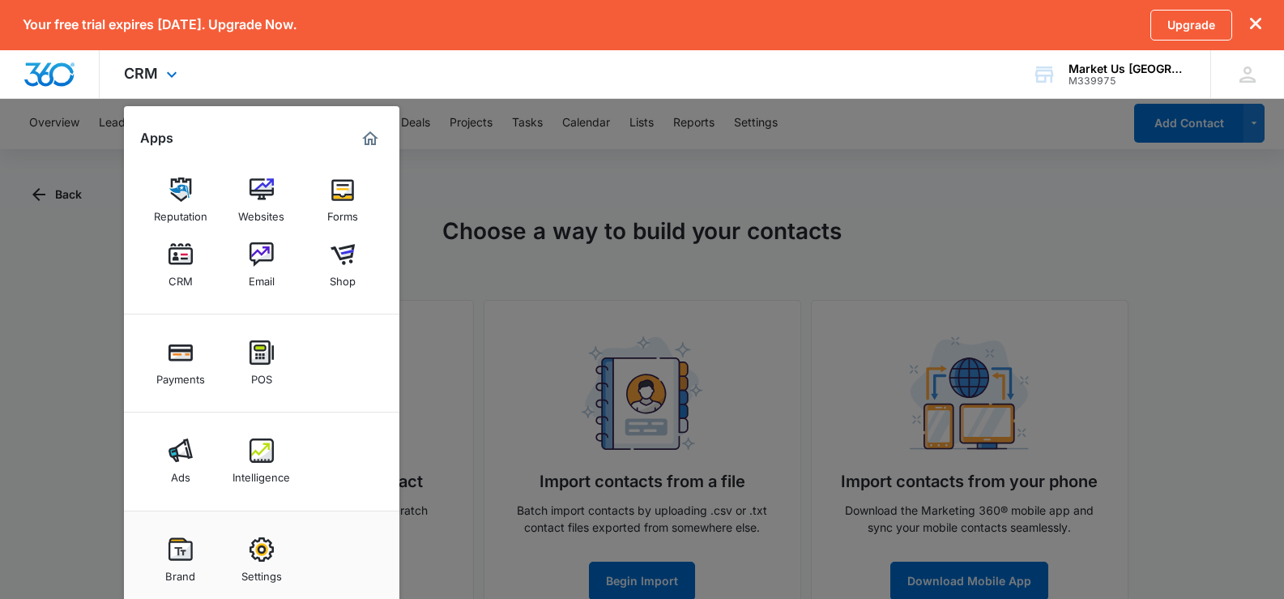
click at [376, 139] on img "Marketing 360® Dashboard" at bounding box center [369, 138] width 19 height 19
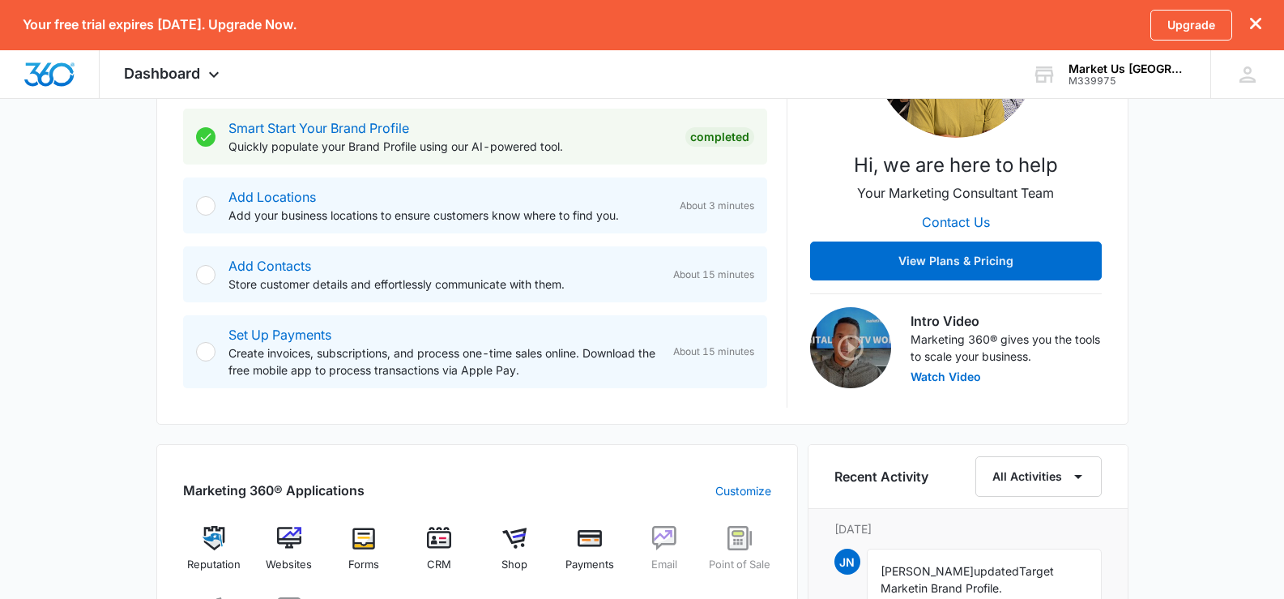
scroll to position [405, 0]
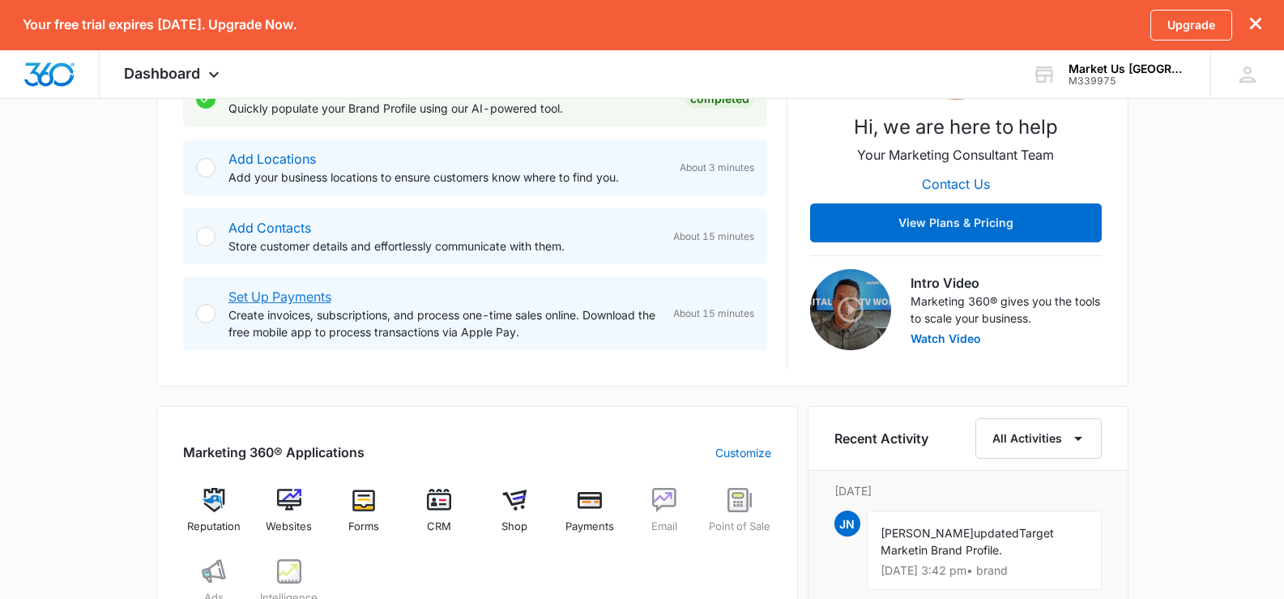
click at [271, 300] on link "Set Up Payments" at bounding box center [279, 296] width 103 height 16
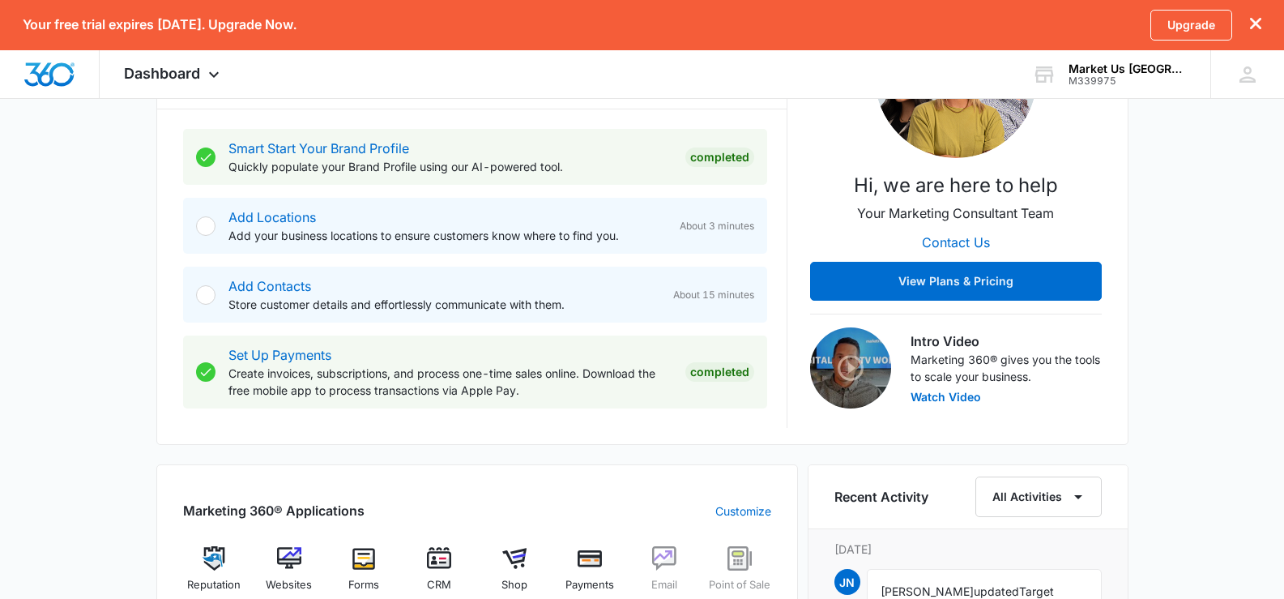
scroll to position [324, 0]
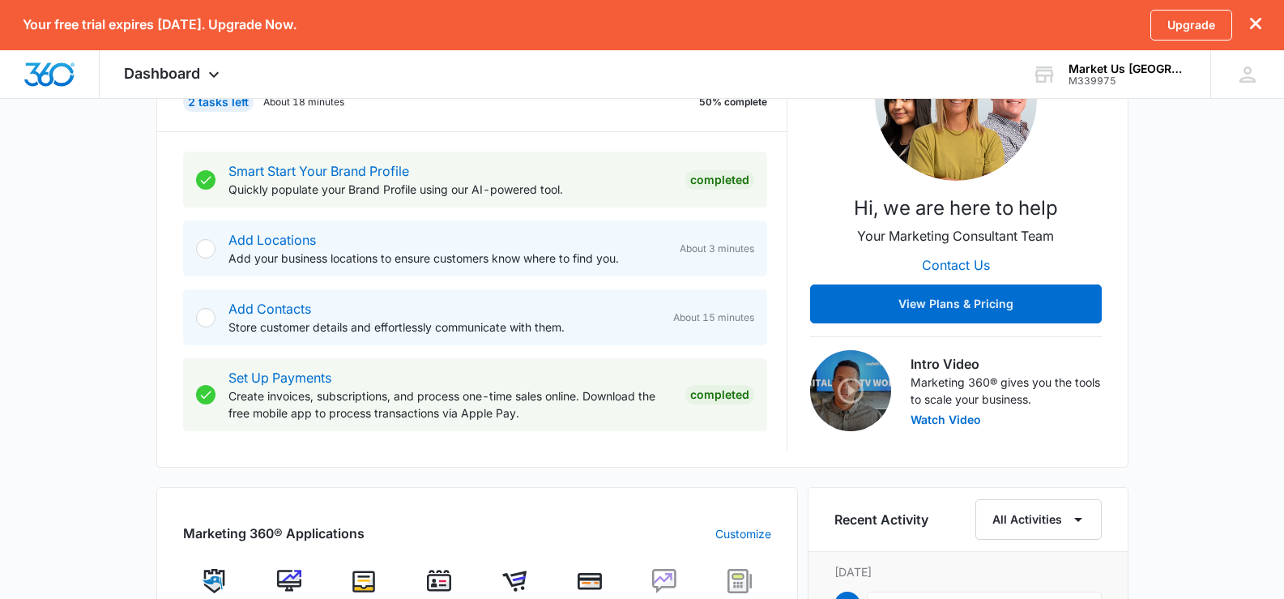
click at [195, 312] on div "Add Contacts Store customer details and effortlessly communicate with them. Abo…" at bounding box center [475, 317] width 584 height 56
click at [201, 313] on div at bounding box center [205, 317] width 19 height 19
click at [257, 305] on link "Add Contacts" at bounding box center [269, 308] width 83 height 16
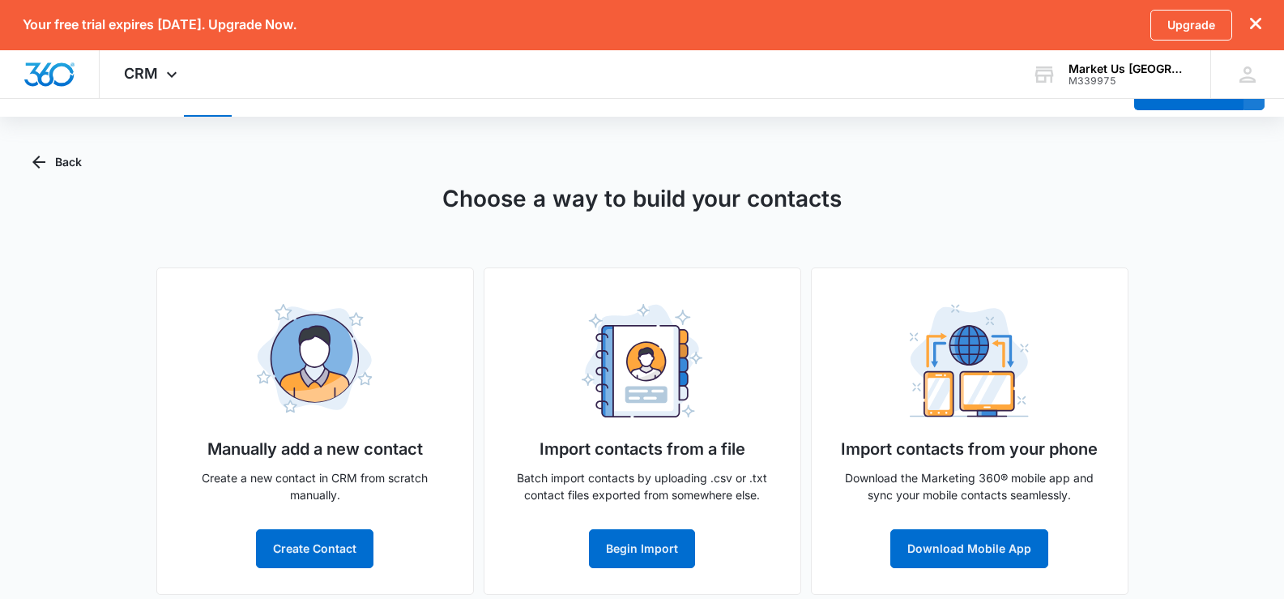
scroll to position [48, 0]
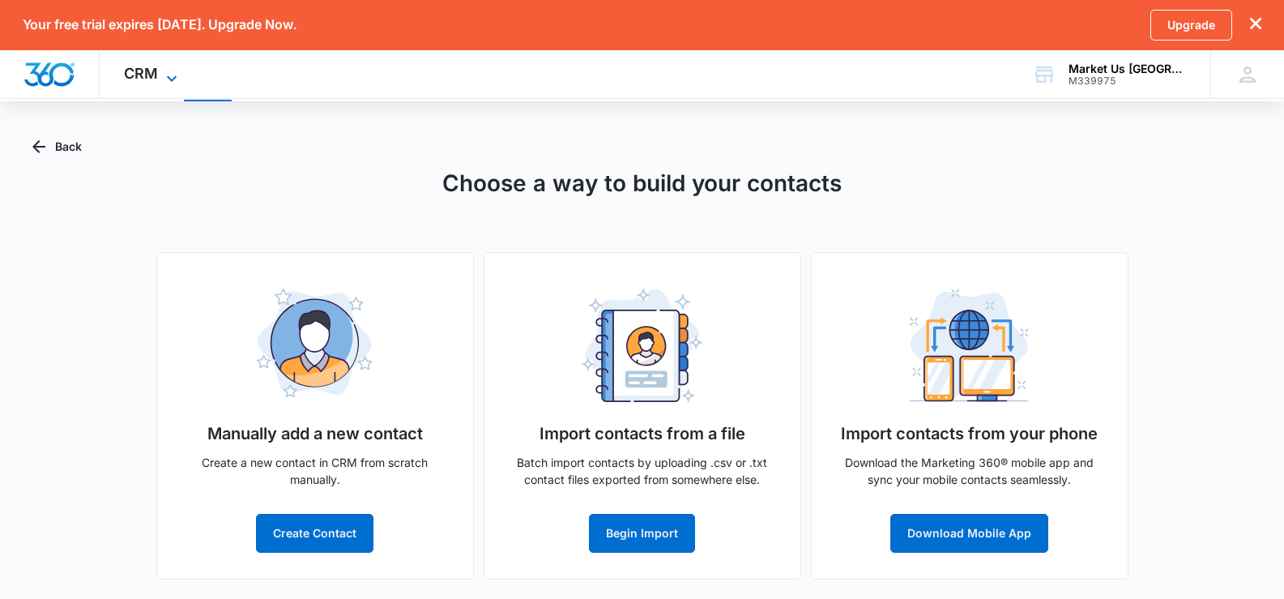
click at [169, 75] on icon at bounding box center [171, 78] width 19 height 19
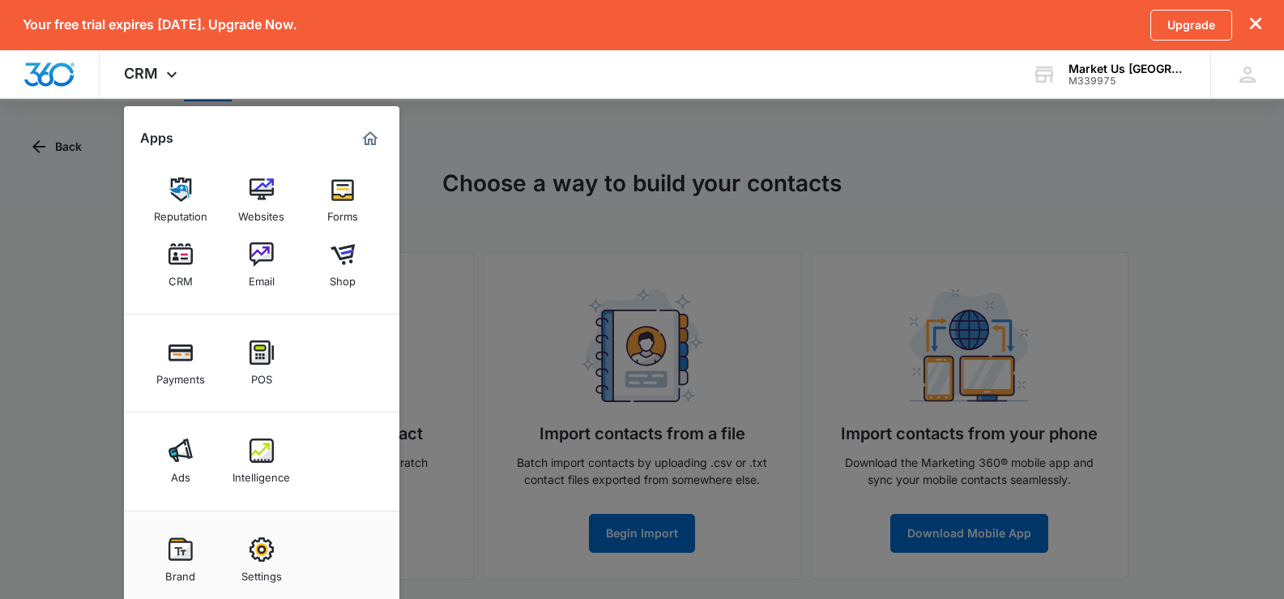
click at [267, 266] on link "Email" at bounding box center [262, 265] width 62 height 62
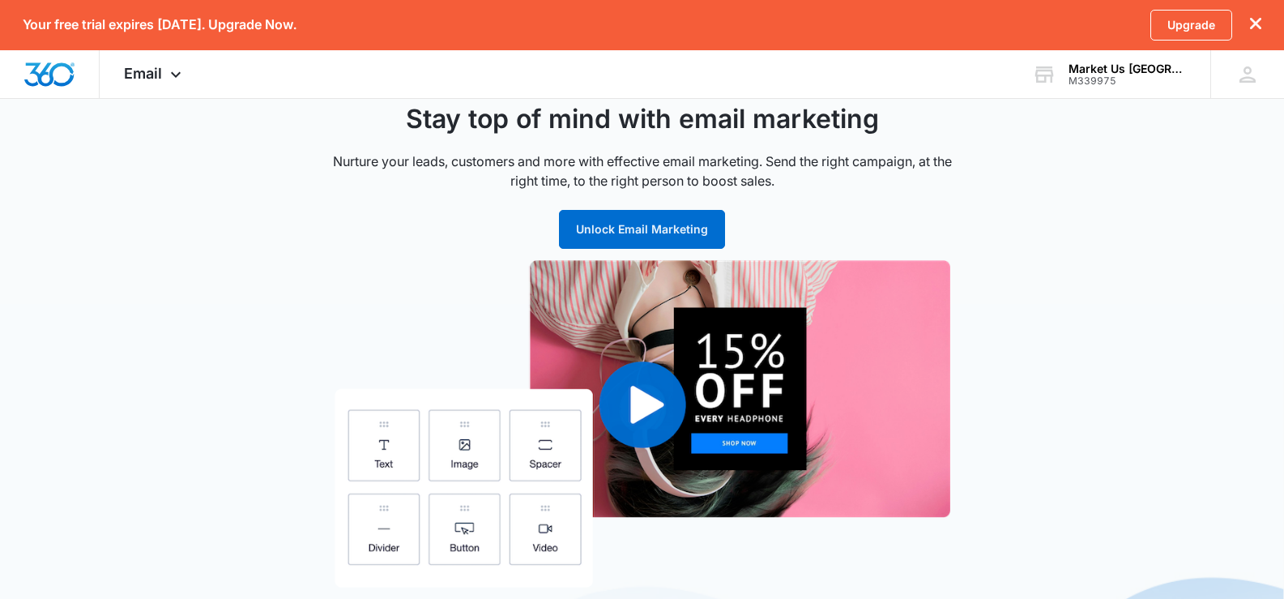
scroll to position [81, 0]
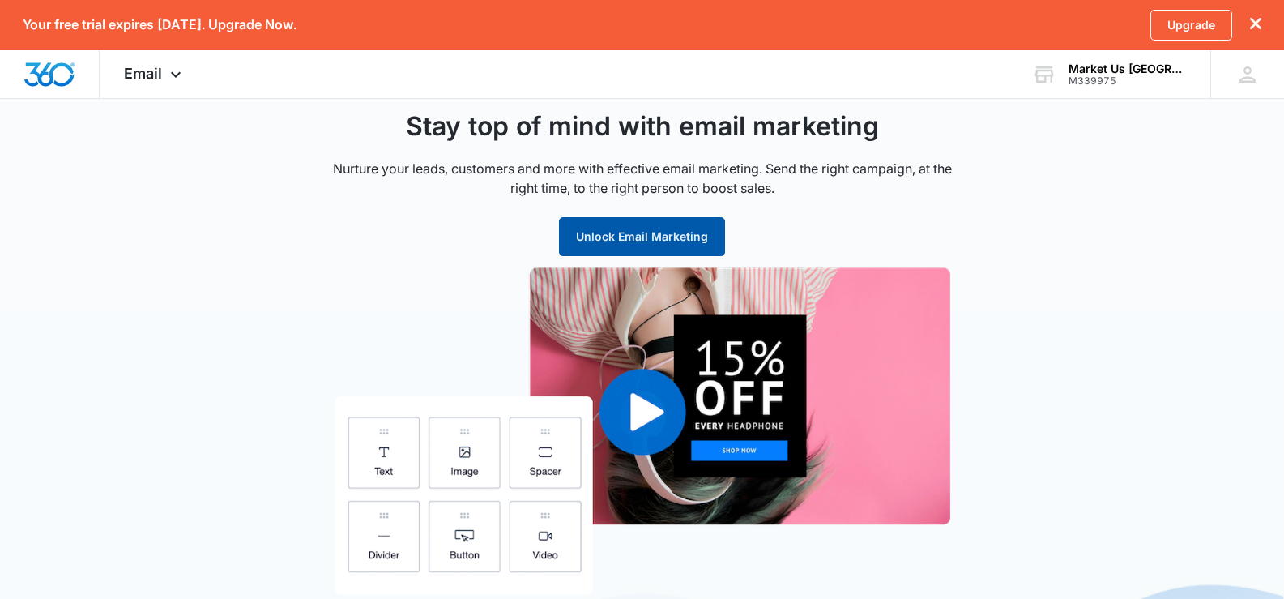
click at [576, 226] on button "Unlock Email Marketing" at bounding box center [642, 236] width 166 height 39
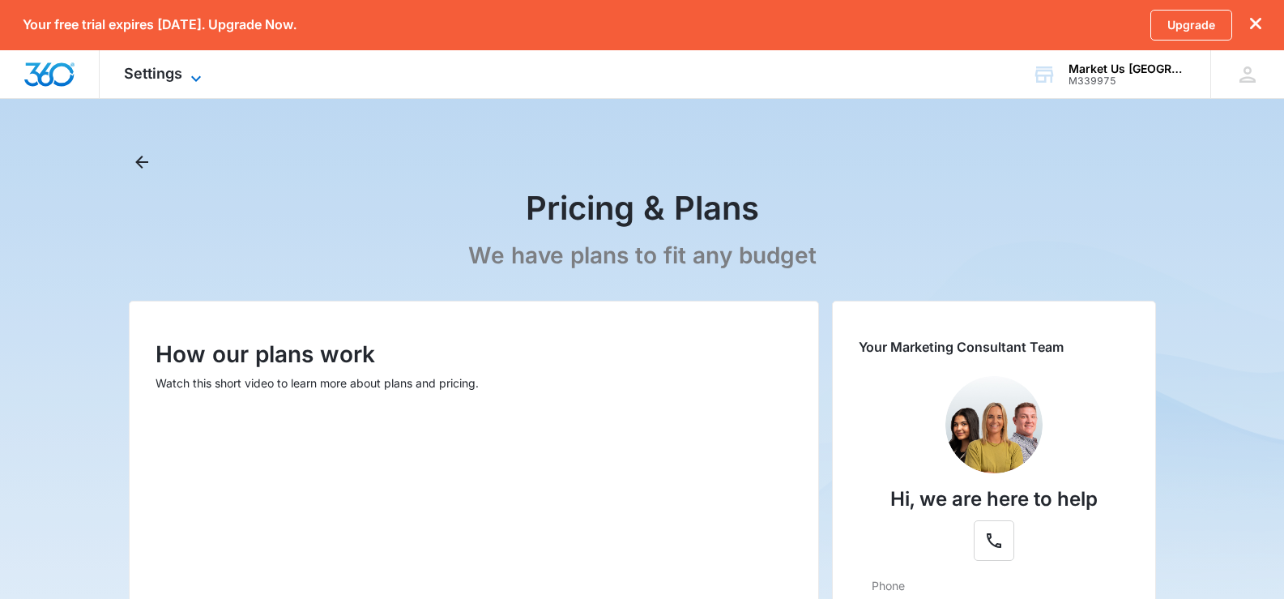
click at [190, 69] on icon at bounding box center [195, 78] width 19 height 19
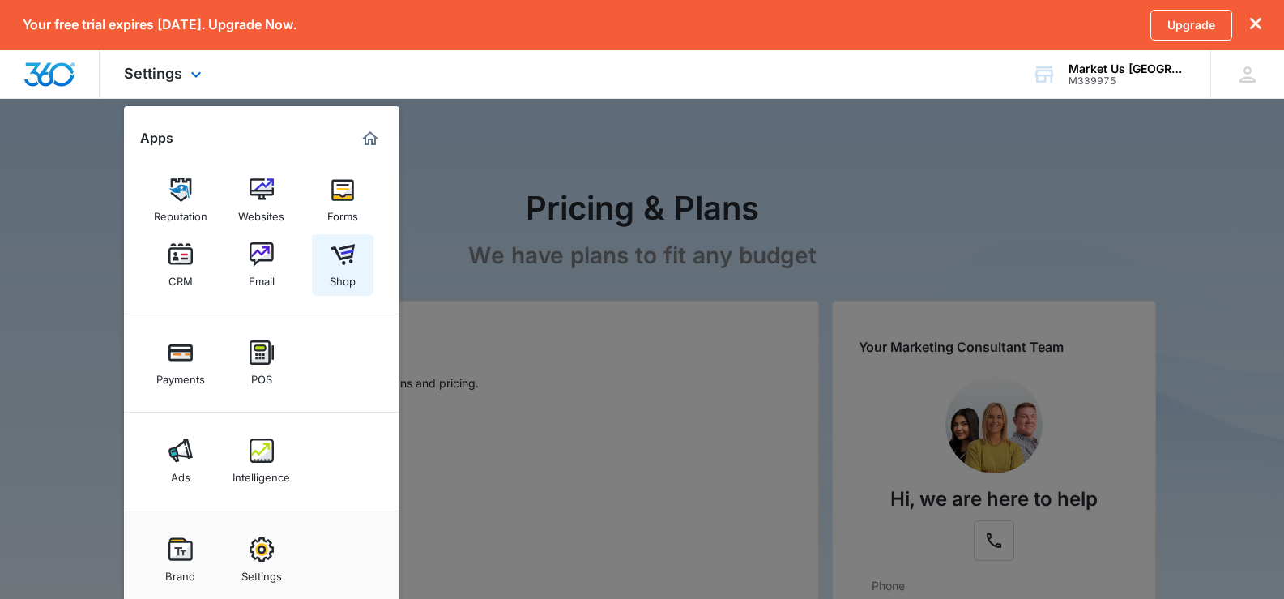
click at [341, 261] on img at bounding box center [342, 254] width 24 height 24
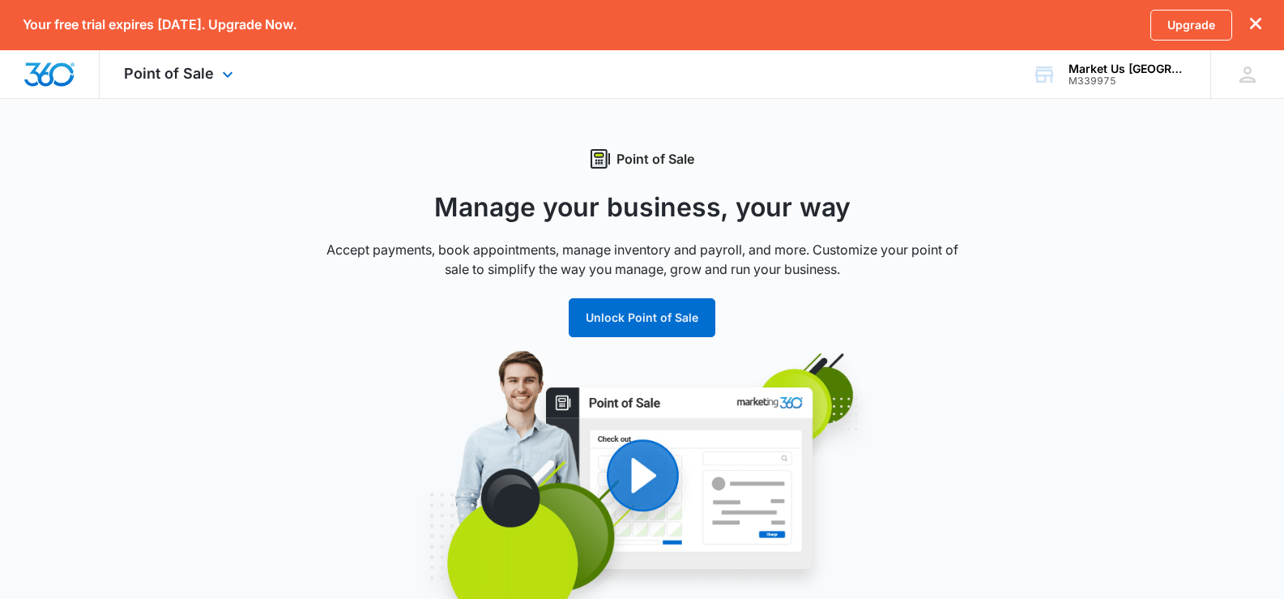
click at [181, 83] on div "Point of Sale Apps Reputation Websites Forms CRM Email Shop Payments POS Ads In…" at bounding box center [181, 74] width 162 height 48
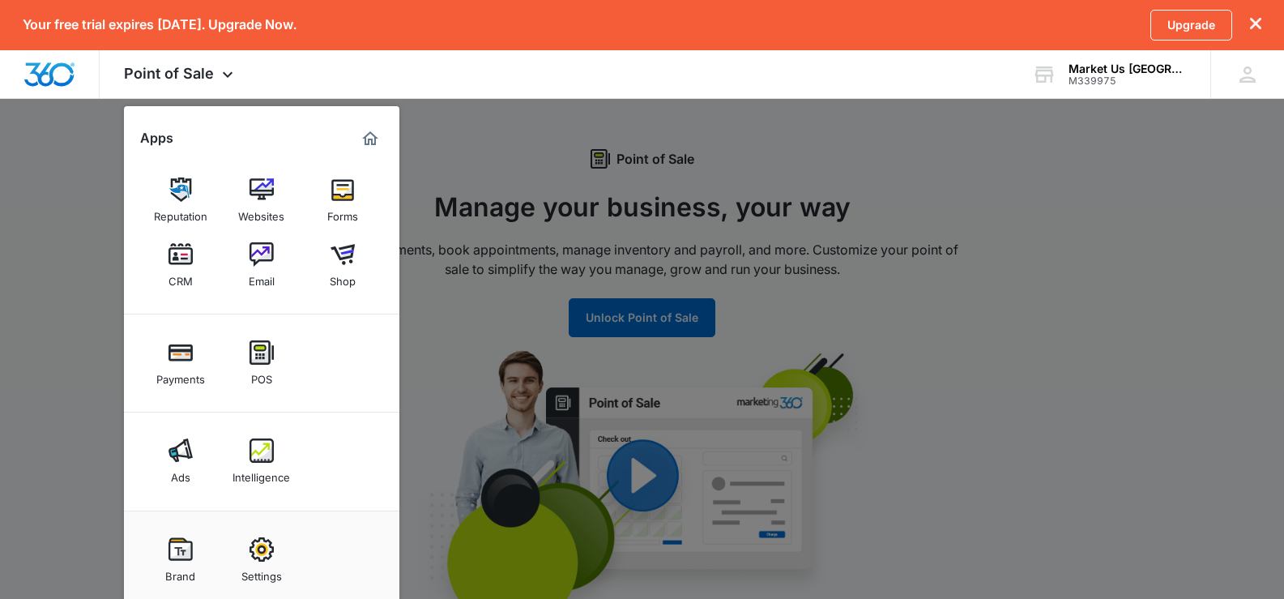
click at [186, 454] on img at bounding box center [180, 450] width 24 height 24
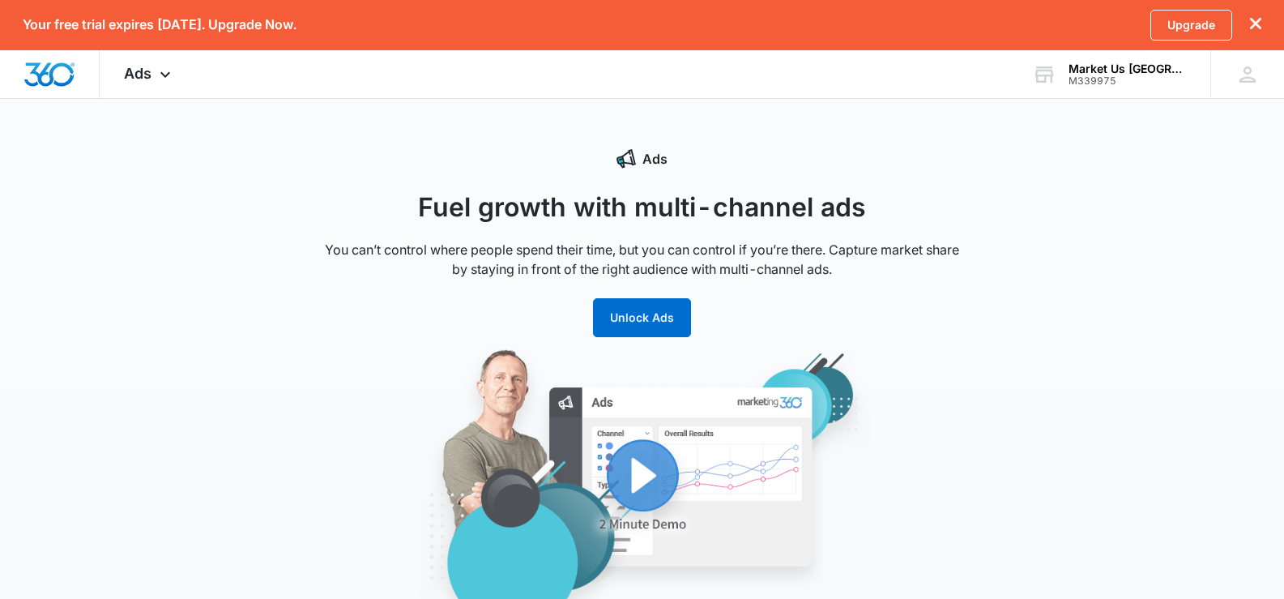
click at [649, 446] on img "button" at bounding box center [642, 496] width 616 height 296
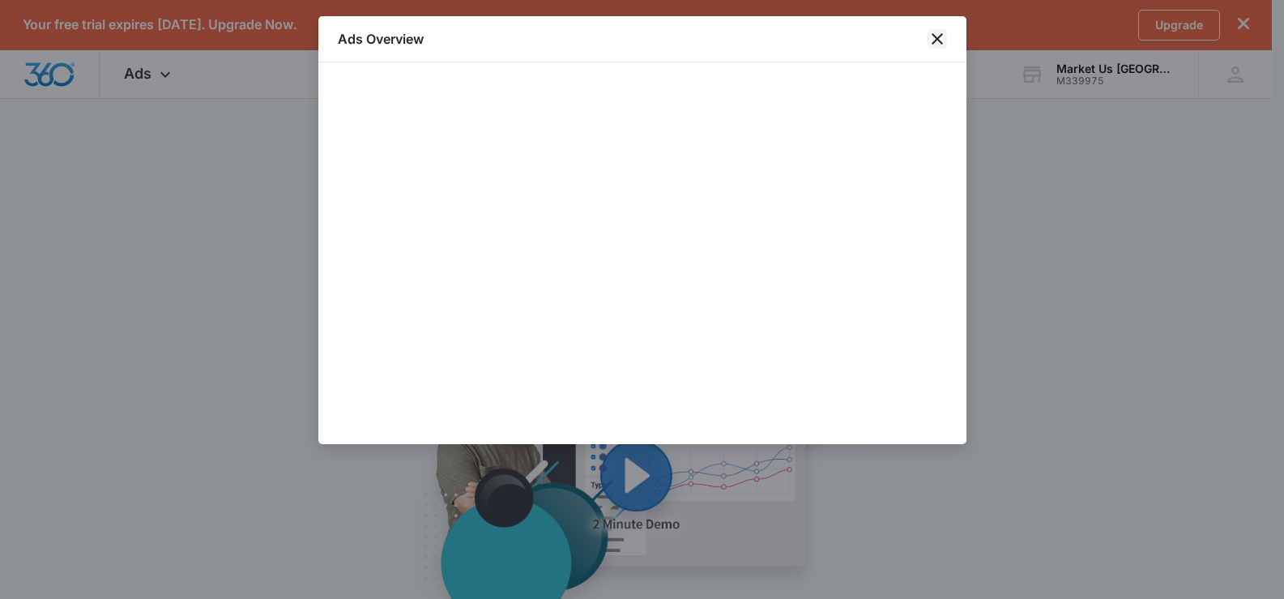
click at [936, 40] on icon "close" at bounding box center [936, 38] width 11 height 11
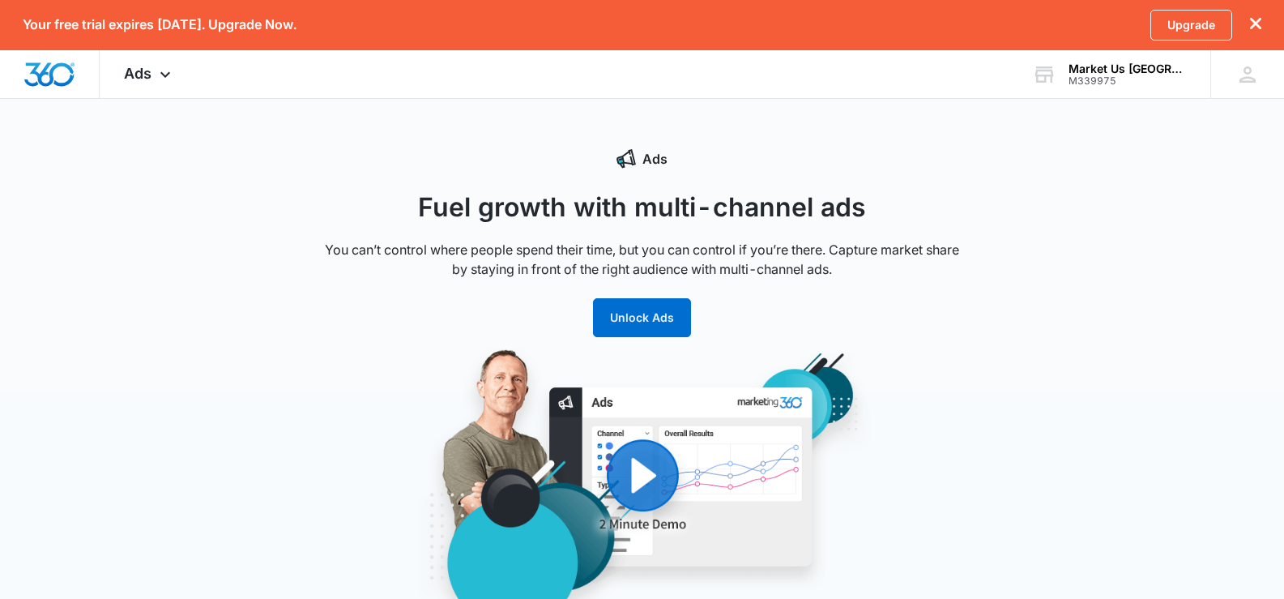
scroll to position [45, 0]
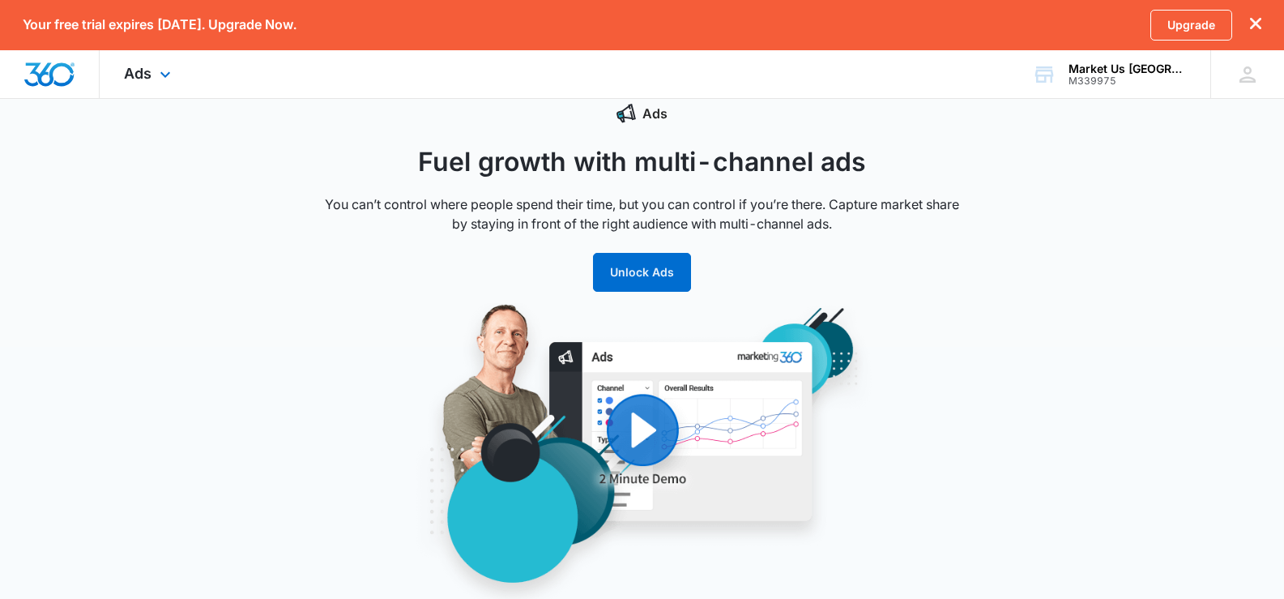
click at [134, 85] on div "Ads Apps Reputation Websites Forms CRM Email Shop Payments POS Ads Intelligence…" at bounding box center [150, 74] width 100 height 48
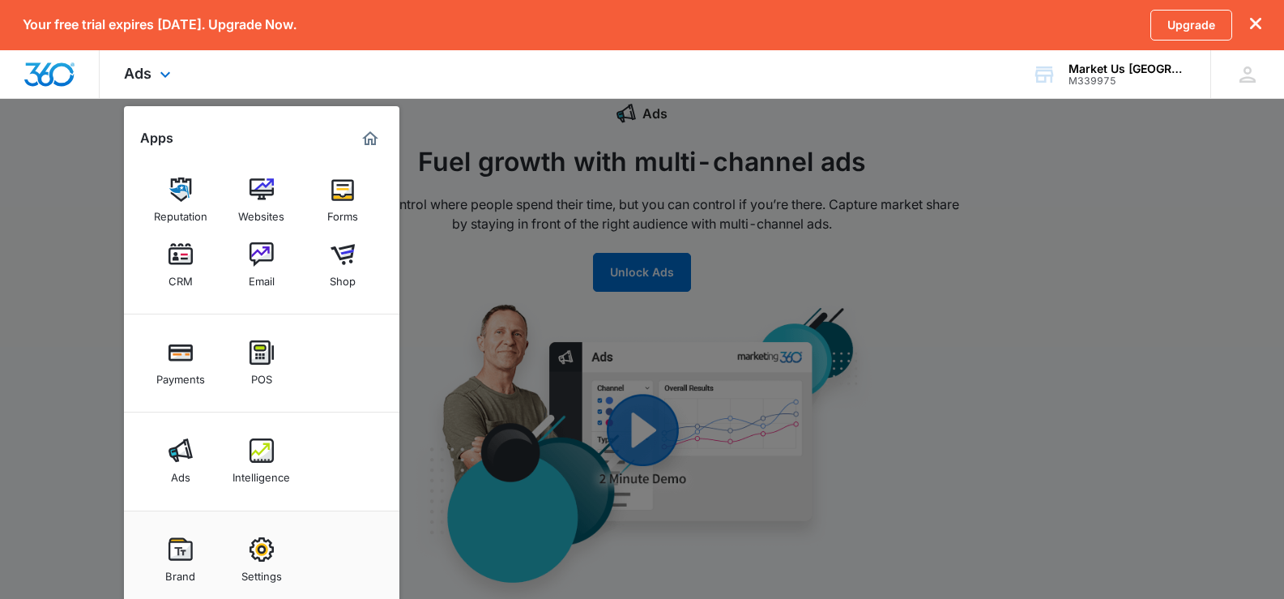
scroll to position [126, 0]
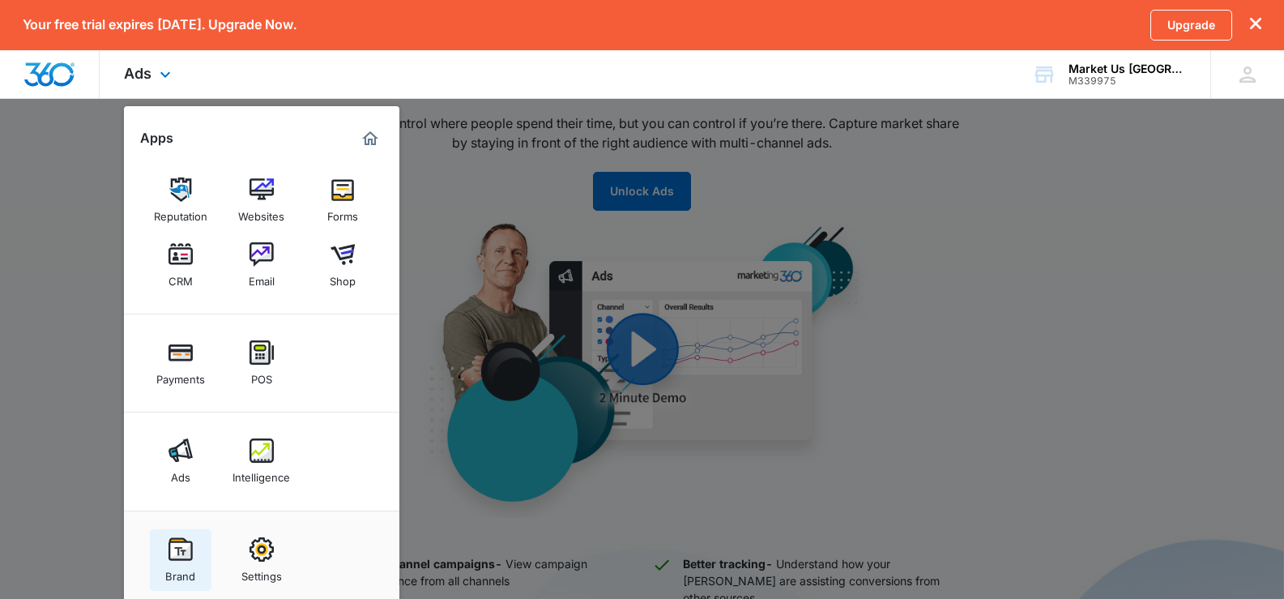
click at [180, 544] on img at bounding box center [180, 549] width 24 height 24
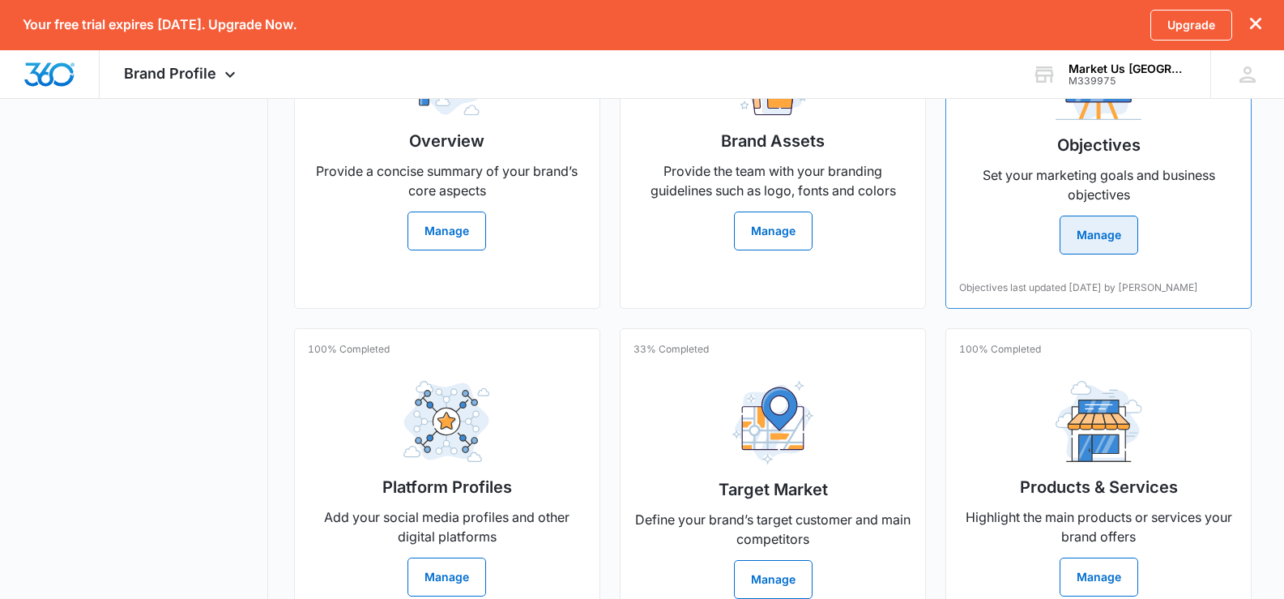
scroll to position [486, 0]
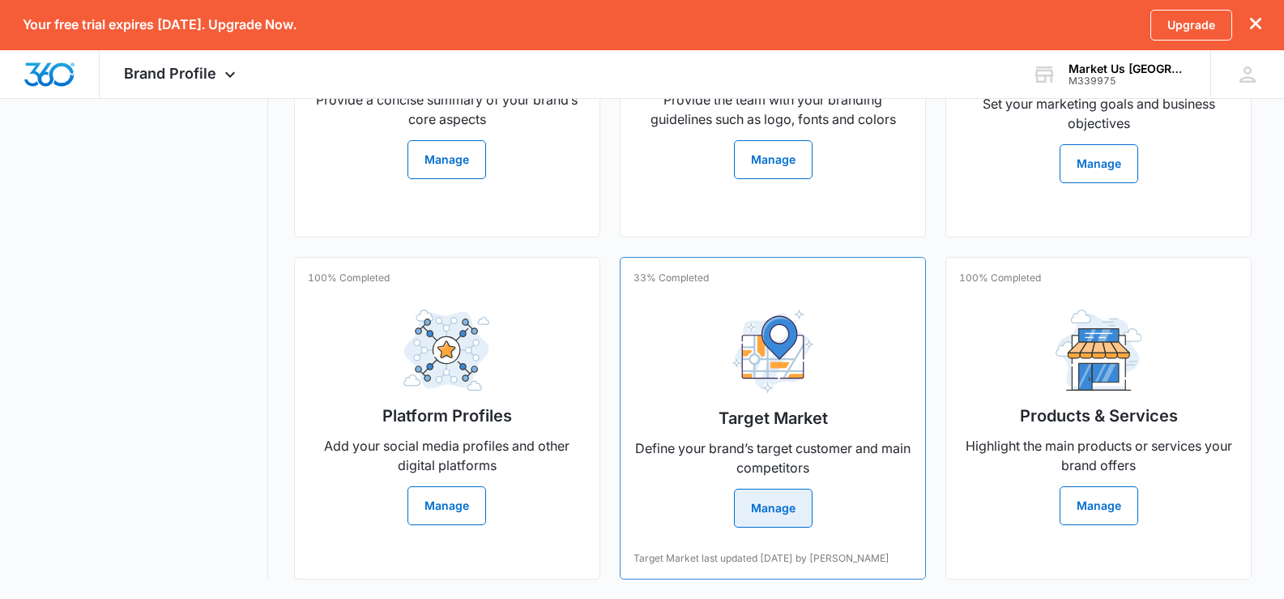
click at [785, 505] on button "Manage" at bounding box center [773, 507] width 79 height 39
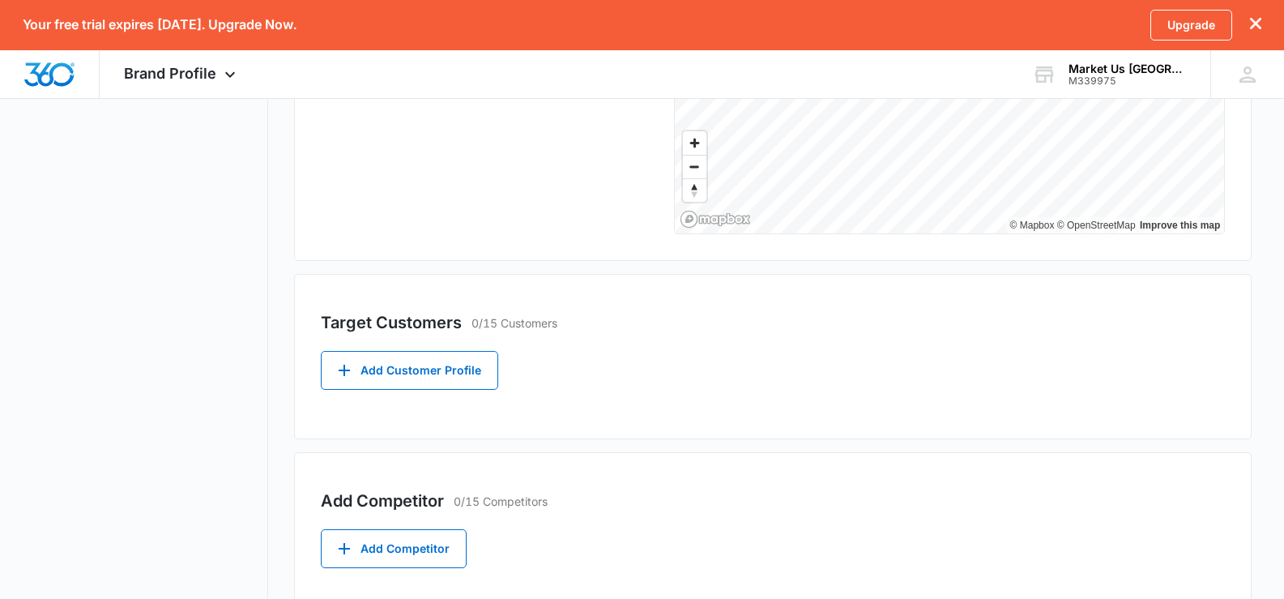
scroll to position [473, 0]
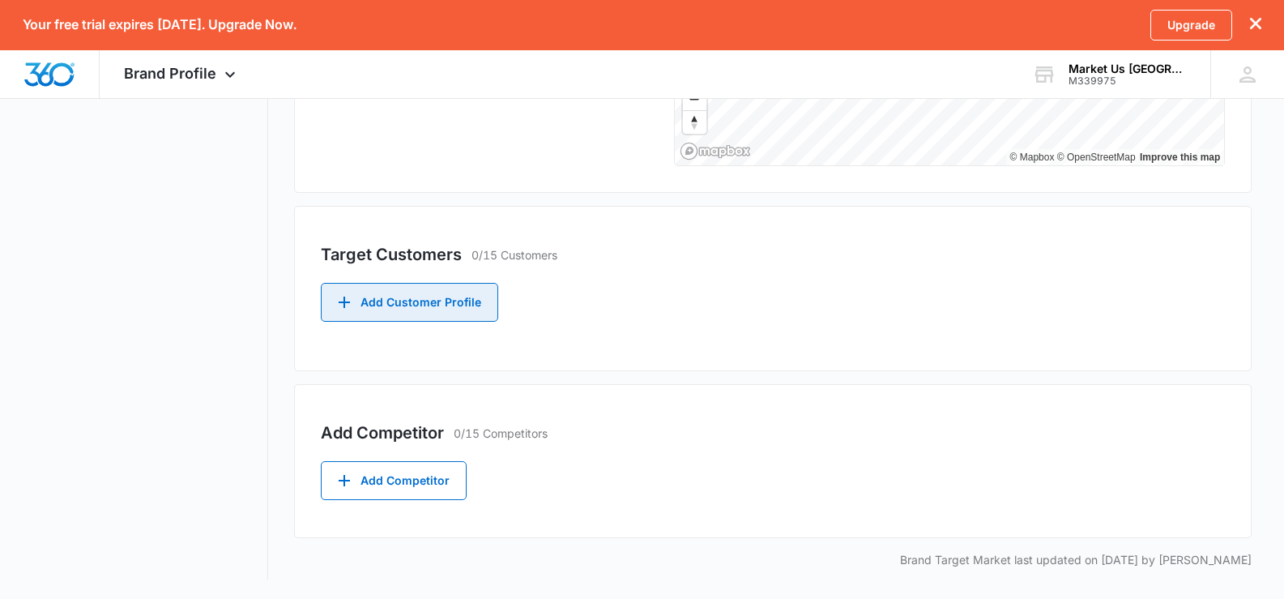
click at [418, 299] on button "Add Customer Profile" at bounding box center [409, 302] width 177 height 39
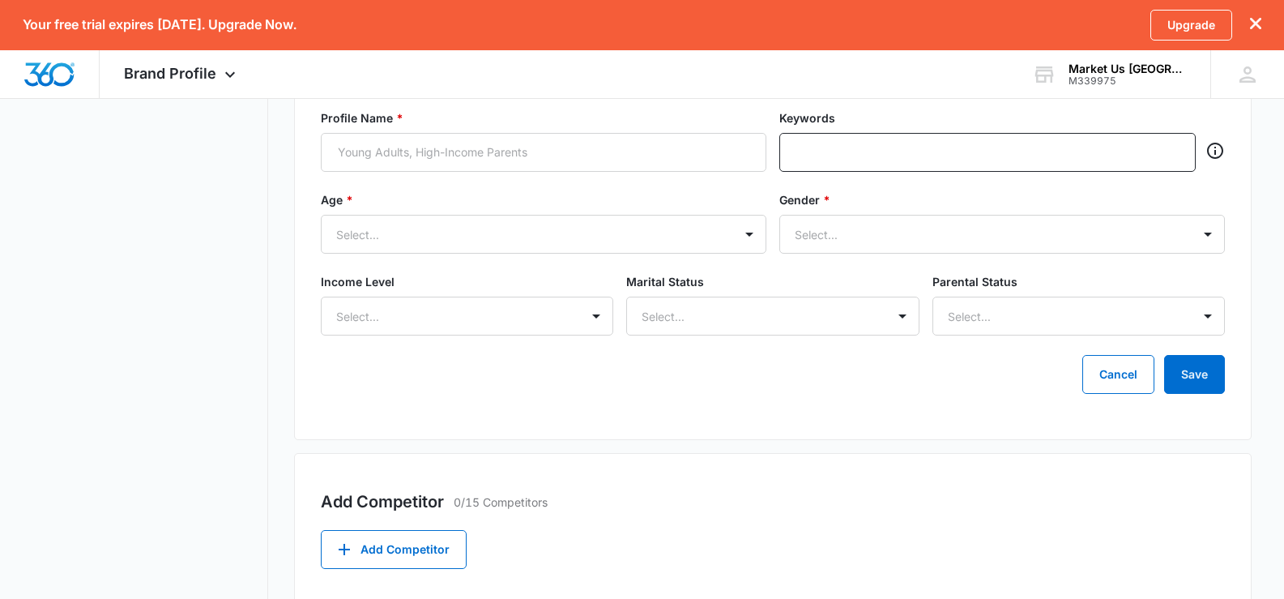
scroll to position [615, 0]
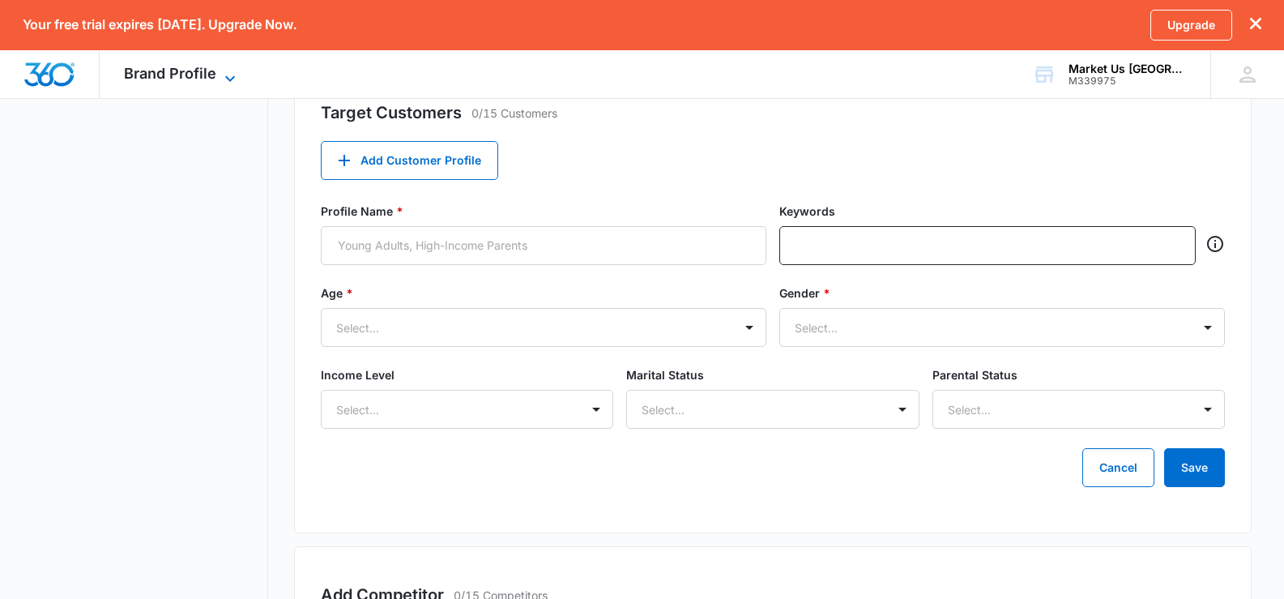
click at [164, 71] on span "Brand Profile" at bounding box center [170, 73] width 92 height 17
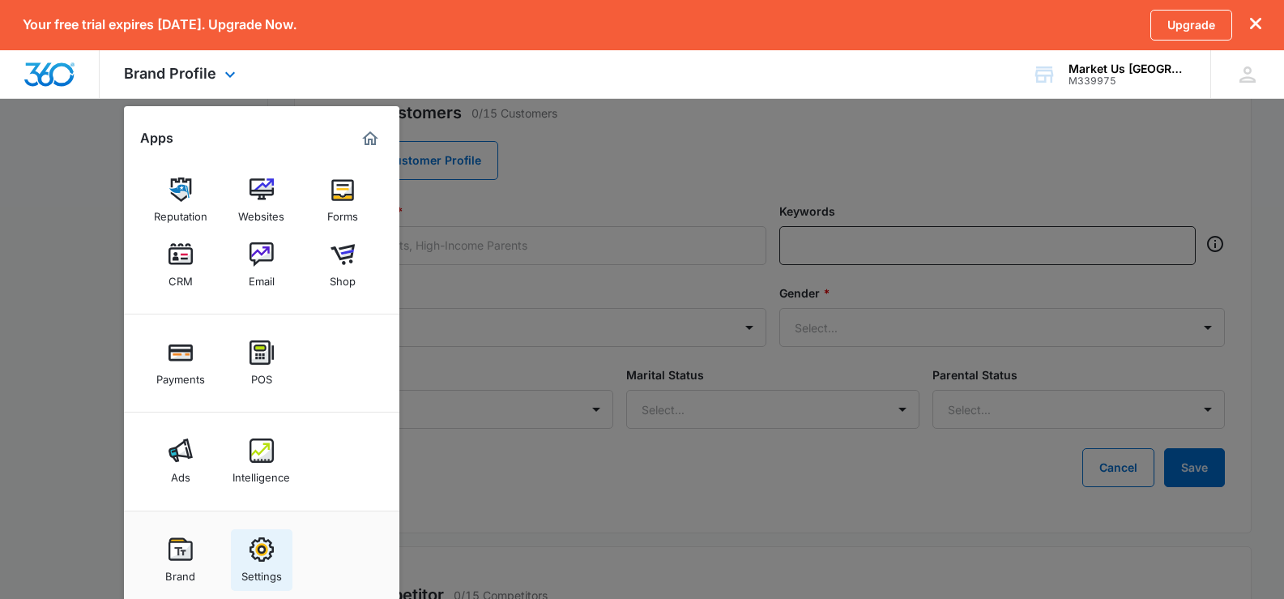
click at [281, 560] on link "Settings" at bounding box center [262, 560] width 62 height 62
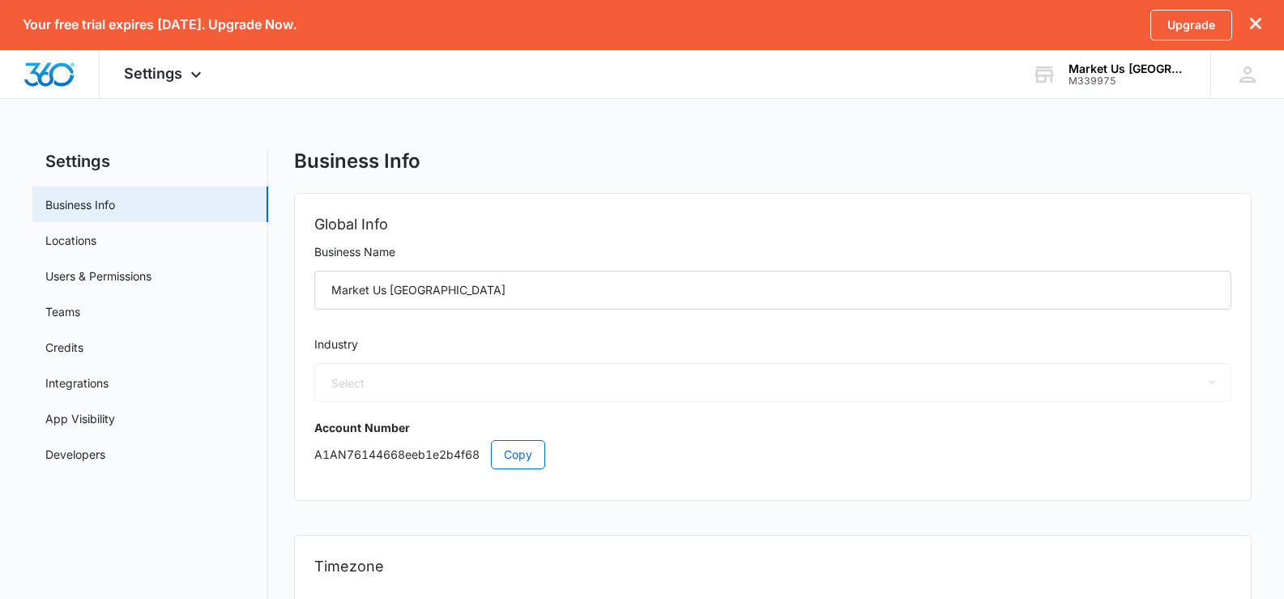
select select "53"
select select "US"
select select "America/[GEOGRAPHIC_DATA]"
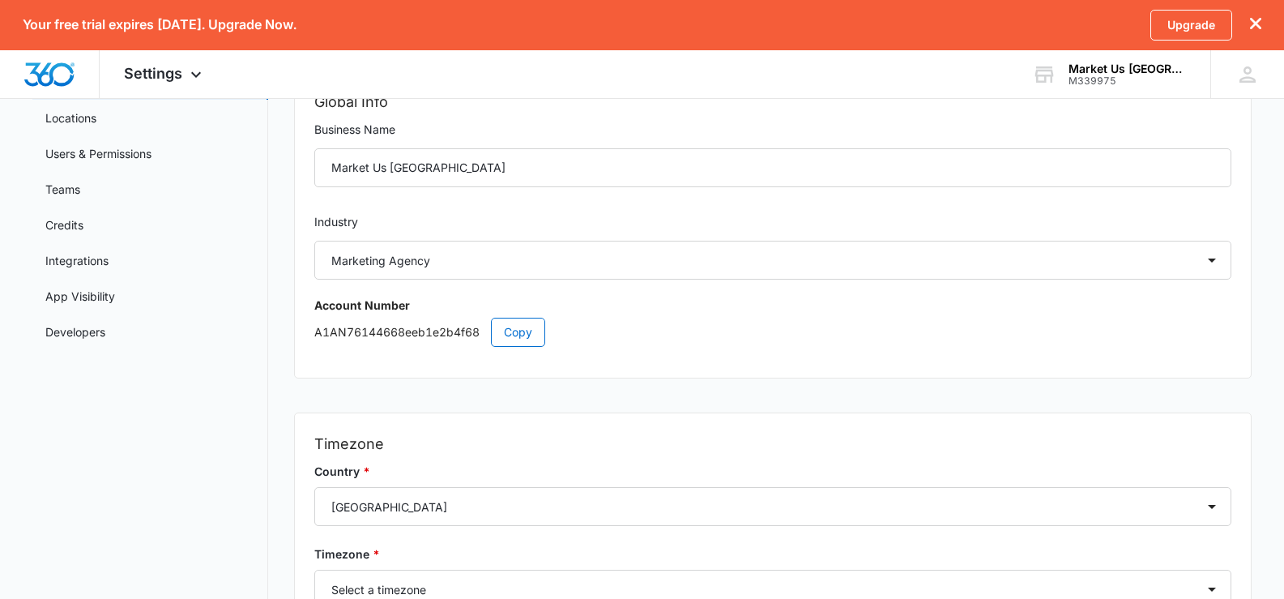
scroll to position [288, 0]
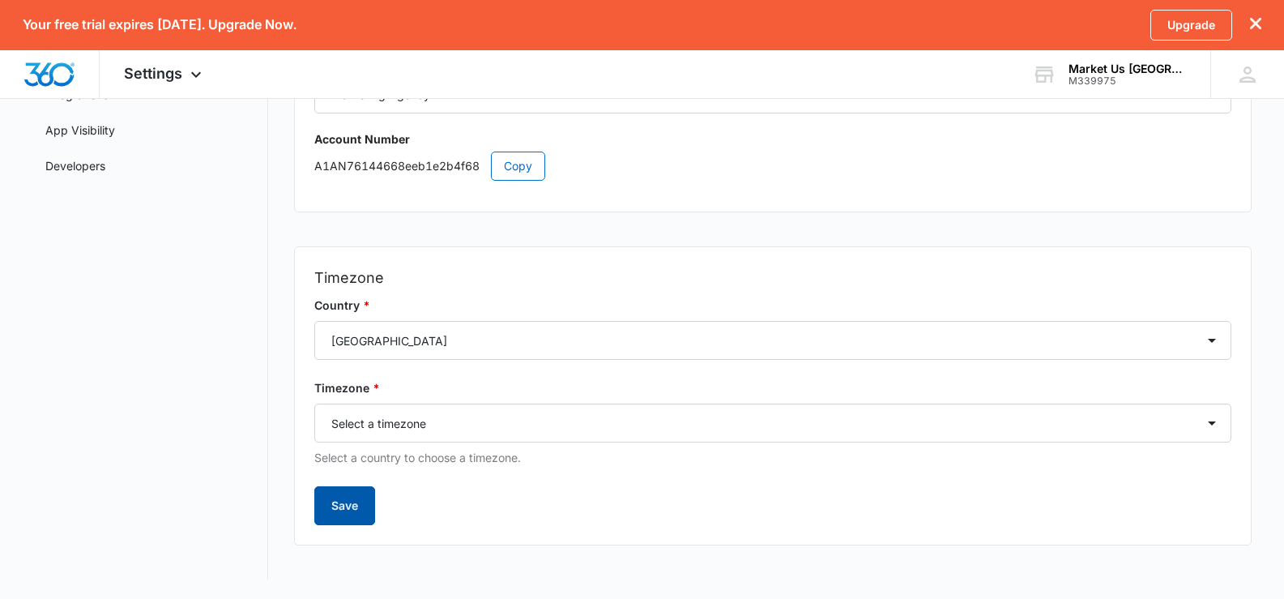
click at [334, 508] on button "Save" at bounding box center [344, 505] width 61 height 39
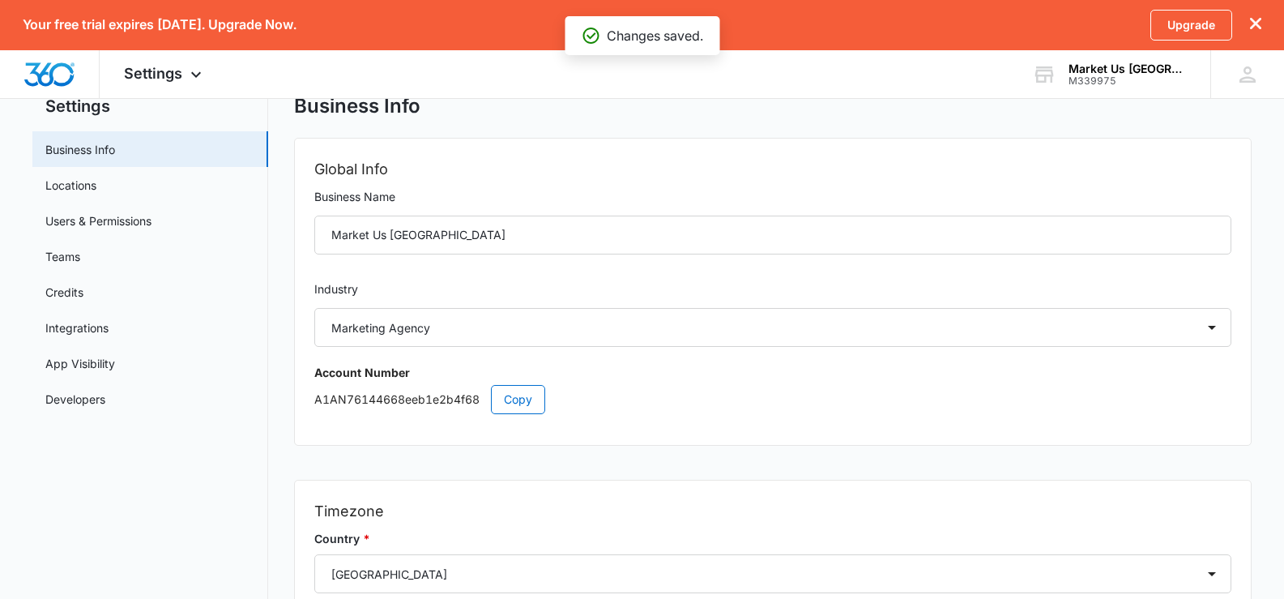
scroll to position [0, 0]
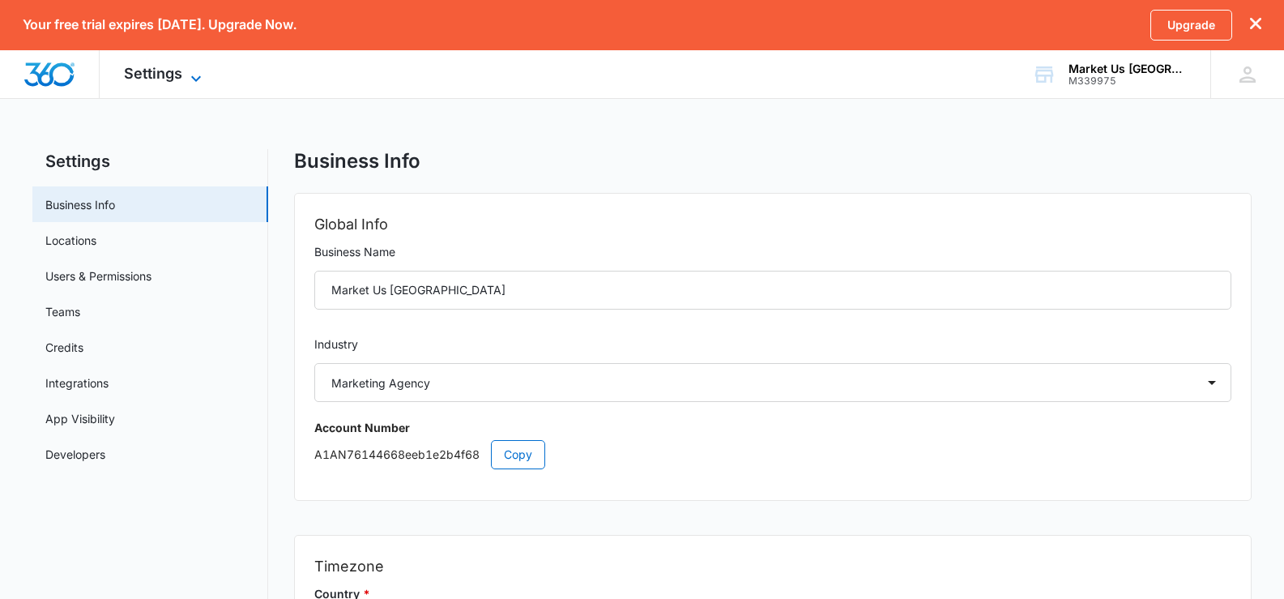
click at [164, 75] on span "Settings" at bounding box center [153, 73] width 58 height 17
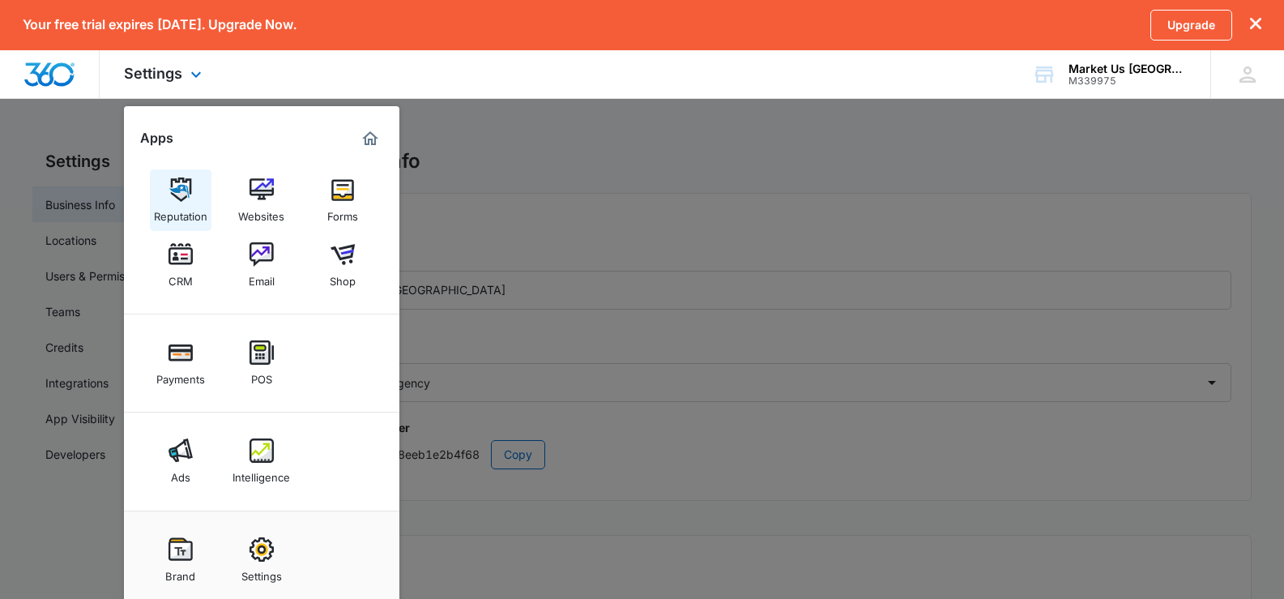
click at [182, 199] on img at bounding box center [180, 189] width 24 height 24
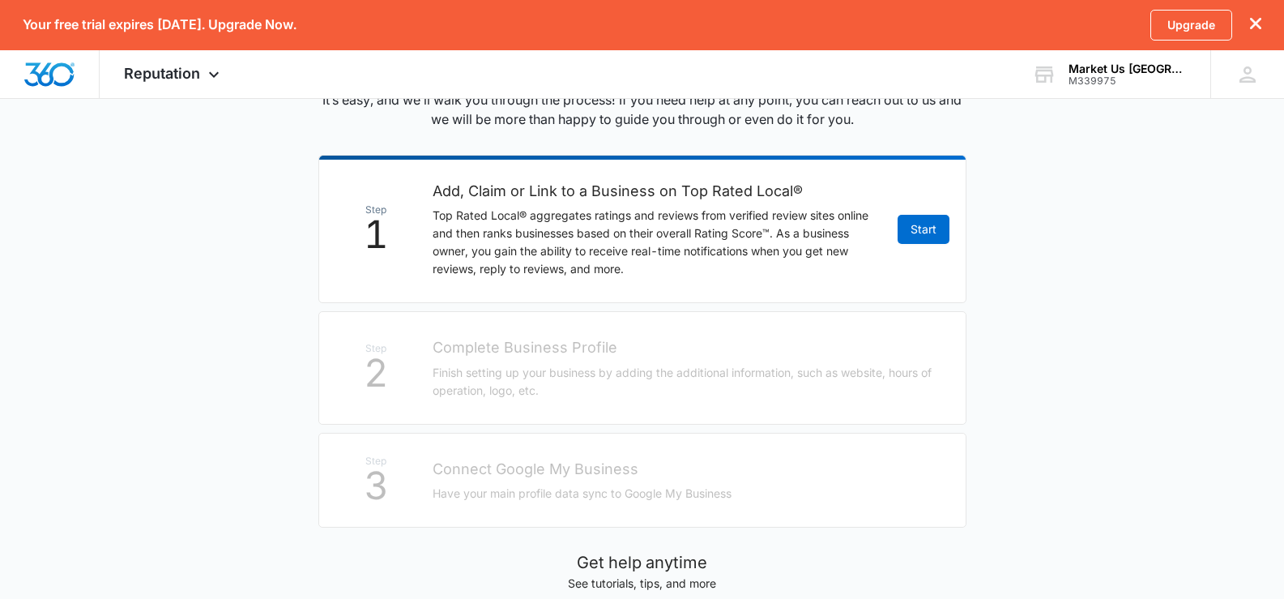
scroll to position [107, 0]
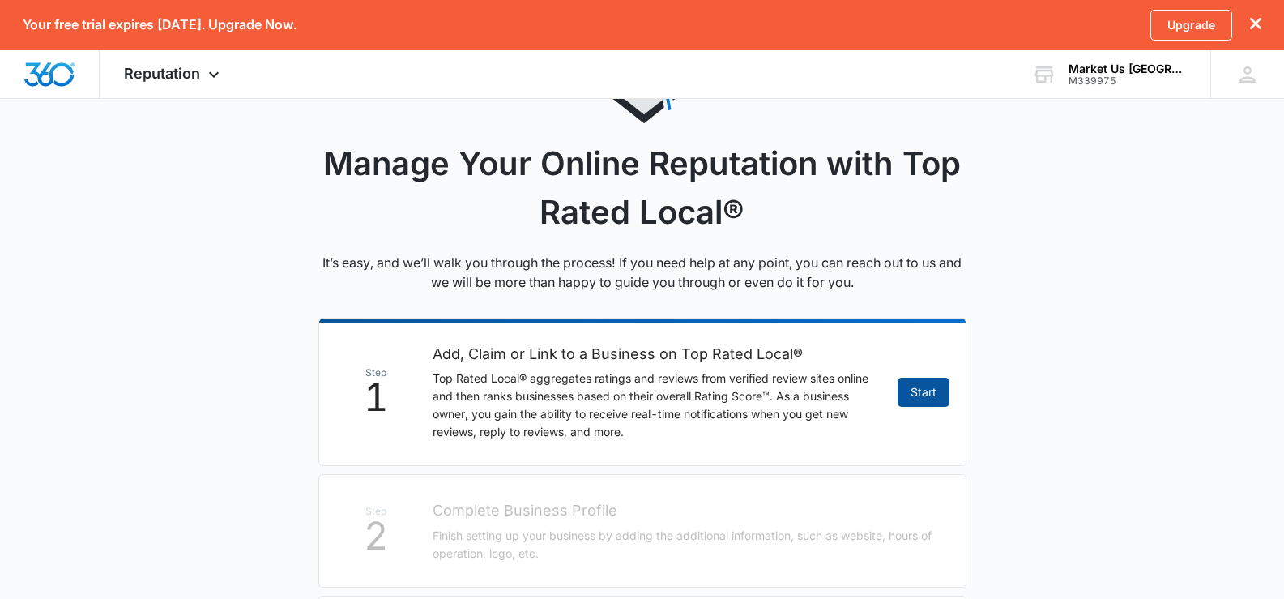
click at [915, 389] on link "Start" at bounding box center [923, 391] width 52 height 29
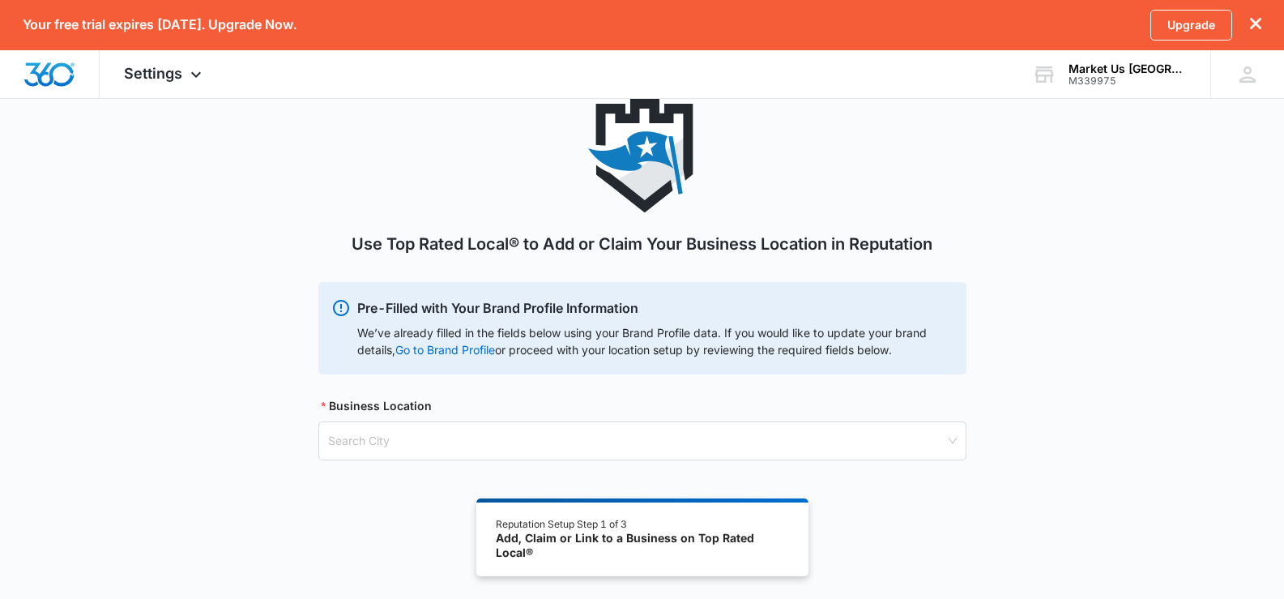
scroll to position [138, 0]
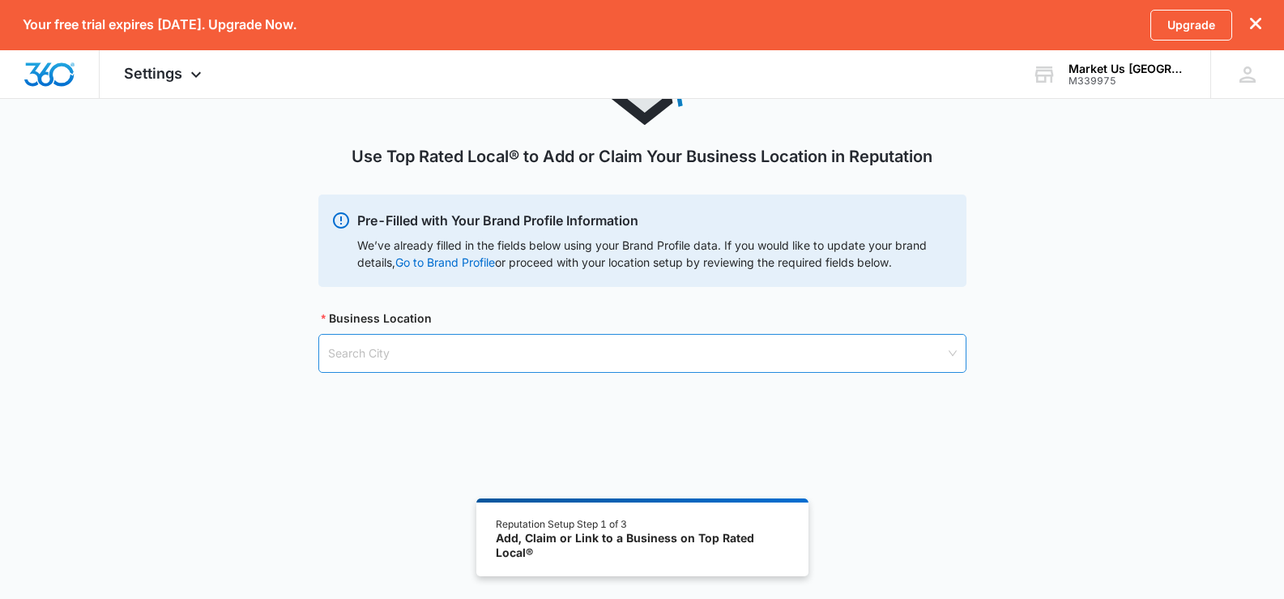
click at [482, 356] on input "search" at bounding box center [636, 352] width 617 height 37
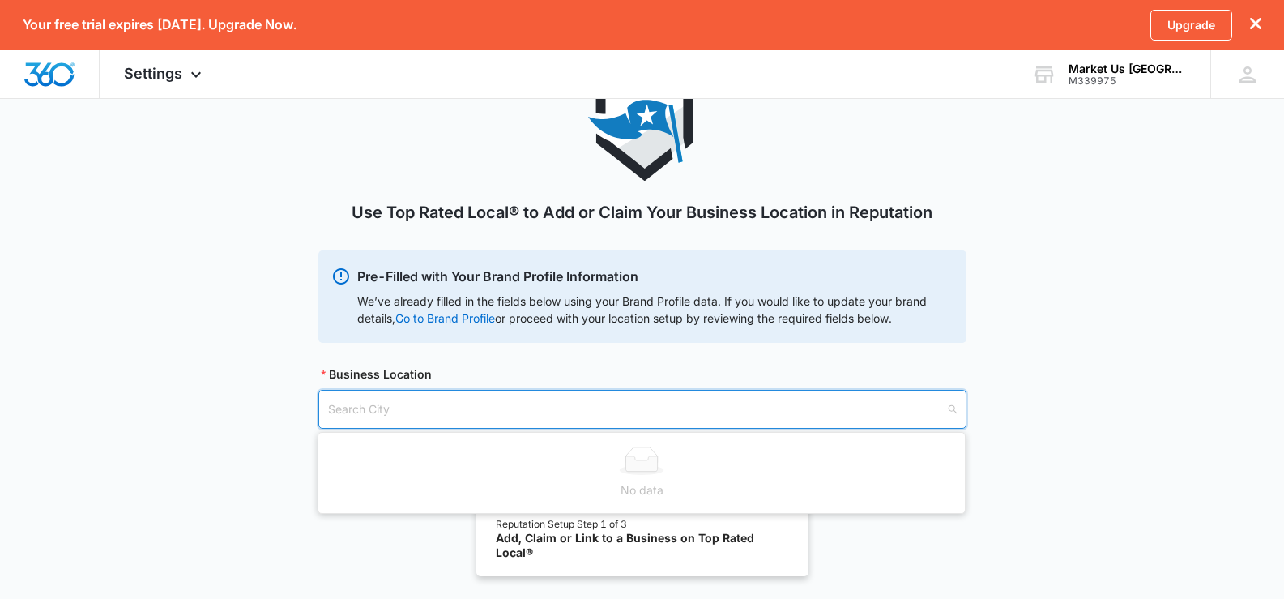
scroll to position [0, 0]
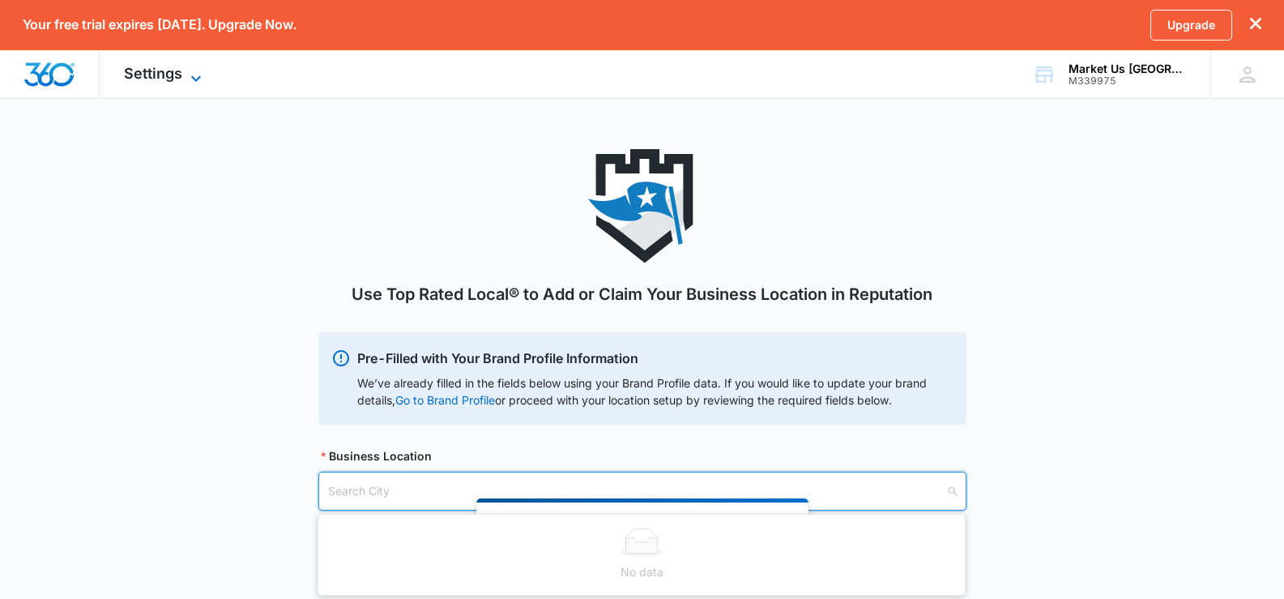
click at [165, 73] on span "Settings" at bounding box center [153, 73] width 58 height 17
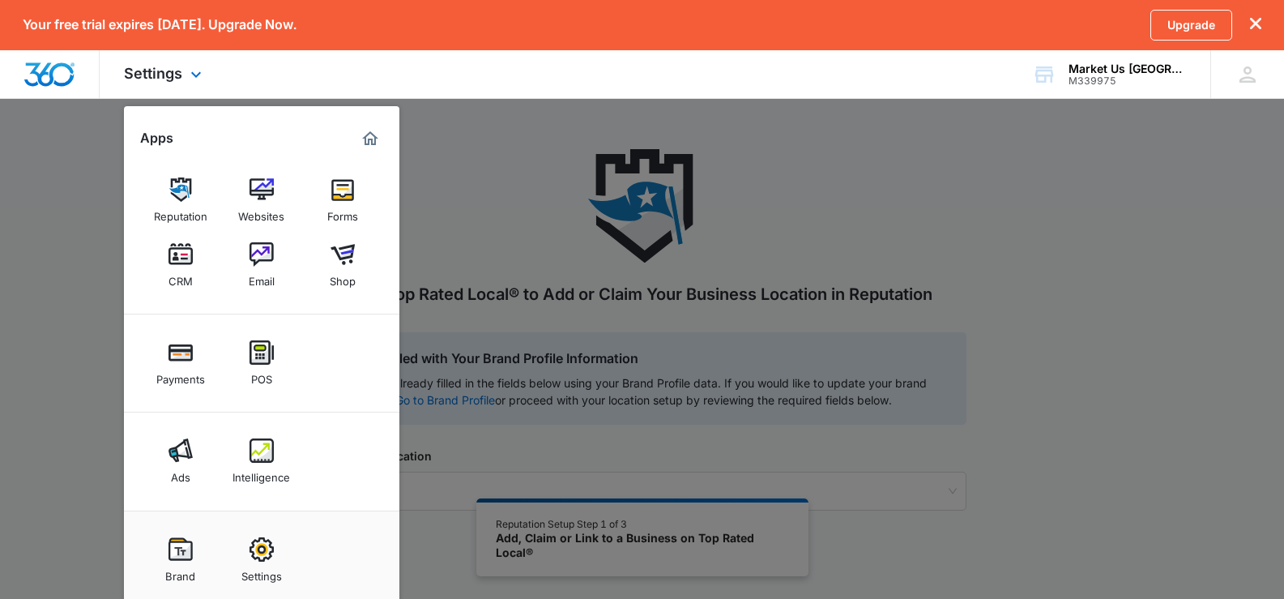
click at [369, 137] on img "Marketing 360® Dashboard" at bounding box center [369, 138] width 19 height 19
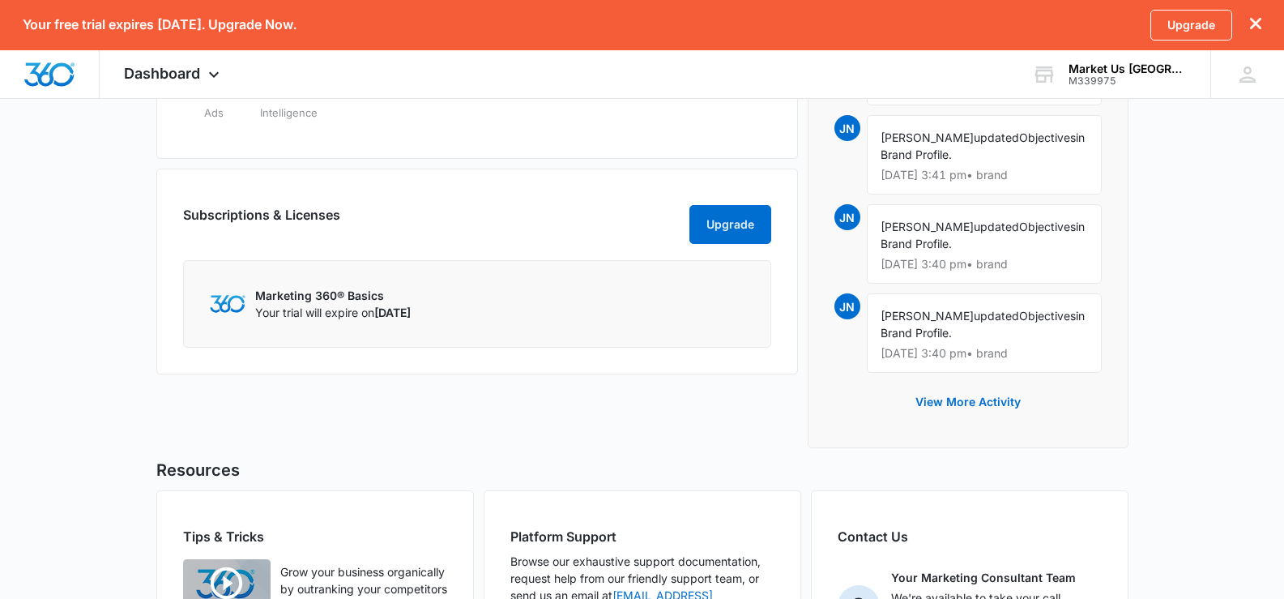
scroll to position [891, 0]
click at [718, 232] on button "Upgrade" at bounding box center [730, 222] width 82 height 39
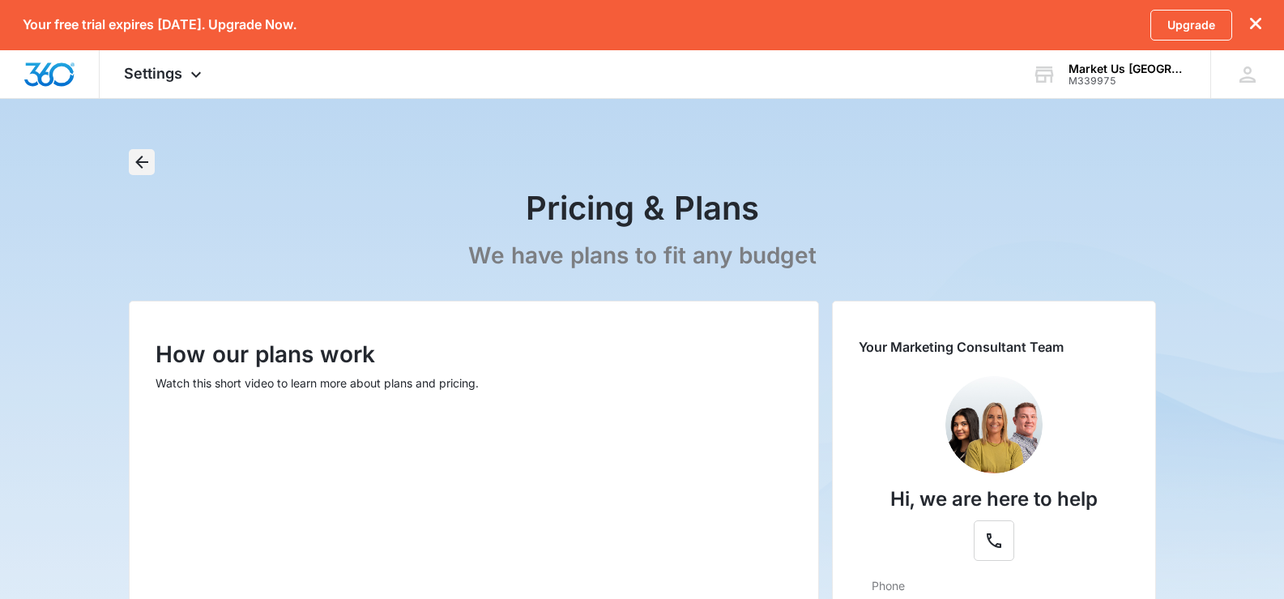
click at [132, 160] on icon "Back" at bounding box center [141, 161] width 19 height 19
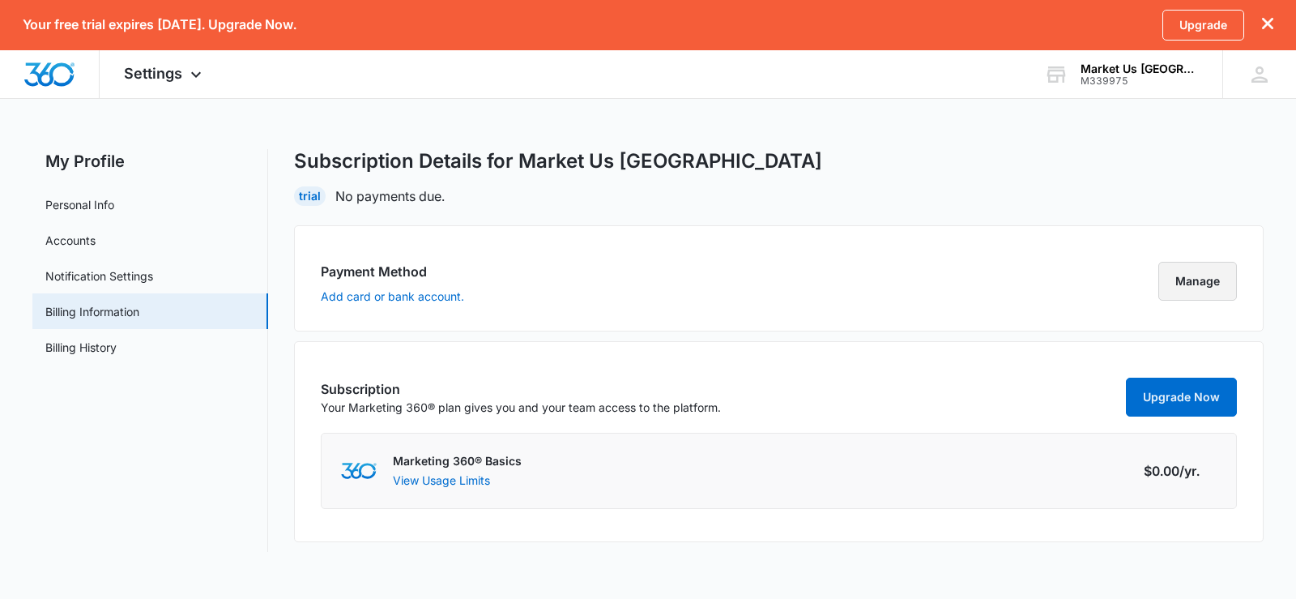
click at [1174, 277] on button "Manage" at bounding box center [1197, 281] width 79 height 39
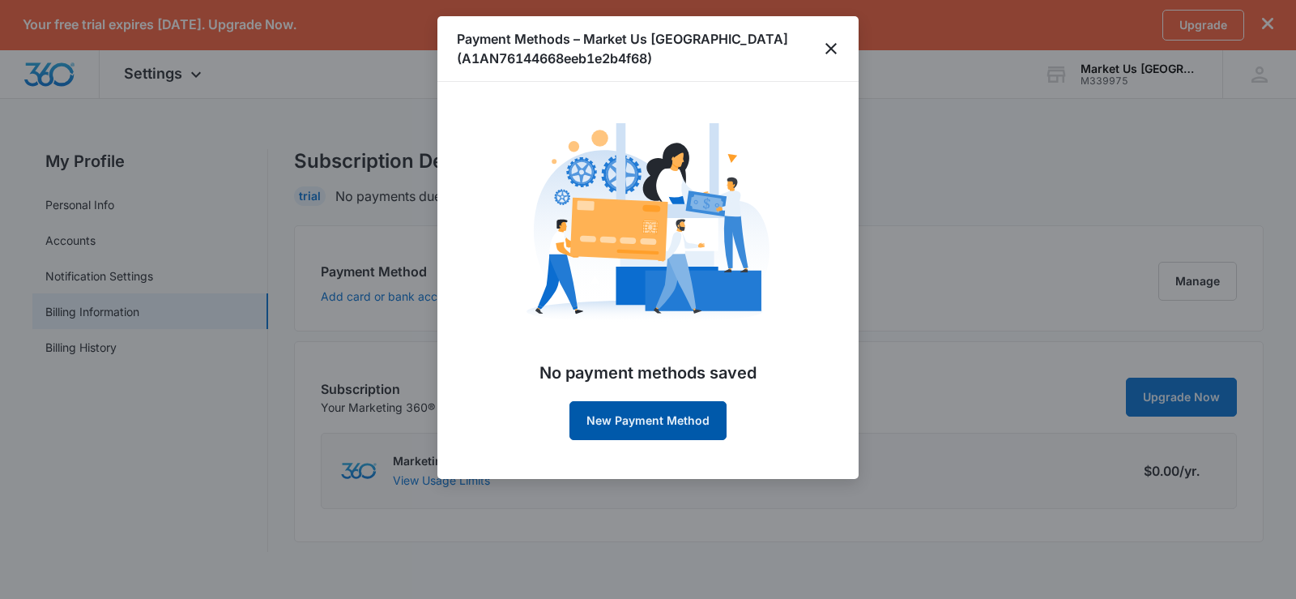
click at [642, 414] on button "New Payment Method" at bounding box center [647, 420] width 157 height 39
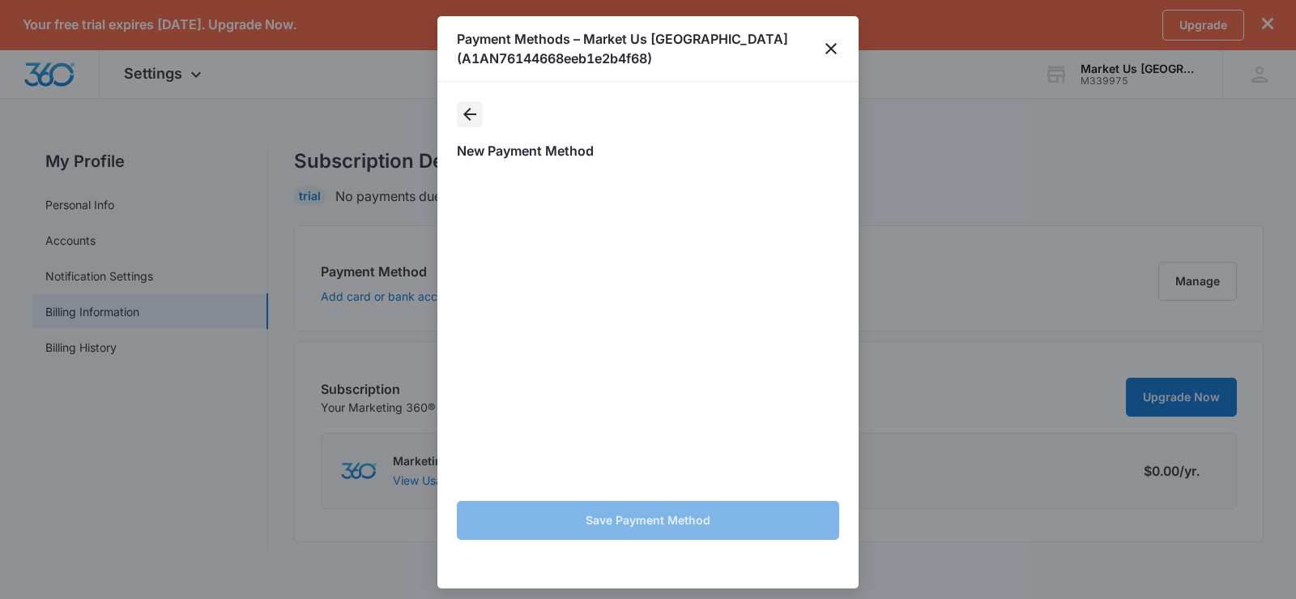
click at [474, 109] on icon "Back" at bounding box center [469, 113] width 19 height 19
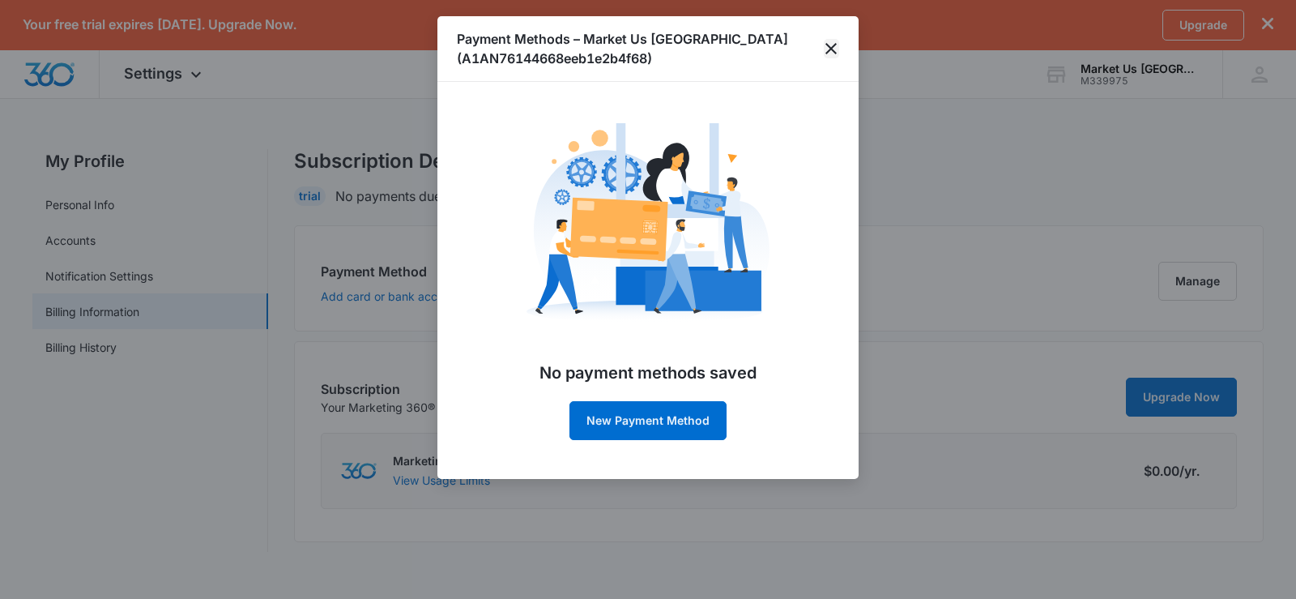
click at [824, 57] on icon "close" at bounding box center [830, 48] width 19 height 19
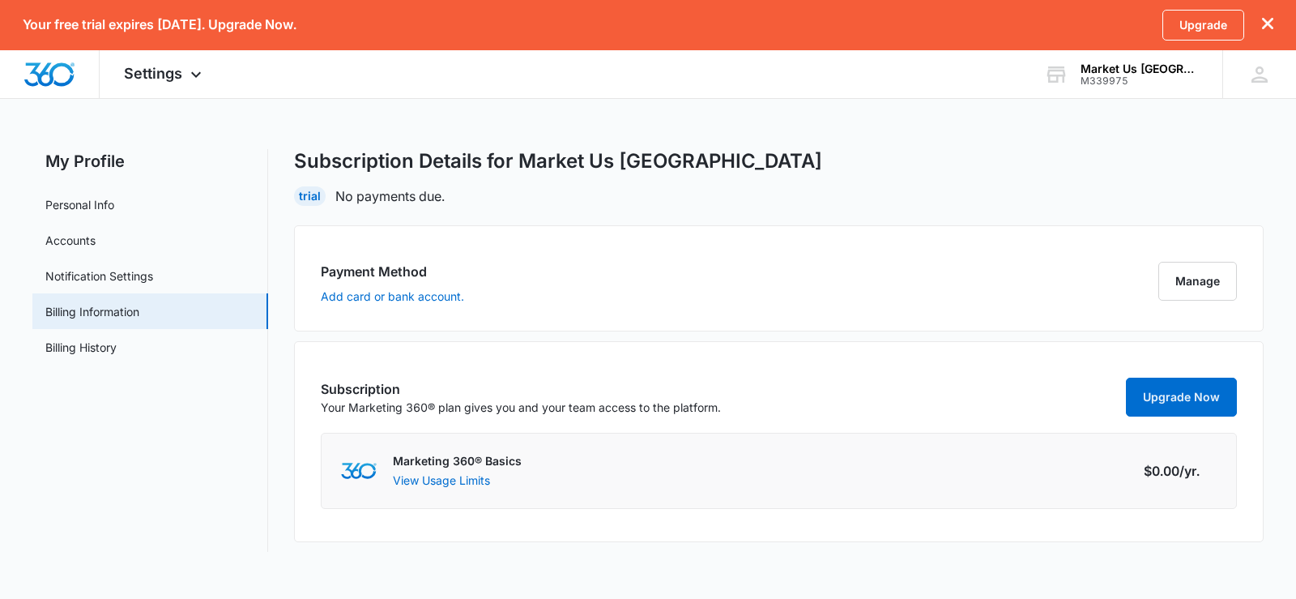
click at [999, 305] on div "Payment Method Add card or bank account. [GEOGRAPHIC_DATA]" at bounding box center [778, 278] width 969 height 106
click at [1219, 285] on button "Manage" at bounding box center [1197, 281] width 79 height 39
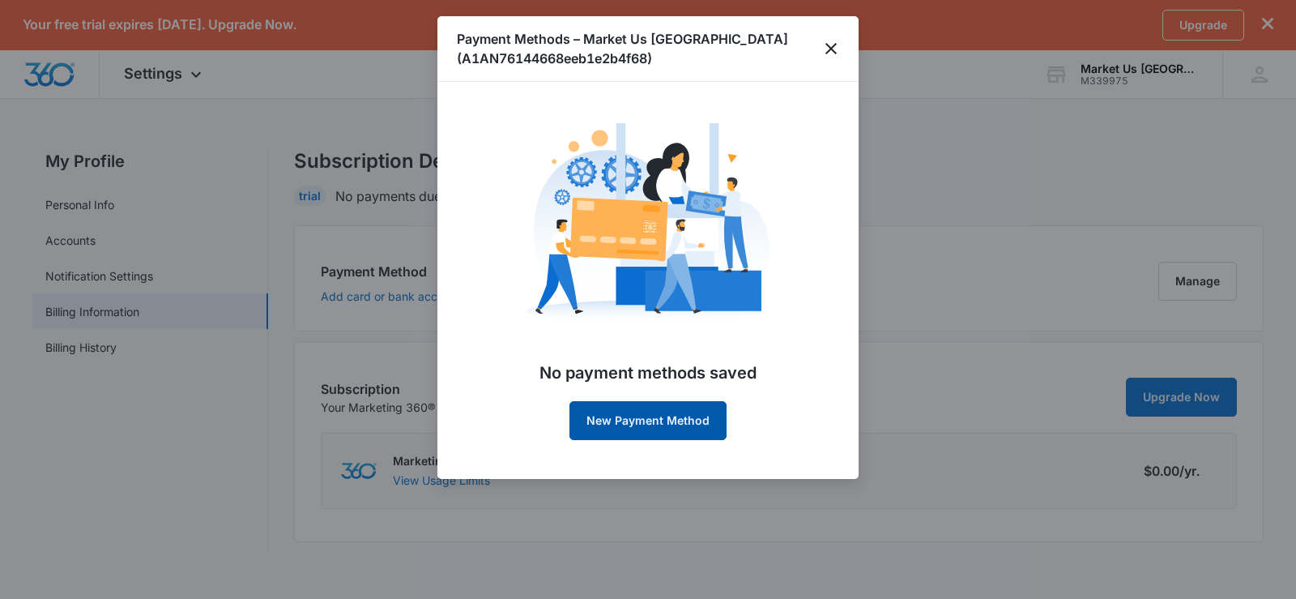
click at [668, 427] on button "New Payment Method" at bounding box center [647, 420] width 157 height 39
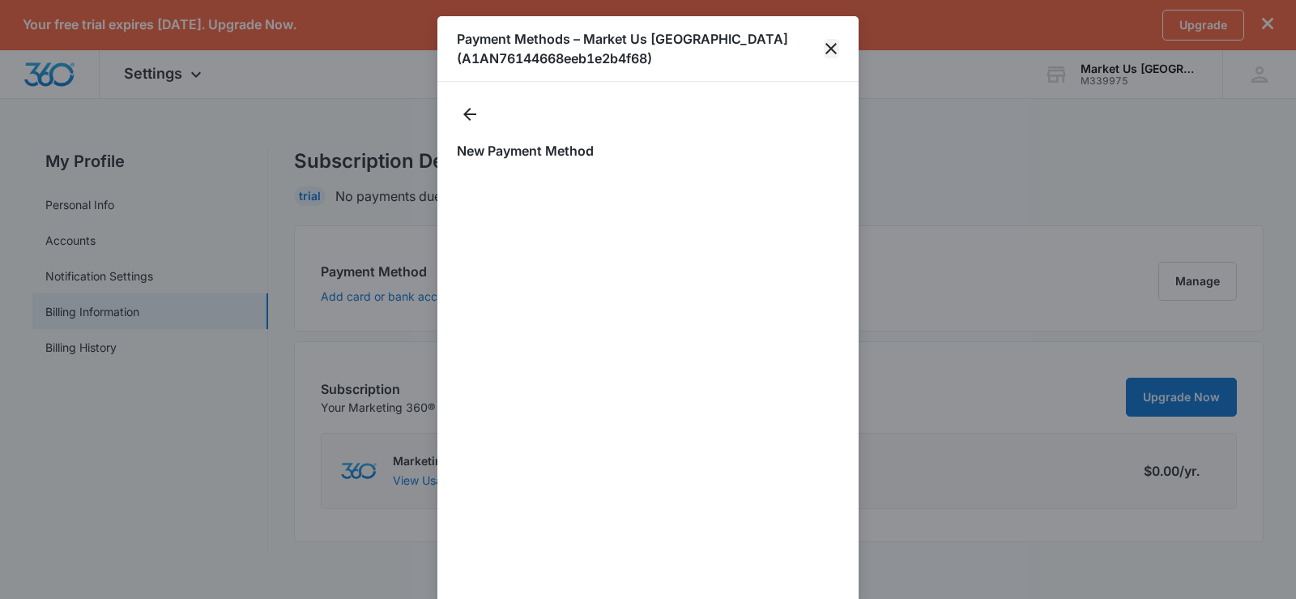
click at [831, 45] on icon "close" at bounding box center [830, 48] width 19 height 19
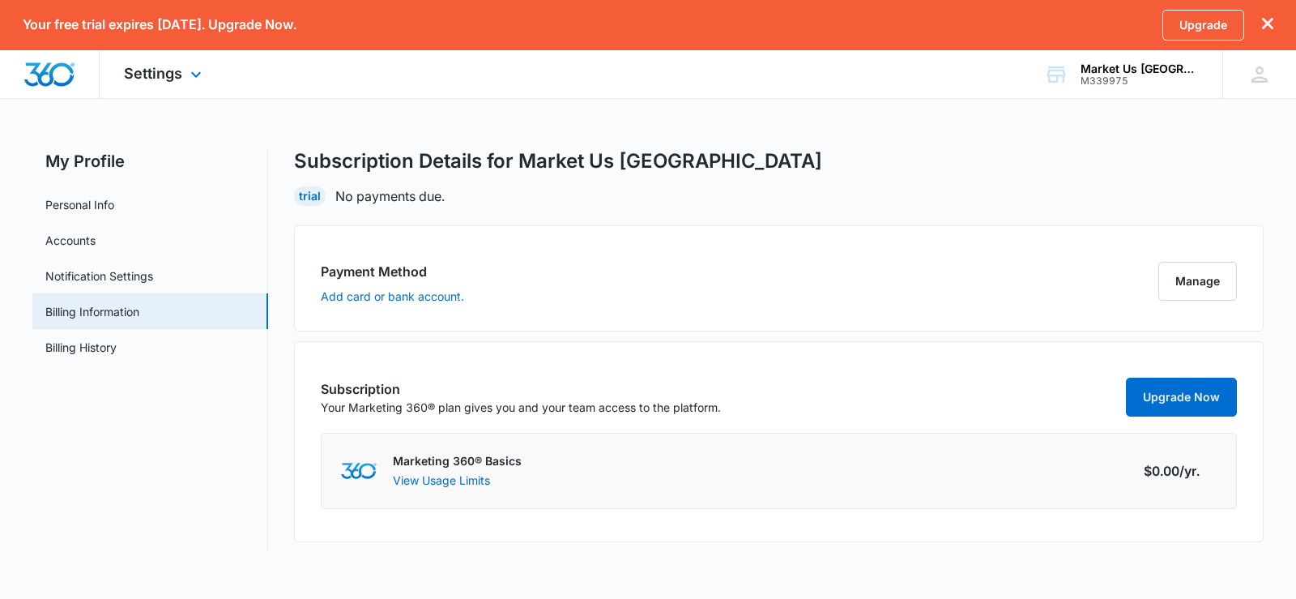
click at [149, 85] on div "Settings Apps Reputation Websites Forms CRM Email Shop Payments POS Ads Intelli…" at bounding box center [165, 74] width 130 height 48
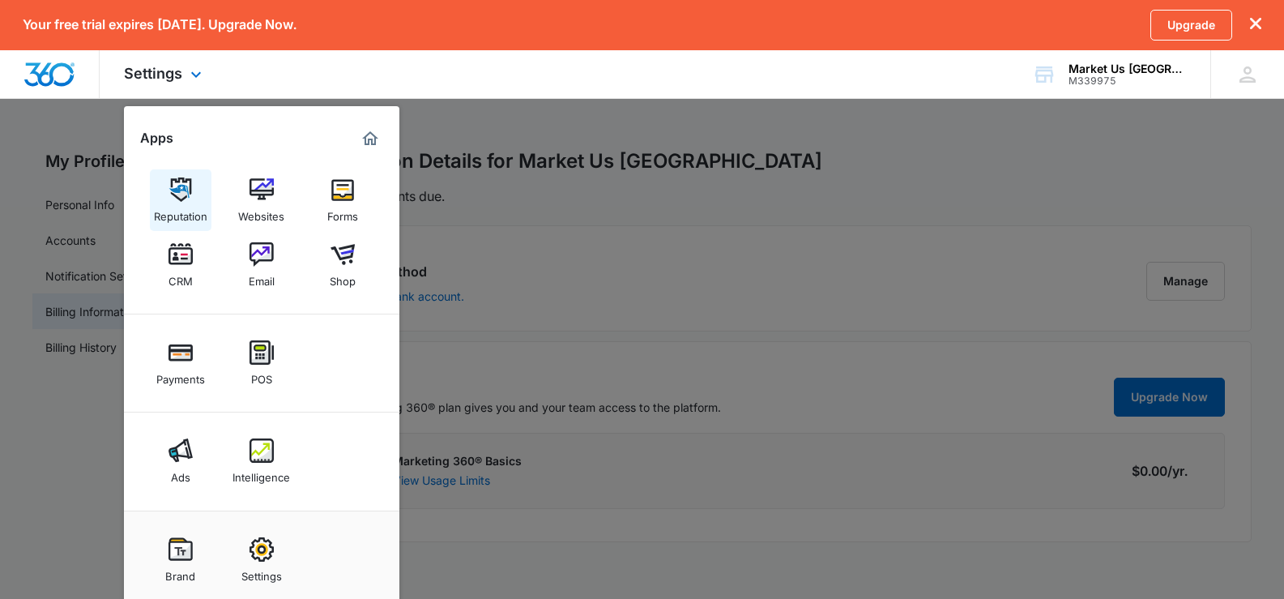
click at [181, 198] on img at bounding box center [180, 189] width 24 height 24
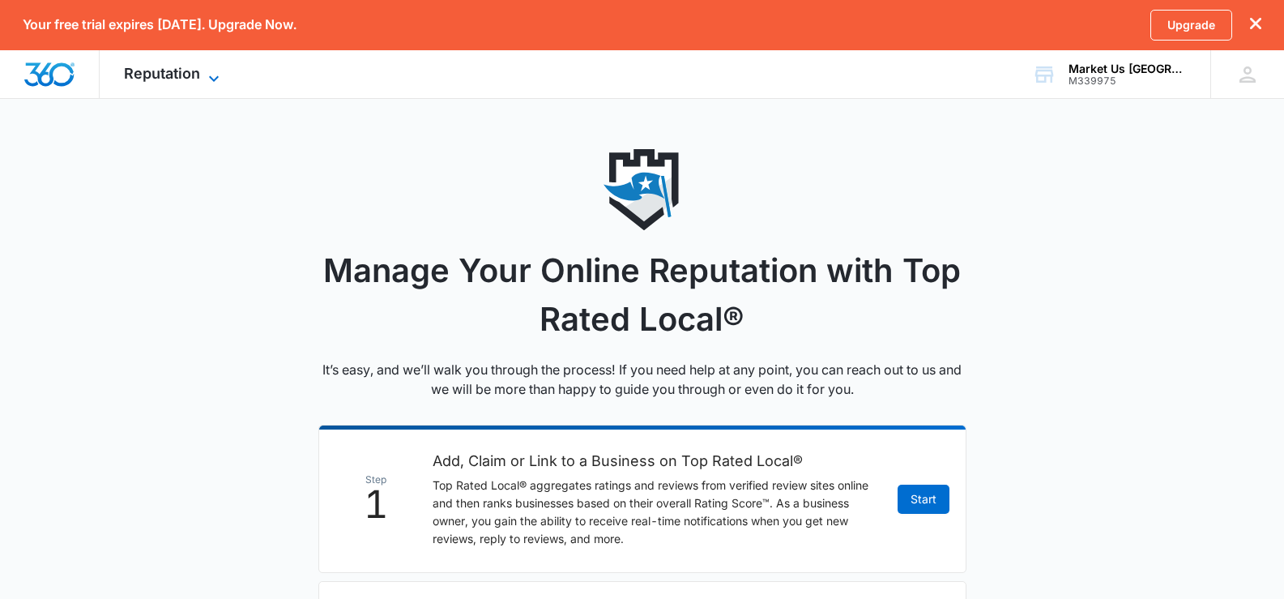
click at [211, 65] on div "Reputation Apps Reputation Websites Forms CRM Email Shop Payments POS Ads Intel…" at bounding box center [174, 74] width 148 height 48
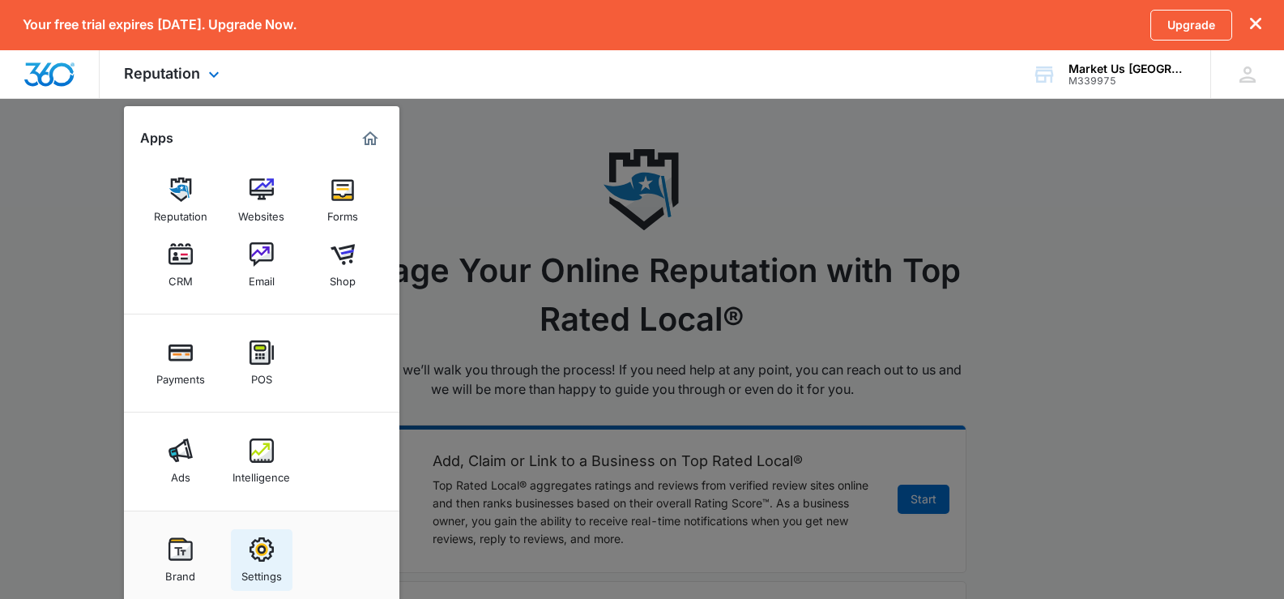
click at [266, 566] on div "Settings" at bounding box center [261, 571] width 40 height 21
select select "53"
select select "US"
select select "America/Chicago"
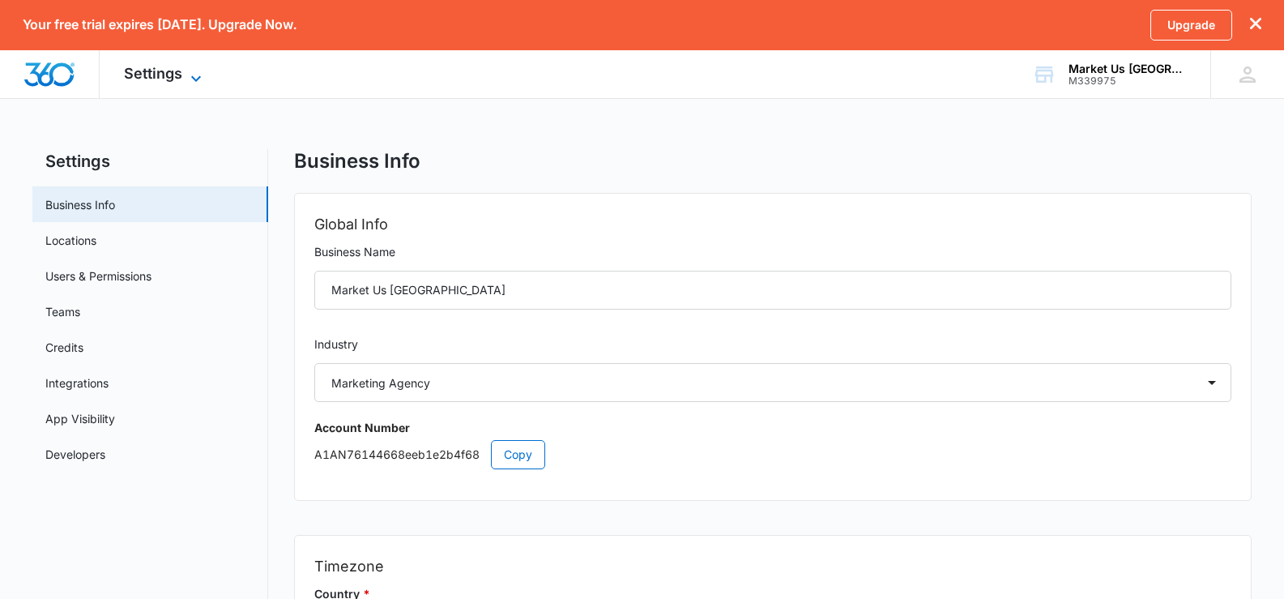
click at [138, 65] on span "Settings" at bounding box center [153, 73] width 58 height 17
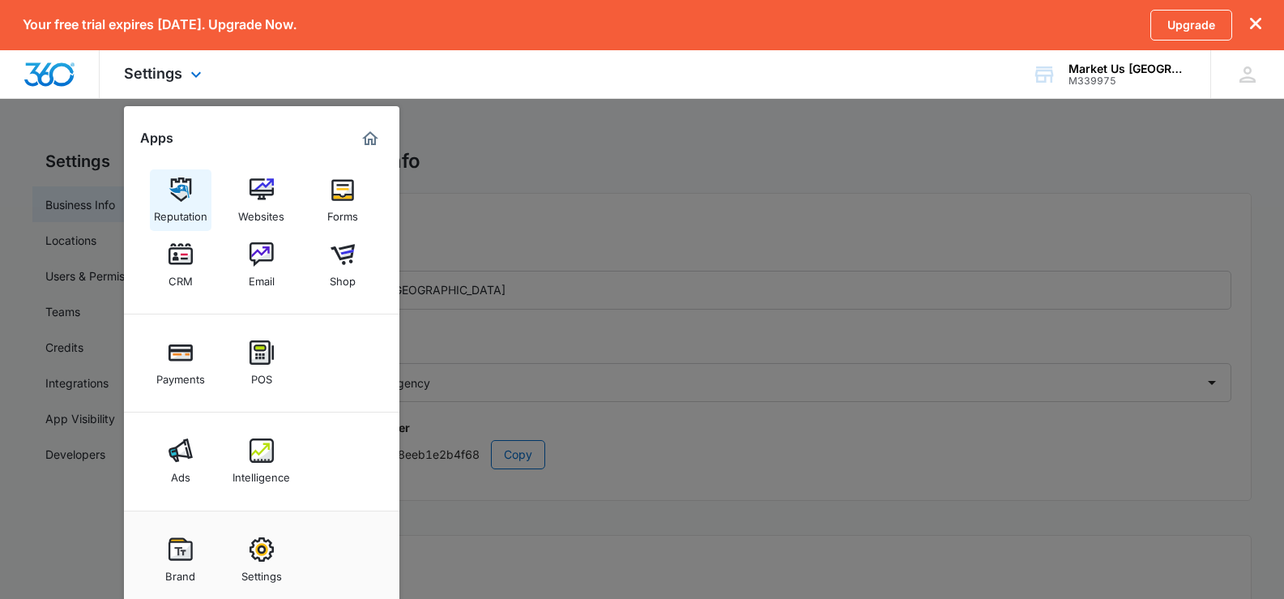
click at [185, 194] on img at bounding box center [180, 189] width 24 height 24
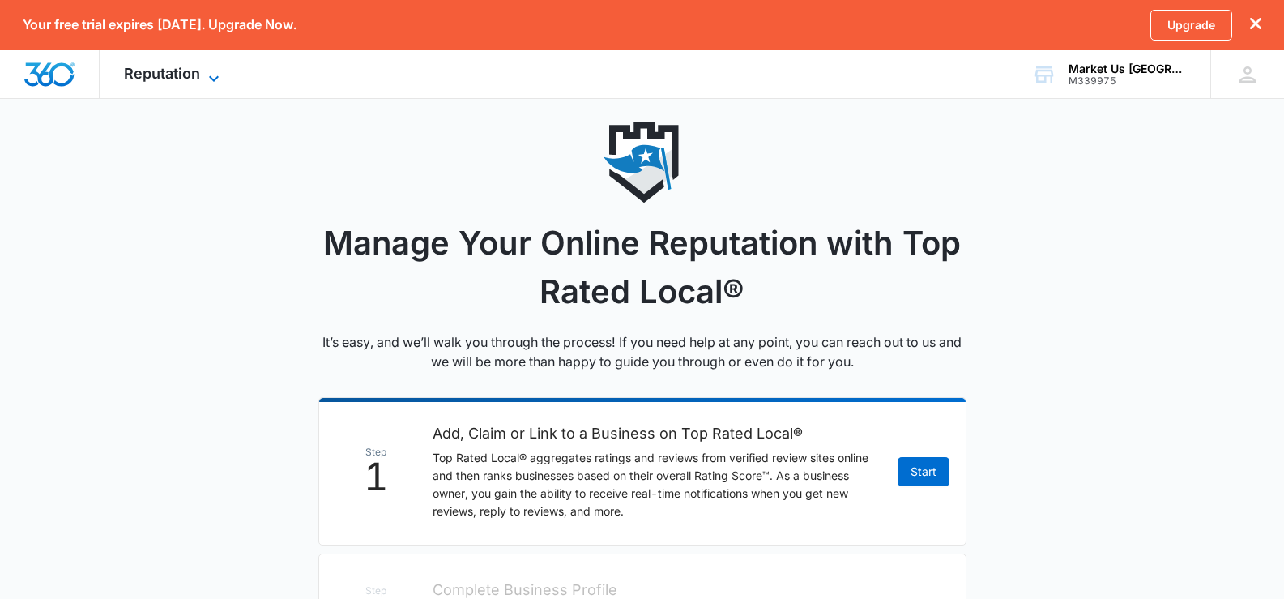
scroll to position [26, 0]
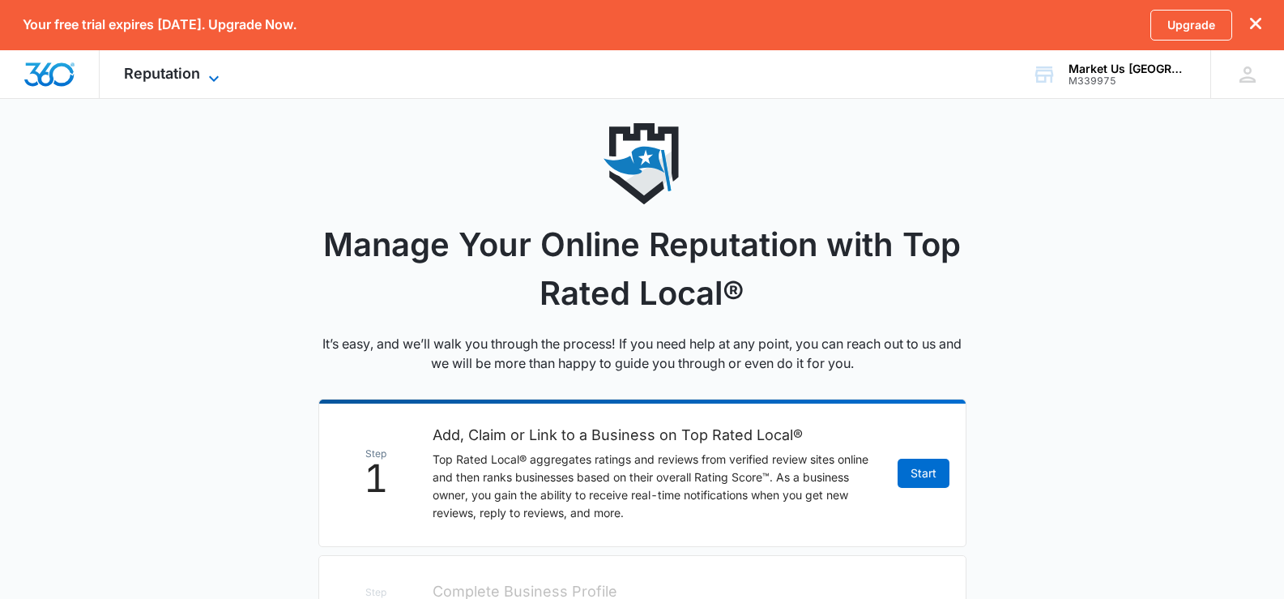
click at [130, 70] on span "Reputation" at bounding box center [162, 73] width 76 height 17
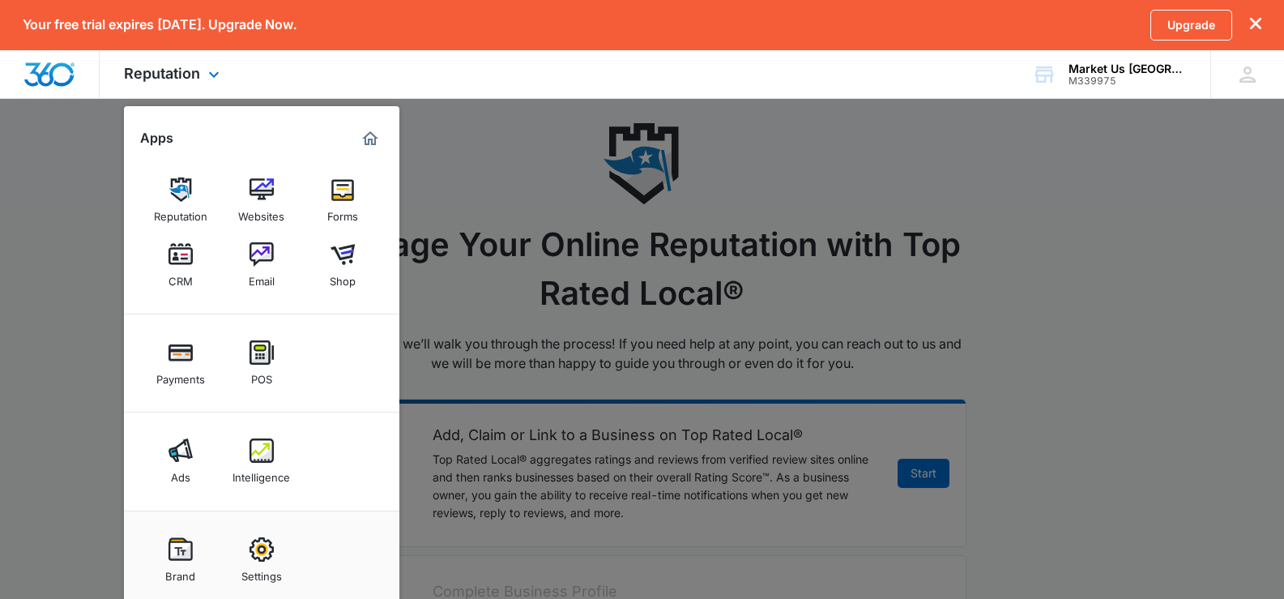
click at [377, 137] on img "Marketing 360® Dashboard" at bounding box center [369, 138] width 19 height 19
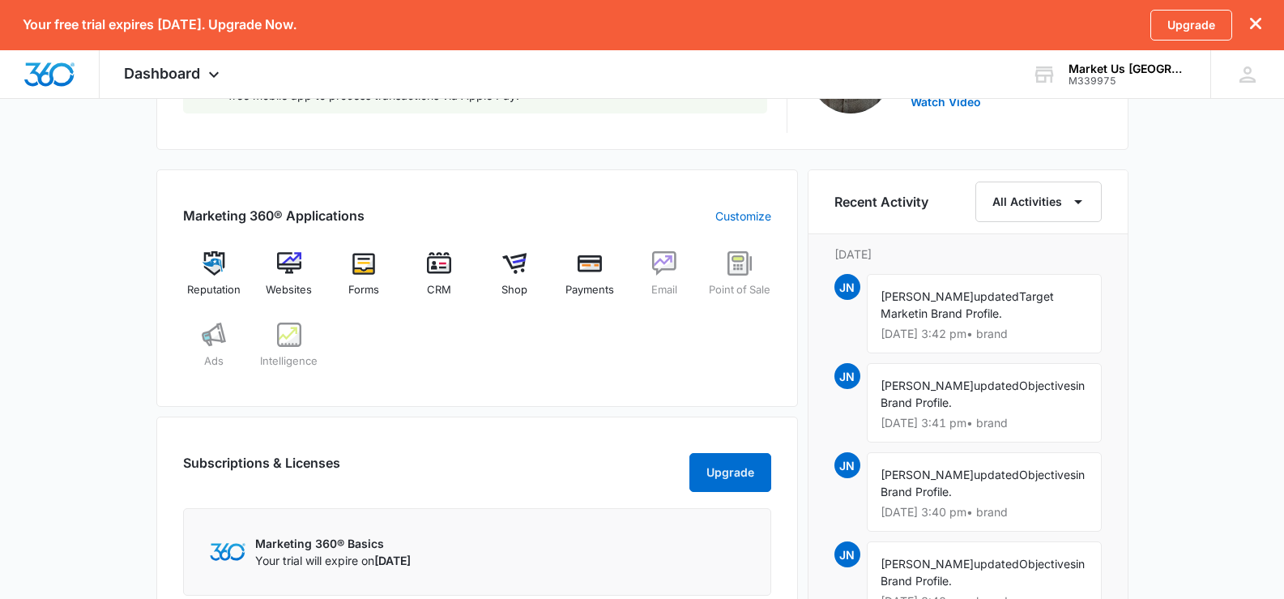
scroll to position [643, 0]
click at [577, 259] on img at bounding box center [589, 261] width 24 height 24
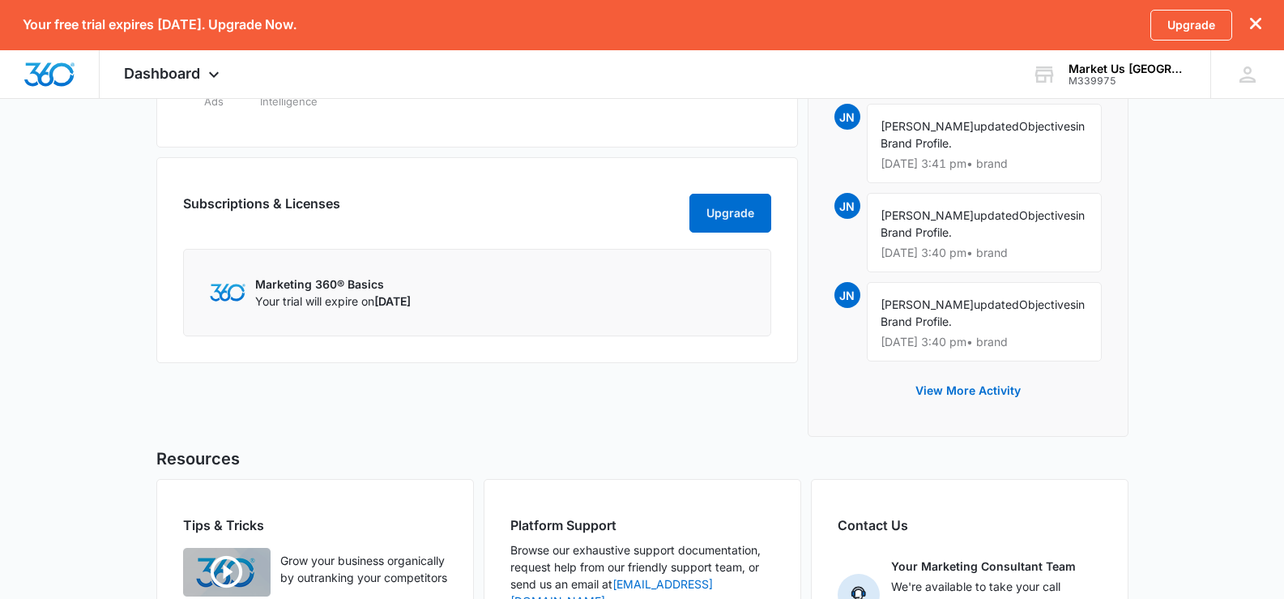
scroll to position [886, 0]
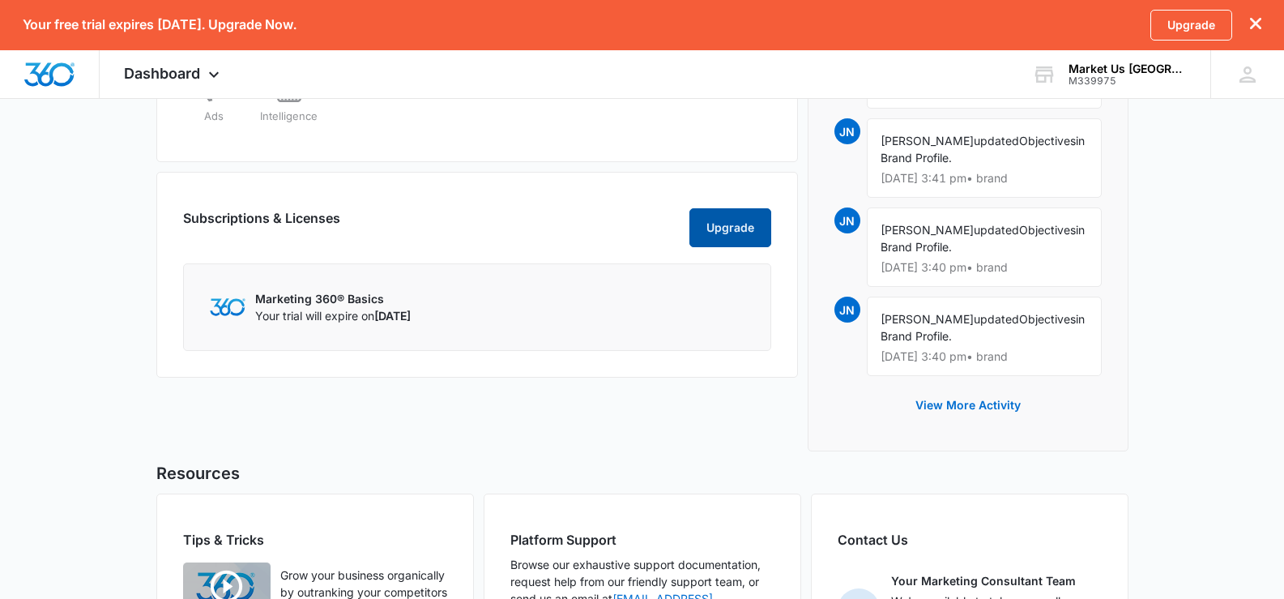
click at [718, 228] on button "Upgrade" at bounding box center [730, 227] width 82 height 39
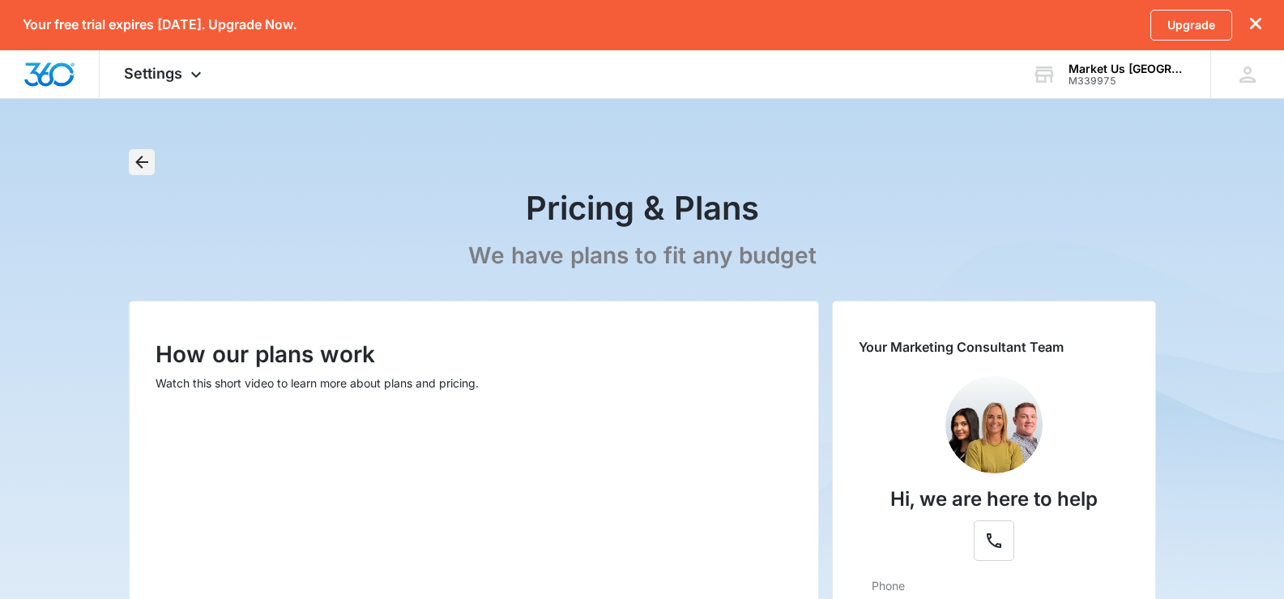
click at [140, 168] on icon "Back" at bounding box center [141, 161] width 19 height 19
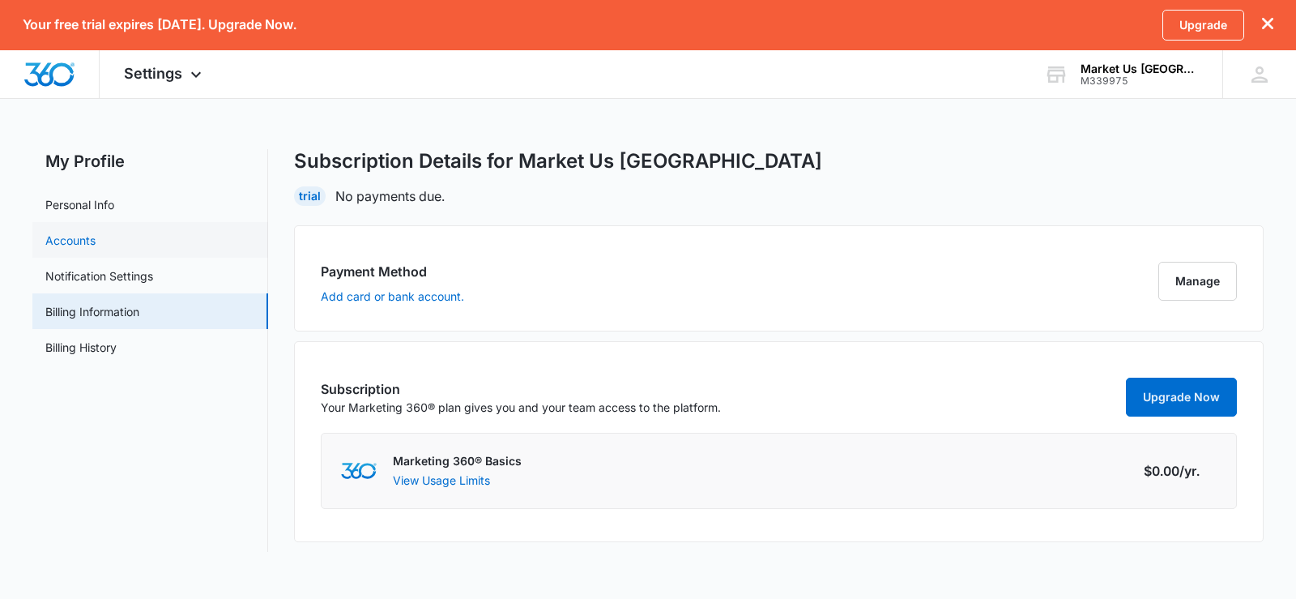
click at [64, 238] on link "Accounts" at bounding box center [70, 240] width 50 height 17
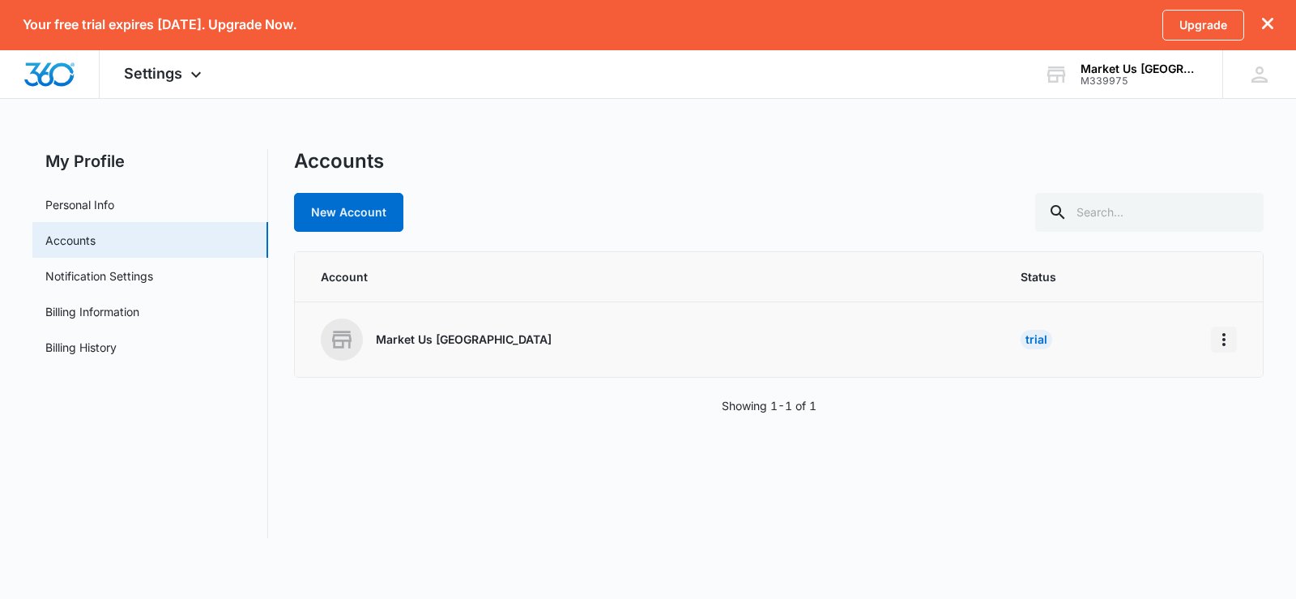
click at [1225, 343] on icon "Home" at bounding box center [1223, 339] width 19 height 19
click at [859, 174] on div "Accounts New Account" at bounding box center [778, 190] width 969 height 83
click at [113, 198] on link "Personal Info" at bounding box center [79, 204] width 69 height 17
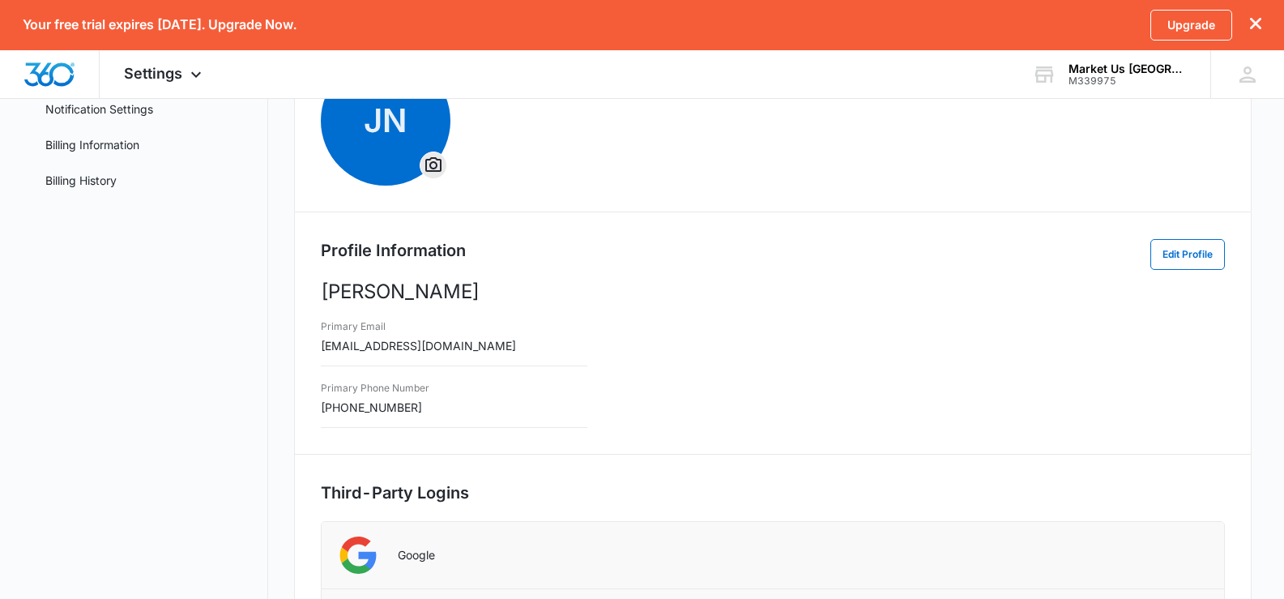
scroll to position [160, 0]
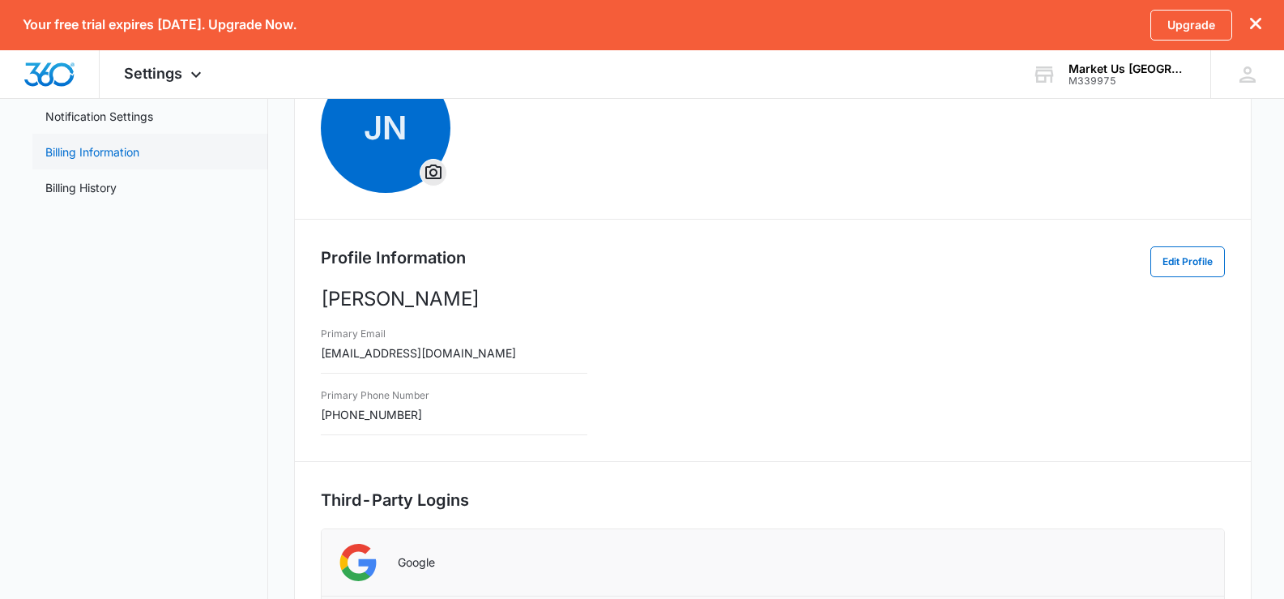
click at [105, 159] on link "Billing Information" at bounding box center [92, 151] width 94 height 17
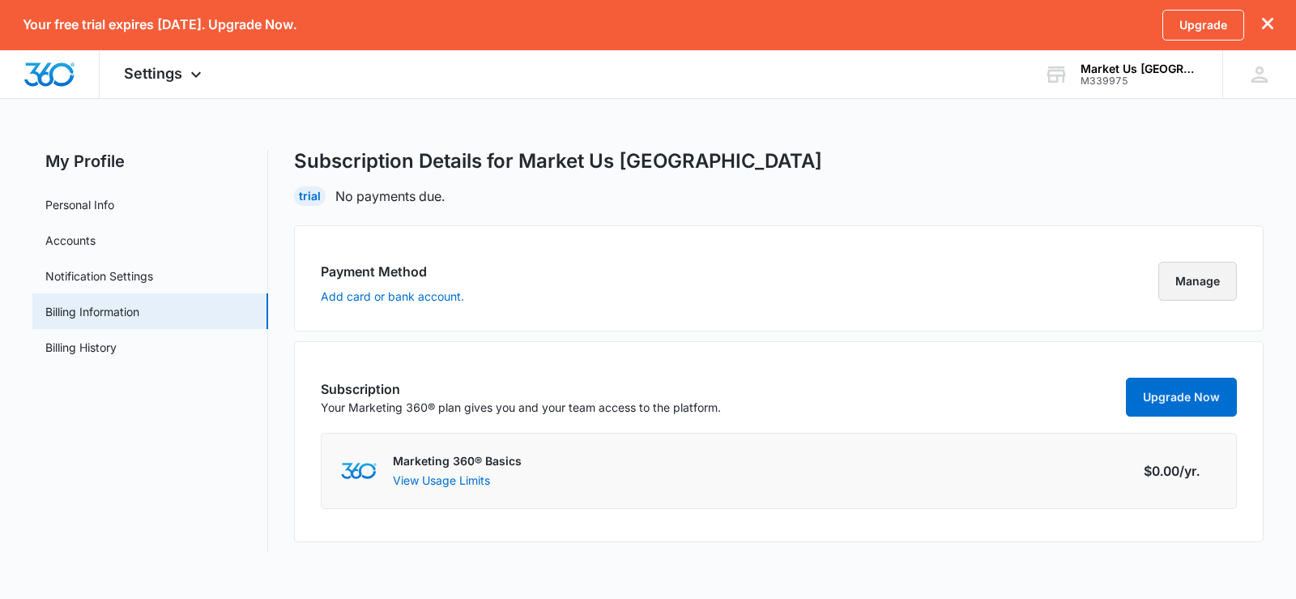
click at [1186, 275] on button "Manage" at bounding box center [1197, 281] width 79 height 39
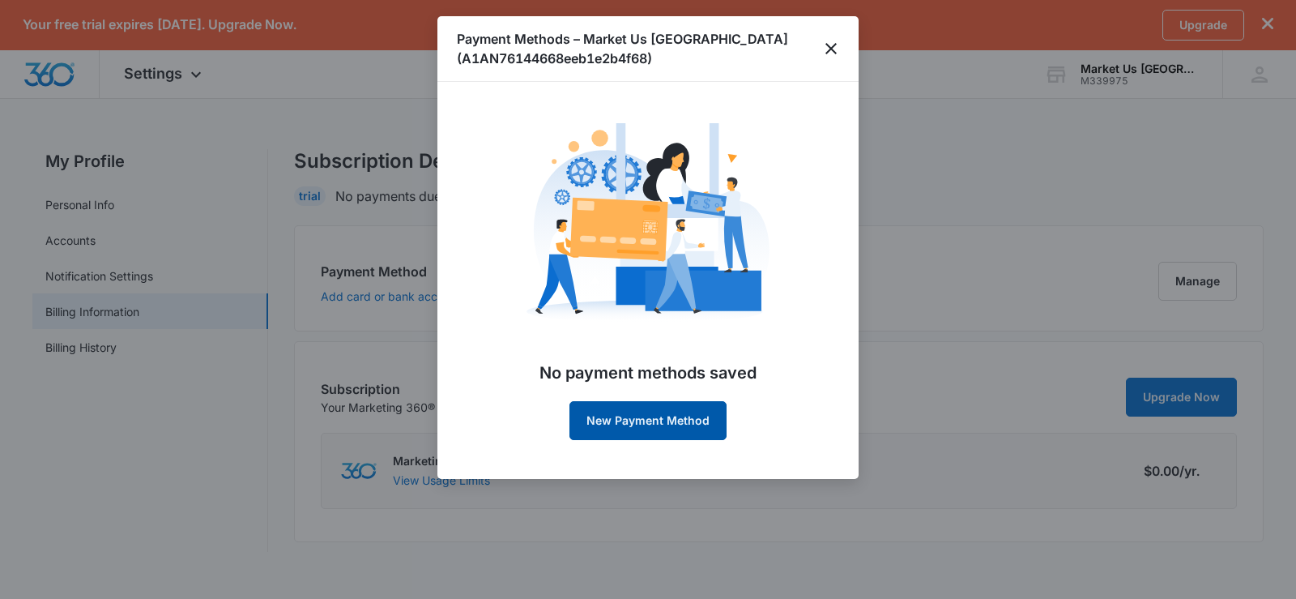
click at [650, 420] on button "New Payment Method" at bounding box center [647, 420] width 157 height 39
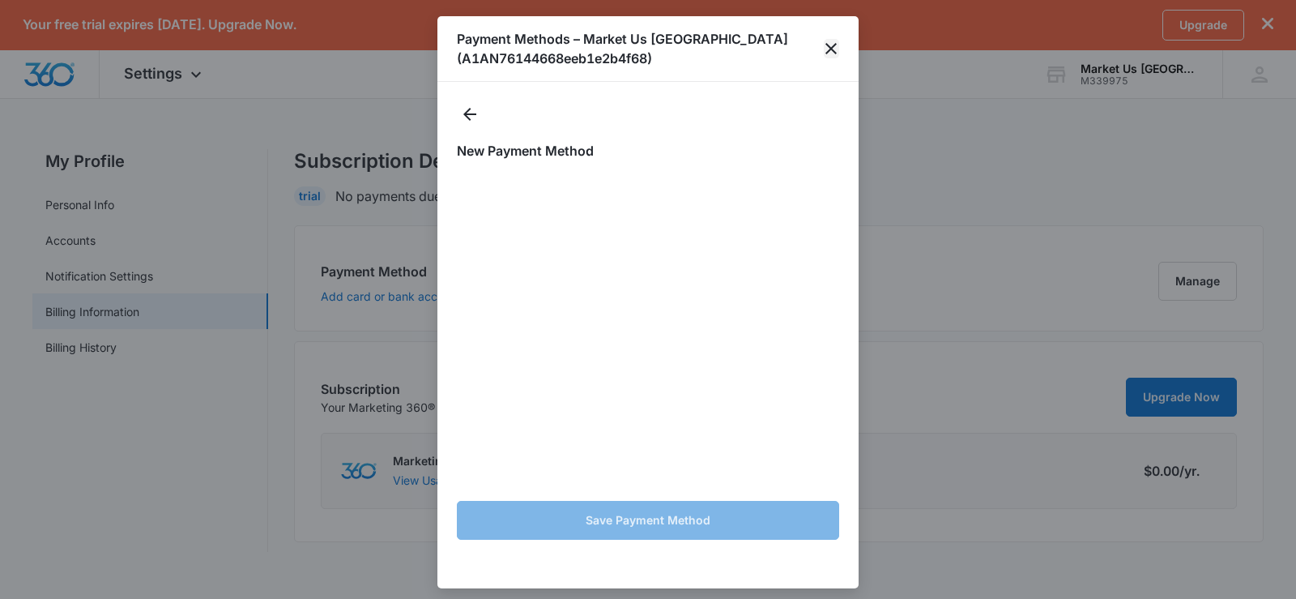
click at [834, 45] on icon "close" at bounding box center [830, 48] width 11 height 11
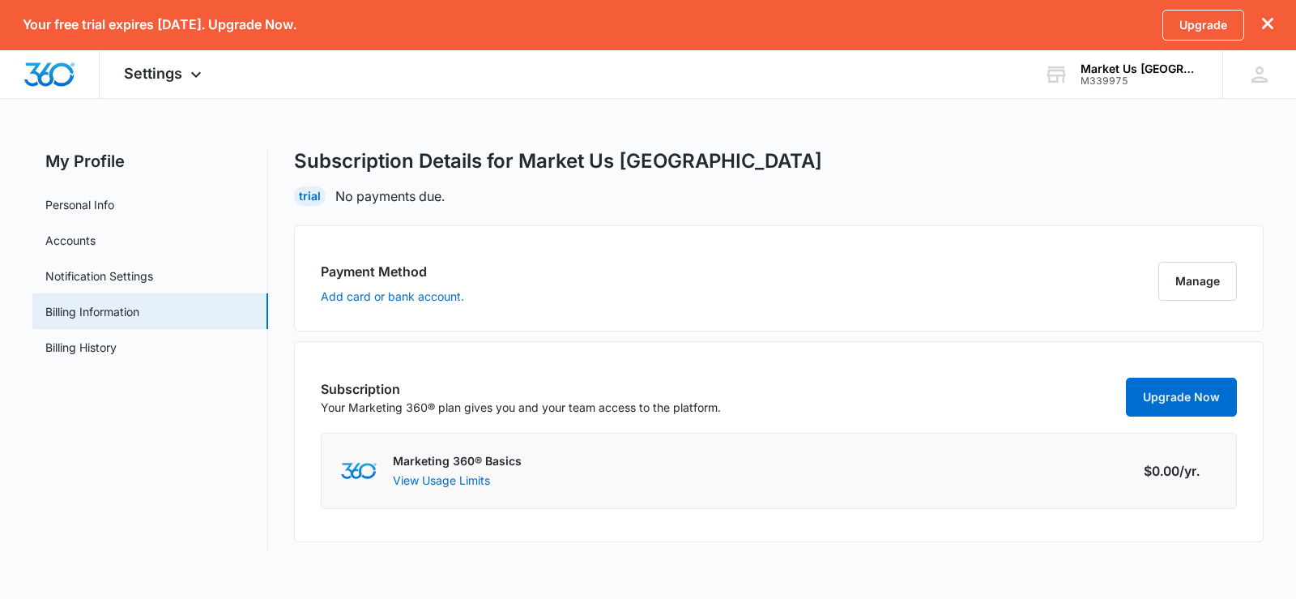
click at [958, 185] on div "Subscription Details for Market Us Chicago Trial No payments due." at bounding box center [778, 177] width 969 height 57
click at [1182, 386] on link "Upgrade Now" at bounding box center [1181, 396] width 111 height 39
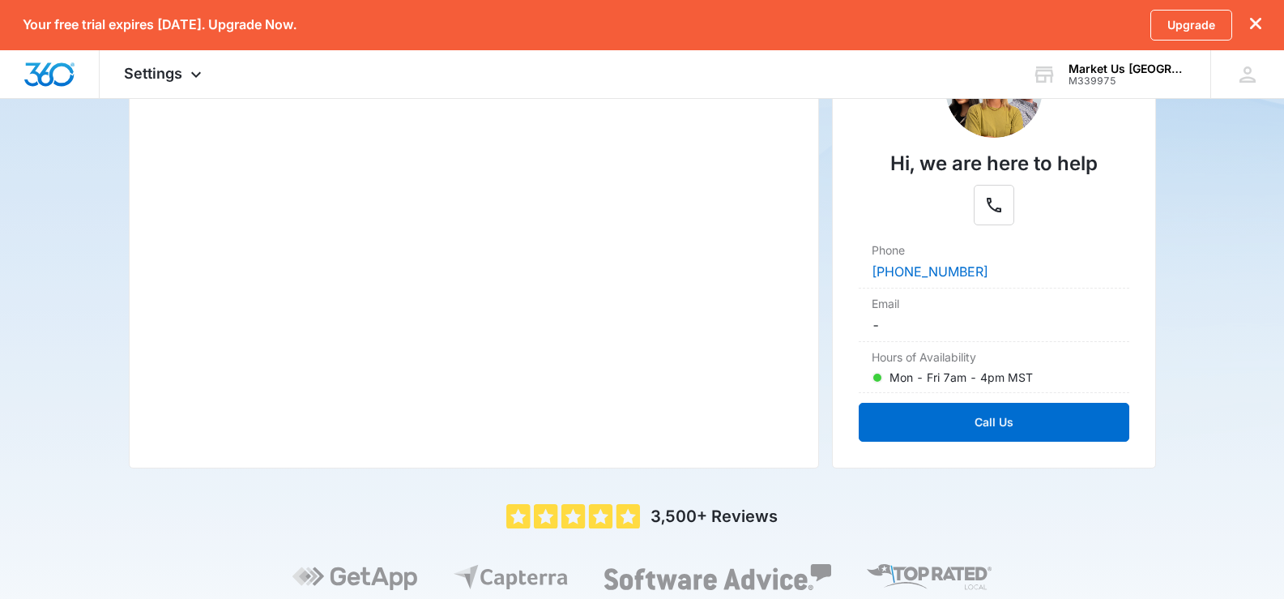
scroll to position [424, 0]
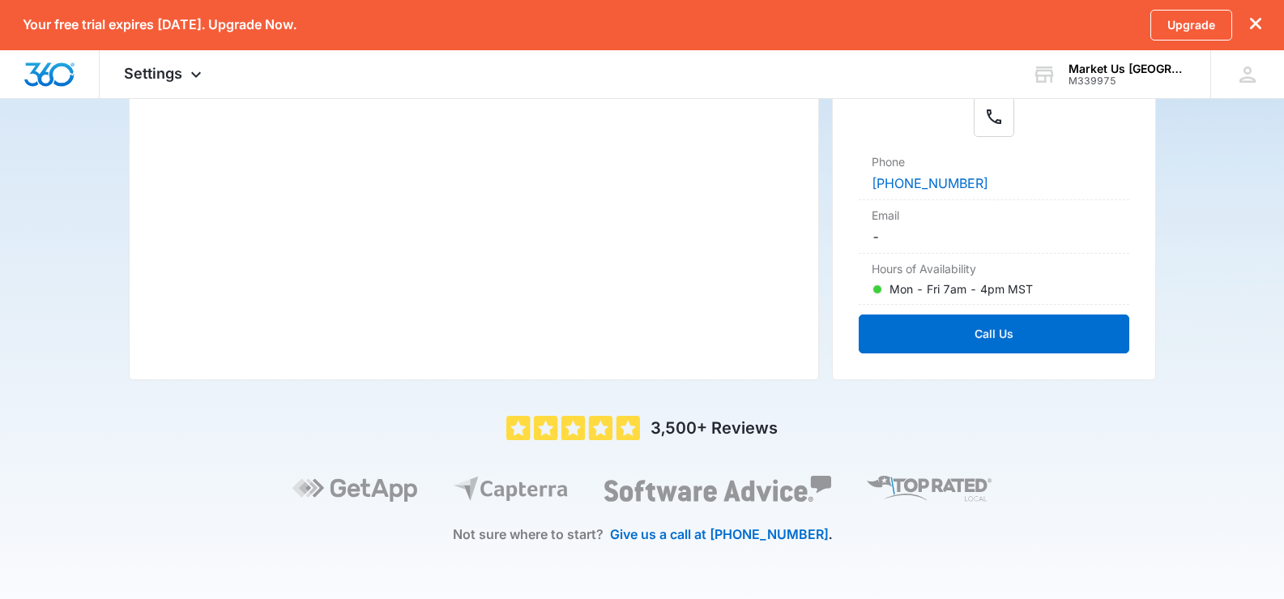
click at [1246, 238] on main "Pricing & Plans We have plans to fit any budget How our plans work Watch this s…" at bounding box center [642, 161] width 1284 height 873
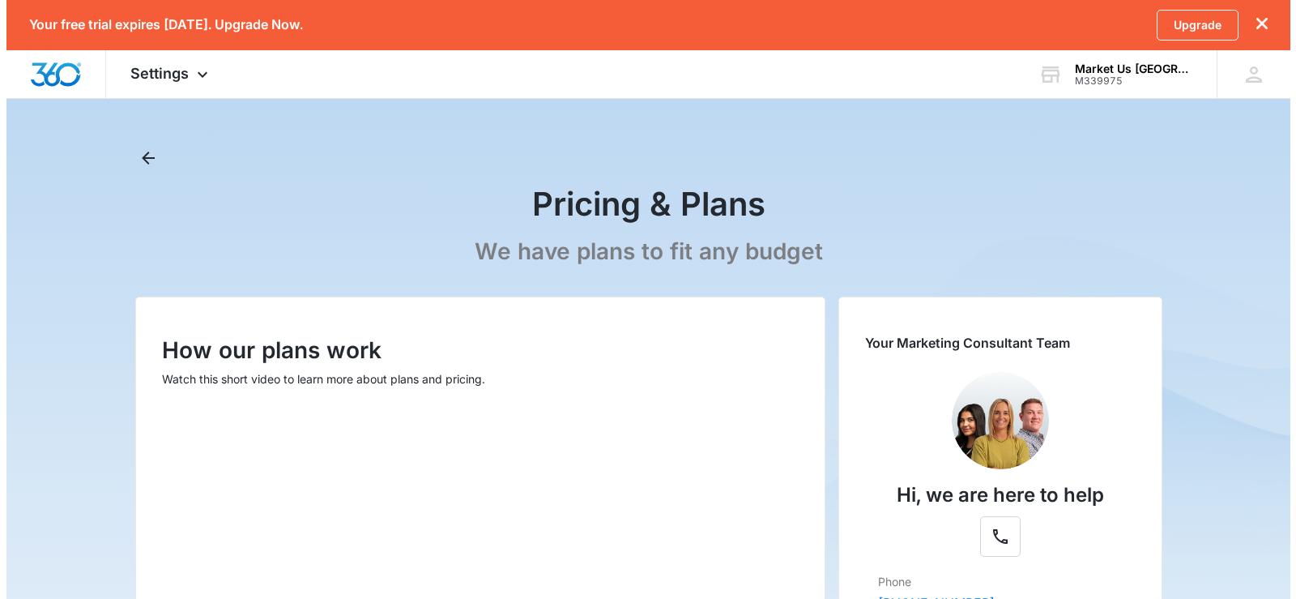
scroll to position [0, 0]
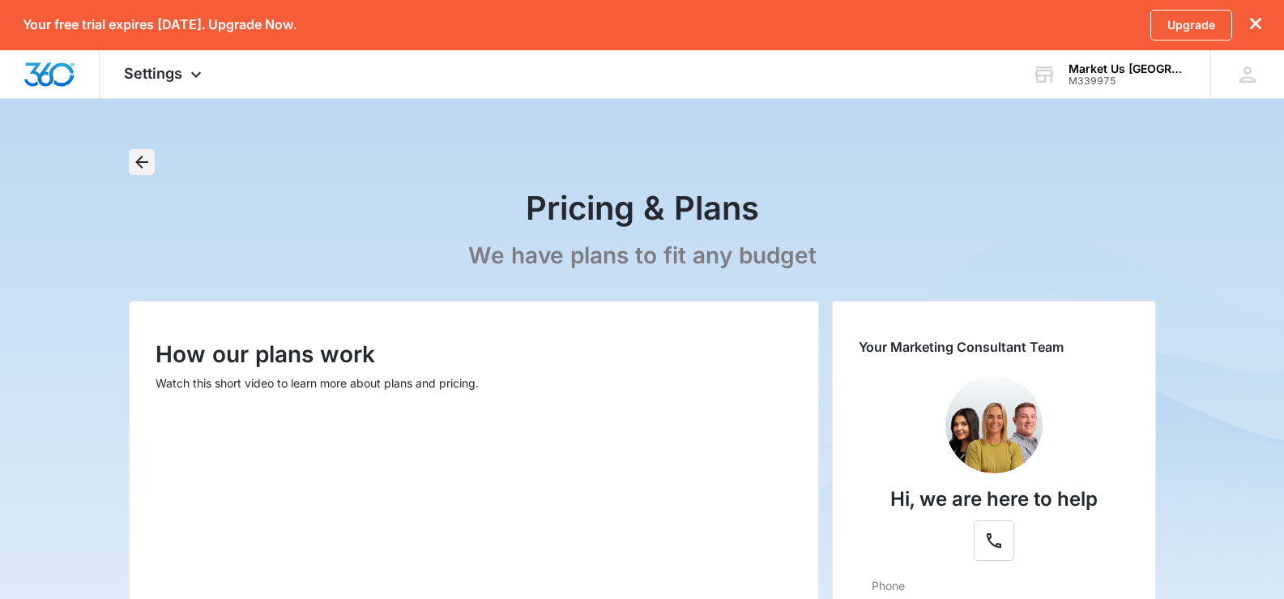
click at [148, 164] on icon "Back" at bounding box center [141, 161] width 19 height 19
